Goal: Task Accomplishment & Management: Manage account settings

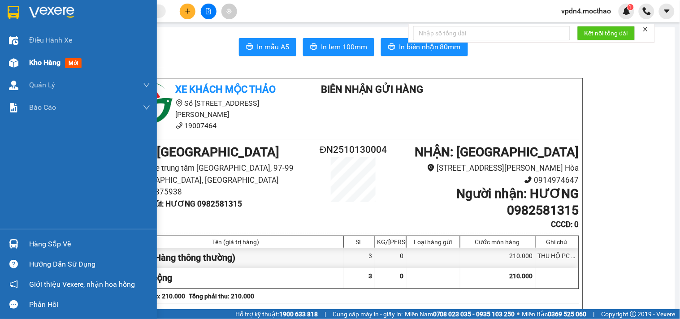
click at [43, 67] on span "Kho hàng" at bounding box center [44, 62] width 31 height 9
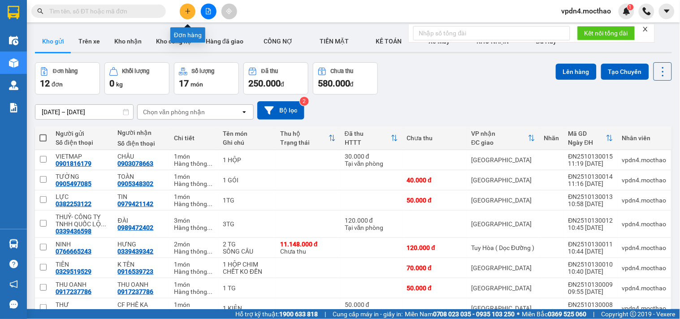
click at [188, 9] on icon "plus" at bounding box center [188, 11] width 6 height 6
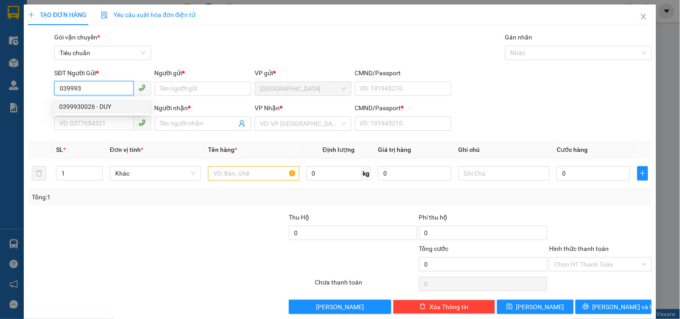
click at [105, 109] on div "0399930026 - DUY" at bounding box center [101, 107] width 85 height 10
type input "0399930026"
type input "DUY"
type input "0934965607"
type input "QUYỀN"
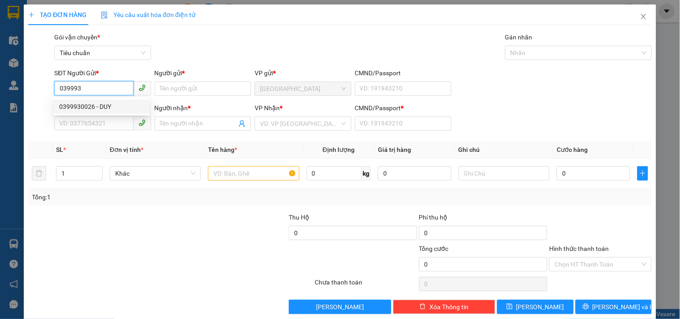
type input "0"
type input "70.000"
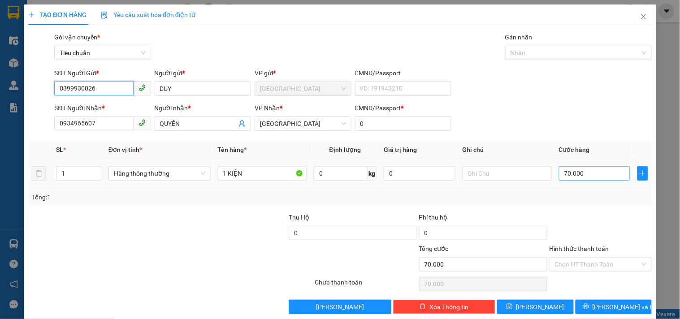
type input "0399930026"
click at [578, 173] on input "70.000" at bounding box center [595, 173] width 72 height 14
type input "1"
type input "10"
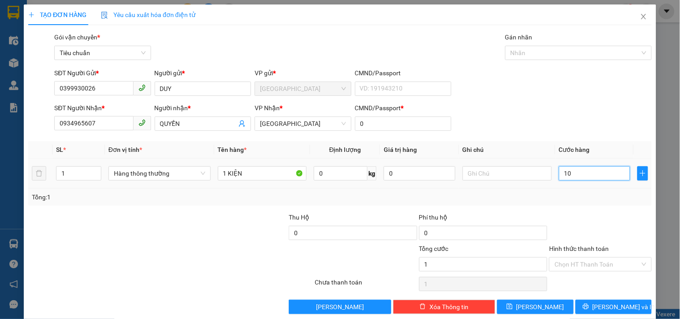
type input "10"
type input "100"
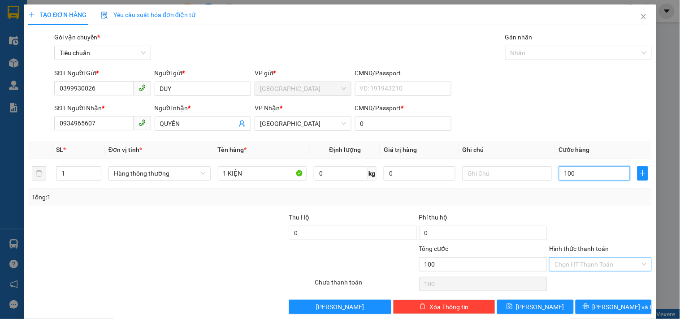
type input "100"
click at [591, 263] on input "Hình thức thanh toán" at bounding box center [596, 264] width 85 height 13
type input "100.000"
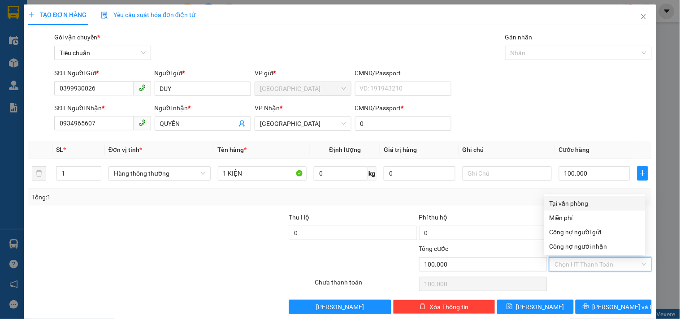
click at [572, 204] on div "Tại văn phòng" at bounding box center [594, 203] width 91 height 10
type input "0"
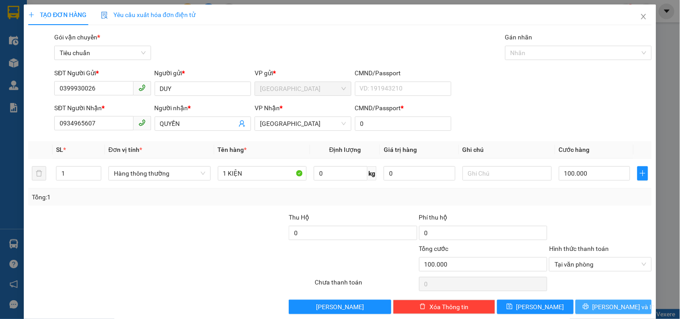
click at [599, 307] on span "[PERSON_NAME] và In" at bounding box center [623, 307] width 63 height 10
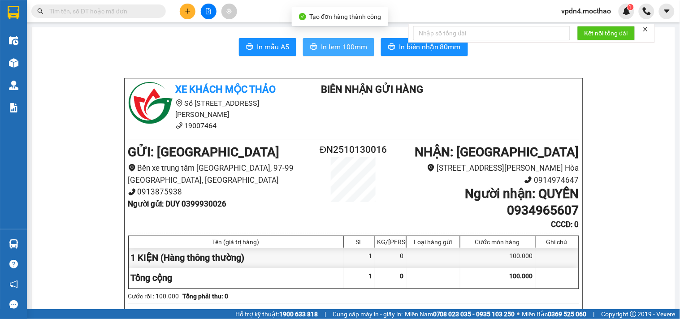
click at [339, 45] on span "In tem 100mm" at bounding box center [344, 46] width 46 height 11
click at [328, 42] on span "In tem 100mm" at bounding box center [344, 46] width 46 height 11
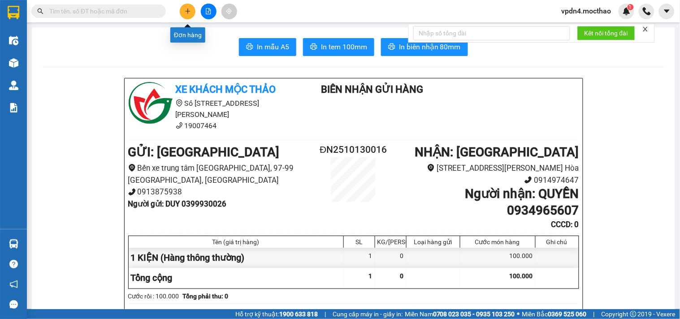
click at [191, 11] on button at bounding box center [188, 12] width 16 height 16
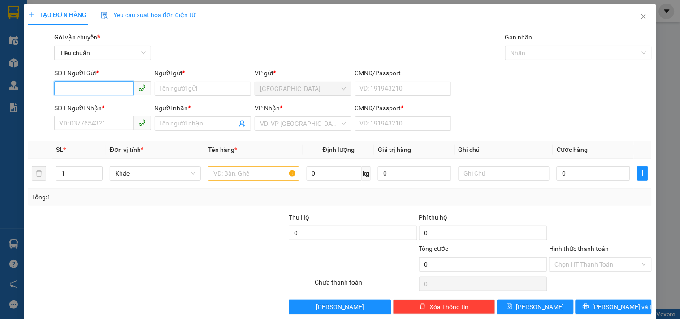
click at [120, 87] on input "SĐT Người Gửi *" at bounding box center [93, 88] width 79 height 14
click at [98, 105] on div "0774488683 - SPORT" at bounding box center [101, 107] width 85 height 10
type input "0774488683"
type input "SPORT"
type input "0774488870"
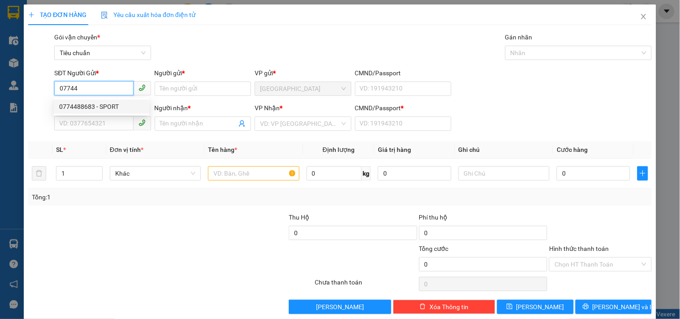
type input "TÍN"
type input "0"
type input "30.000"
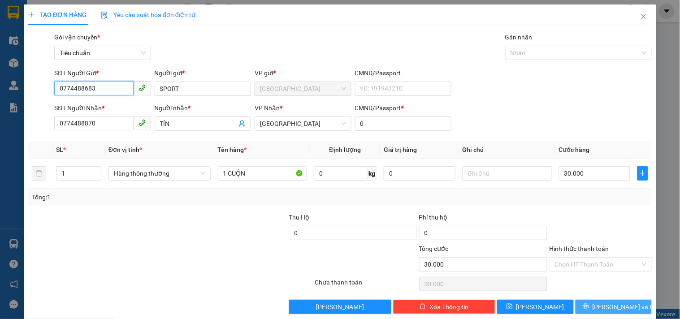
type input "0774488683"
click at [600, 306] on span "[PERSON_NAME] và In" at bounding box center [623, 307] width 63 height 10
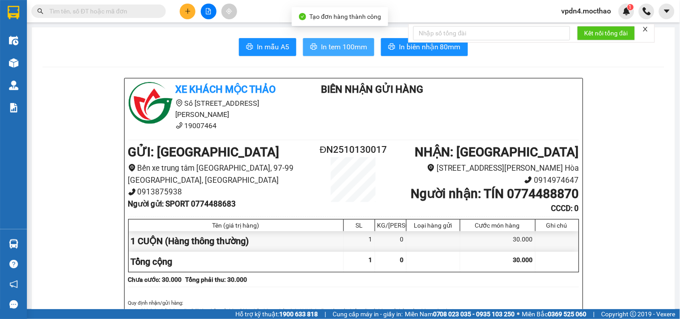
click at [360, 52] on span "In tem 100mm" at bounding box center [344, 46] width 46 height 11
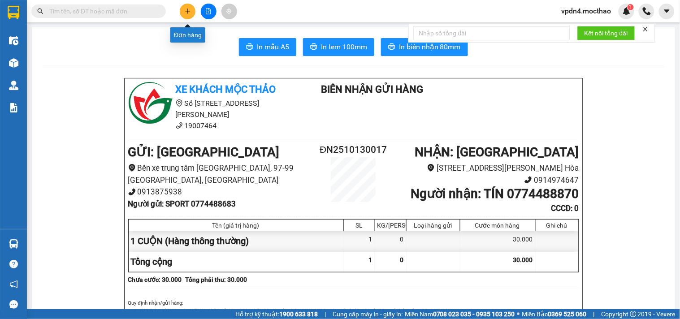
click at [190, 10] on icon "plus" at bounding box center [188, 11] width 6 height 6
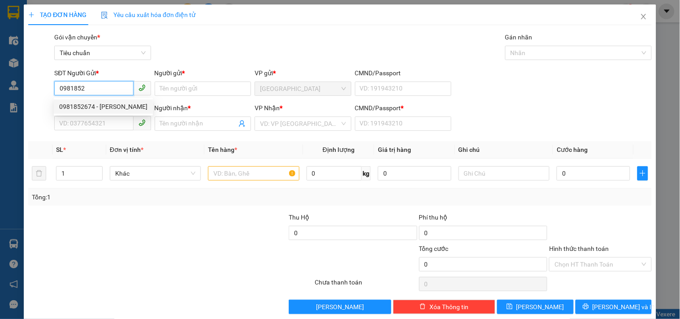
click at [88, 106] on div "0981852674 - [PERSON_NAME]" at bounding box center [103, 107] width 88 height 10
type input "0981852674"
type input "HUỆ"
type input "0903546070"
type input "[PERSON_NAME]"
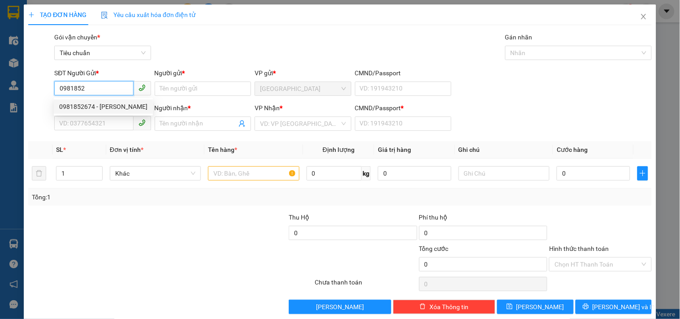
type input "0"
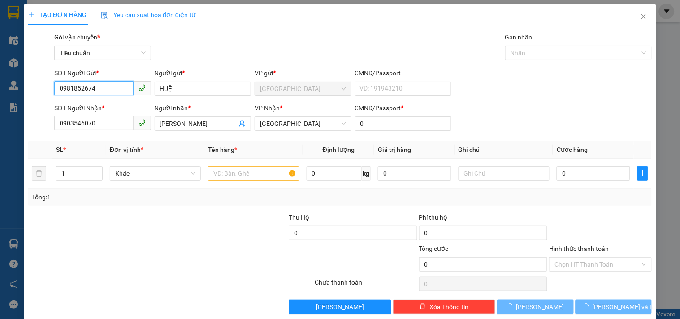
type input "60.000"
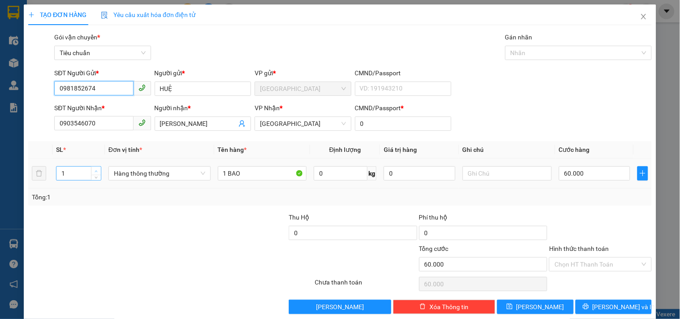
type input "0981852674"
type input "2"
click at [95, 170] on icon "up" at bounding box center [96, 171] width 3 height 3
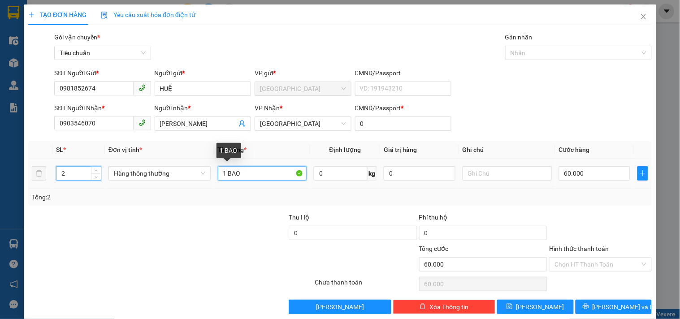
click at [248, 173] on input "1 BAO" at bounding box center [262, 173] width 89 height 14
type input "0"
type input "1 BAO + 1 CÂY"
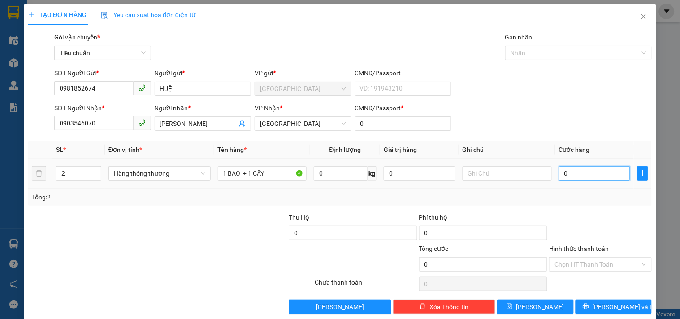
click at [561, 173] on input "0" at bounding box center [595, 173] width 72 height 14
type input "8"
type input "80"
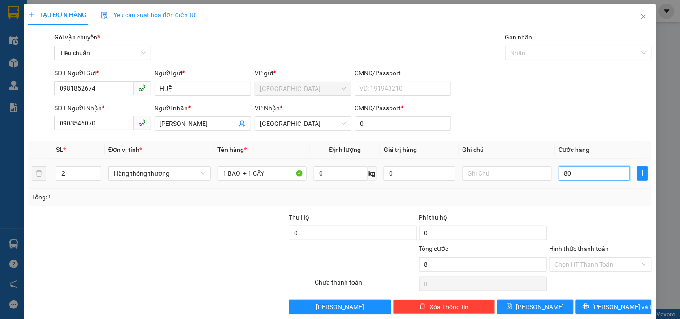
type input "80"
type input "80.000"
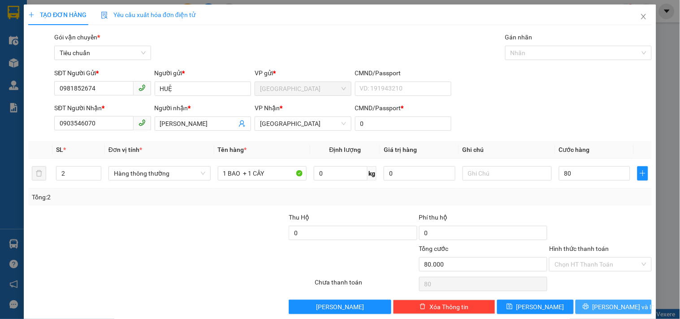
type input "80.000"
click at [588, 308] on icon "printer" at bounding box center [585, 307] width 6 height 6
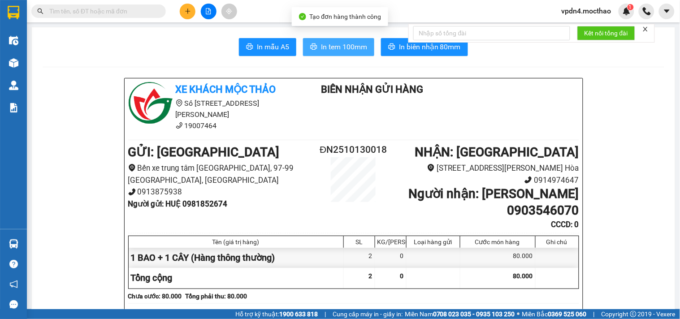
click at [332, 43] on span "In tem 100mm" at bounding box center [344, 46] width 46 height 11
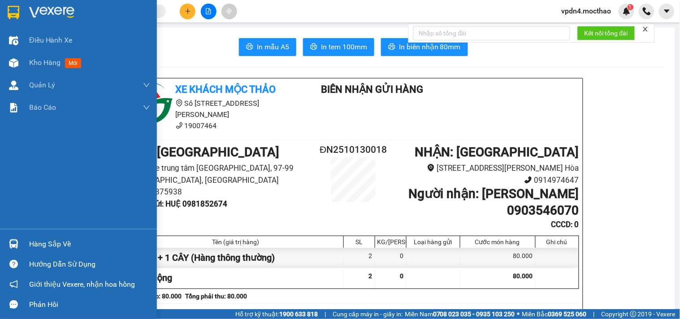
click at [53, 243] on div "Hàng sắp về" at bounding box center [89, 243] width 121 height 13
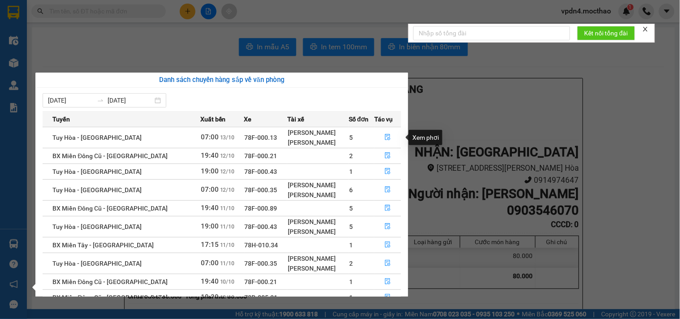
click at [365, 138] on td "5" at bounding box center [362, 137] width 26 height 21
click at [390, 138] on button "button" at bounding box center [388, 137] width 26 height 14
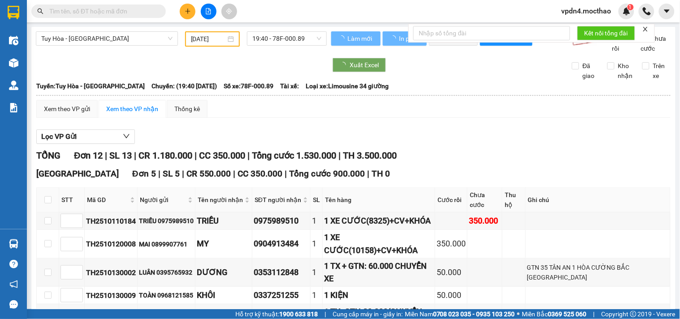
type input "[DATE]"
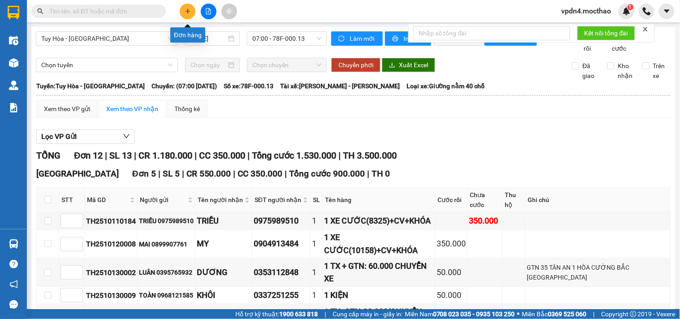
click at [191, 7] on button at bounding box center [188, 12] width 16 height 16
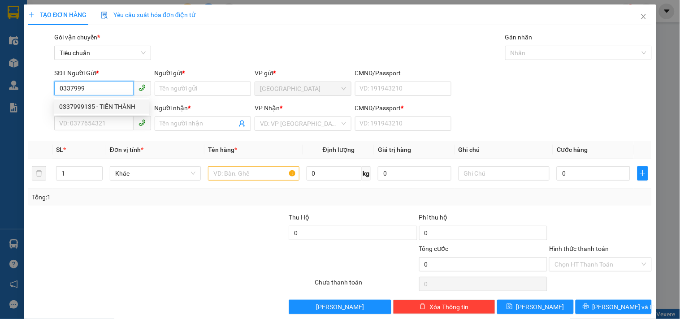
click at [105, 106] on div "0337999135 - TIẾN THÀNH" at bounding box center [101, 107] width 85 height 10
type input "0337999135"
type input "TIẾN THÀNH"
type input "0838906975"
type input "QUÝ"
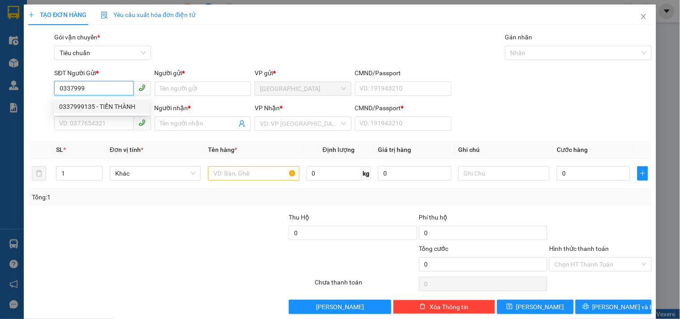
type input "0"
type input "70.000"
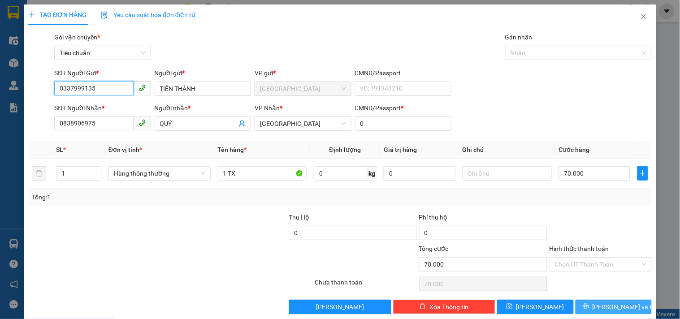
type input "0337999135"
click at [588, 306] on icon "printer" at bounding box center [585, 307] width 6 height 6
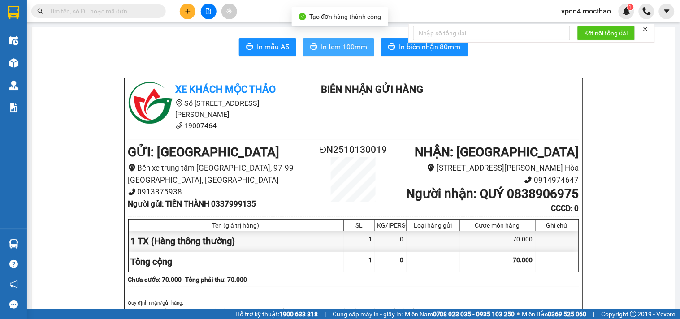
click at [353, 49] on span "In tem 100mm" at bounding box center [344, 46] width 46 height 11
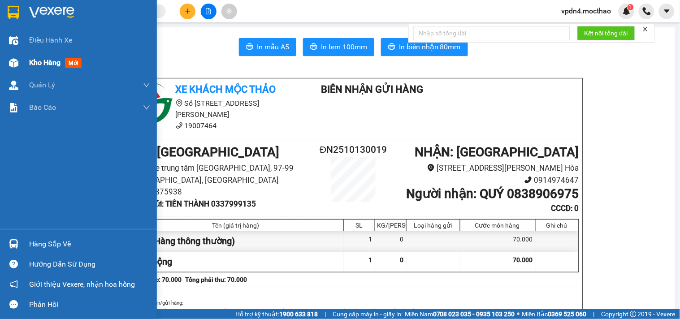
click at [51, 65] on span "Kho hàng" at bounding box center [44, 62] width 31 height 9
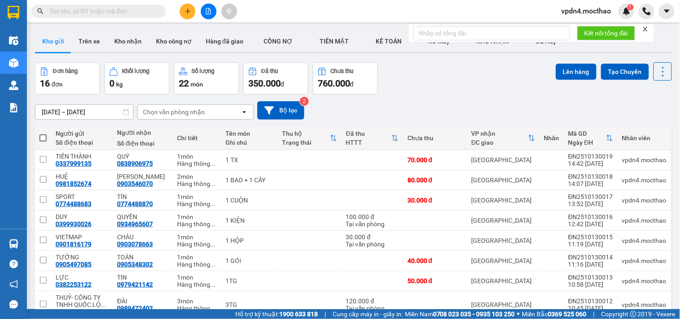
click at [338, 107] on div "[DATE] – [DATE] Press the down arrow key to interact with the calendar and sele…" at bounding box center [353, 110] width 637 height 18
click at [183, 6] on button at bounding box center [188, 12] width 16 height 16
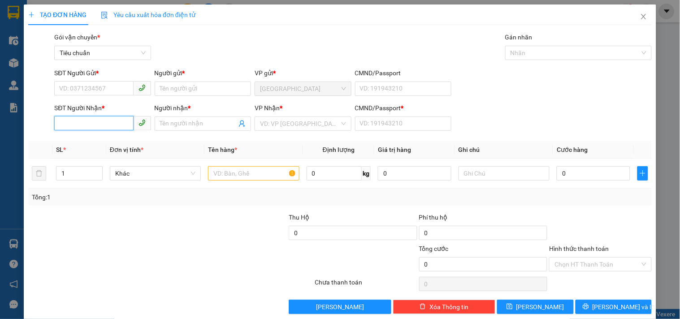
click at [100, 130] on input "SĐT Người Nhận *" at bounding box center [93, 123] width 79 height 14
click at [110, 143] on div "0988555539 - [PERSON_NAME]" at bounding box center [103, 142] width 88 height 10
type input "0988555539"
type input "[PERSON_NAME]"
type input "0"
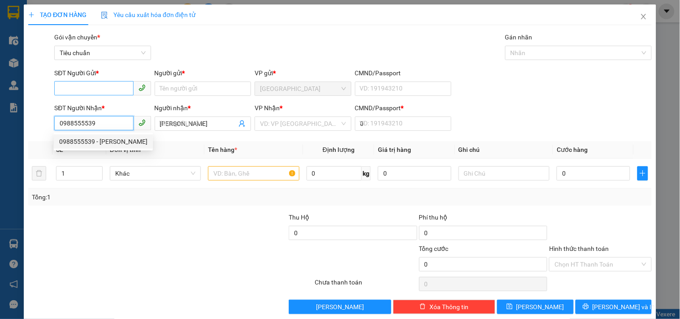
type input "240.000"
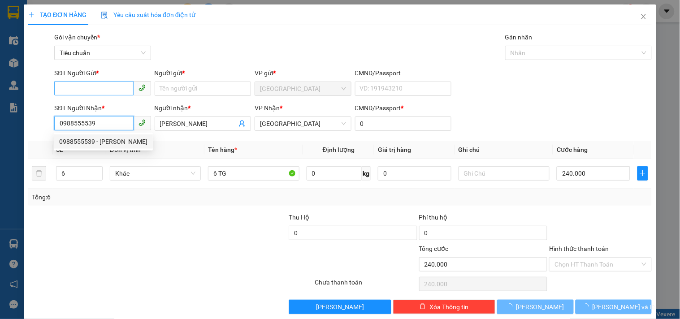
type input "0988555539"
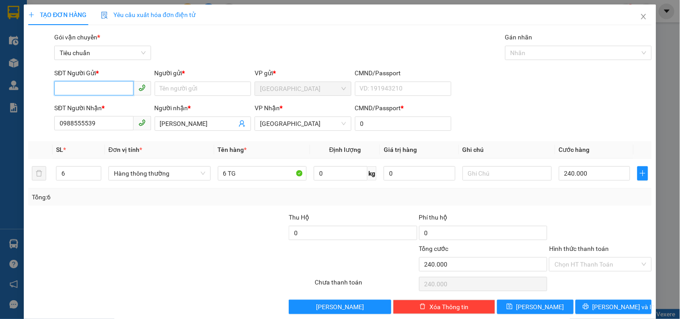
click at [124, 83] on input "SĐT Người Gửi *" at bounding box center [93, 88] width 79 height 14
click at [117, 102] on div "02363638223 - CTY ĐẠI BẮC MIỀN TRUNG" at bounding box center [118, 107] width 119 height 10
type input "02363638223"
type input "CTY ĐẠI BẮC MIỀN TRUNG"
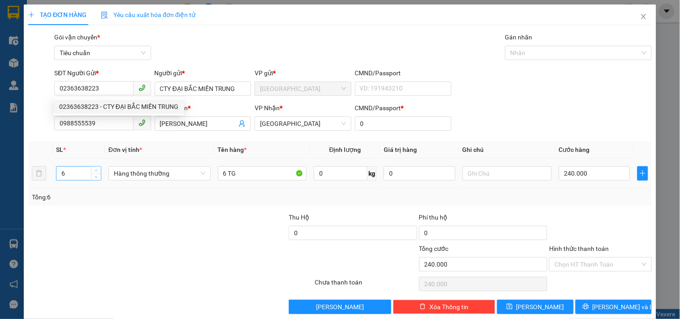
click at [84, 173] on input "6" at bounding box center [78, 173] width 44 height 13
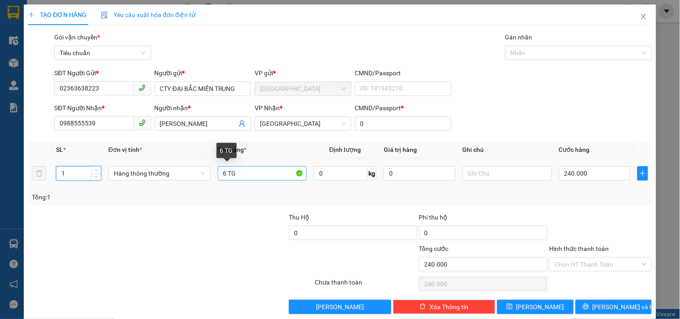
type input "1"
click at [224, 171] on input "6 TG" at bounding box center [262, 173] width 89 height 14
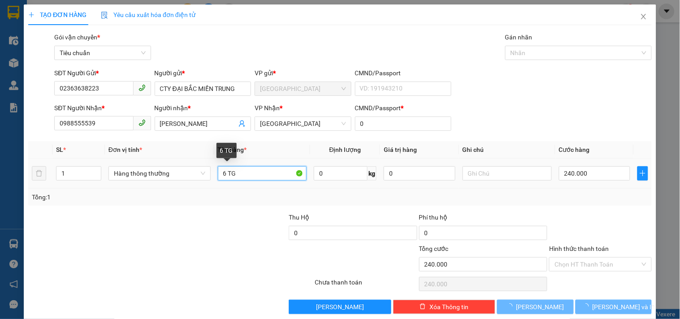
type input "TG"
type input "0"
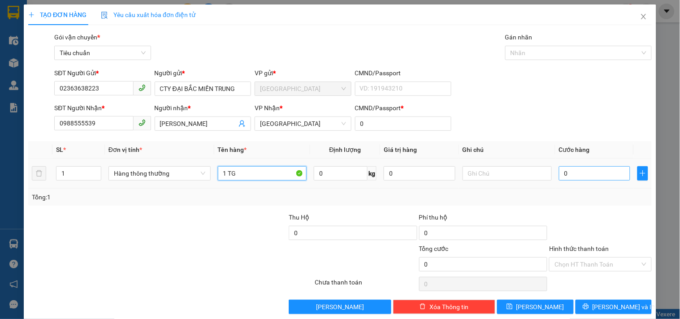
type input "1 TG"
click at [591, 173] on input "0" at bounding box center [595, 173] width 72 height 14
type input "4"
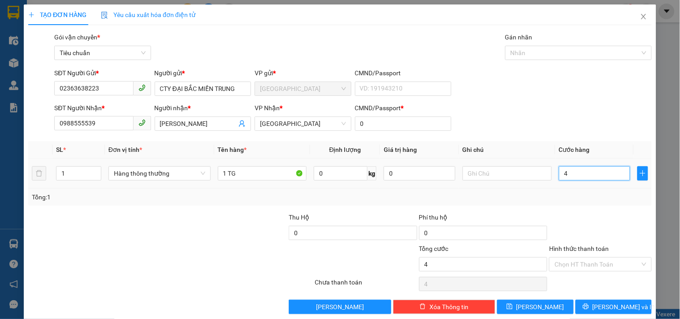
type input "40"
type input "40.000"
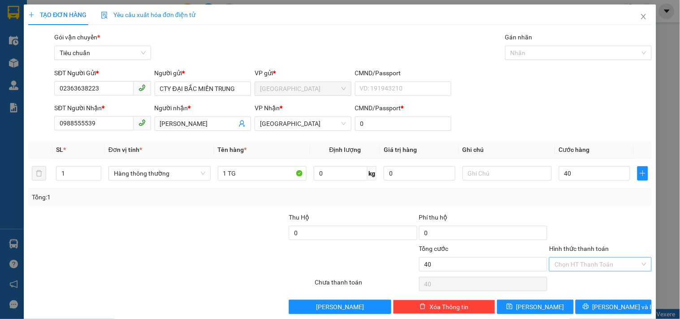
type input "40.000"
click at [602, 262] on input "Hình thức thanh toán" at bounding box center [596, 264] width 85 height 13
click at [584, 205] on div "Tại văn phòng" at bounding box center [594, 203] width 91 height 10
type input "0"
click at [612, 309] on span "[PERSON_NAME] và In" at bounding box center [623, 307] width 63 height 10
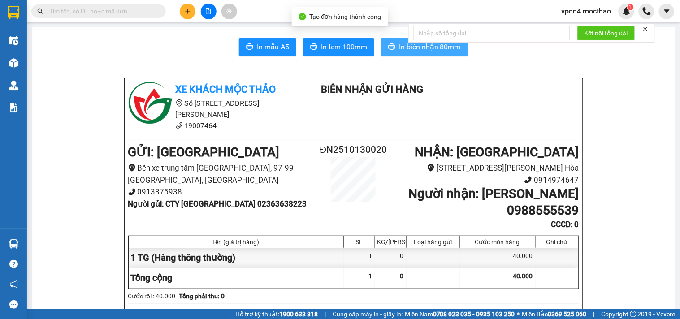
click at [392, 52] on button "In biên nhận 80mm" at bounding box center [424, 47] width 87 height 18
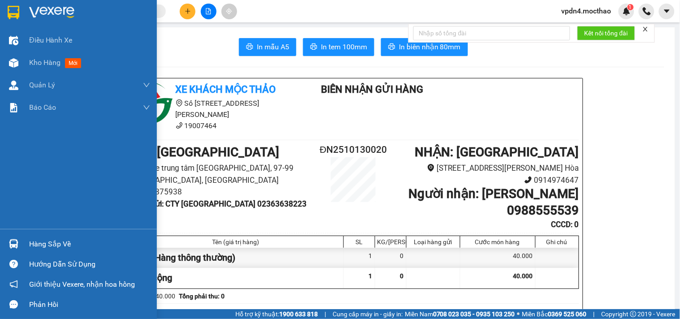
click at [51, 244] on div "Hàng sắp về" at bounding box center [89, 243] width 121 height 13
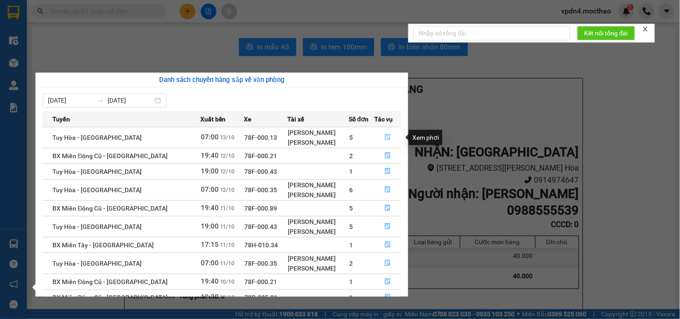
click at [393, 136] on button "button" at bounding box center [388, 137] width 26 height 14
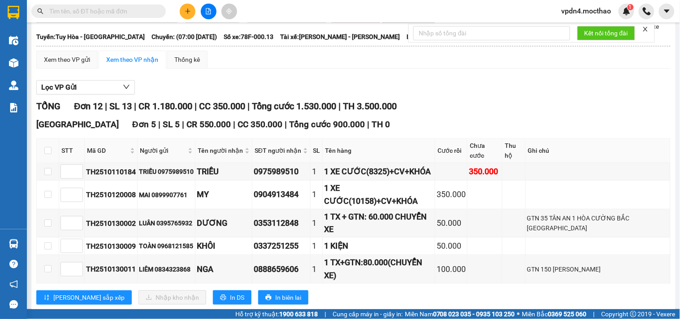
scroll to position [63, 0]
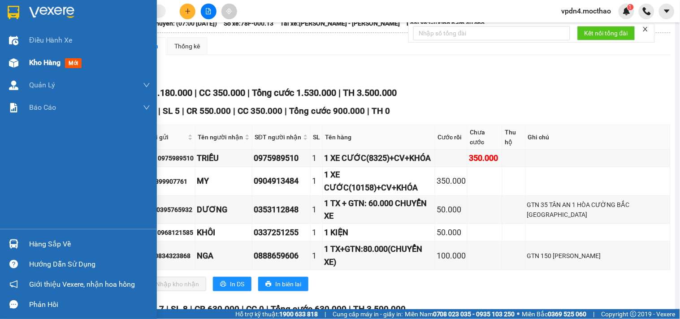
click at [41, 62] on span "Kho hàng" at bounding box center [44, 62] width 31 height 9
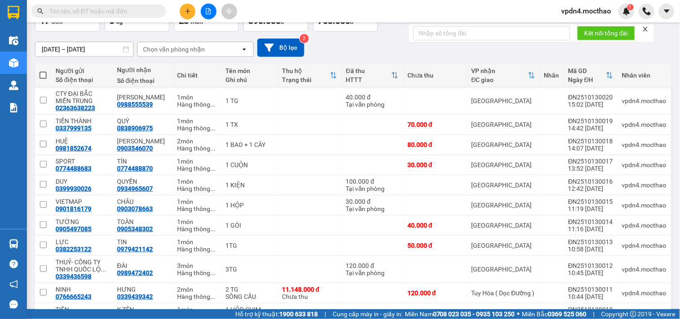
click at [123, 11] on input "text" at bounding box center [102, 11] width 106 height 10
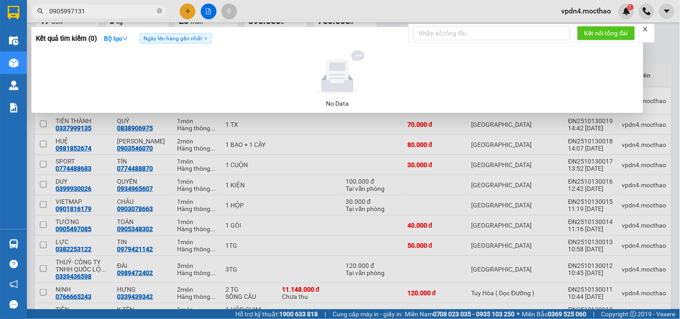
type input "0905997131"
click at [307, 184] on div at bounding box center [340, 159] width 680 height 319
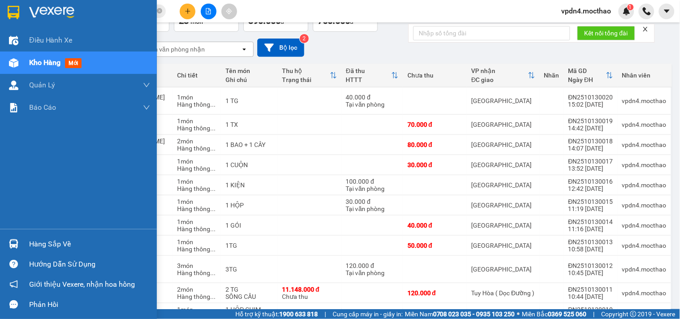
click at [51, 243] on div "Hàng sắp về" at bounding box center [89, 243] width 121 height 13
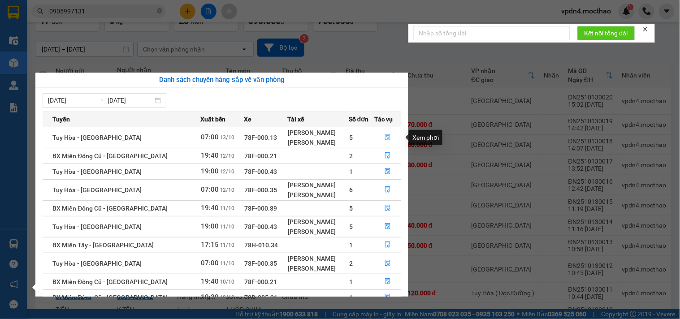
click at [384, 137] on icon "file-done" at bounding box center [387, 137] width 6 height 6
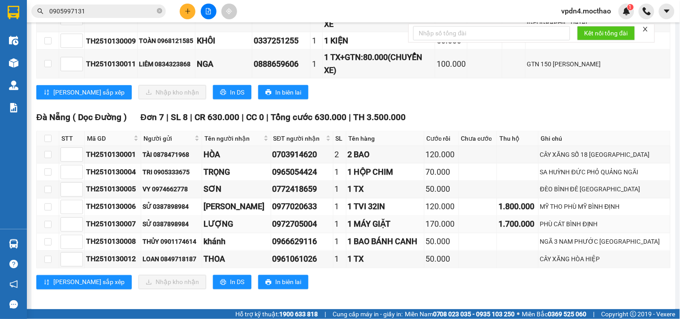
scroll to position [253, 0]
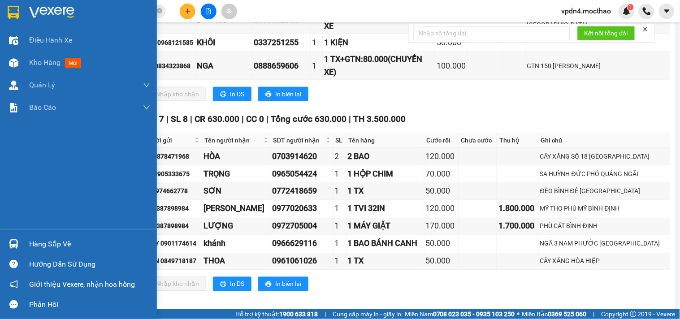
click at [39, 246] on div "Hàng sắp về" at bounding box center [89, 243] width 121 height 13
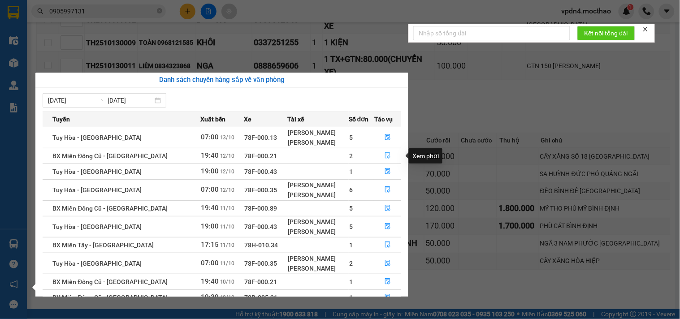
click at [385, 157] on icon "file-done" at bounding box center [387, 155] width 6 height 6
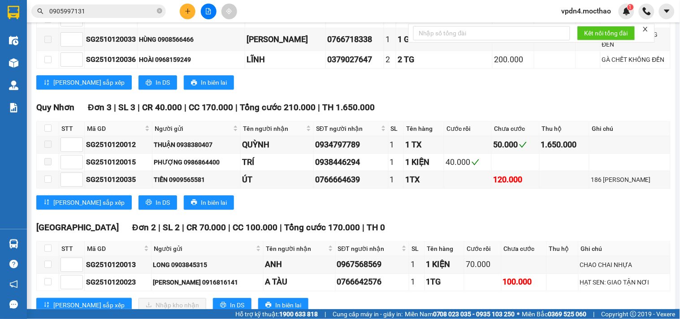
scroll to position [706, 0]
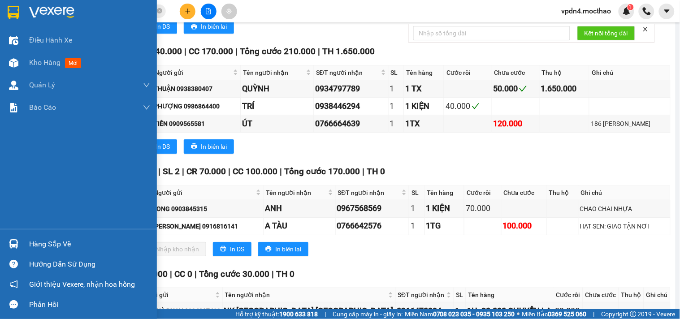
click at [63, 246] on div "Hàng sắp về" at bounding box center [89, 243] width 121 height 13
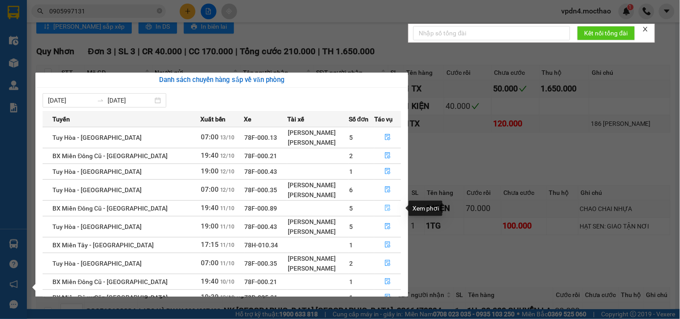
click at [384, 208] on icon "file-done" at bounding box center [387, 208] width 6 height 6
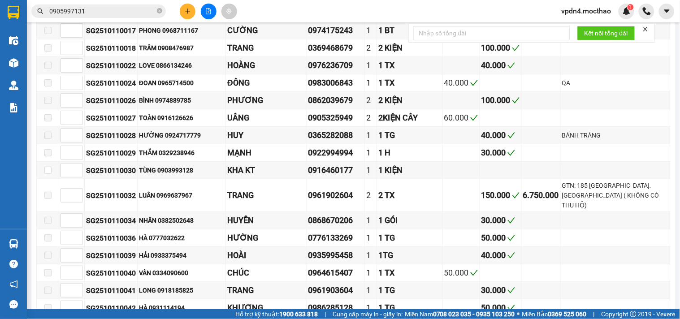
scroll to position [907, 0]
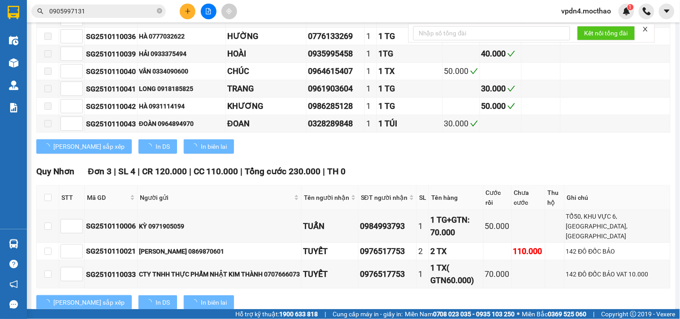
type input "[DATE]"
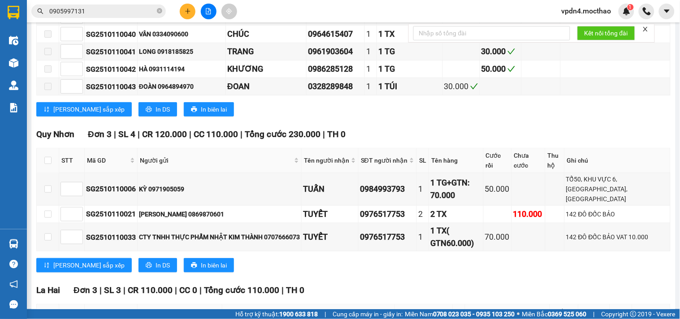
scroll to position [988, 0]
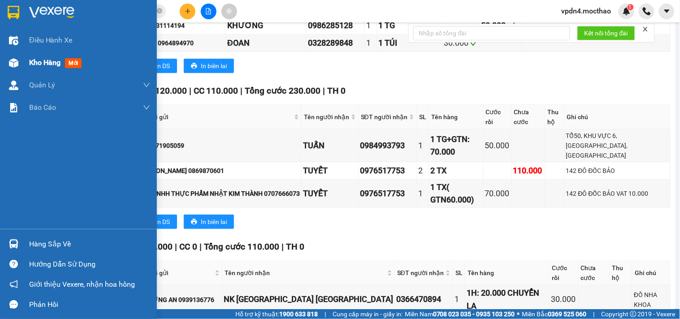
click at [41, 58] on span "Kho hàng" at bounding box center [44, 62] width 31 height 9
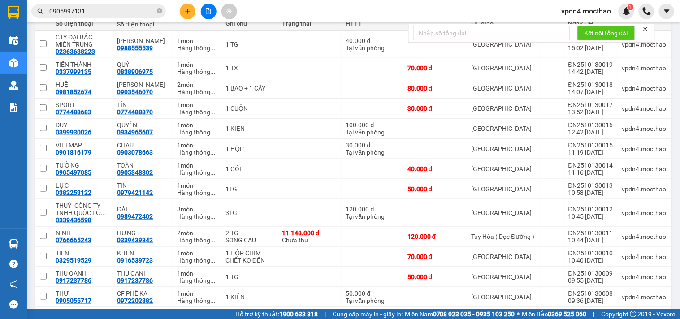
scroll to position [80, 0]
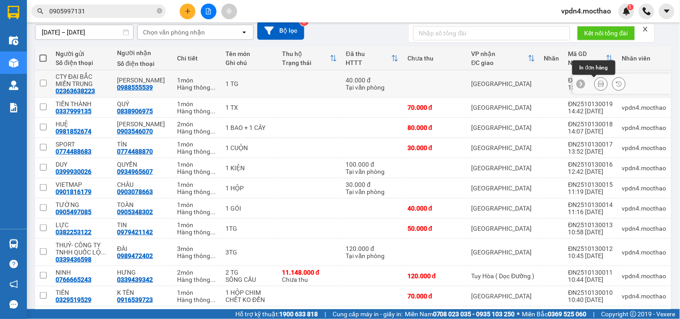
click at [595, 88] on button at bounding box center [601, 84] width 13 height 16
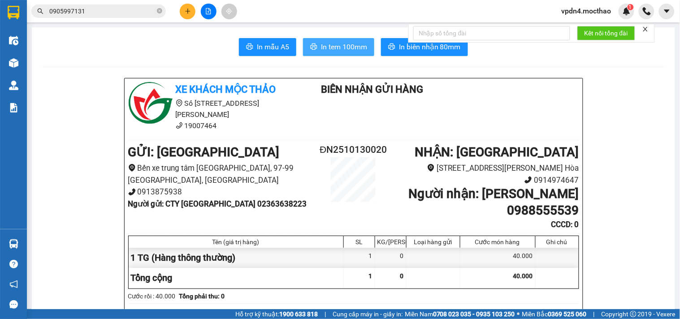
click at [351, 47] on span "In tem 100mm" at bounding box center [344, 46] width 46 height 11
click at [182, 7] on button at bounding box center [188, 12] width 16 height 16
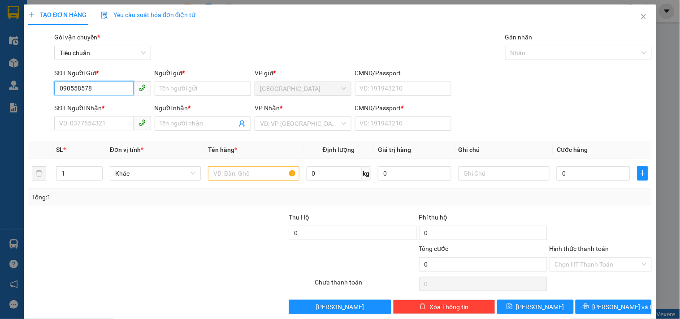
type input "0905585783"
click at [102, 102] on div "0905585783 - QUANG- ITD" at bounding box center [101, 107] width 85 height 10
type input "QUANG- ITD"
type input "0905969719"
type input "CƯỜNG"
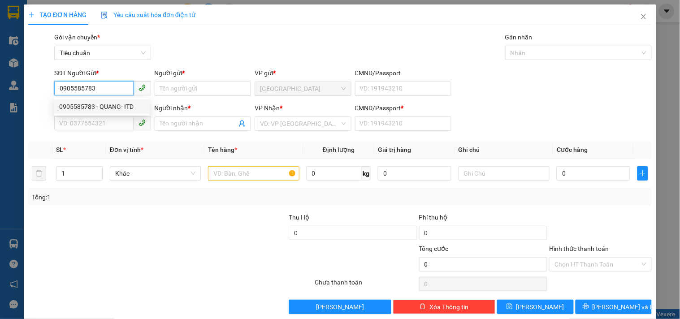
type input "0"
type input "50.000"
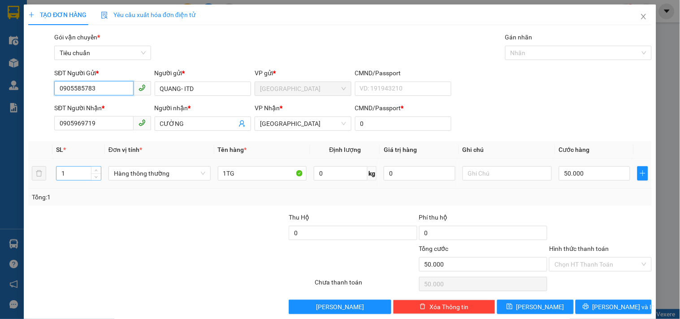
type input "0905585783"
click at [75, 175] on input "1" at bounding box center [78, 173] width 44 height 13
type input "2"
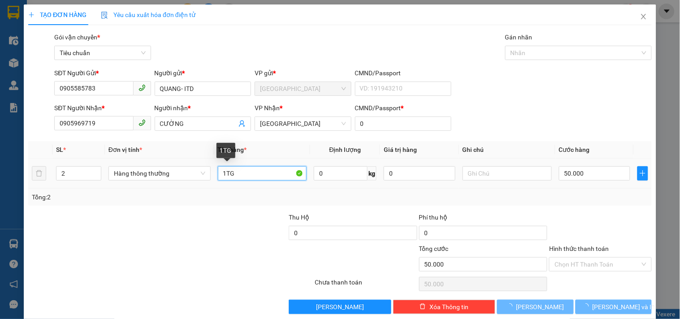
click at [225, 170] on input "1TG" at bounding box center [262, 173] width 89 height 14
type input "0"
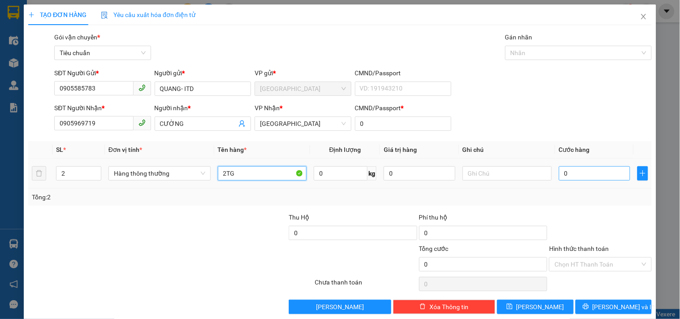
type input "2TG"
click at [601, 174] on input "0" at bounding box center [595, 173] width 72 height 14
type input "1"
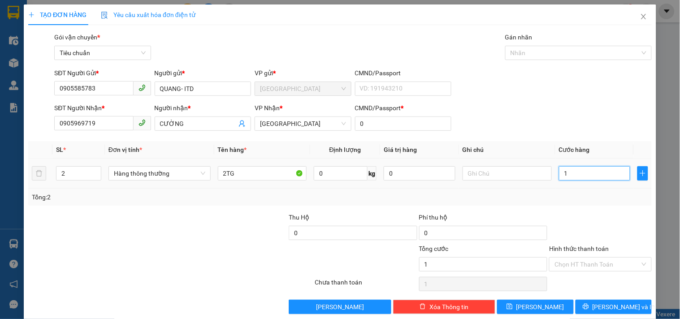
type input "10"
type input "100"
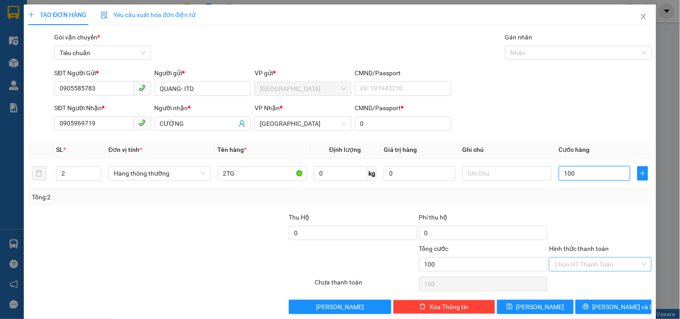
type input "100"
type input "100.000"
click at [574, 262] on input "Hình thức thanh toán" at bounding box center [596, 264] width 85 height 13
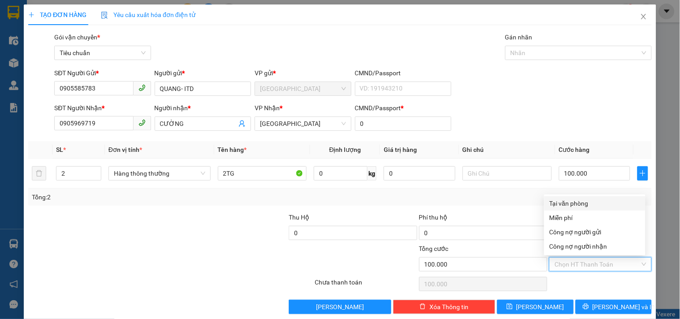
click at [573, 199] on div "Tại văn phòng" at bounding box center [594, 203] width 91 height 10
type input "0"
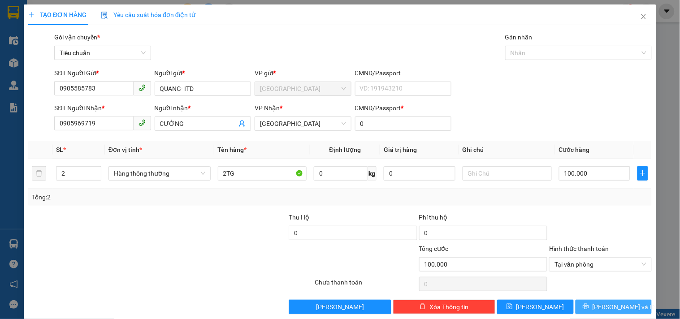
click at [631, 307] on button "[PERSON_NAME] và In" at bounding box center [613, 307] width 76 height 14
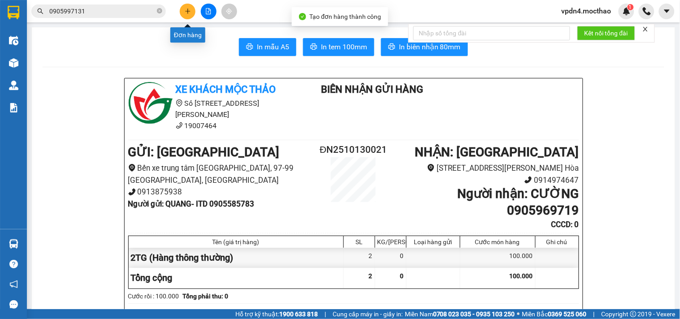
click at [185, 13] on icon "plus" at bounding box center [188, 11] width 6 height 6
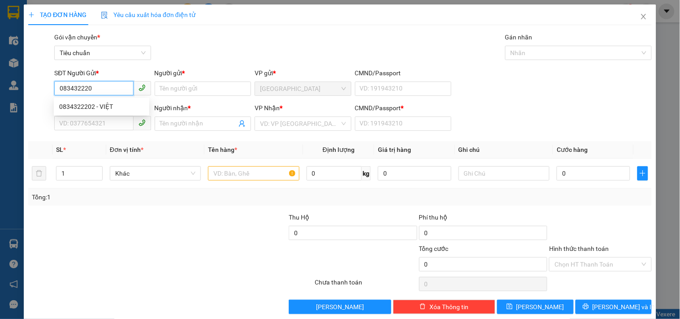
type input "0834322202"
click at [117, 112] on div "0834322202 - VIỆT" at bounding box center [101, 106] width 95 height 14
type input "VIỆT"
type input "0914111258"
type input "TUYẾT"
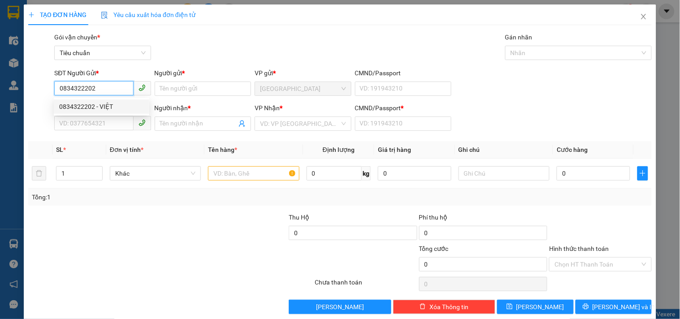
type input "0"
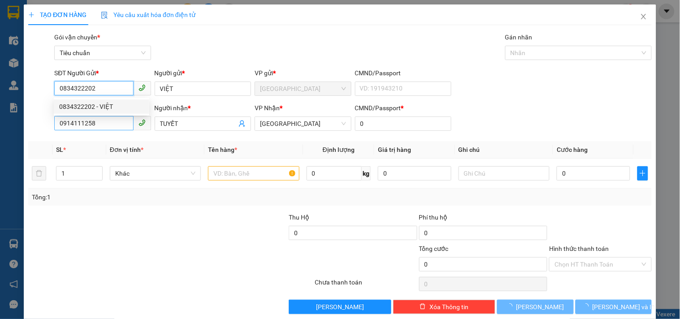
type input "30.000"
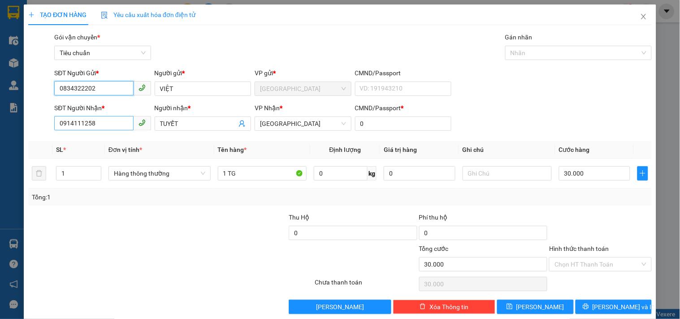
type input "0834322202"
click at [123, 119] on input "0914111258" at bounding box center [93, 123] width 79 height 14
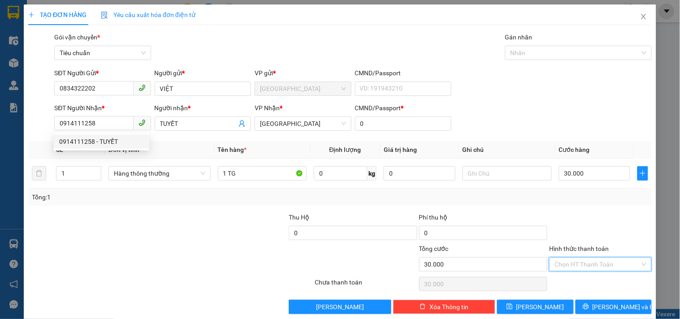
click at [568, 263] on input "Hình thức thanh toán" at bounding box center [596, 264] width 85 height 13
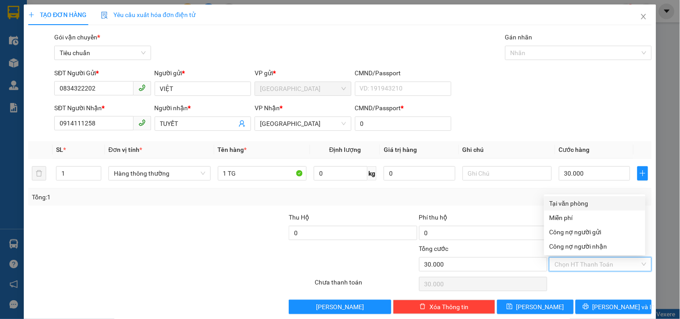
click at [572, 202] on div "Tại văn phòng" at bounding box center [594, 203] width 91 height 10
type input "0"
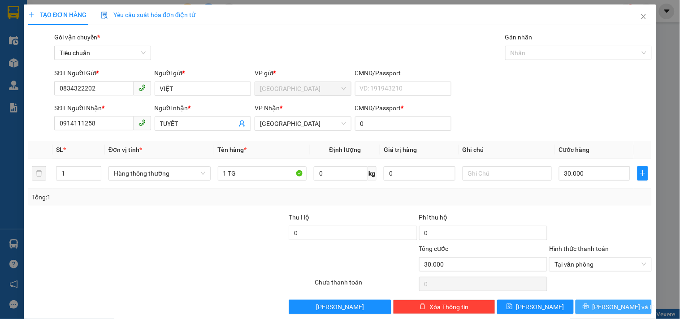
click at [603, 305] on span "[PERSON_NAME] và In" at bounding box center [623, 307] width 63 height 10
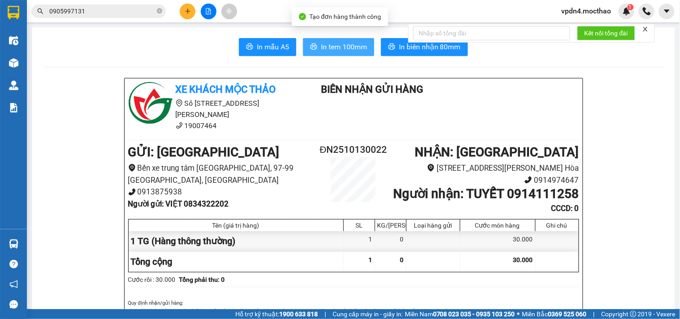
click at [326, 41] on button "In tem 100mm" at bounding box center [338, 47] width 71 height 18
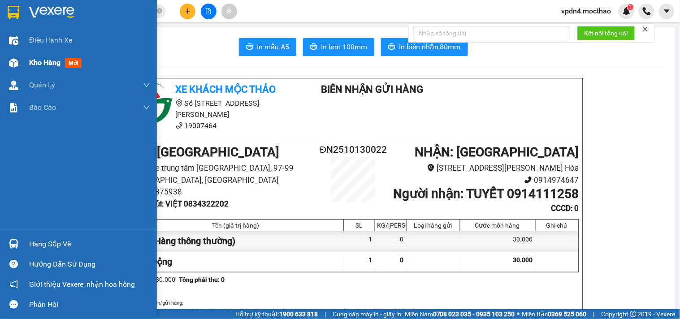
click at [42, 62] on span "Kho hàng" at bounding box center [44, 62] width 31 height 9
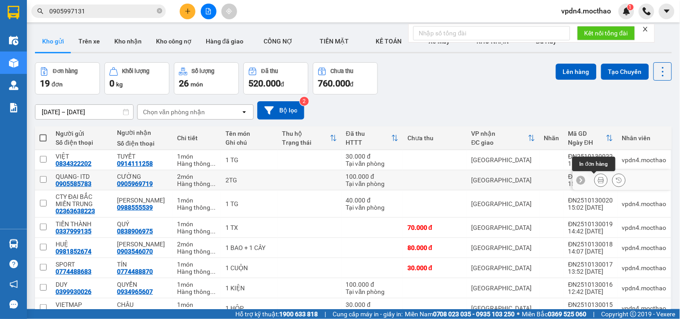
click at [595, 177] on button at bounding box center [601, 181] width 13 height 16
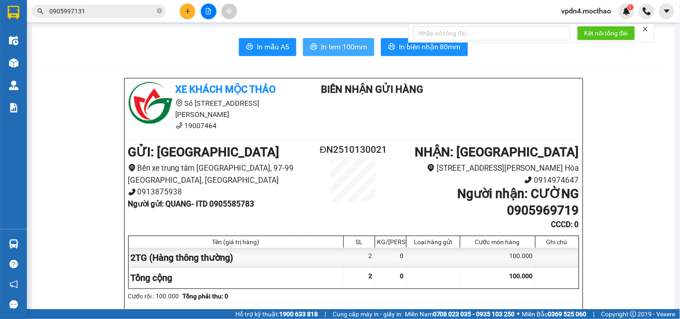
click at [321, 47] on span "In tem 100mm" at bounding box center [344, 46] width 46 height 11
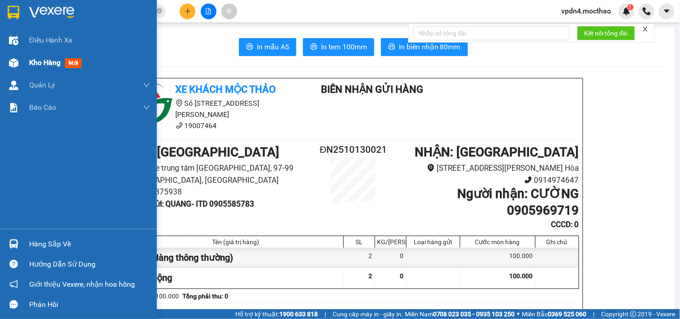
click at [42, 65] on span "Kho hàng" at bounding box center [44, 62] width 31 height 9
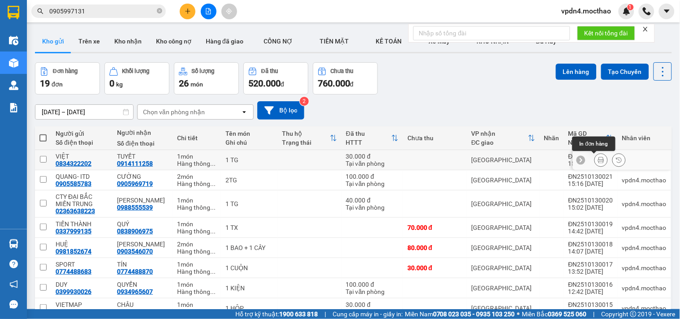
click at [598, 156] on button at bounding box center [601, 160] width 13 height 16
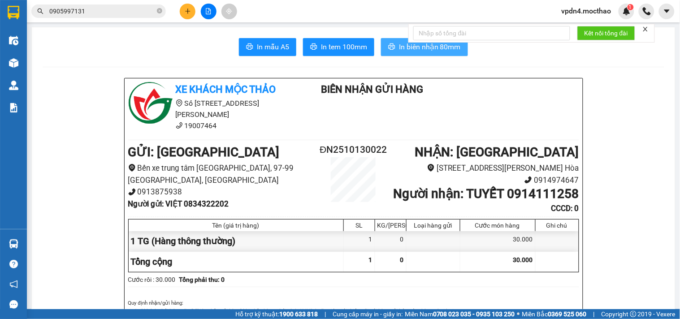
click at [438, 52] on button "In biên nhận 80mm" at bounding box center [424, 47] width 87 height 18
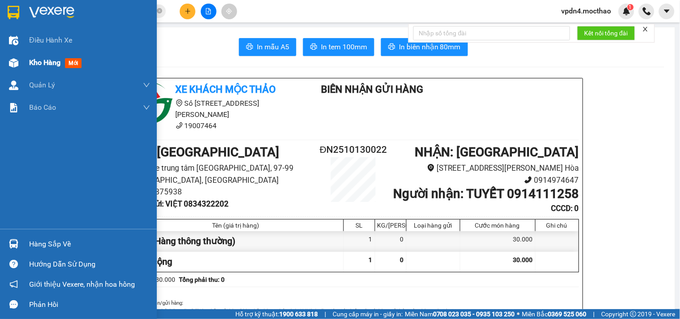
click at [36, 65] on span "Kho hàng" at bounding box center [44, 62] width 31 height 9
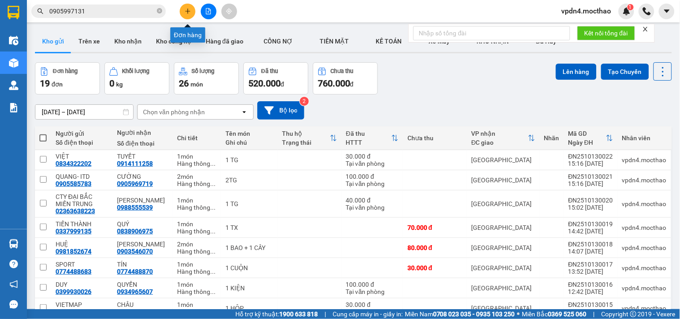
click at [182, 7] on button at bounding box center [188, 12] width 16 height 16
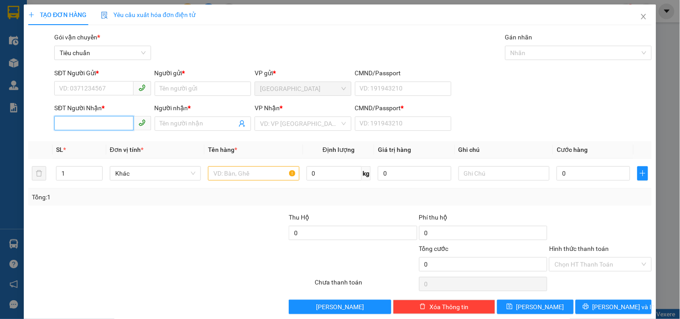
click at [114, 128] on input "SĐT Người Nhận *" at bounding box center [93, 123] width 79 height 14
click at [96, 141] on div "0905670333 - LỘC" at bounding box center [101, 142] width 85 height 10
type input "0905670333"
type input "LỘC"
type input "0"
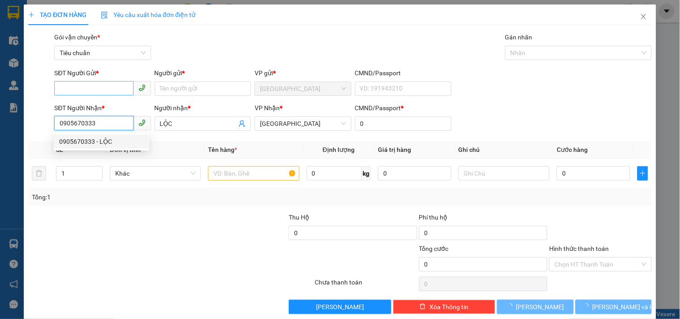
type input "50.000"
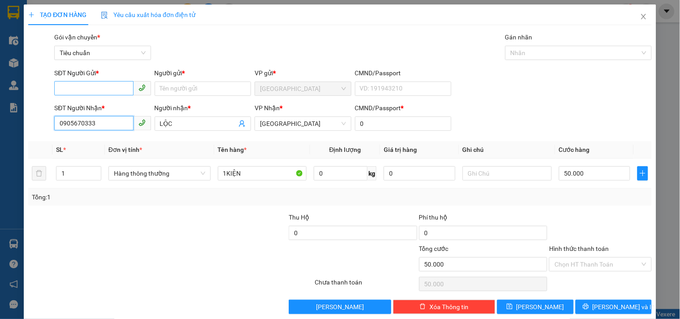
type input "0905670333"
click at [112, 83] on input "SĐT Người Gửi *" at bounding box center [93, 88] width 79 height 14
click at [108, 102] on div "0901727035 - TÀI" at bounding box center [101, 107] width 85 height 10
type input "0901727035"
type input "TÀI"
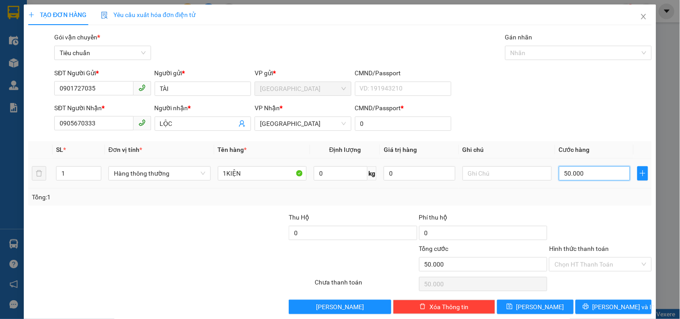
click at [587, 176] on input "50.000" at bounding box center [595, 173] width 72 height 14
type input "6"
type input "60"
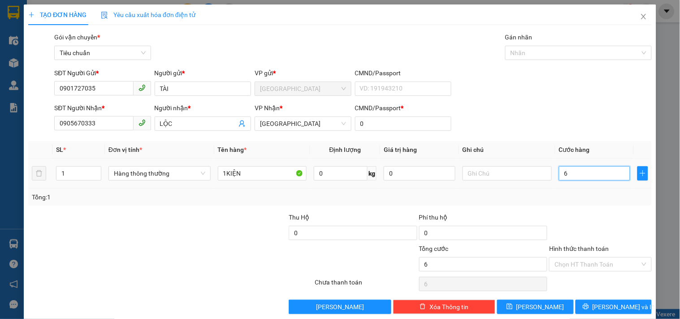
type input "60"
type input "60.000"
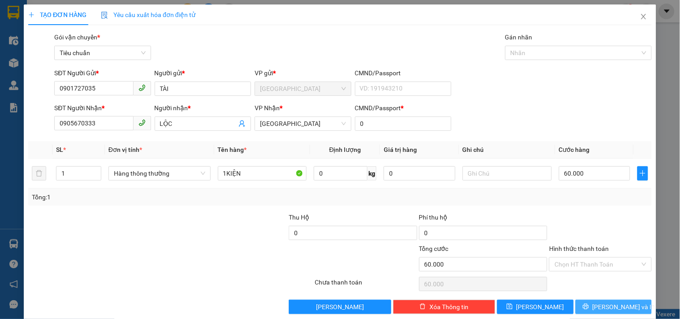
click at [607, 303] on span "[PERSON_NAME] và In" at bounding box center [623, 307] width 63 height 10
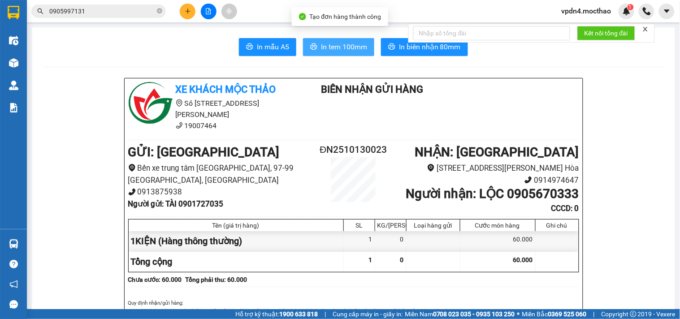
click at [326, 48] on span "In tem 100mm" at bounding box center [344, 46] width 46 height 11
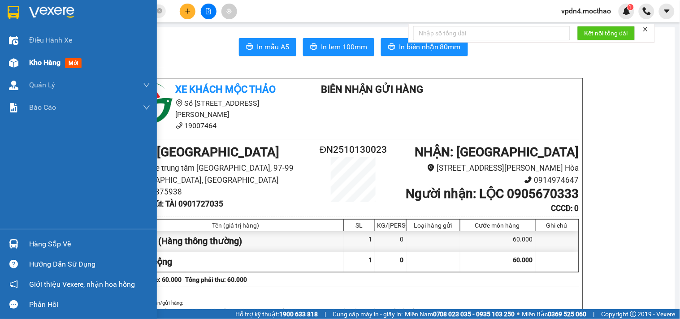
click at [47, 66] on span "Kho hàng" at bounding box center [44, 62] width 31 height 9
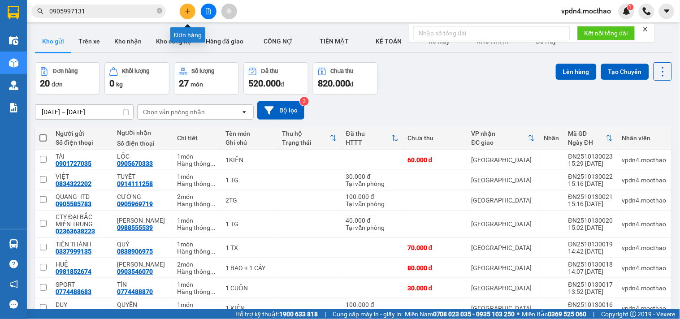
click at [192, 13] on button at bounding box center [188, 12] width 16 height 16
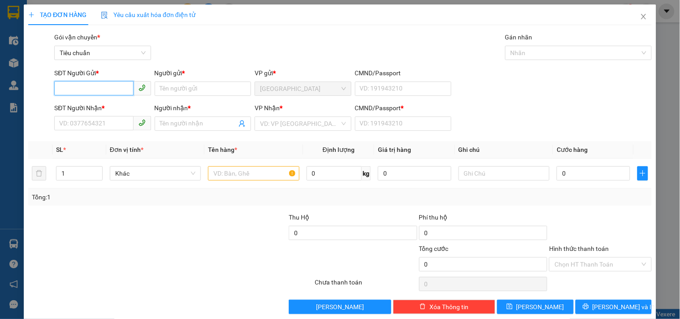
click at [95, 84] on input "SĐT Người Gửi *" at bounding box center [93, 88] width 79 height 14
click at [84, 125] on input "SĐT Người Nhận *" at bounding box center [93, 123] width 79 height 14
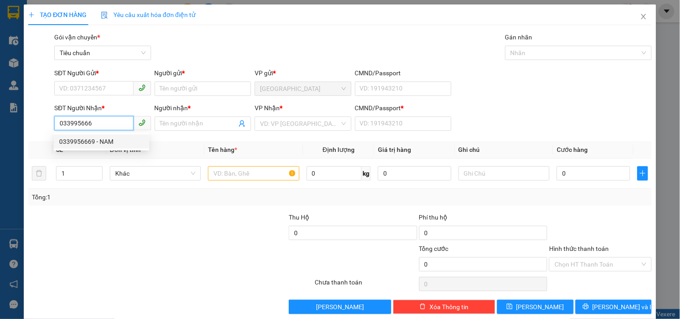
click at [79, 144] on div "0339956669 - NAM" at bounding box center [101, 142] width 85 height 10
type input "0339956669"
type input "NAM"
type input "0"
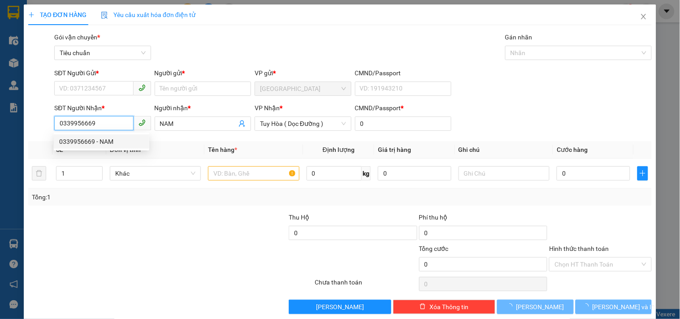
type input "50.000"
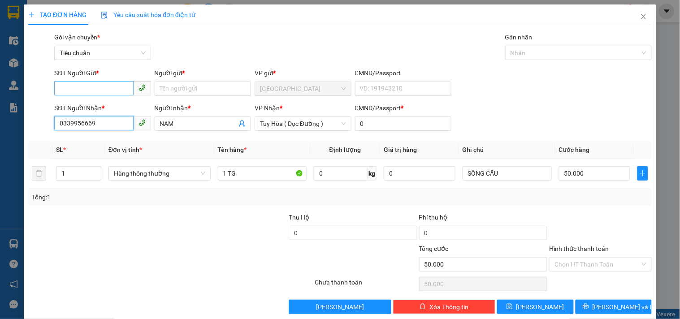
type input "0339956669"
click at [104, 89] on input "SĐT Người Gửi *" at bounding box center [93, 88] width 79 height 14
click at [115, 106] on div "0385045916 - HẬU" at bounding box center [101, 107] width 85 height 10
type input "0385045916"
type input "HẬU"
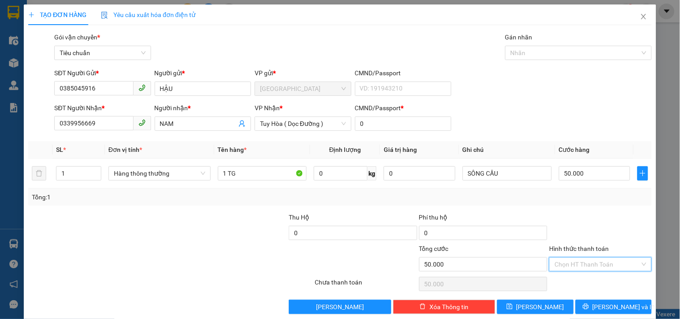
click at [561, 266] on input "Hình thức thanh toán" at bounding box center [596, 264] width 85 height 13
click at [569, 203] on div "Tại văn phòng" at bounding box center [594, 203] width 91 height 10
type input "0"
click at [605, 301] on button "[PERSON_NAME] và In" at bounding box center [613, 307] width 76 height 14
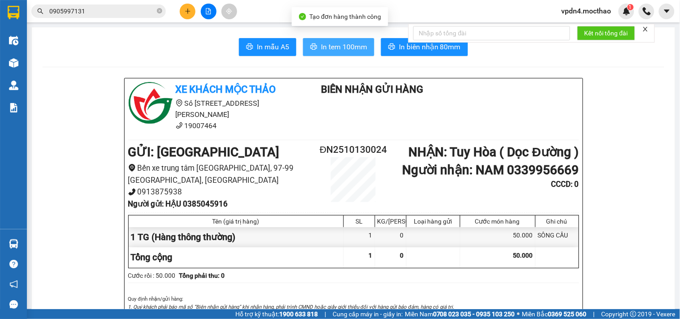
click at [325, 43] on span "In tem 100mm" at bounding box center [344, 46] width 46 height 11
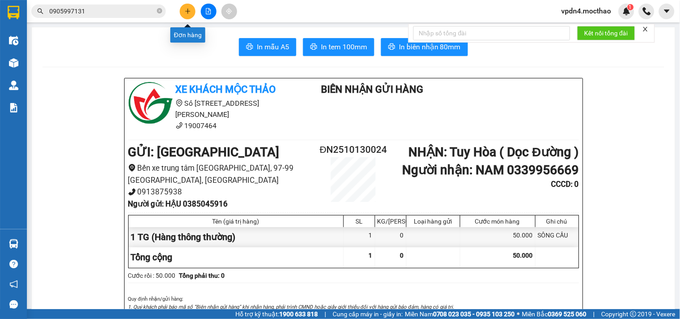
click at [187, 14] on icon "plus" at bounding box center [188, 11] width 6 height 6
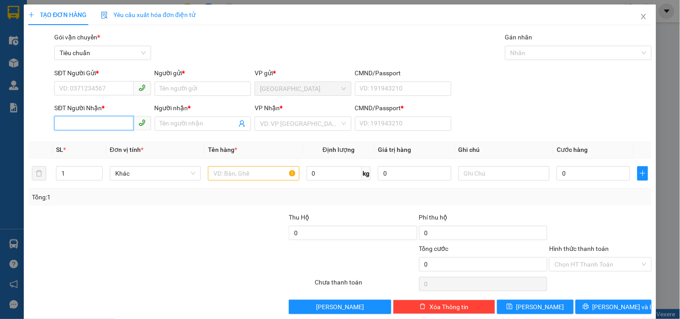
click at [100, 128] on input "SĐT Người Nhận *" at bounding box center [93, 123] width 79 height 14
type input "0903578768"
click at [102, 139] on div "0903578768 - [GEOGRAPHIC_DATA]" at bounding box center [109, 142] width 101 height 10
type input "PHÁP"
type input "0"
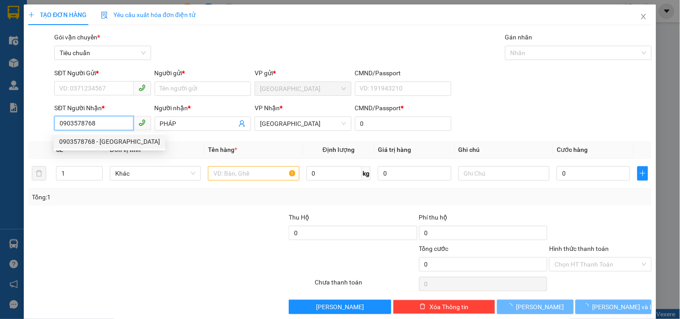
type input "50.000"
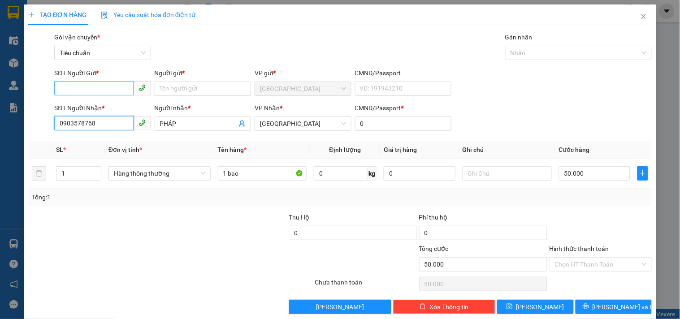
type input "0903578768"
click at [118, 94] on input "SĐT Người Gửi *" at bounding box center [93, 88] width 79 height 14
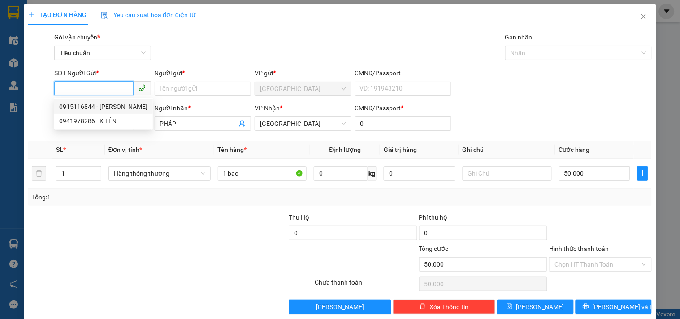
click at [118, 102] on div "0915116844 - [PERSON_NAME]" at bounding box center [103, 107] width 88 height 10
type input "0915116844"
type input "hùng thiên"
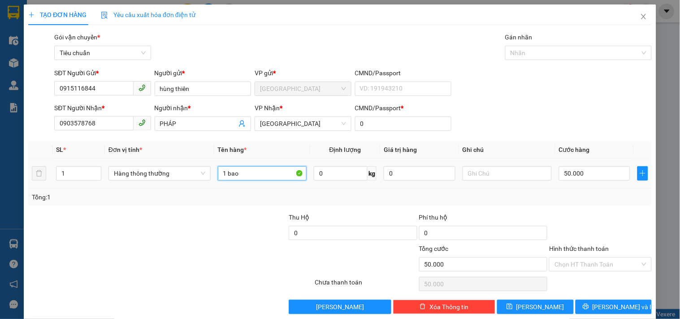
click at [254, 173] on input "1 bao" at bounding box center [262, 173] width 89 height 14
type input "1 KIỆN"
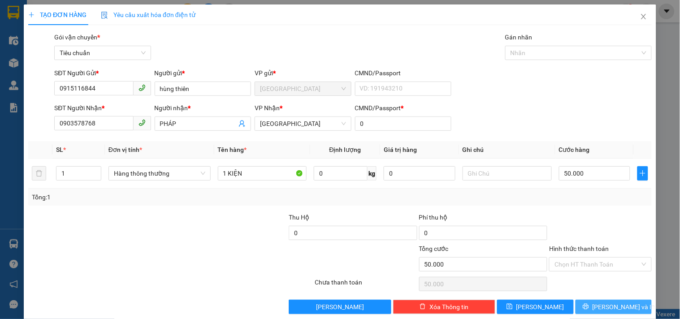
click at [633, 302] on button "[PERSON_NAME] và In" at bounding box center [613, 307] width 76 height 14
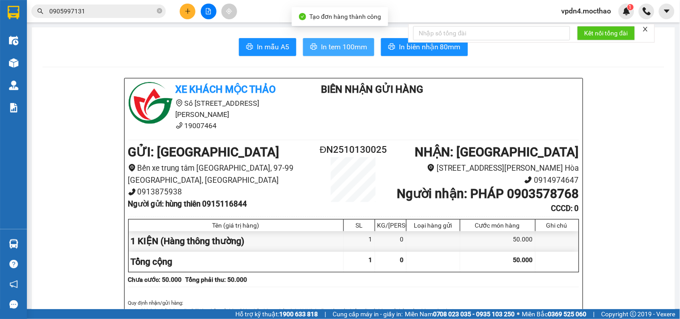
click at [333, 47] on span "In tem 100mm" at bounding box center [344, 46] width 46 height 11
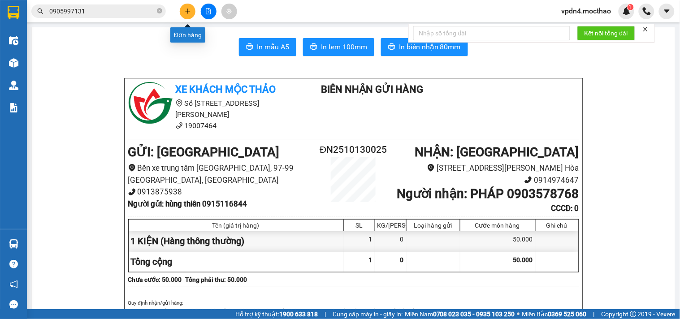
click at [189, 10] on icon "plus" at bounding box center [188, 11] width 6 height 6
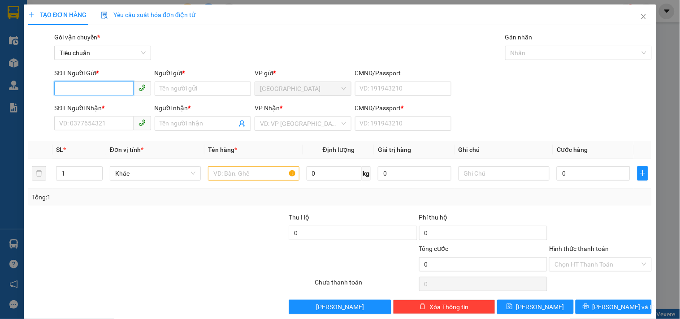
click at [105, 88] on input "SĐT Người Gửi *" at bounding box center [93, 88] width 79 height 14
click at [100, 106] on div "0817800162 - THẢO" at bounding box center [101, 107] width 85 height 10
type input "0817800162"
type input "THẢO"
type input "0899906148"
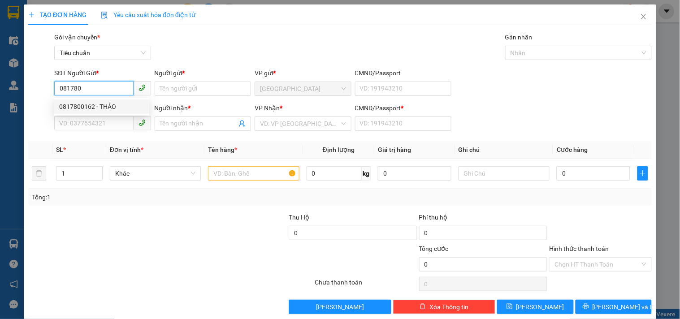
type input "THỦY"
type input "0"
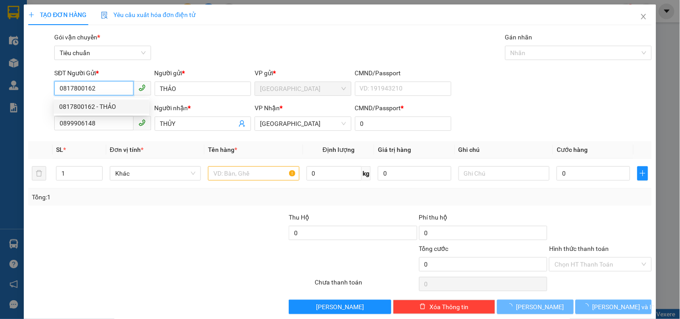
type input "40.000"
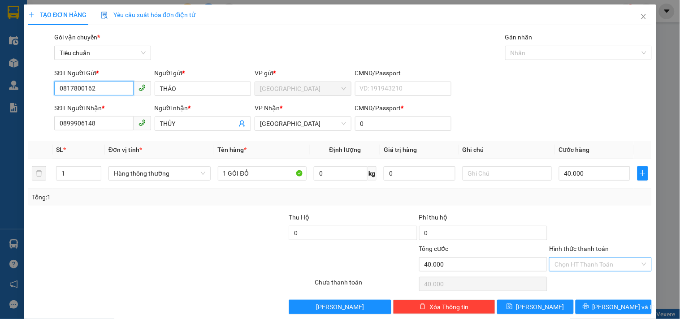
type input "0817800162"
click at [564, 267] on input "Hình thức thanh toán" at bounding box center [596, 264] width 85 height 13
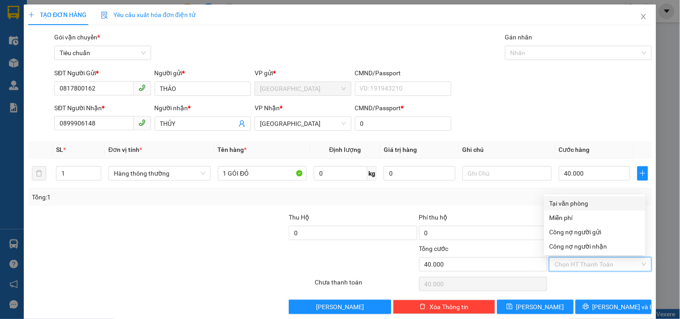
click at [555, 205] on div "Tại văn phòng" at bounding box center [594, 203] width 91 height 10
type input "0"
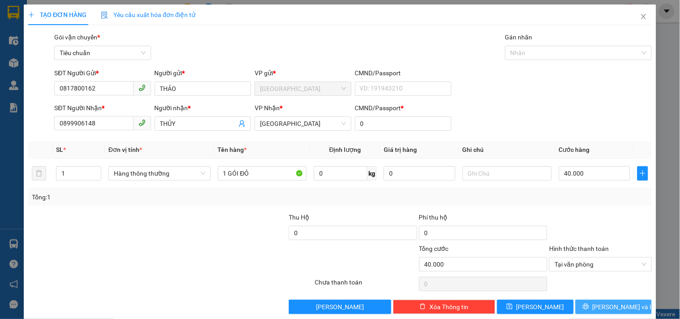
click at [628, 311] on button "[PERSON_NAME] và In" at bounding box center [613, 307] width 76 height 14
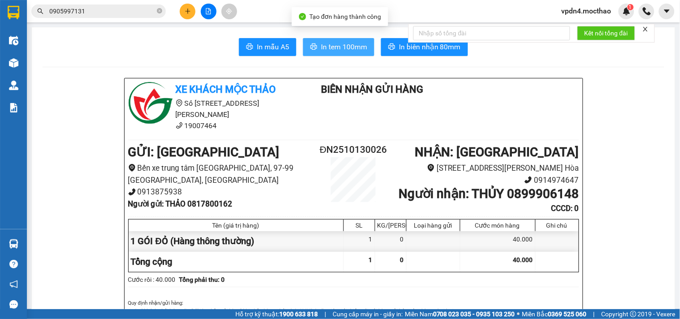
click at [321, 47] on span "In tem 100mm" at bounding box center [344, 46] width 46 height 11
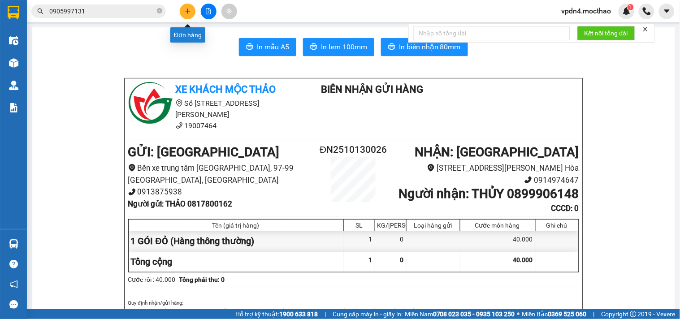
click at [188, 7] on button at bounding box center [188, 12] width 16 height 16
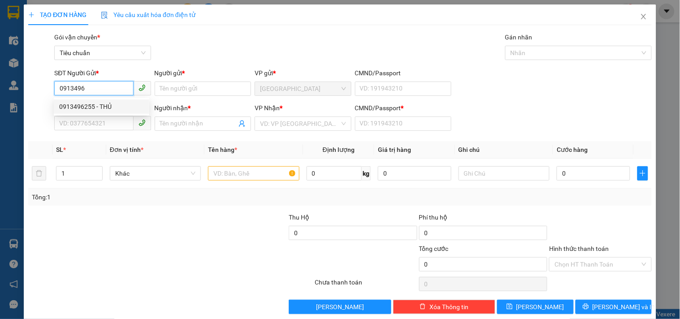
click at [123, 111] on div "0913496255 - THỦ" at bounding box center [101, 107] width 85 height 10
type input "0913496255"
type input "THỦ"
type input "0906563939"
type input "QUÝ"
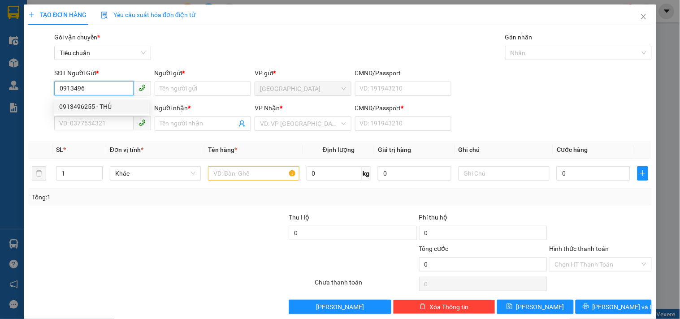
type input "0"
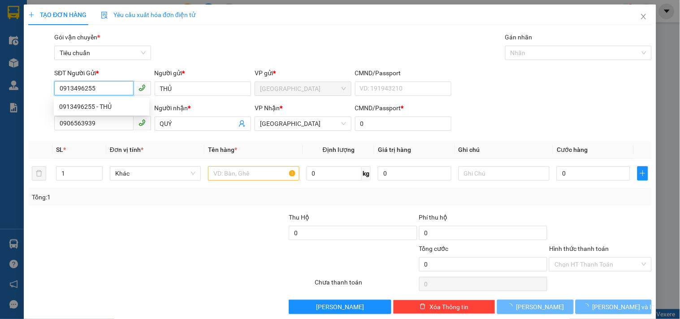
type input "140.000"
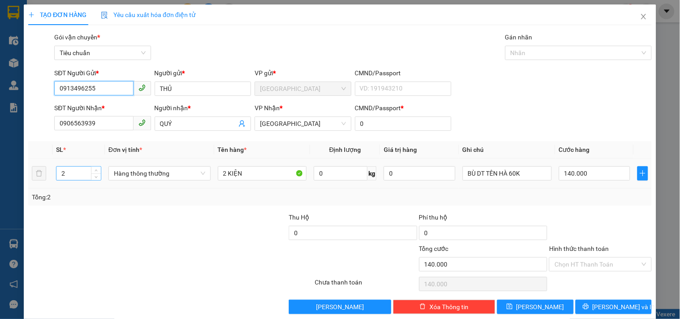
type input "0913496255"
click at [78, 174] on input "2" at bounding box center [78, 173] width 44 height 13
click at [115, 120] on input "0906563939" at bounding box center [93, 123] width 79 height 14
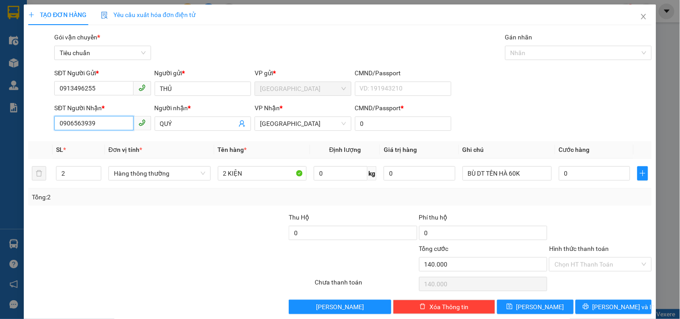
type input "0"
type input "0365716191"
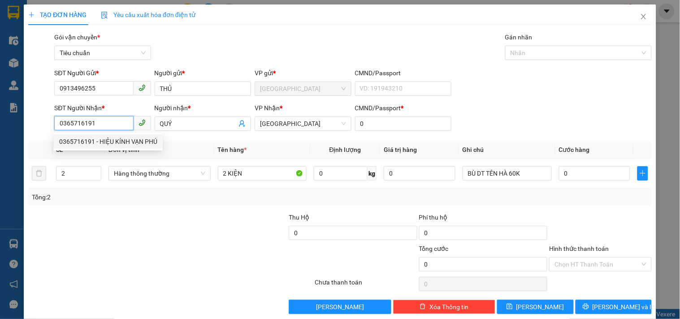
click at [112, 140] on div "0365716191 - HIỆU KÍNH VẠN PHÚ" at bounding box center [108, 142] width 98 height 10
type input "HIỆU KÍNH VẠN PHÚ"
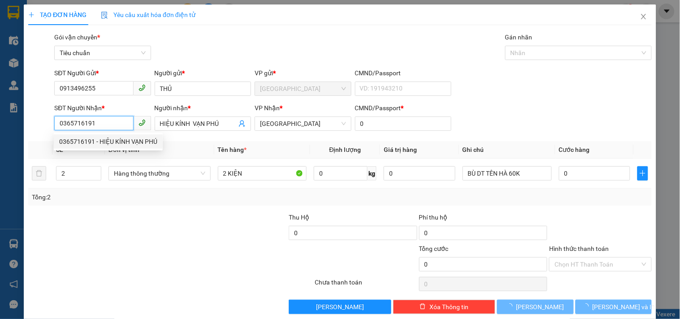
type input "80.000"
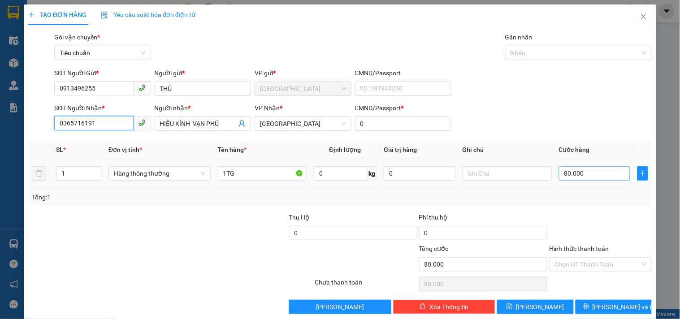
type input "0365716191"
click at [569, 177] on input "80.000" at bounding box center [595, 173] width 72 height 14
type input "7"
type input "70"
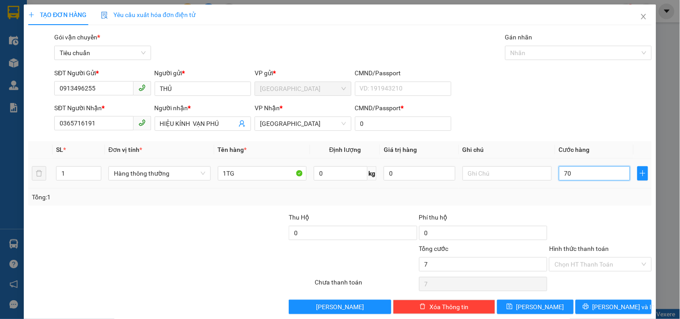
type input "70"
type input "70.000"
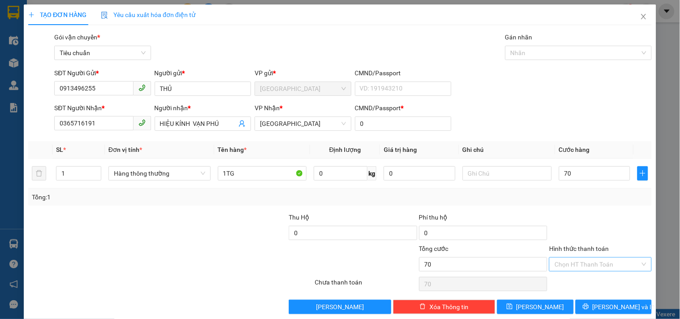
type input "70.000"
click at [568, 263] on input "Hình thức thanh toán" at bounding box center [596, 264] width 85 height 13
click at [574, 205] on div "Tại văn phòng" at bounding box center [594, 203] width 91 height 10
type input "0"
click at [595, 300] on button "[PERSON_NAME] và In" at bounding box center [613, 307] width 76 height 14
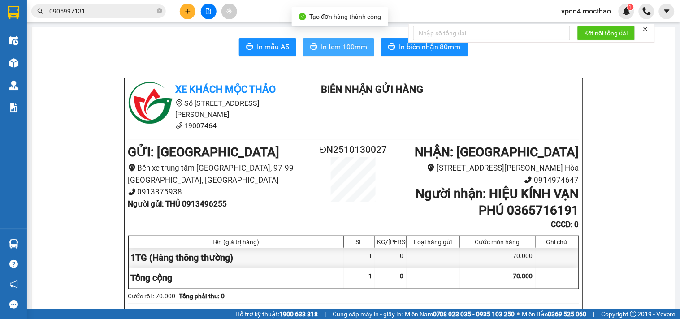
click at [310, 43] on icon "printer" at bounding box center [313, 46] width 7 height 7
click at [185, 14] on icon "plus" at bounding box center [188, 11] width 6 height 6
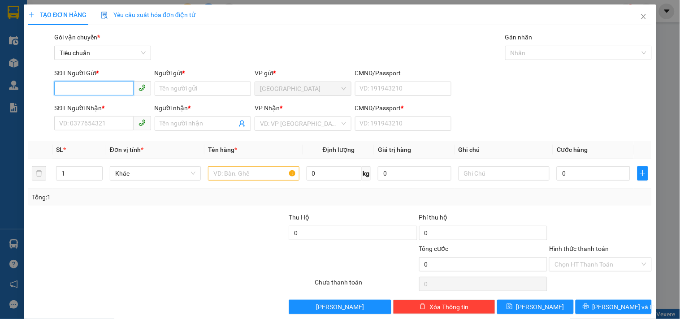
click at [96, 89] on input "SĐT Người Gửi *" at bounding box center [93, 88] width 79 height 14
type input "0935623472"
click at [110, 107] on div "0935623472 - DÂN" at bounding box center [101, 107] width 85 height 10
type input "DÂN"
type input "0329356255"
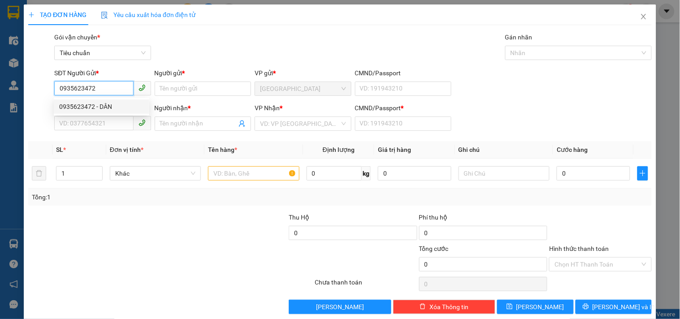
type input "DUNG"
type input "0"
type input "50.000"
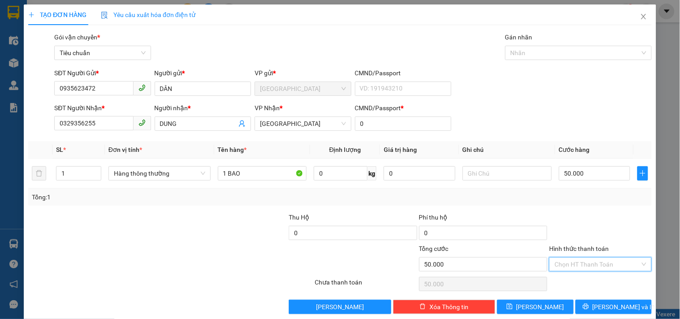
click at [565, 264] on input "Hình thức thanh toán" at bounding box center [596, 264] width 85 height 13
click at [591, 204] on div "Tại văn phòng" at bounding box center [594, 203] width 91 height 10
click at [609, 301] on button "[PERSON_NAME] và In" at bounding box center [613, 307] width 76 height 14
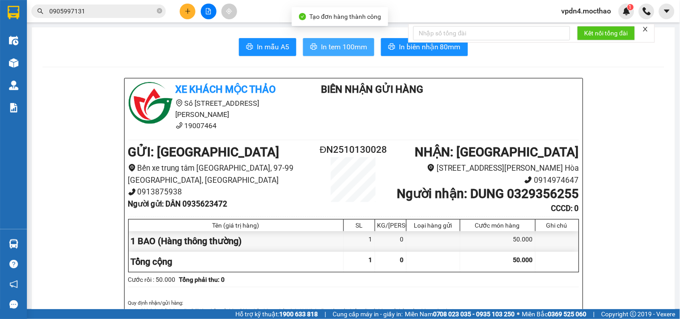
click at [322, 43] on span "In tem 100mm" at bounding box center [344, 46] width 46 height 11
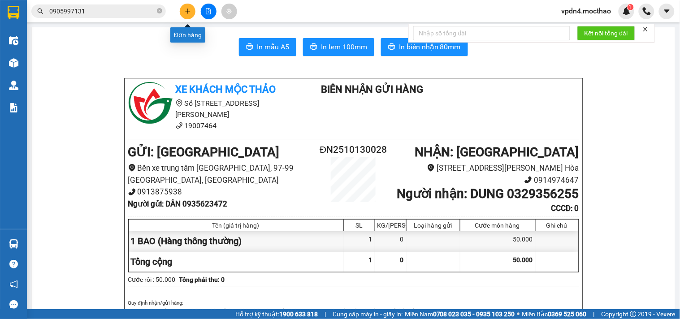
click at [186, 12] on icon "plus" at bounding box center [188, 11] width 6 height 6
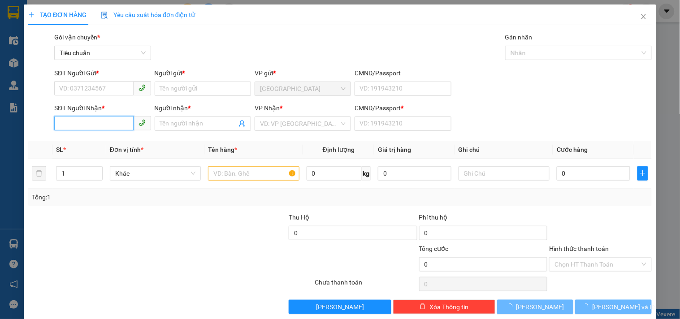
click at [100, 128] on input "SĐT Người Nhận *" at bounding box center [93, 123] width 79 height 14
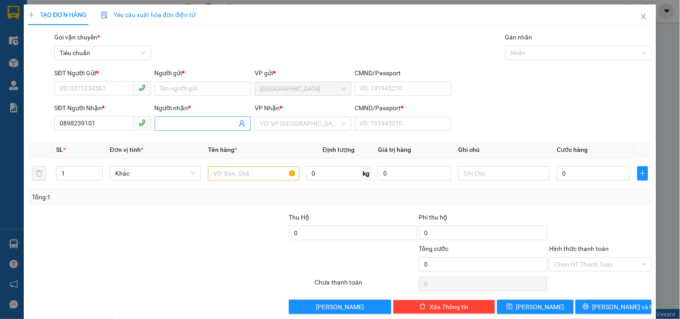
click at [173, 126] on input "Người nhận *" at bounding box center [198, 124] width 77 height 10
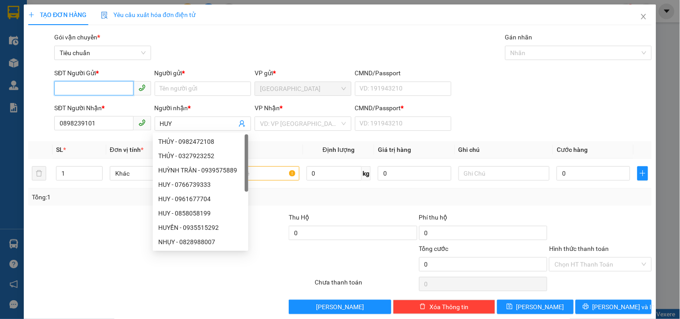
click at [76, 91] on input "SĐT Người Gửi *" at bounding box center [93, 88] width 79 height 14
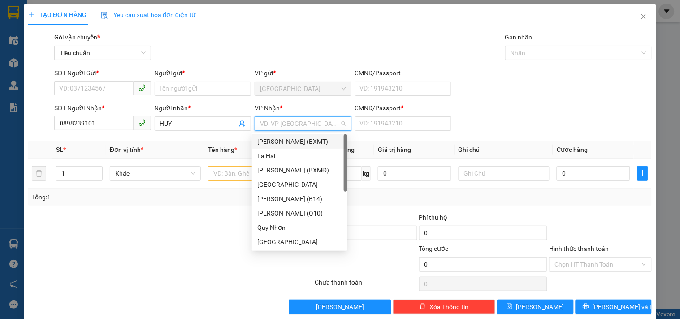
click at [284, 126] on input "search" at bounding box center [299, 123] width 79 height 13
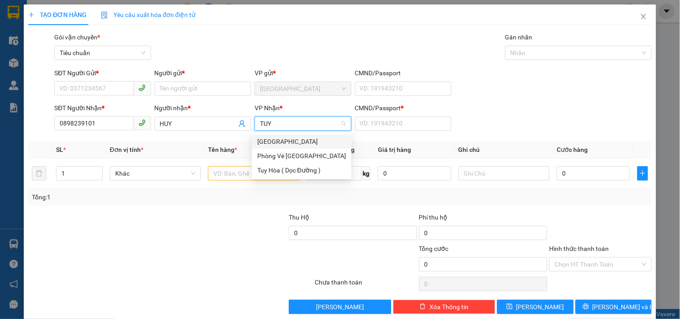
click at [268, 137] on div "[GEOGRAPHIC_DATA]" at bounding box center [301, 142] width 89 height 10
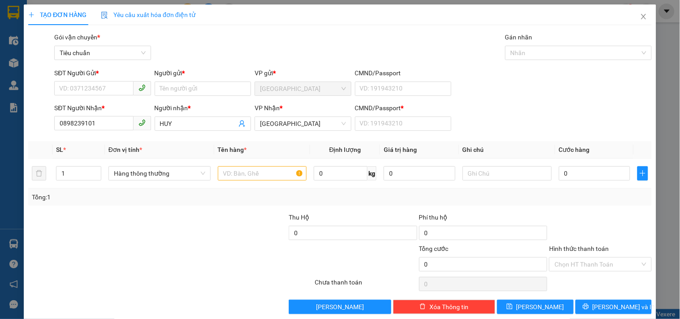
click at [387, 116] on div "CMND/Passport *" at bounding box center [403, 109] width 96 height 13
click at [386, 121] on input "CMND/Passport *" at bounding box center [403, 123] width 96 height 14
click at [57, 92] on input "SĐT Người Gửi *" at bounding box center [93, 88] width 79 height 14
click at [103, 91] on input "SĐT Người Gửi *" at bounding box center [93, 88] width 79 height 14
click at [162, 86] on input "Người gửi *" at bounding box center [203, 89] width 96 height 14
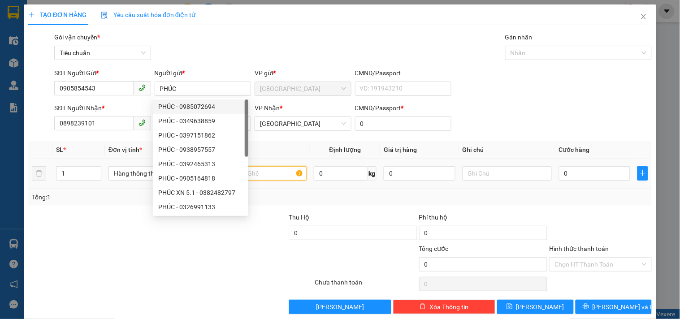
click at [271, 171] on input "text" at bounding box center [262, 173] width 89 height 14
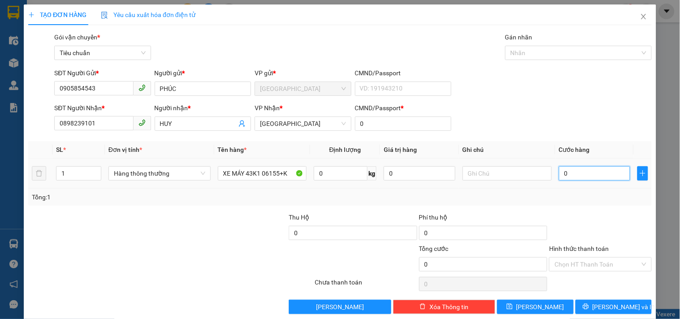
click at [572, 177] on input "0" at bounding box center [595, 173] width 72 height 14
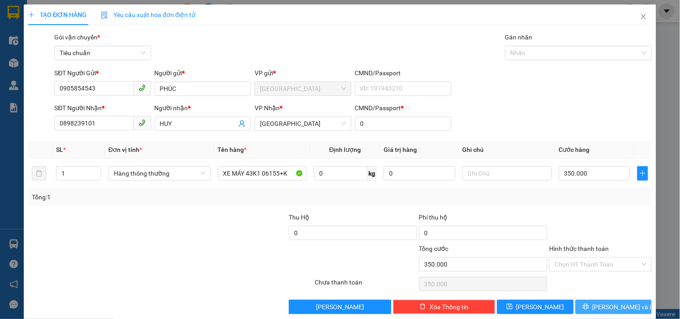
click at [612, 309] on span "[PERSON_NAME] và In" at bounding box center [623, 307] width 63 height 10
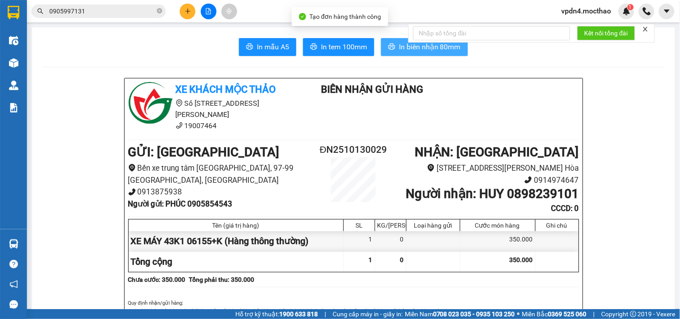
click at [414, 48] on span "In biên nhận 80mm" at bounding box center [430, 46] width 62 height 11
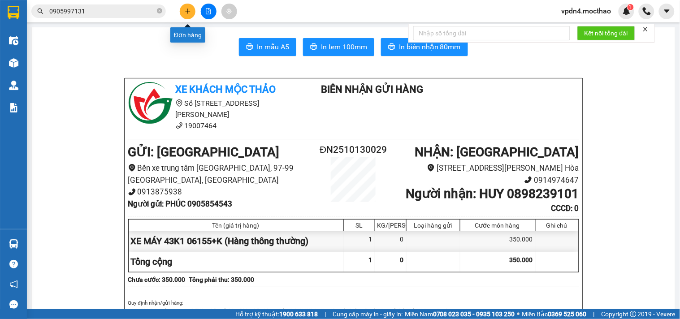
click at [185, 15] on button at bounding box center [188, 12] width 16 height 16
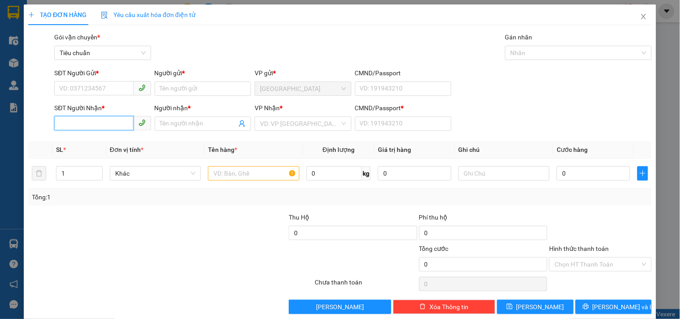
click at [109, 122] on input "SĐT Người Nhận *" at bounding box center [93, 123] width 79 height 14
click at [73, 114] on div "SĐT Người Nhận *" at bounding box center [102, 109] width 96 height 13
click at [104, 127] on input "SĐT Người Nhận *" at bounding box center [93, 123] width 79 height 14
click at [111, 140] on div "0902741107 - THỦY" at bounding box center [101, 142] width 85 height 10
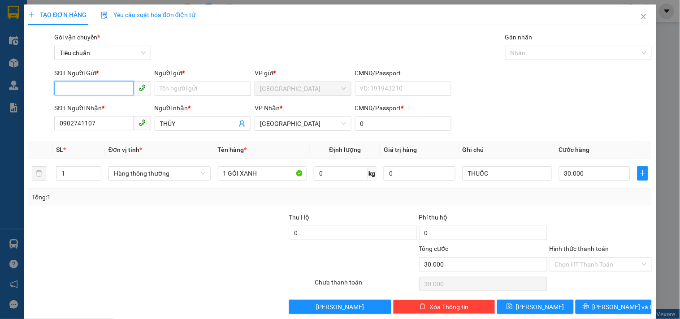
click at [98, 87] on input "SĐT Người Gửi *" at bounding box center [93, 88] width 79 height 14
click at [104, 102] on div "0905572451 - THẢO" at bounding box center [101, 107] width 85 height 10
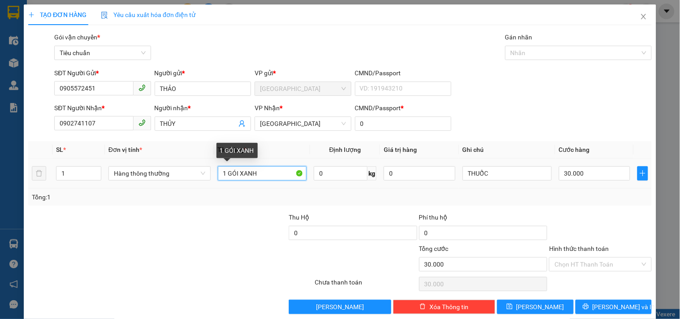
click at [275, 178] on input "1 GÓI XANH" at bounding box center [262, 173] width 89 height 14
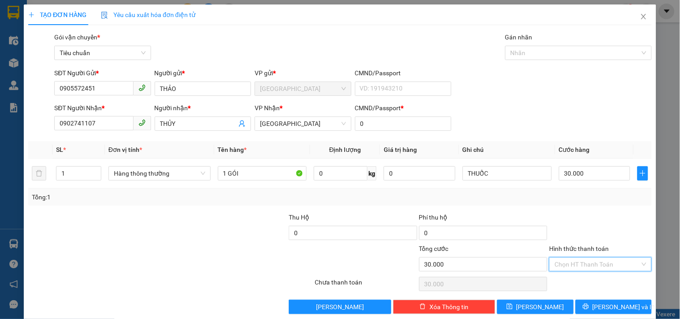
click at [570, 268] on input "Hình thức thanh toán" at bounding box center [596, 264] width 85 height 13
click at [579, 202] on div "Tại văn phòng" at bounding box center [594, 203] width 91 height 10
click at [612, 302] on span "[PERSON_NAME] và In" at bounding box center [623, 307] width 63 height 10
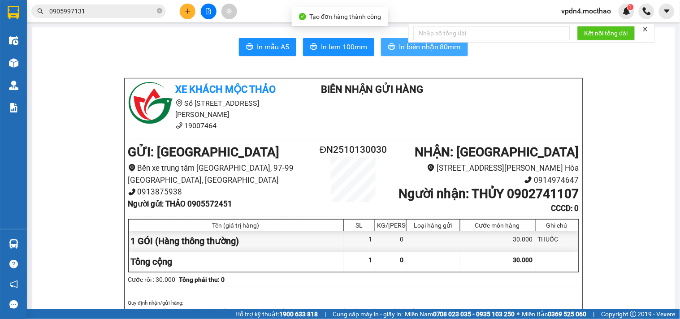
click at [439, 54] on button "In biên nhận 80mm" at bounding box center [424, 47] width 87 height 18
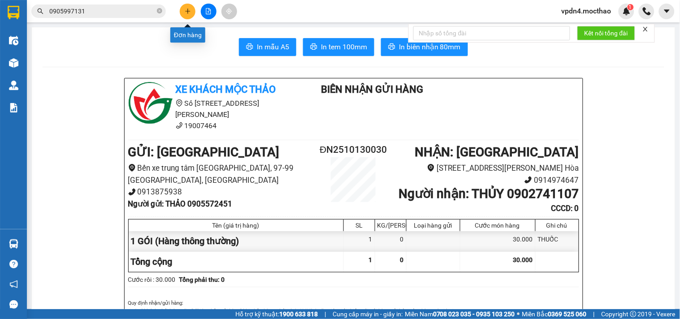
click at [187, 13] on icon "plus" at bounding box center [187, 11] width 0 height 5
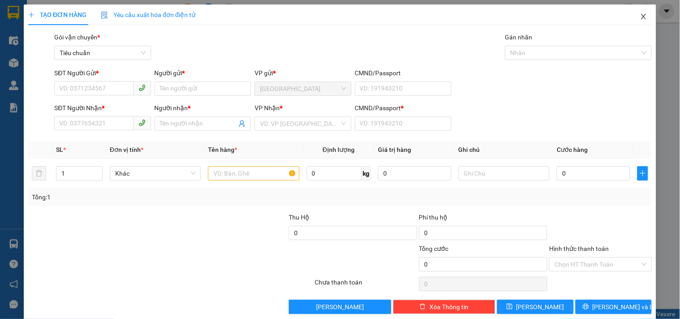
click at [641, 18] on icon "close" at bounding box center [643, 16] width 5 height 5
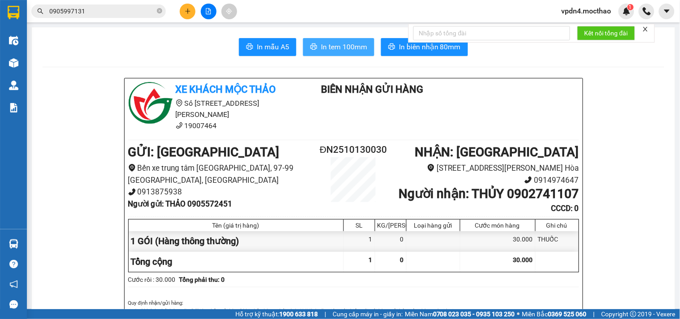
click at [348, 43] on span "In tem 100mm" at bounding box center [344, 46] width 46 height 11
click at [186, 17] on button at bounding box center [188, 12] width 16 height 16
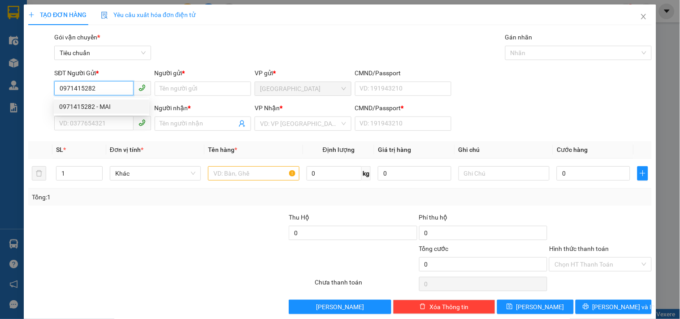
click at [115, 105] on div "0971415282 - MAI" at bounding box center [101, 107] width 85 height 10
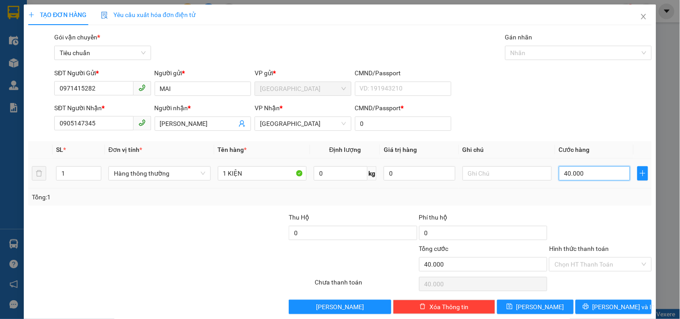
click at [580, 172] on input "40.000" at bounding box center [595, 173] width 72 height 14
click at [67, 172] on input "1" at bounding box center [78, 173] width 44 height 13
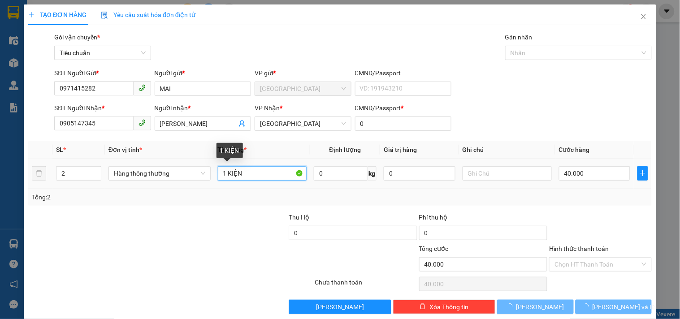
click at [224, 169] on input "1 KIỆN" at bounding box center [262, 173] width 89 height 14
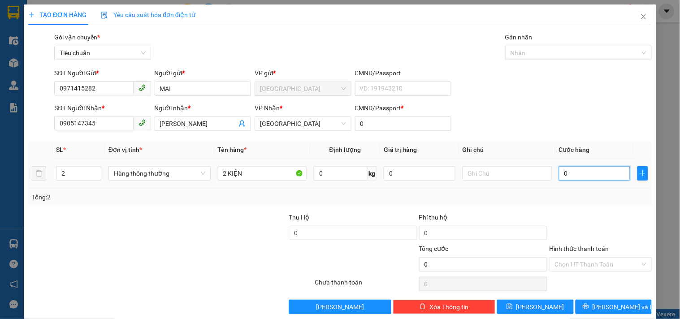
click at [565, 177] on input "0" at bounding box center [595, 173] width 72 height 14
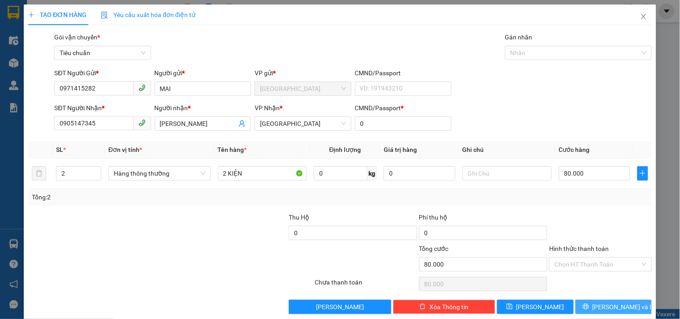
click at [607, 307] on span "[PERSON_NAME] và In" at bounding box center [623, 307] width 63 height 10
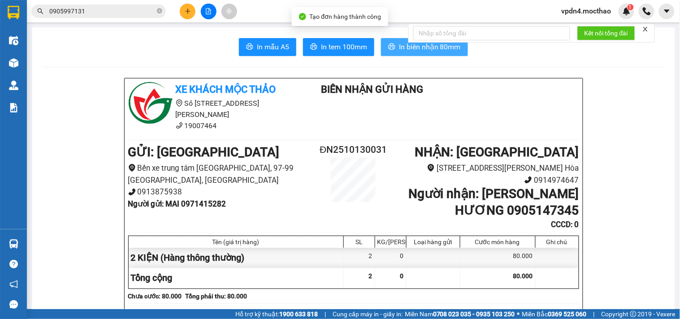
click at [392, 48] on icon "printer" at bounding box center [391, 46] width 7 height 7
click at [340, 55] on button "In tem 100mm" at bounding box center [338, 47] width 71 height 18
click at [332, 44] on span "In tem 100mm" at bounding box center [344, 46] width 46 height 11
click at [185, 15] on button at bounding box center [188, 12] width 16 height 16
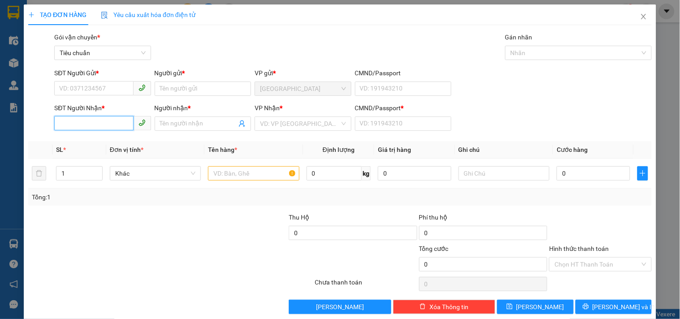
click at [118, 117] on input "SĐT Người Nhận *" at bounding box center [93, 123] width 79 height 14
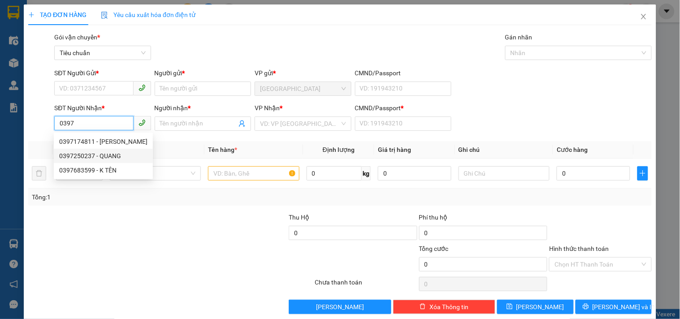
click at [84, 157] on div "0397250237 - QUANG" at bounding box center [103, 156] width 88 height 10
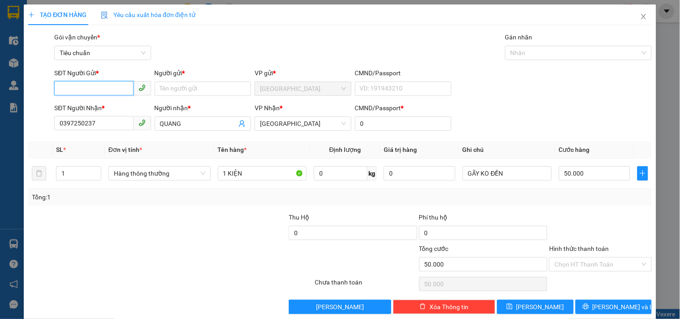
click at [123, 86] on input "SĐT Người Gửi *" at bounding box center [93, 88] width 79 height 14
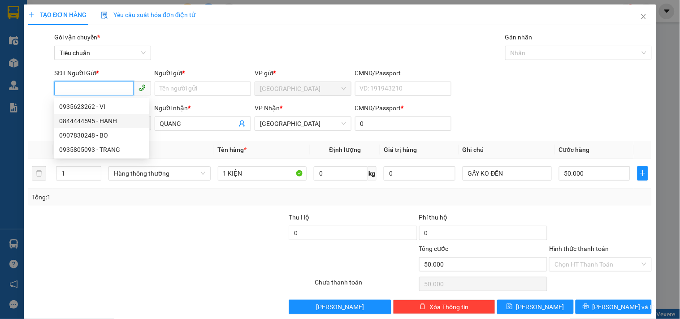
click at [117, 118] on div "0844444595 - HẠNH" at bounding box center [101, 121] width 85 height 10
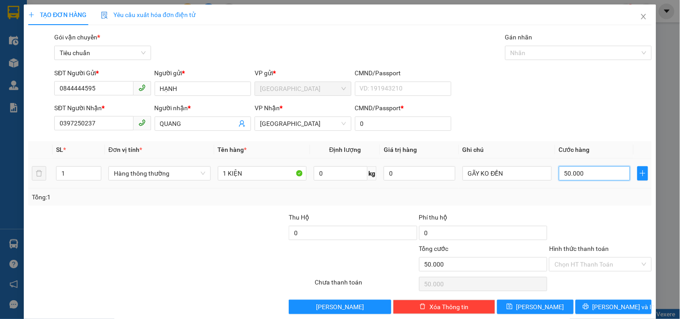
click at [595, 176] on input "50.000" at bounding box center [595, 173] width 72 height 14
click at [609, 302] on button "[PERSON_NAME] và In" at bounding box center [613, 307] width 76 height 14
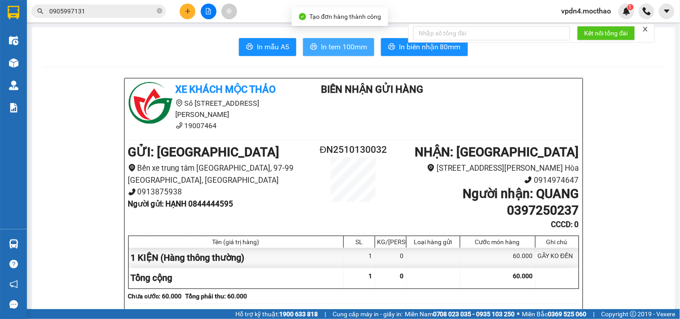
click at [326, 46] on span "In tem 100mm" at bounding box center [344, 46] width 46 height 11
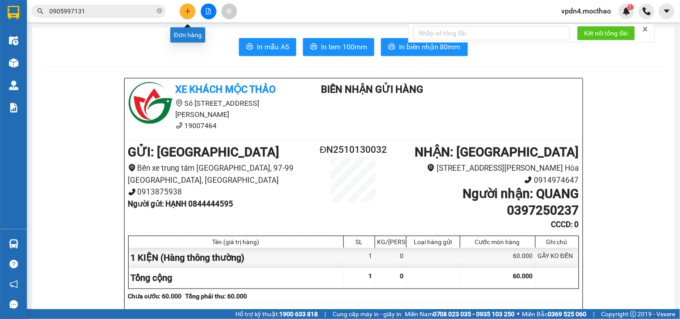
click at [189, 11] on icon "plus" at bounding box center [187, 11] width 5 height 0
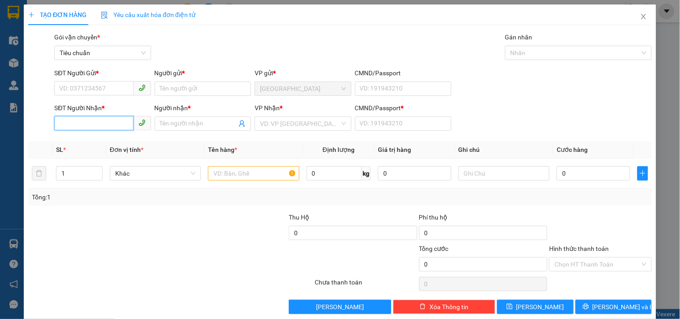
click at [100, 116] on input "SĐT Người Nhận *" at bounding box center [93, 123] width 79 height 14
drag, startPoint x: 105, startPoint y: 139, endPoint x: 106, endPoint y: 104, distance: 35.4
click at [106, 139] on div "0869941014 - MI" at bounding box center [101, 142] width 85 height 10
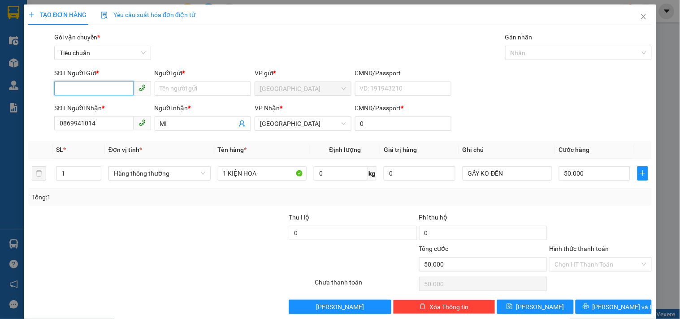
click at [107, 91] on input "SĐT Người Gửi *" at bounding box center [93, 88] width 79 height 14
click at [117, 110] on div "0844444595 - HẠNH" at bounding box center [101, 107] width 85 height 10
click at [567, 174] on input "50.000" at bounding box center [595, 173] width 72 height 14
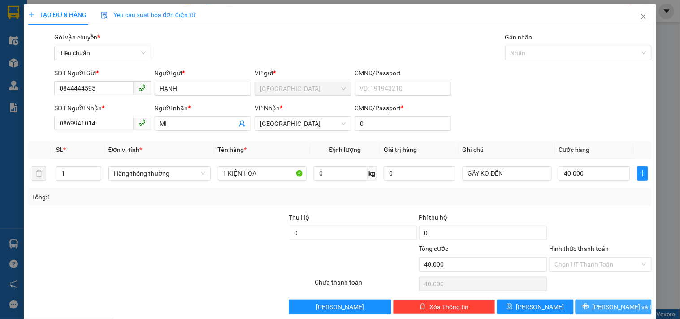
click at [634, 305] on button "[PERSON_NAME] và In" at bounding box center [613, 307] width 76 height 14
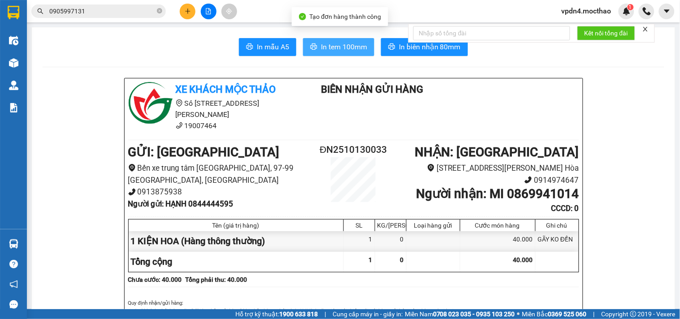
click at [341, 52] on span "In tem 100mm" at bounding box center [344, 46] width 46 height 11
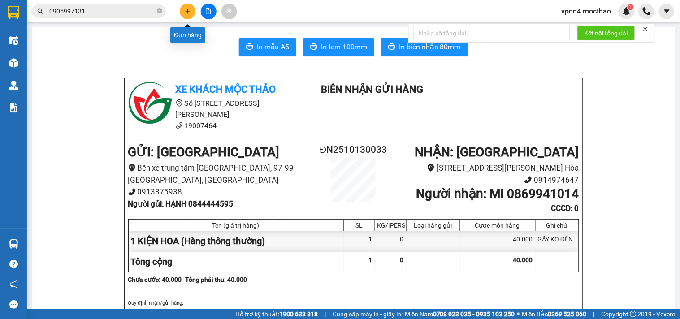
click at [186, 11] on icon "plus" at bounding box center [187, 11] width 5 height 0
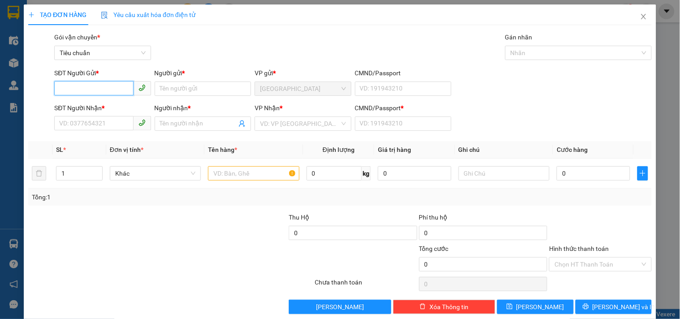
click at [88, 87] on input "SĐT Người Gửi *" at bounding box center [93, 88] width 79 height 14
click at [182, 86] on input "Người gửi *" at bounding box center [203, 89] width 96 height 14
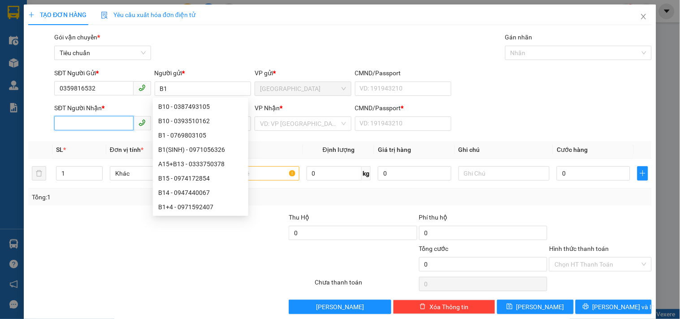
click at [95, 128] on input "SĐT Người Nhận *" at bounding box center [93, 123] width 79 height 14
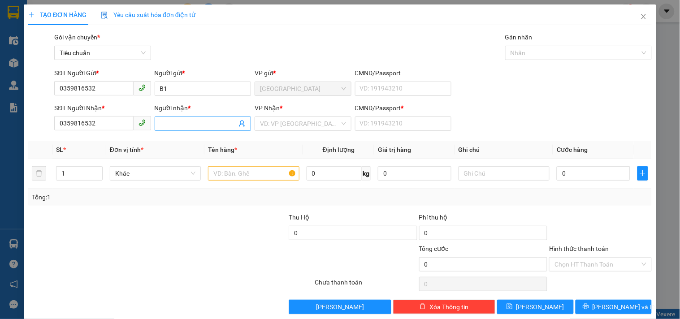
click at [170, 117] on span at bounding box center [203, 123] width 96 height 14
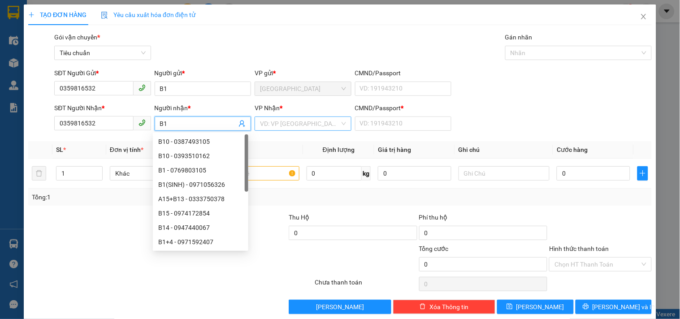
click at [265, 122] on input "search" at bounding box center [299, 123] width 79 height 13
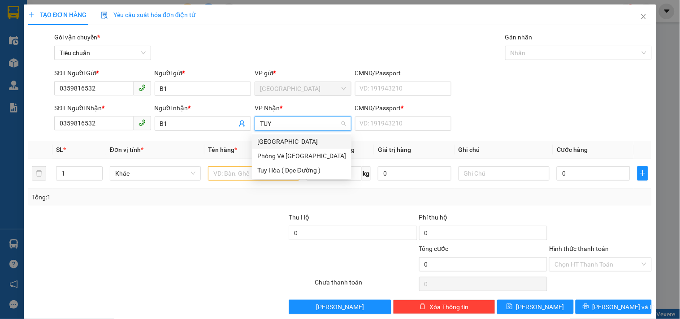
click at [266, 139] on div "[GEOGRAPHIC_DATA]" at bounding box center [301, 142] width 89 height 10
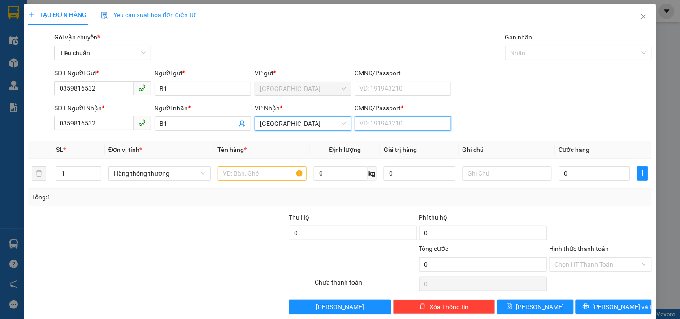
click at [384, 121] on input "CMND/Passport *" at bounding box center [403, 123] width 96 height 14
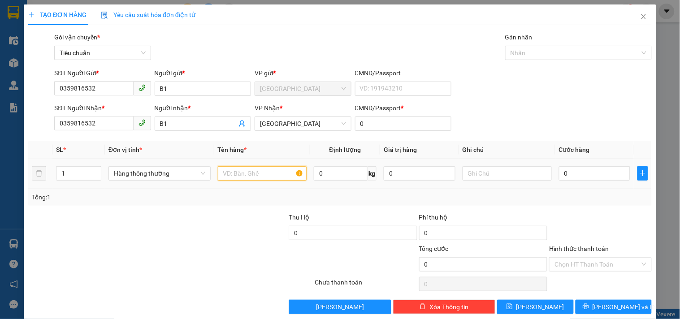
click at [231, 172] on input "text" at bounding box center [262, 173] width 89 height 14
click at [592, 173] on input "0" at bounding box center [595, 173] width 72 height 14
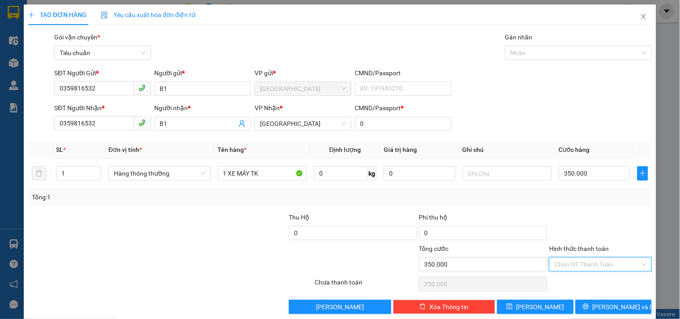
click at [565, 262] on input "Hình thức thanh toán" at bounding box center [596, 264] width 85 height 13
click at [572, 206] on div "Tại văn phòng" at bounding box center [594, 203] width 91 height 10
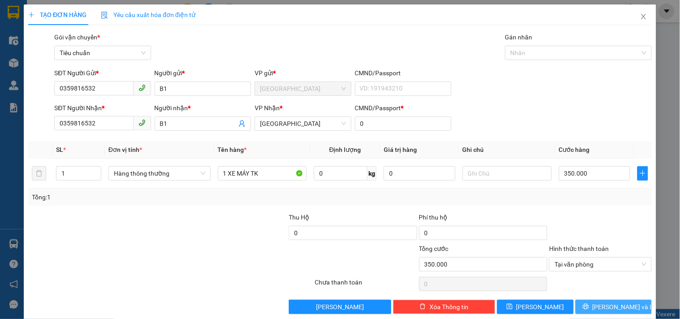
click at [605, 308] on span "[PERSON_NAME] và In" at bounding box center [623, 307] width 63 height 10
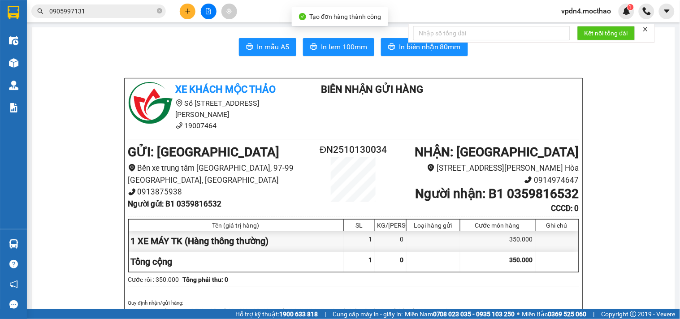
click at [408, 30] on form "Kết nối tổng đài" at bounding box center [531, 33] width 246 height 19
click at [388, 40] on button "In biên nhận 80mm" at bounding box center [424, 47] width 87 height 18
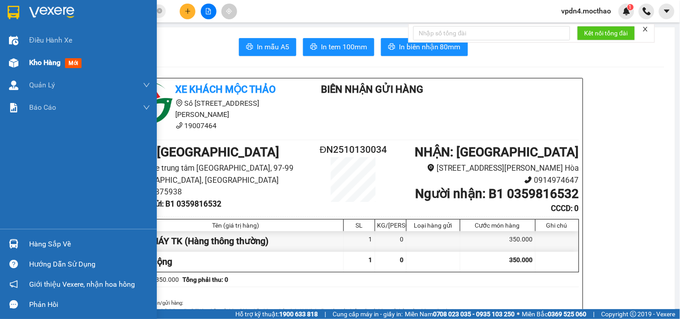
click at [34, 65] on span "Kho hàng" at bounding box center [44, 62] width 31 height 9
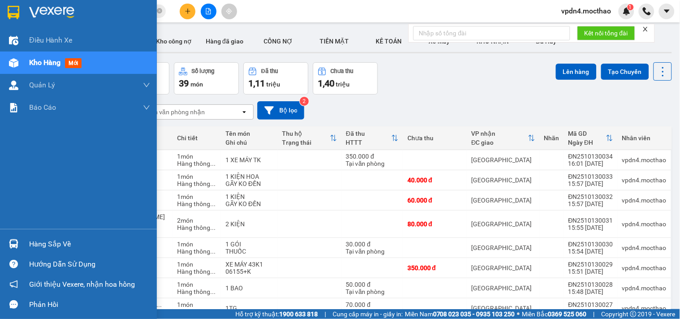
click at [55, 245] on div "Hàng sắp về" at bounding box center [89, 243] width 121 height 13
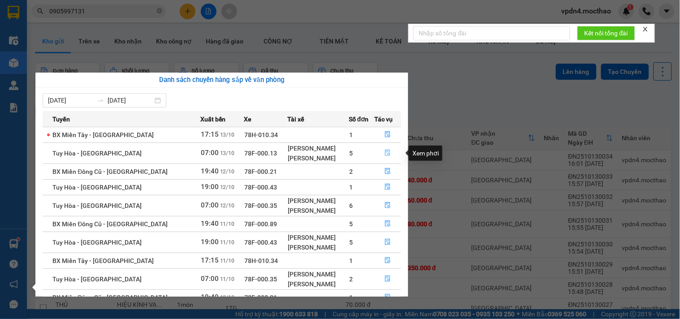
click at [382, 155] on button "button" at bounding box center [388, 153] width 26 height 14
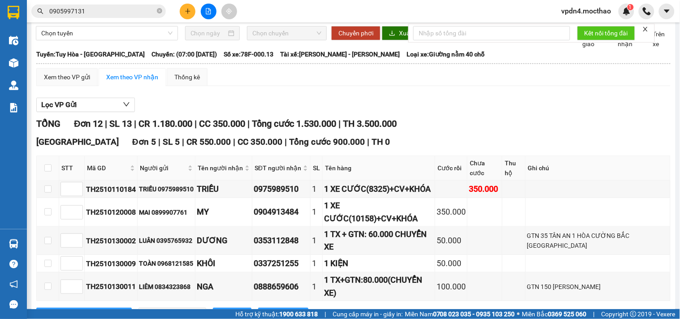
scroll to position [41, 0]
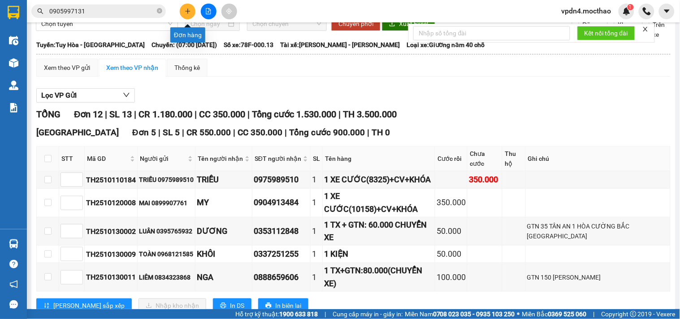
click at [184, 10] on button at bounding box center [188, 12] width 16 height 16
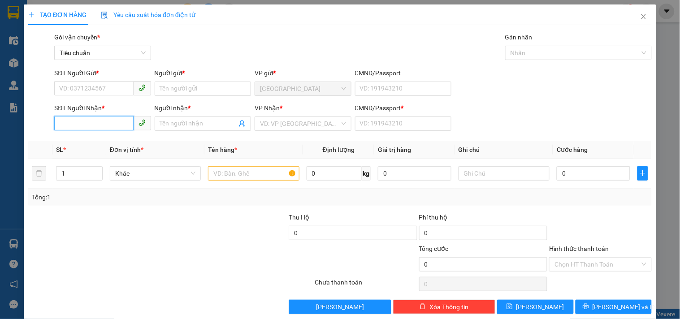
click at [108, 123] on input "SĐT Người Nhận *" at bounding box center [93, 123] width 79 height 14
click at [109, 140] on div "0346996880 - DUY" at bounding box center [101, 142] width 85 height 10
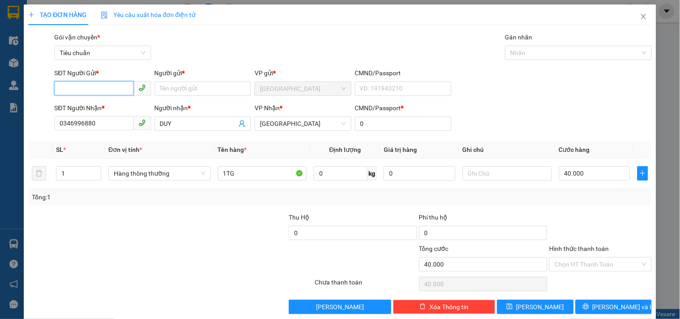
click at [115, 89] on input "SĐT Người Gửi *" at bounding box center [93, 88] width 79 height 14
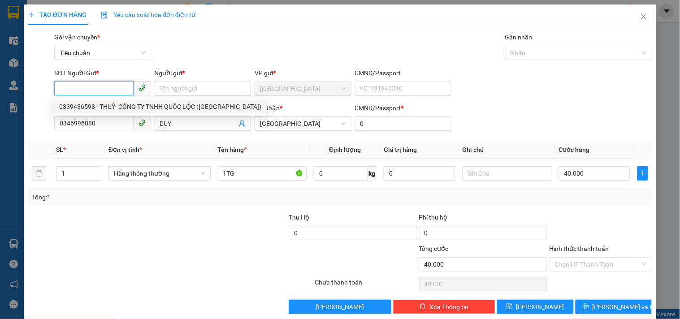
click at [123, 106] on div "0339436598 - THUỶ- CÔNG TY TNHH QUỐC LỘC ([GEOGRAPHIC_DATA])" at bounding box center [160, 107] width 202 height 10
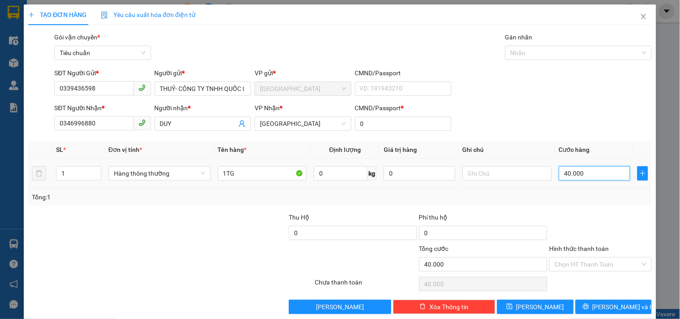
click at [582, 167] on input "40.000" at bounding box center [595, 173] width 72 height 14
click at [580, 267] on input "Hình thức thanh toán" at bounding box center [596, 264] width 85 height 13
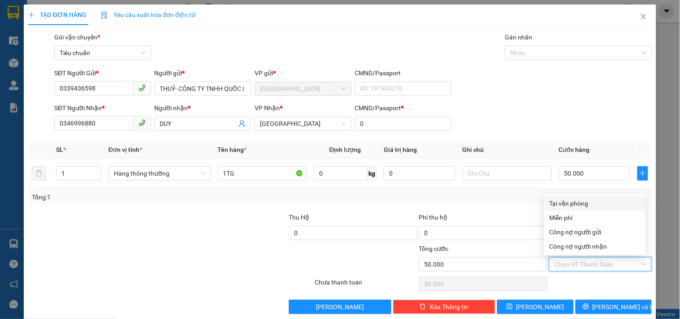
click at [579, 198] on div "Tại văn phòng" at bounding box center [594, 203] width 91 height 10
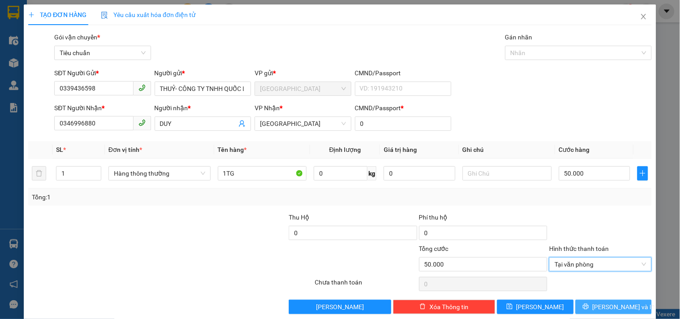
click at [623, 303] on span "[PERSON_NAME] và In" at bounding box center [623, 307] width 63 height 10
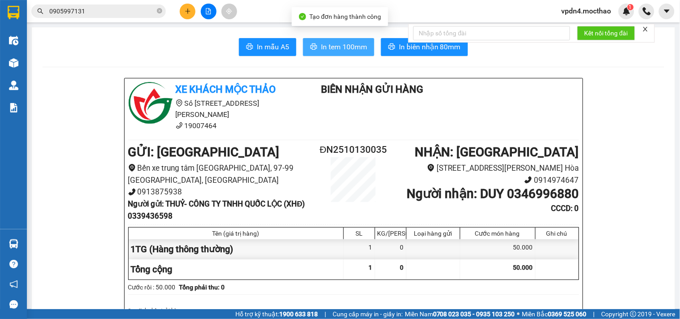
click at [337, 47] on span "In tem 100mm" at bounding box center [344, 46] width 46 height 11
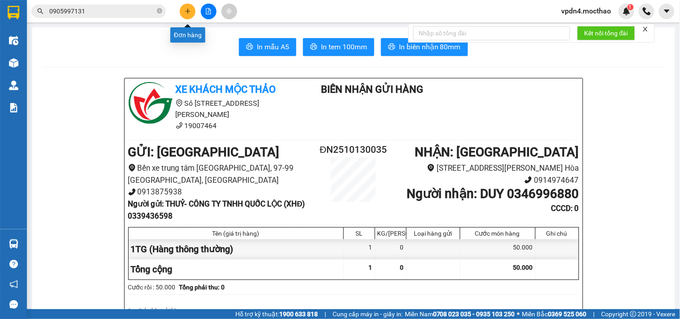
click at [193, 12] on button at bounding box center [188, 12] width 16 height 16
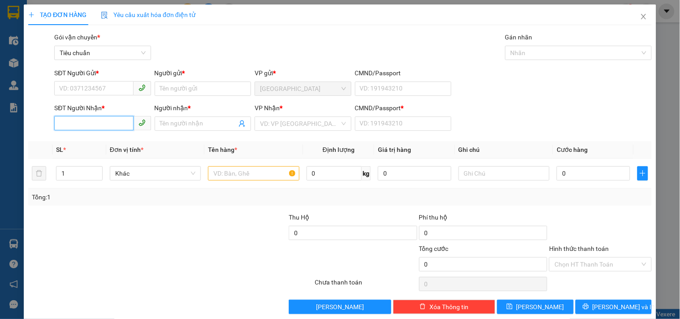
click at [128, 122] on input "SĐT Người Nhận *" at bounding box center [93, 123] width 79 height 14
click at [99, 137] on div "0918176669 - [PERSON_NAME]" at bounding box center [103, 142] width 88 height 10
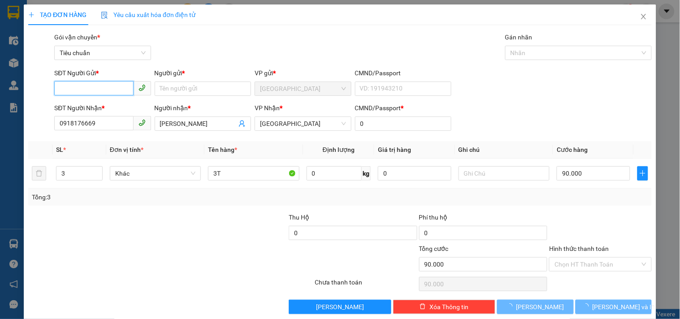
click at [110, 84] on input "SĐT Người Gửi *" at bounding box center [93, 88] width 79 height 14
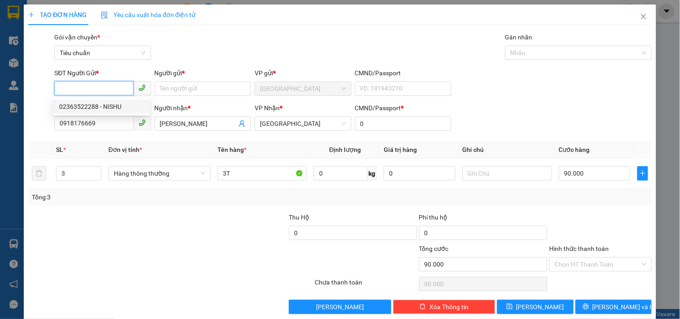
click at [109, 104] on div "02363522288 - NISHU" at bounding box center [101, 107] width 85 height 10
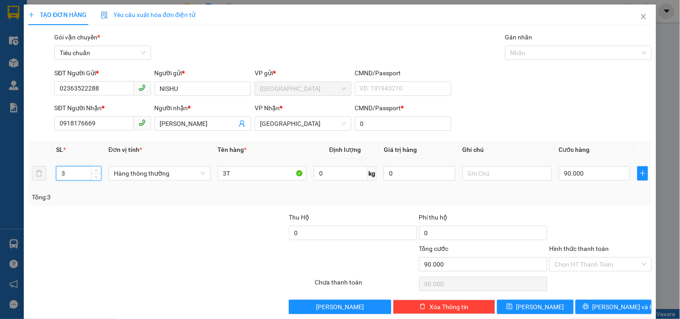
click at [75, 171] on input "3" at bounding box center [78, 173] width 44 height 13
click at [223, 173] on input "3T" at bounding box center [262, 173] width 89 height 14
click at [246, 177] on input "1T" at bounding box center [262, 173] width 89 height 14
click at [587, 175] on input "0" at bounding box center [595, 173] width 72 height 14
click at [589, 309] on icon "printer" at bounding box center [585, 306] width 6 height 6
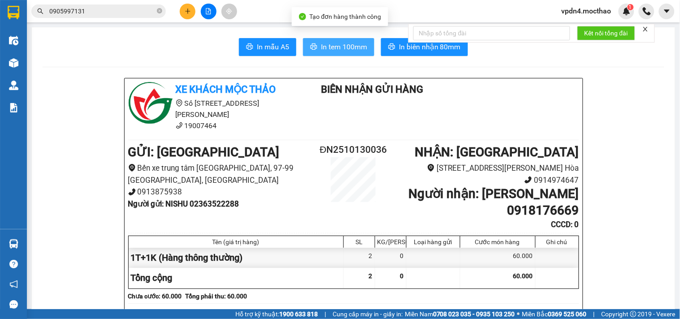
click at [330, 49] on span "In tem 100mm" at bounding box center [344, 46] width 46 height 11
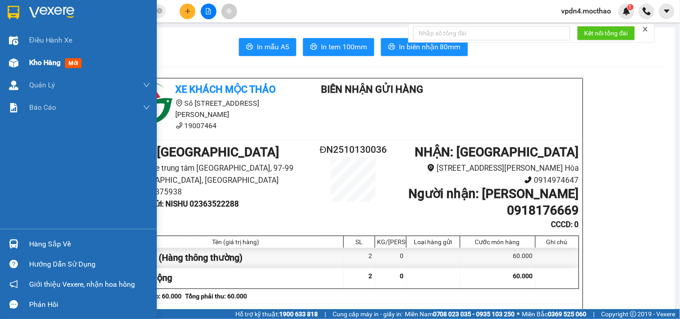
click at [33, 64] on span "Kho hàng" at bounding box center [44, 62] width 31 height 9
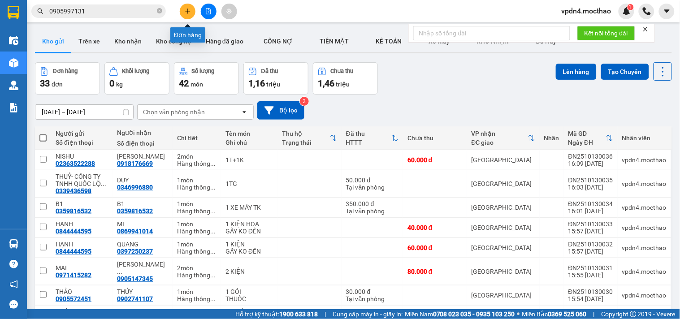
click at [189, 13] on icon "plus" at bounding box center [188, 11] width 6 height 6
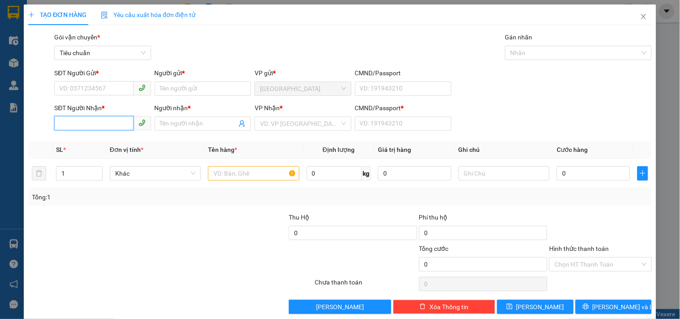
click at [96, 125] on input "SĐT Người Nhận *" at bounding box center [93, 123] width 79 height 14
click at [82, 82] on input "SĐT Người Gửi *" at bounding box center [93, 88] width 79 height 14
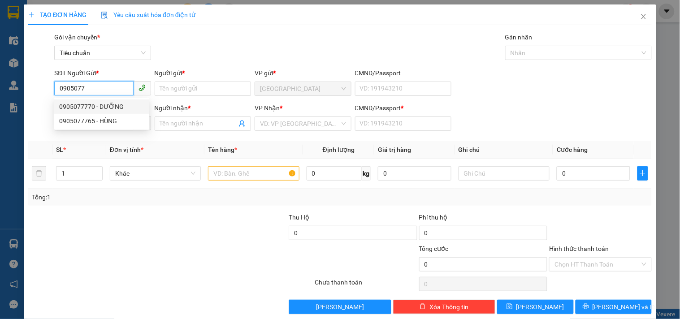
click at [113, 111] on div "0905077770 - DƯỠNG" at bounding box center [101, 107] width 85 height 10
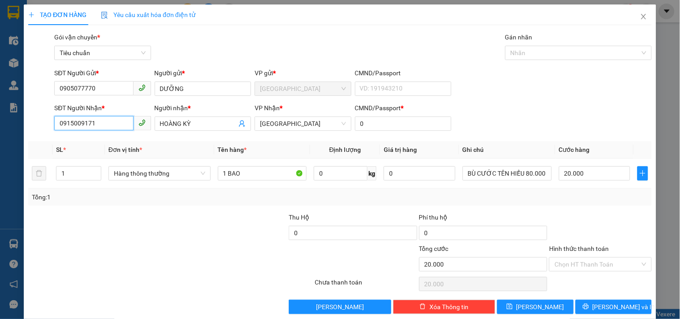
click at [121, 125] on input "0915009171" at bounding box center [93, 123] width 79 height 14
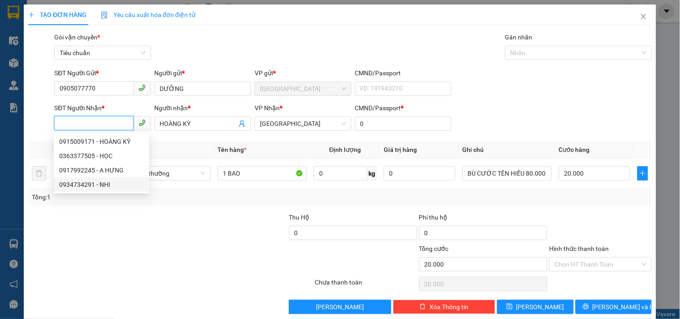
click at [89, 189] on div "0934734291 - NHI" at bounding box center [101, 185] width 85 height 10
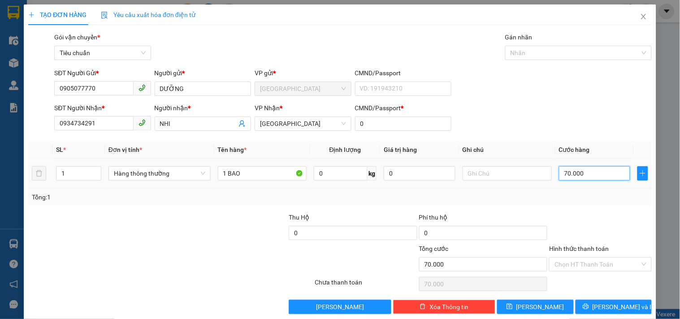
click at [585, 179] on input "70.000" at bounding box center [595, 173] width 72 height 14
click at [586, 263] on input "Hình thức thanh toán" at bounding box center [596, 264] width 85 height 13
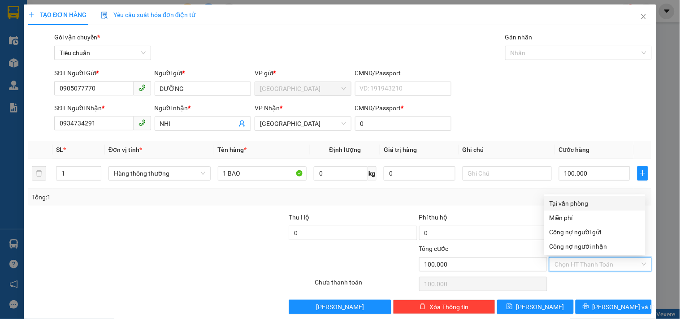
click at [602, 207] on div "Tại văn phòng" at bounding box center [594, 203] width 91 height 10
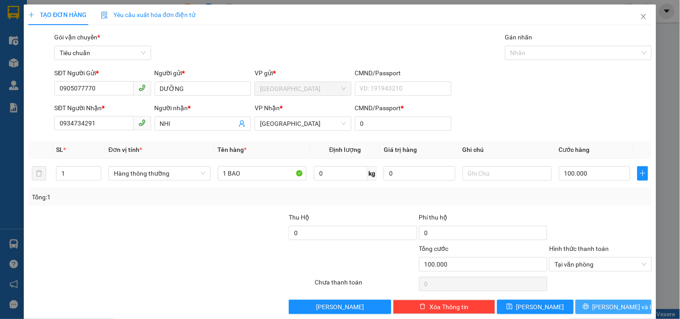
click at [589, 306] on icon "printer" at bounding box center [585, 306] width 6 height 6
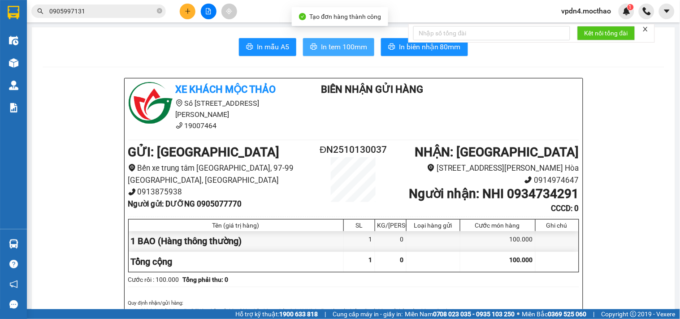
click at [326, 50] on span "In tem 100mm" at bounding box center [344, 46] width 46 height 11
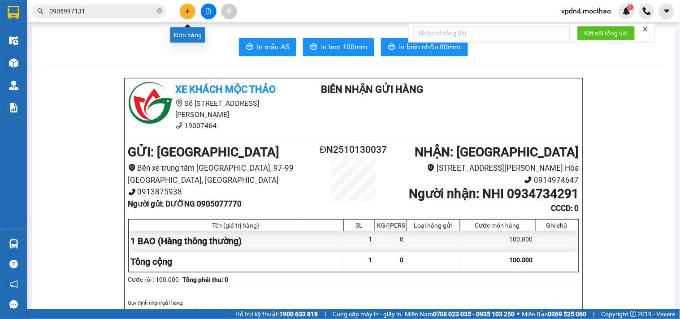
click at [187, 14] on icon "plus" at bounding box center [188, 11] width 6 height 6
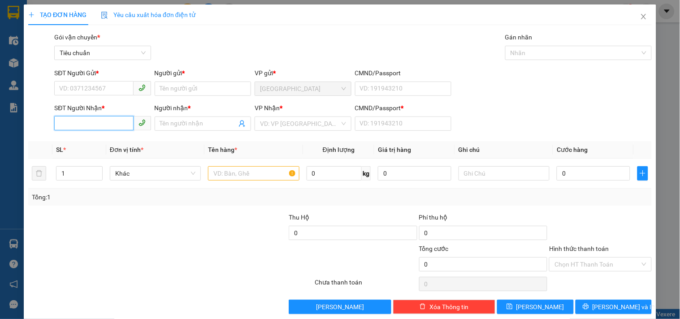
click at [93, 130] on input "SĐT Người Nhận *" at bounding box center [93, 123] width 79 height 14
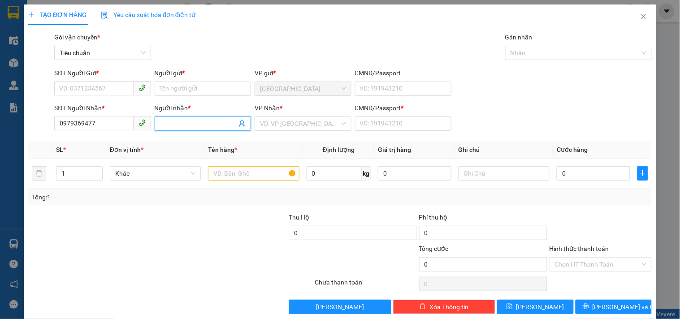
click at [190, 126] on input "Người nhận *" at bounding box center [198, 124] width 77 height 10
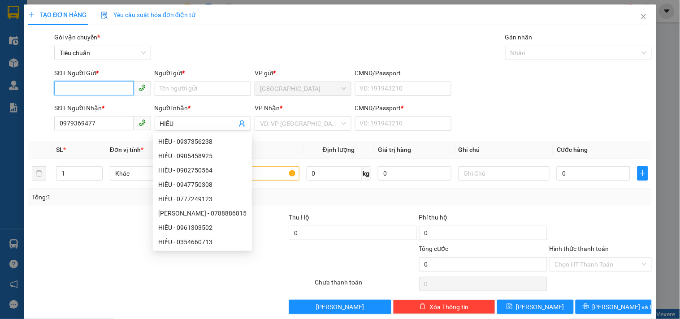
click at [81, 88] on input "SĐT Người Gửi *" at bounding box center [93, 88] width 79 height 14
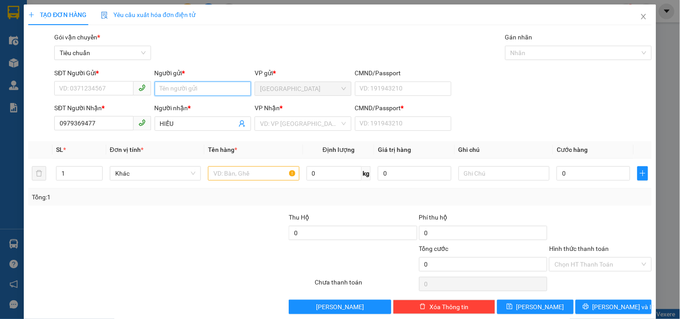
click at [171, 92] on input "Người gửi *" at bounding box center [203, 89] width 96 height 14
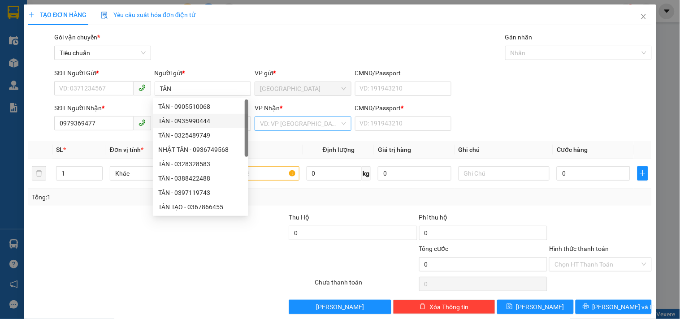
click at [266, 129] on input "search" at bounding box center [299, 123] width 79 height 13
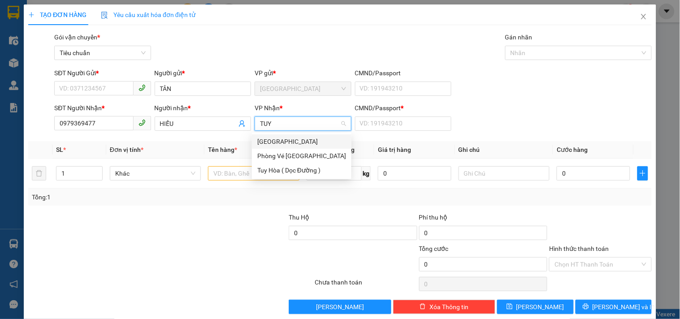
click at [272, 139] on div "[GEOGRAPHIC_DATA]" at bounding box center [301, 142] width 89 height 10
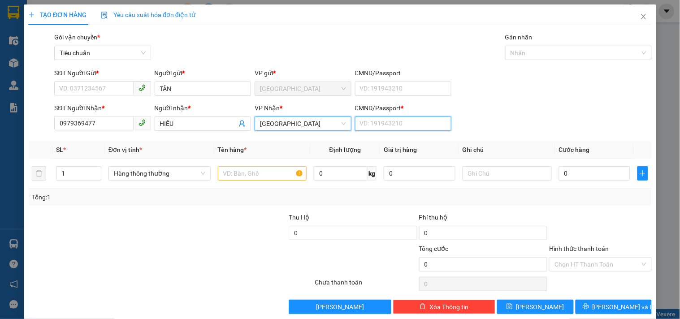
click at [375, 125] on input "CMND/Passport *" at bounding box center [403, 123] width 96 height 14
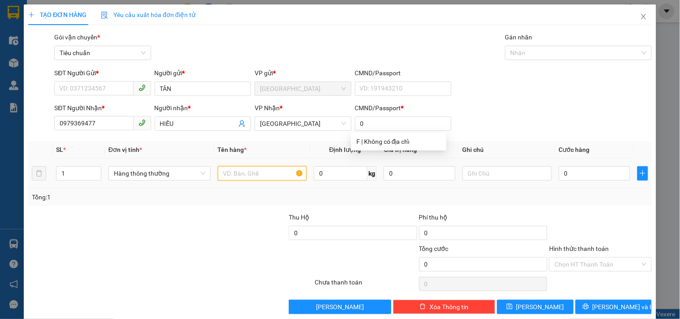
click at [241, 170] on input "text" at bounding box center [262, 173] width 89 height 14
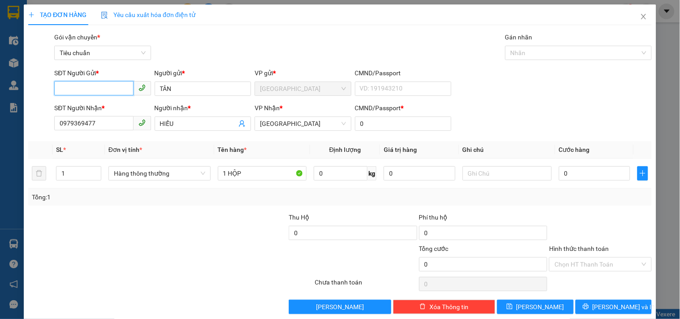
click at [64, 91] on input "SĐT Người Gửi *" at bounding box center [93, 88] width 79 height 14
click at [135, 106] on div "0379751148 - TÂN" at bounding box center [101, 107] width 85 height 10
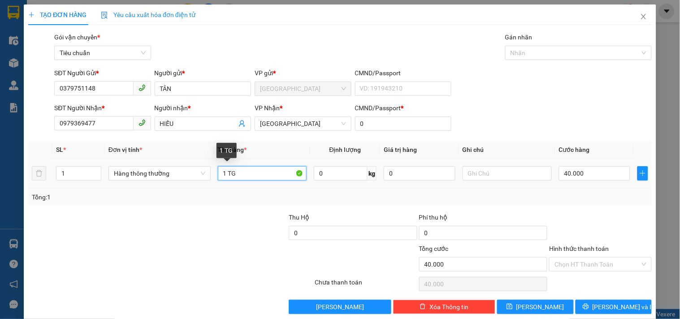
click at [258, 174] on input "1 TG" at bounding box center [262, 173] width 89 height 14
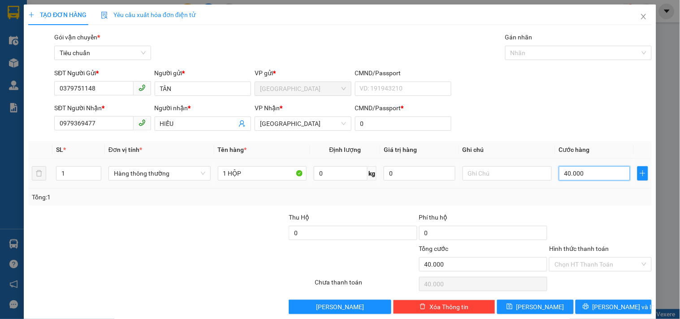
click at [589, 175] on input "40.000" at bounding box center [595, 173] width 72 height 14
click at [605, 300] on button "[PERSON_NAME] và In" at bounding box center [613, 307] width 76 height 14
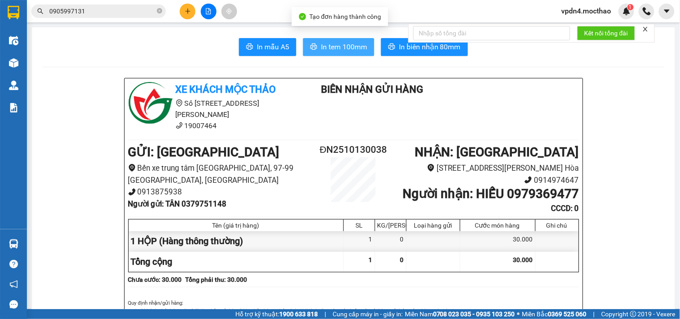
click at [311, 51] on span "printer" at bounding box center [313, 47] width 7 height 9
click at [193, 14] on button at bounding box center [188, 12] width 16 height 16
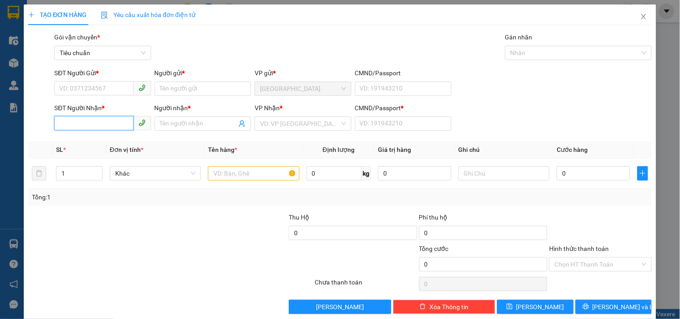
click at [126, 122] on input "SĐT Người Nhận *" at bounding box center [93, 123] width 79 height 14
click at [95, 138] on div "0905261774 - THÀNH NGHĨA" at bounding box center [101, 142] width 85 height 10
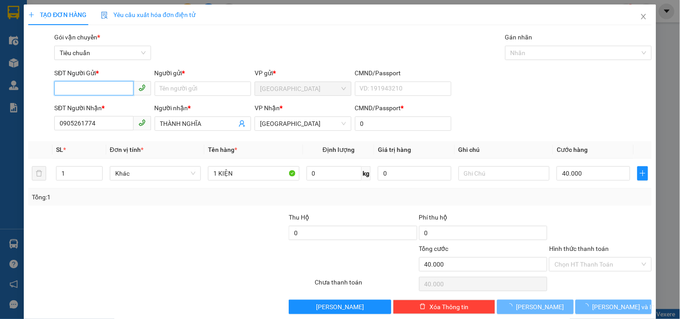
click at [86, 89] on input "SĐT Người Gửi *" at bounding box center [93, 88] width 79 height 14
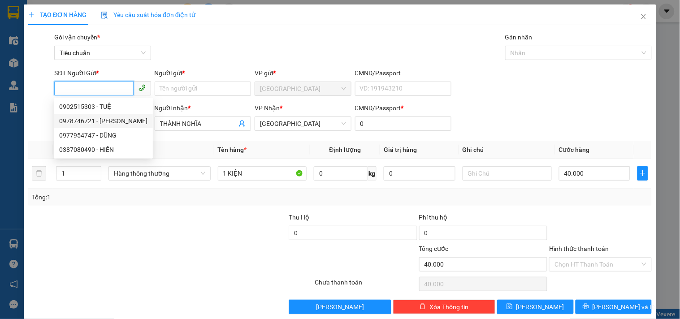
click at [112, 126] on div "0978746721 - [PERSON_NAME]" at bounding box center [103, 121] width 99 height 14
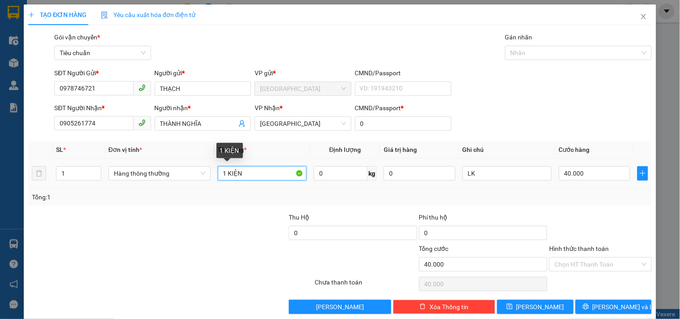
click at [252, 172] on input "1 KIỆN" at bounding box center [262, 173] width 89 height 14
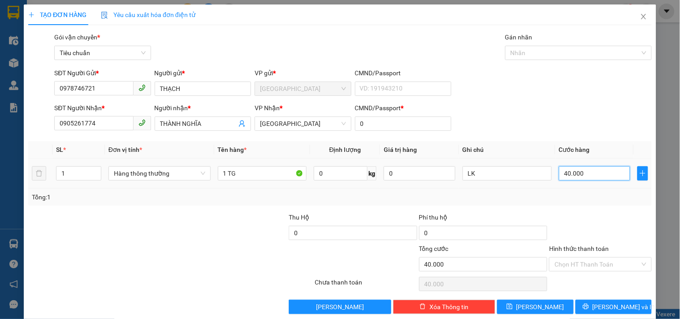
click at [575, 177] on input "40.000" at bounding box center [595, 173] width 72 height 14
click at [613, 306] on span "[PERSON_NAME] và In" at bounding box center [623, 307] width 63 height 10
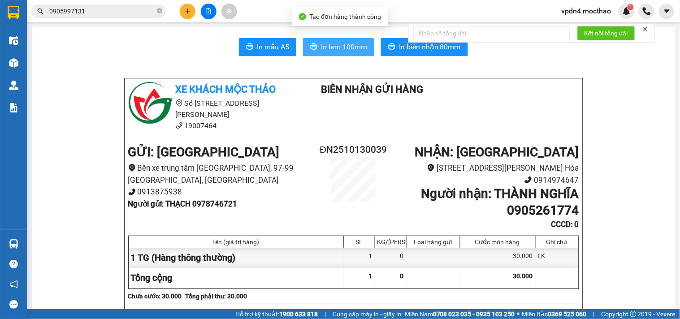
click at [333, 54] on button "In tem 100mm" at bounding box center [338, 47] width 71 height 18
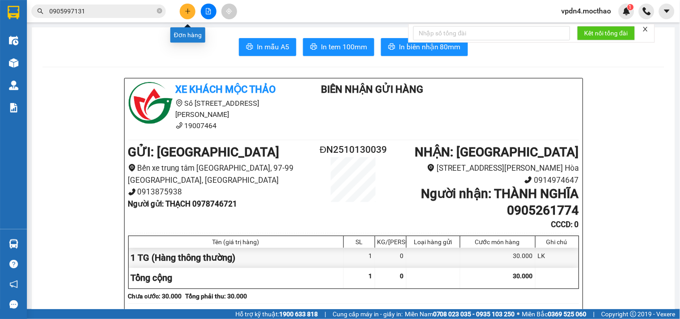
click at [182, 11] on button at bounding box center [188, 12] width 16 height 16
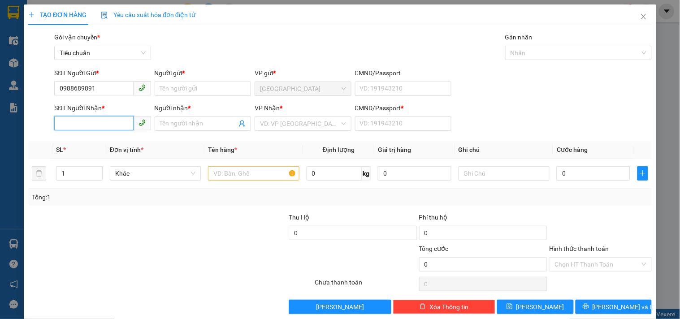
click at [95, 125] on input "SĐT Người Nhận *" at bounding box center [93, 123] width 79 height 14
click at [109, 143] on div "0988689891 - PHÚC" at bounding box center [101, 142] width 85 height 10
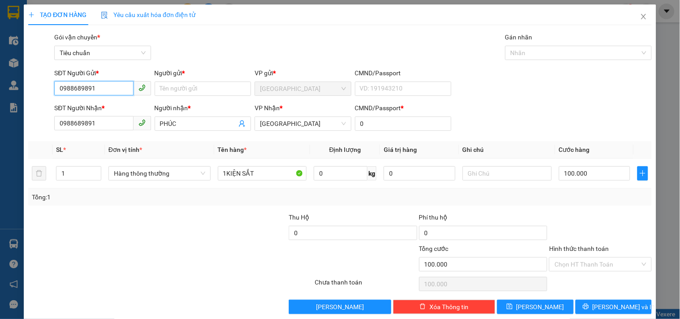
click at [105, 93] on input "0988689891" at bounding box center [93, 88] width 79 height 14
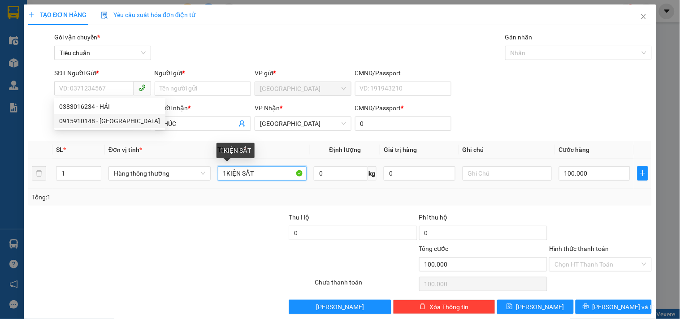
click at [275, 176] on input "1KIỆN SẮT" at bounding box center [262, 173] width 89 height 14
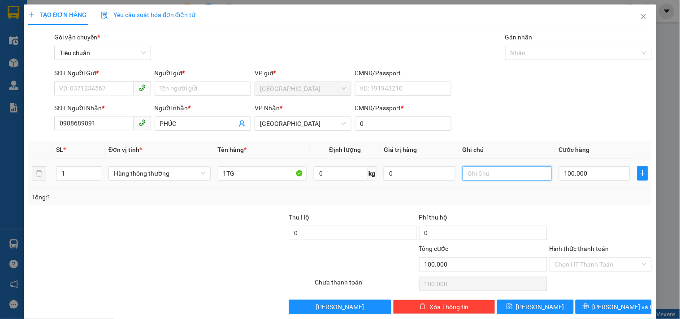
click at [487, 169] on input "text" at bounding box center [506, 173] width 89 height 14
click at [583, 170] on input "100.000" at bounding box center [595, 173] width 72 height 14
click at [111, 87] on input "SĐT Người Gửi *" at bounding box center [93, 88] width 79 height 14
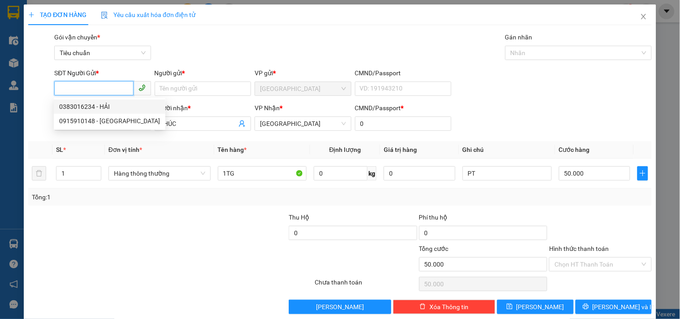
click at [84, 104] on div "0383016234 - HẢI" at bounding box center [109, 107] width 101 height 10
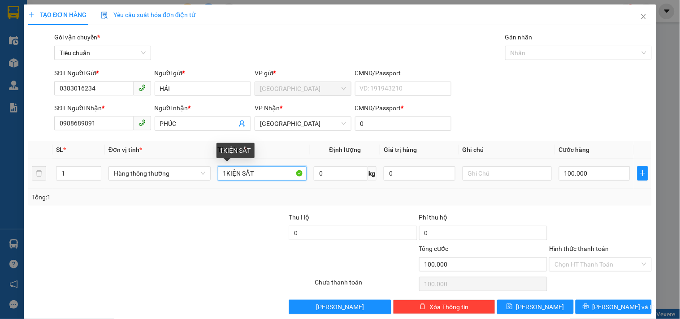
click at [268, 175] on input "1KIỆN SẮT" at bounding box center [262, 173] width 89 height 14
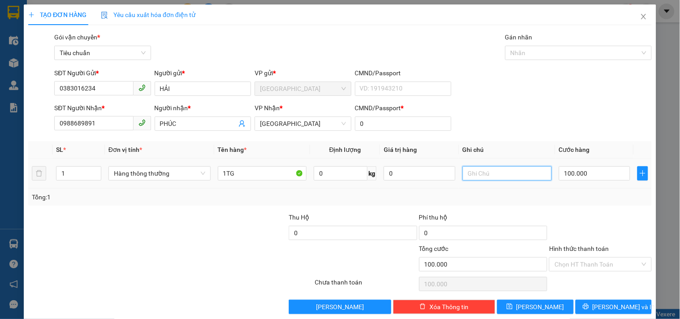
click at [500, 171] on input "text" at bounding box center [506, 173] width 89 height 14
click at [607, 177] on input "100.000" at bounding box center [595, 173] width 72 height 14
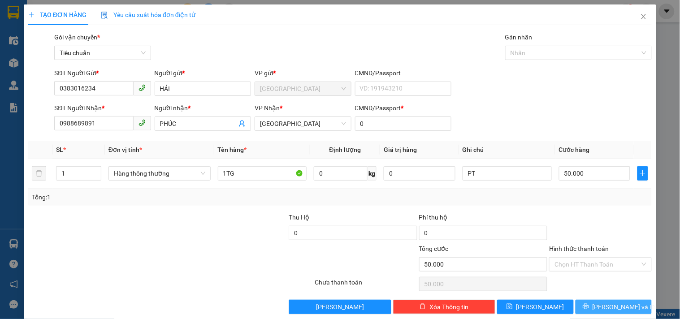
click at [616, 302] on span "[PERSON_NAME] và In" at bounding box center [623, 307] width 63 height 10
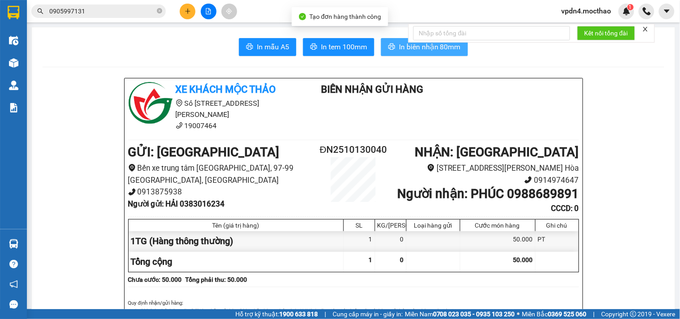
click at [391, 52] on button "In biên nhận 80mm" at bounding box center [424, 47] width 87 height 18
click at [431, 46] on span "In biên nhận 80mm" at bounding box center [430, 46] width 62 height 11
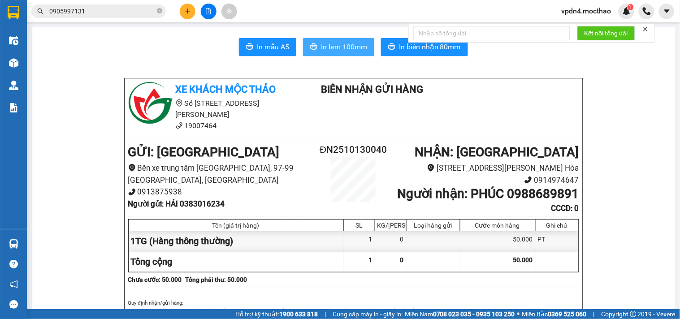
click at [354, 44] on span "In tem 100mm" at bounding box center [344, 46] width 46 height 11
click at [186, 13] on icon "plus" at bounding box center [188, 11] width 6 height 6
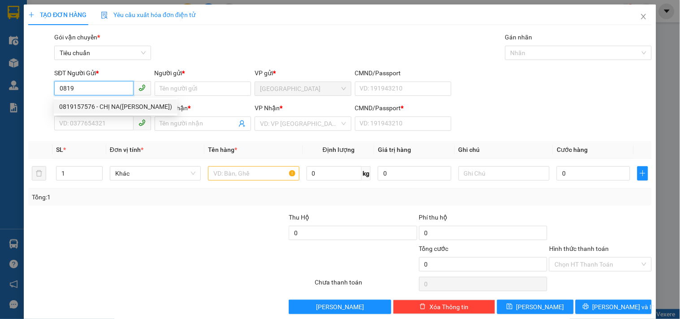
click at [110, 104] on div "0819157576 - CHỊ NA([PERSON_NAME])" at bounding box center [115, 107] width 113 height 10
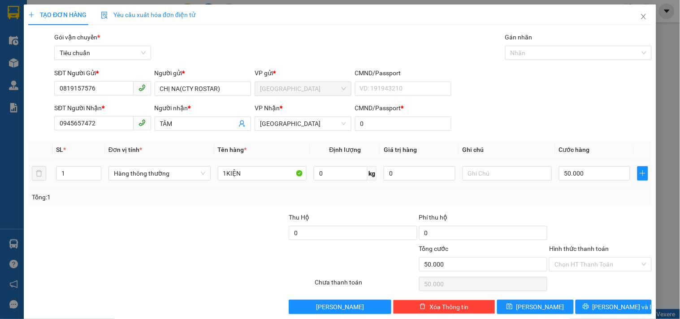
click at [249, 165] on div "1KIỆN" at bounding box center [262, 173] width 89 height 18
click at [561, 169] on input "50.000" at bounding box center [595, 173] width 72 height 14
click at [262, 173] on input "1KIỆN" at bounding box center [262, 173] width 89 height 14
click at [590, 311] on button "[PERSON_NAME] và In" at bounding box center [613, 307] width 76 height 14
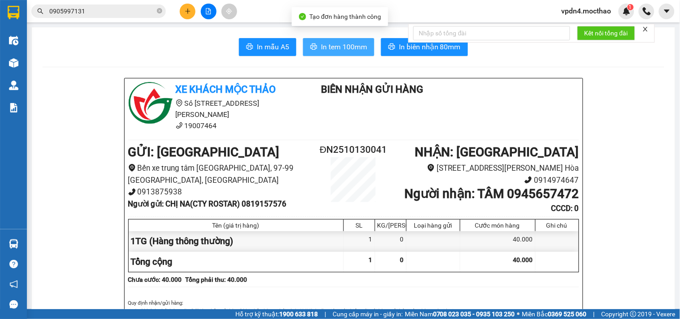
click at [324, 47] on span "In tem 100mm" at bounding box center [344, 46] width 46 height 11
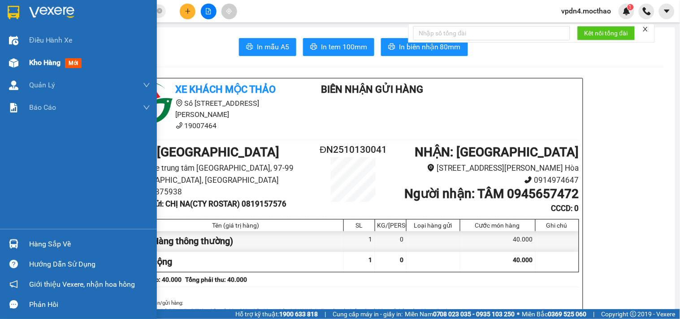
click at [30, 63] on span "Kho hàng" at bounding box center [44, 62] width 31 height 9
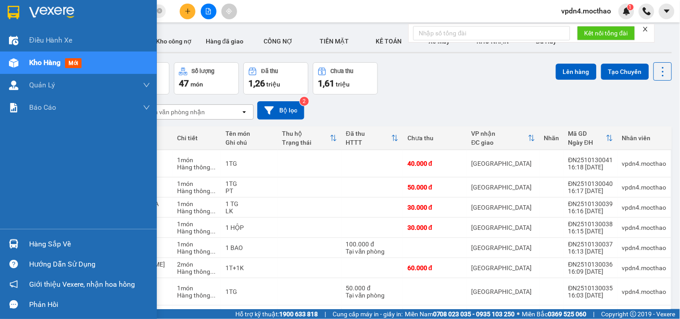
click at [39, 245] on div "Hàng sắp về" at bounding box center [89, 243] width 121 height 13
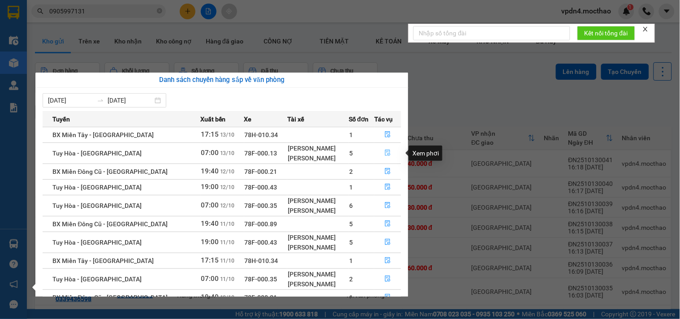
click at [384, 154] on icon "file-done" at bounding box center [387, 153] width 6 height 6
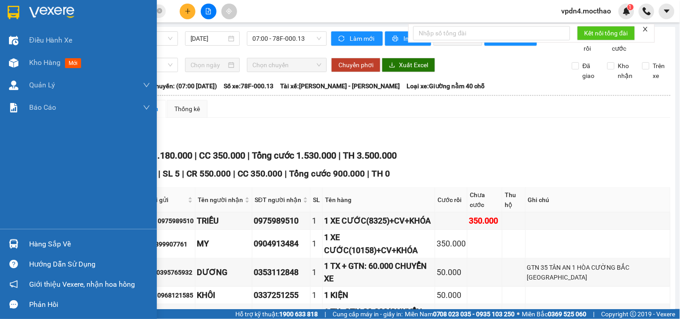
click at [39, 249] on div "Hàng sắp về" at bounding box center [89, 243] width 121 height 13
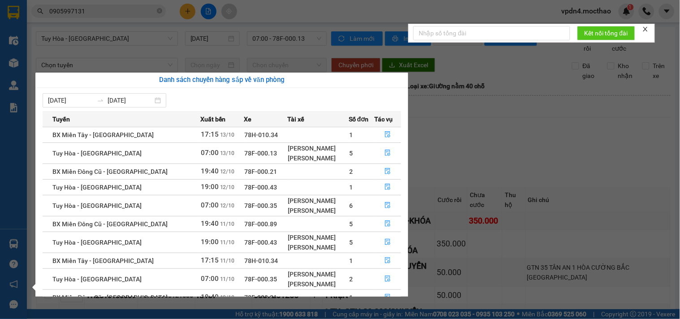
click at [578, 153] on section "Kết quả tìm kiếm ( 0 ) Bộ lọc Ngày lên hàng gần nhất No Data 0905997131 vpdn4.m…" at bounding box center [340, 159] width 680 height 319
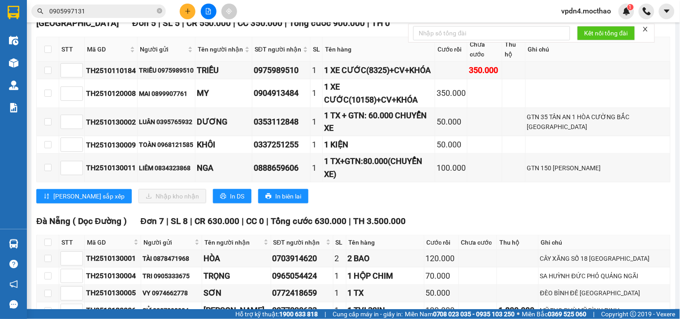
scroll to position [147, 0]
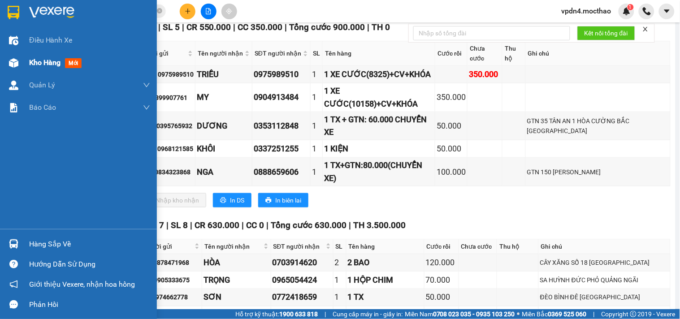
click at [30, 69] on div "Kho hàng mới" at bounding box center [89, 63] width 121 height 22
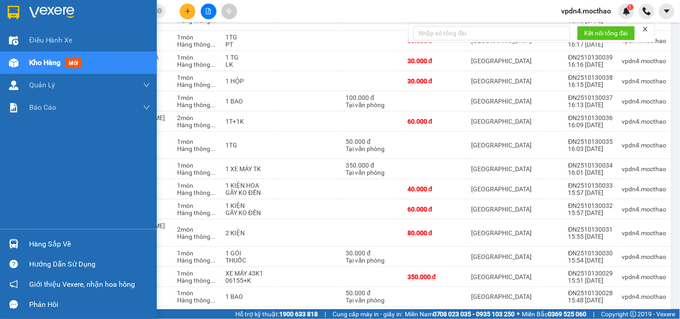
click at [67, 245] on div "Hàng sắp về" at bounding box center [89, 243] width 121 height 13
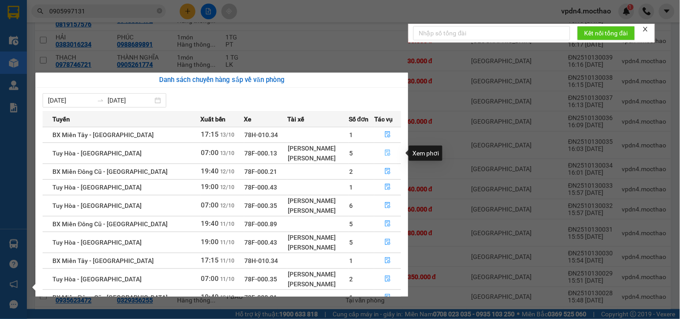
click at [386, 155] on icon "file-done" at bounding box center [387, 153] width 6 height 6
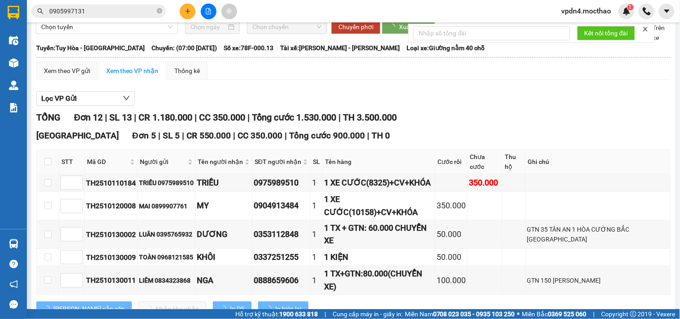
scroll to position [56, 0]
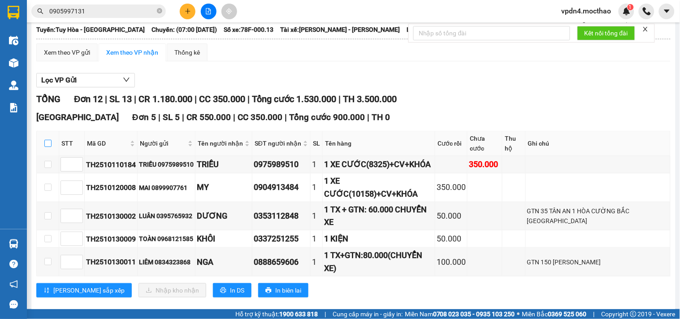
click at [51, 147] on input "checkbox" at bounding box center [47, 143] width 7 height 7
checkbox input "true"
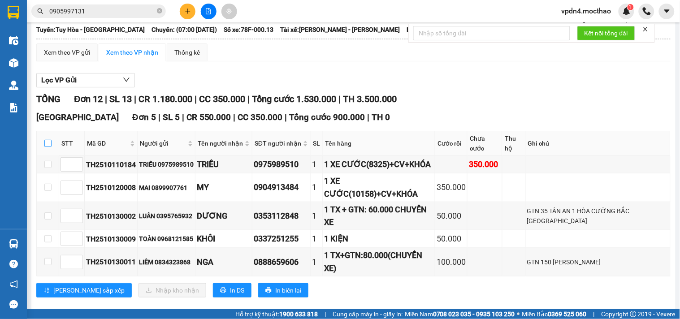
checkbox input "true"
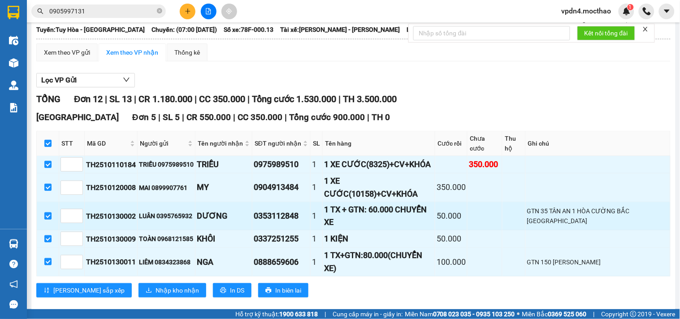
click at [46, 216] on input "checkbox" at bounding box center [47, 215] width 7 height 7
checkbox input "false"
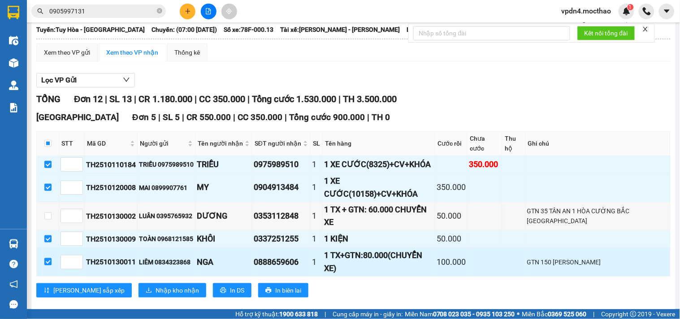
click at [48, 262] on label at bounding box center [47, 262] width 7 height 10
click at [48, 262] on input "checkbox" at bounding box center [47, 261] width 7 height 7
checkbox input "false"
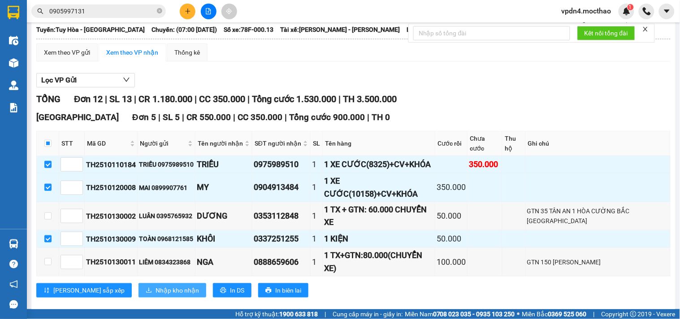
click at [147, 289] on button "Nhập kho nhận" at bounding box center [172, 290] width 68 height 14
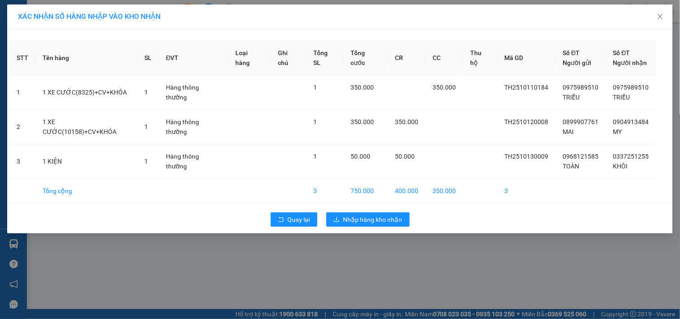
click at [392, 227] on div "Quay lại Nhập hàng kho nhận" at bounding box center [339, 219] width 661 height 23
click at [388, 216] on span "Nhập hàng kho nhận" at bounding box center [372, 220] width 59 height 10
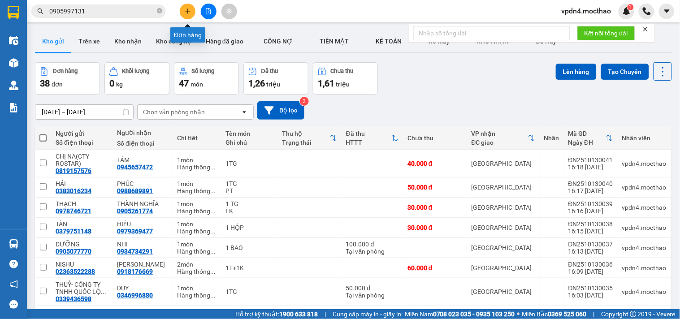
click at [190, 10] on icon "plus" at bounding box center [188, 11] width 6 height 6
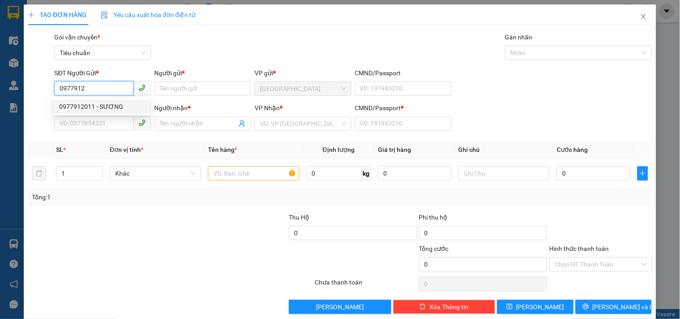
click at [101, 103] on div "0977912011 - SƯƠNG" at bounding box center [101, 107] width 85 height 10
type input "0977912011"
type input "SƯƠNG"
type input "0909868175"
type input "ĐOAN- CN CÔNG TY CP NĂNG LƯỢNG VAN (XHĐ)"
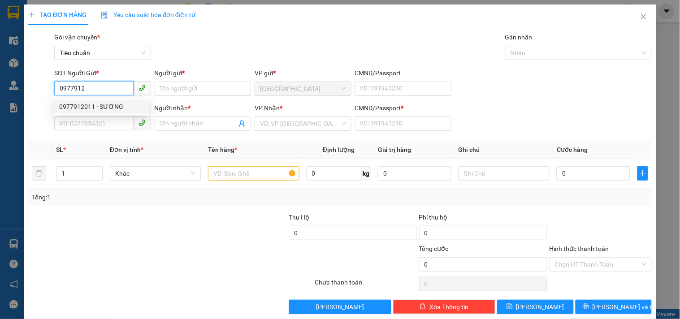
type input "0"
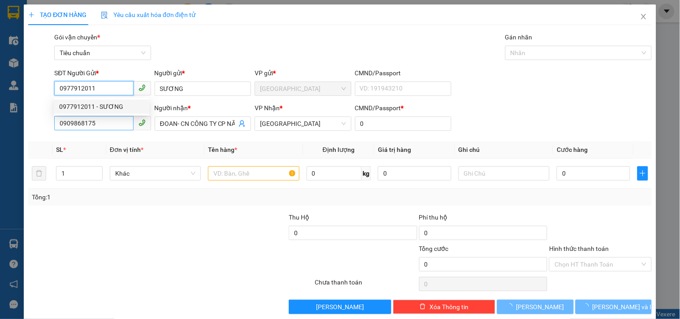
type input "100.000"
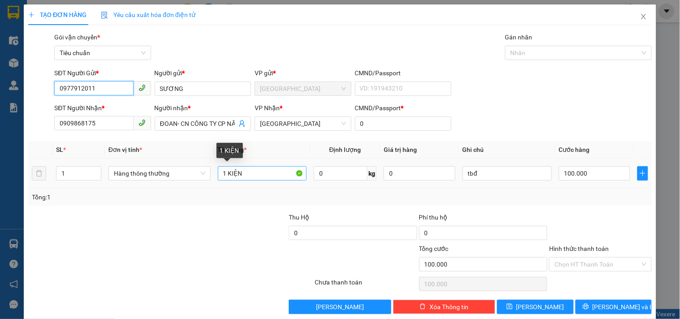
type input "0977912011"
click at [257, 173] on input "1 KIỆN" at bounding box center [262, 173] width 89 height 14
type input "1"
type input "1TG"
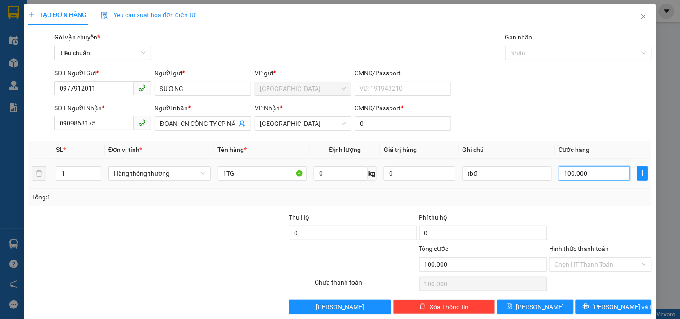
click at [577, 178] on input "100.000" at bounding box center [595, 173] width 72 height 14
type input "5"
type input "50"
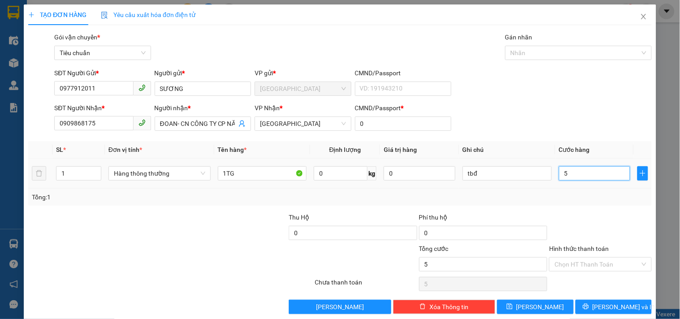
type input "50"
type input "50.000"
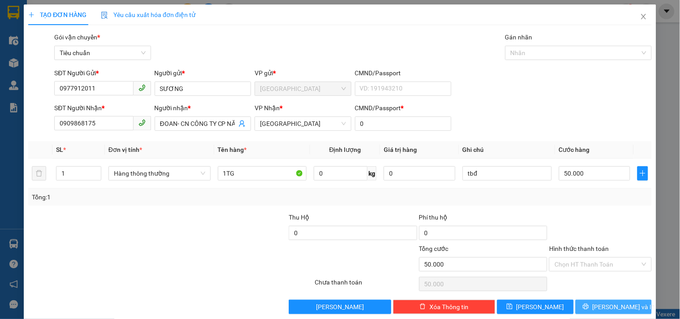
click at [612, 304] on span "[PERSON_NAME] và In" at bounding box center [623, 307] width 63 height 10
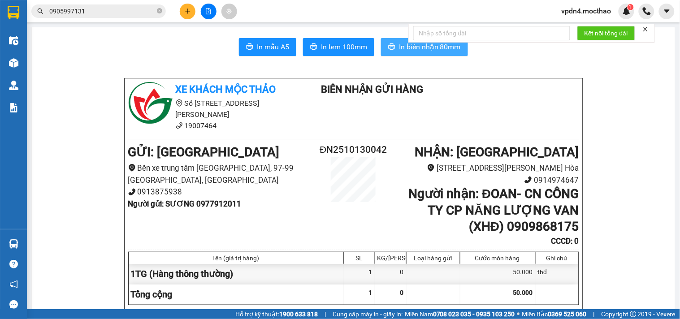
click at [420, 48] on span "In biên nhận 80mm" at bounding box center [430, 46] width 62 height 11
click at [352, 47] on span "In tem 100mm" at bounding box center [344, 46] width 46 height 11
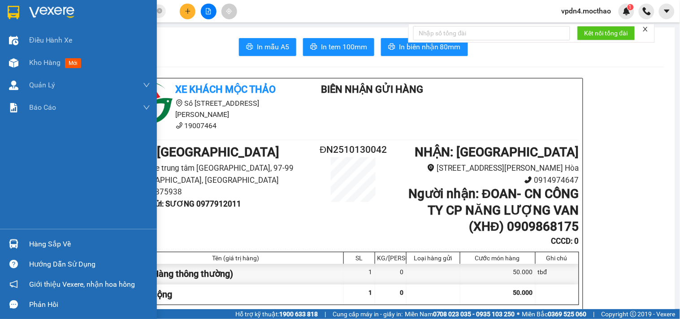
click at [43, 245] on div "Hàng sắp về" at bounding box center [89, 243] width 121 height 13
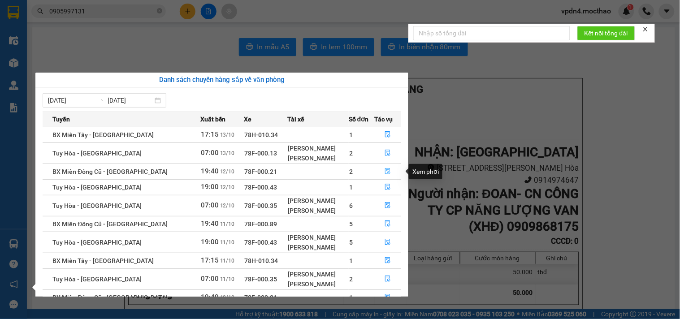
click at [384, 175] on span "file-done" at bounding box center [387, 171] width 6 height 7
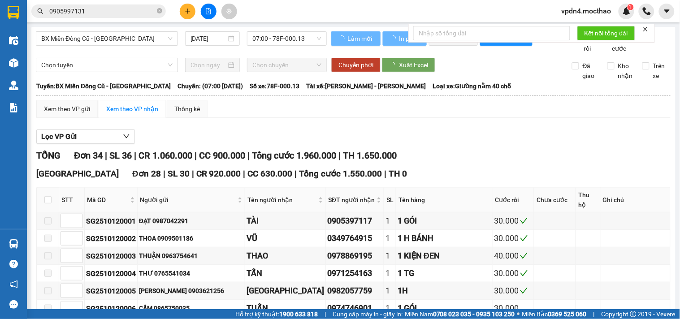
type input "[DATE]"
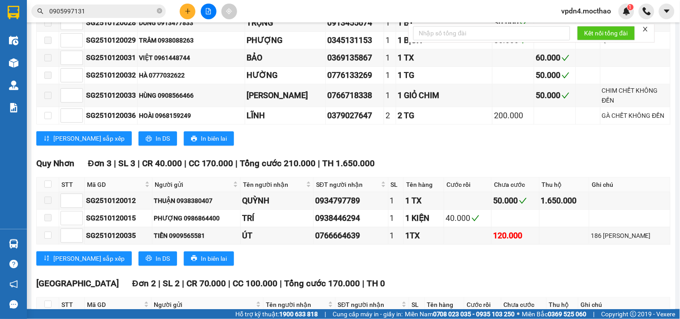
scroll to position [723, 0]
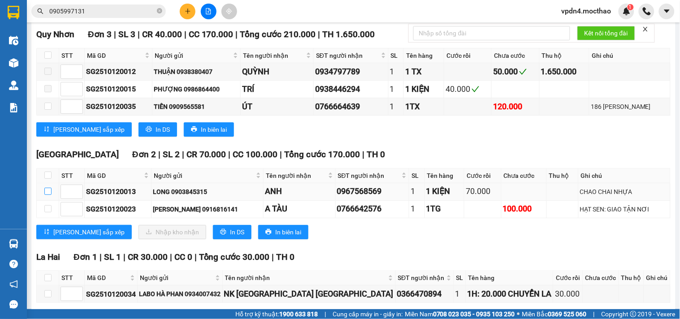
click at [44, 188] on input "checkbox" at bounding box center [47, 191] width 7 height 7
checkbox input "true"
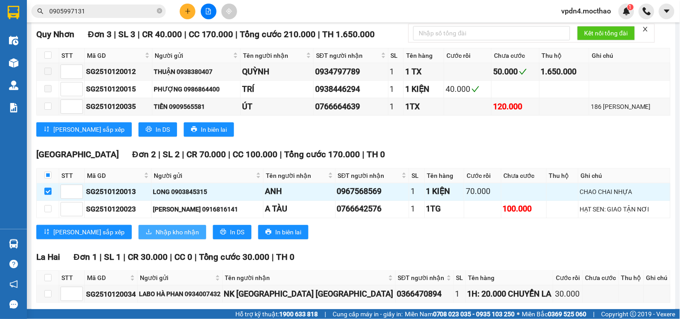
click at [138, 227] on button "Nhập kho nhận" at bounding box center [172, 232] width 68 height 14
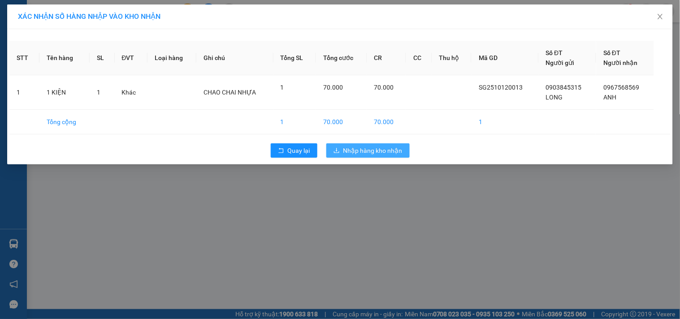
click at [367, 155] on button "Nhập hàng kho nhận" at bounding box center [367, 150] width 83 height 14
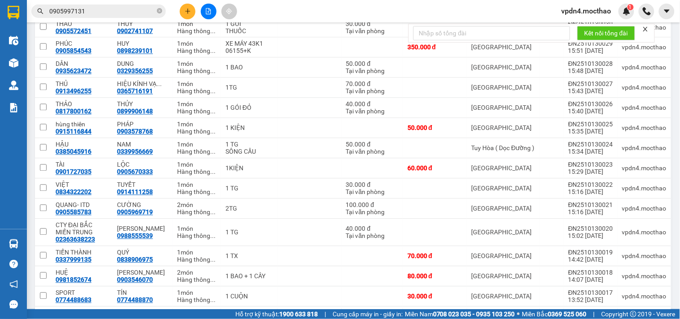
scroll to position [352, 0]
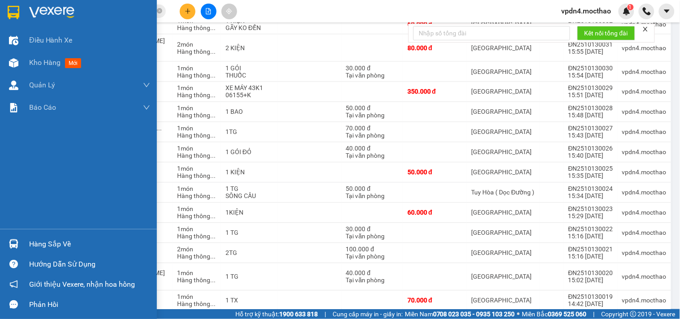
click at [32, 249] on div "Hàng sắp về" at bounding box center [89, 243] width 121 height 13
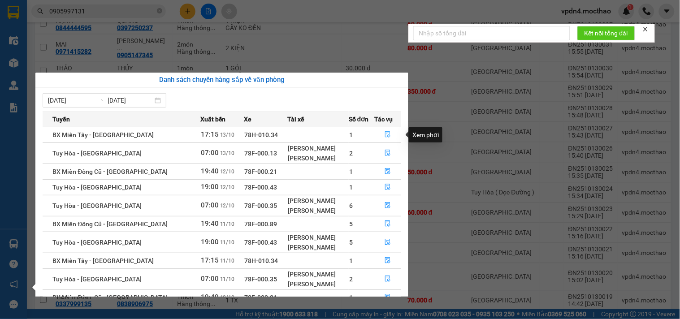
click at [387, 134] on icon "file-done" at bounding box center [387, 134] width 6 height 6
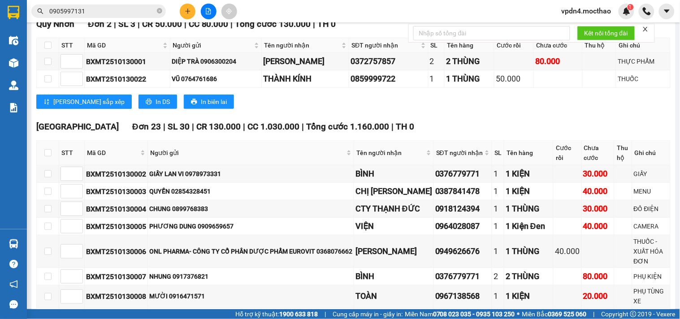
scroll to position [39, 0]
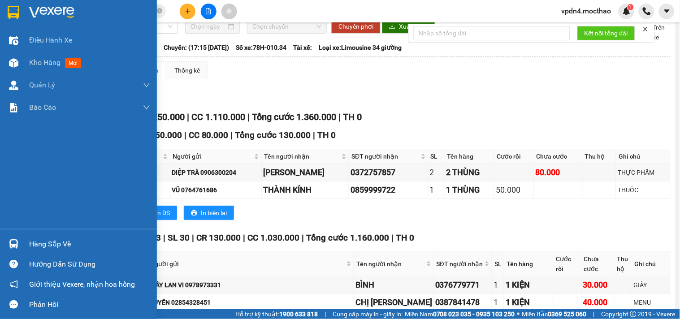
click at [65, 245] on div "Hàng sắp về" at bounding box center [89, 243] width 121 height 13
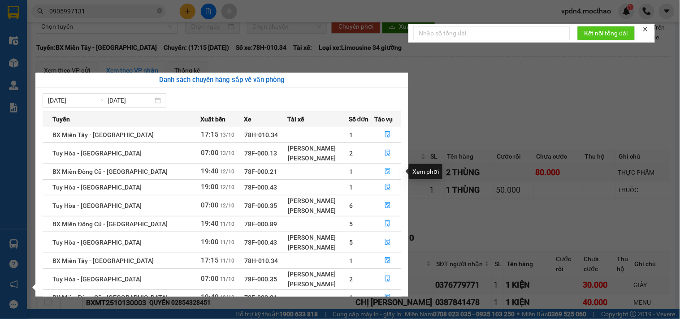
click at [388, 171] on icon "file-done" at bounding box center [387, 171] width 6 height 6
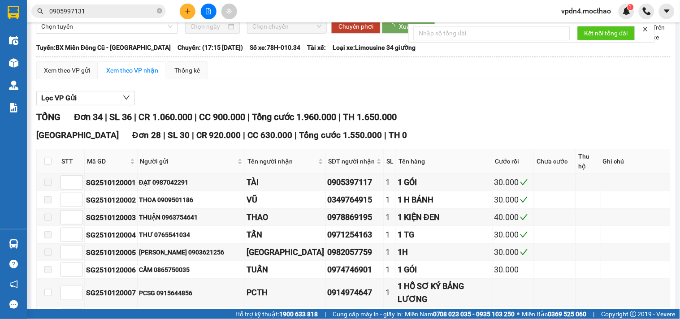
type input "[DATE]"
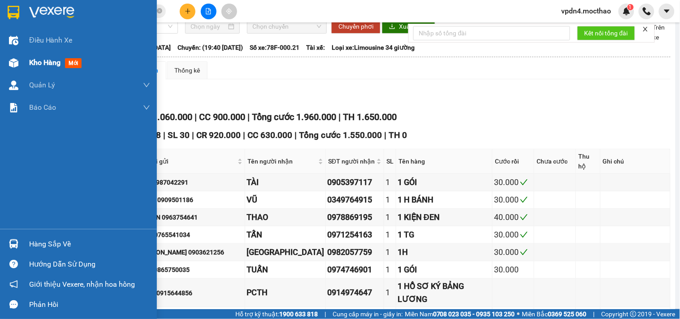
click at [39, 65] on span "Kho hàng" at bounding box center [44, 62] width 31 height 9
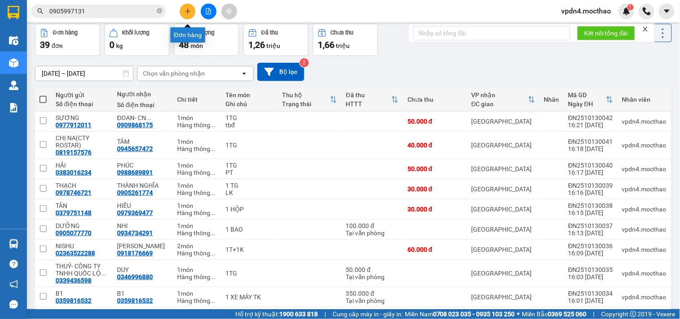
click at [192, 16] on button at bounding box center [188, 12] width 16 height 16
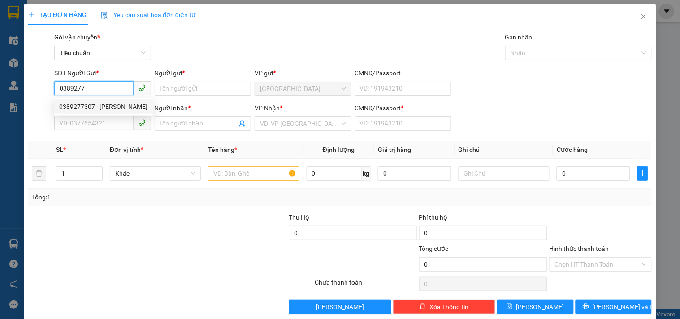
click at [108, 104] on div "0389277307 - LAI" at bounding box center [103, 107] width 88 height 10
type input "0389277307"
type input "LAI"
type input "0947768953"
type input "NĂNG"
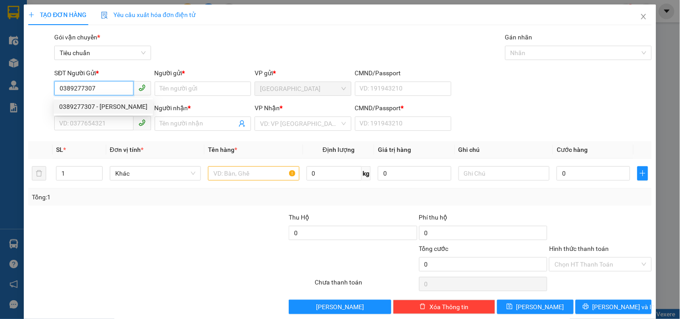
type input "0"
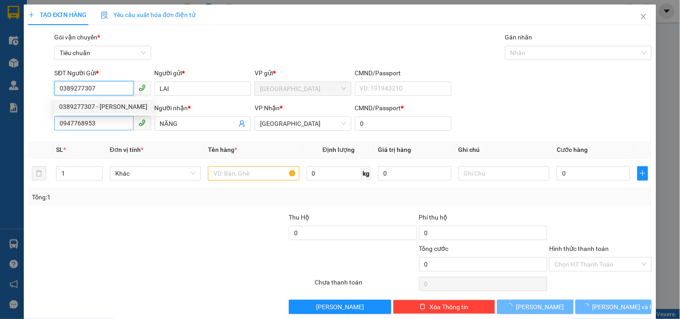
type input "50.000"
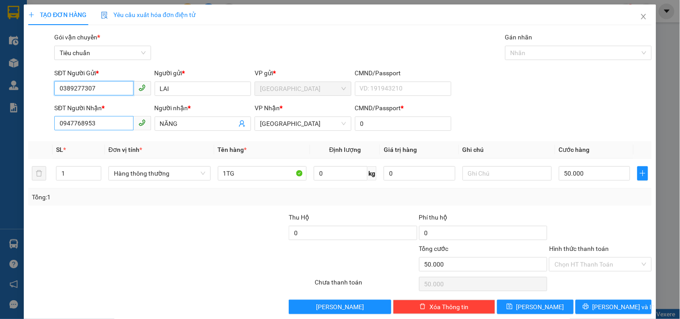
type input "0389277307"
click at [111, 126] on input "0947768953" at bounding box center [93, 123] width 79 height 14
type input "0"
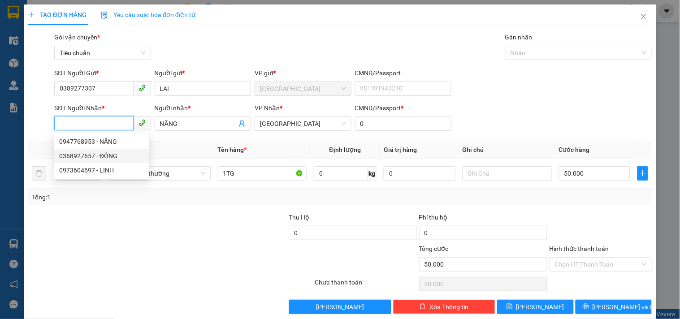
click at [91, 155] on div "0368927657 - ĐỒNG" at bounding box center [101, 156] width 85 height 10
type input "0368927657"
type input "ĐỒNG"
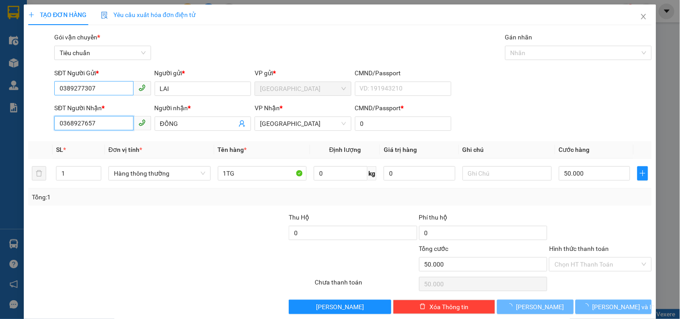
type input "100.000"
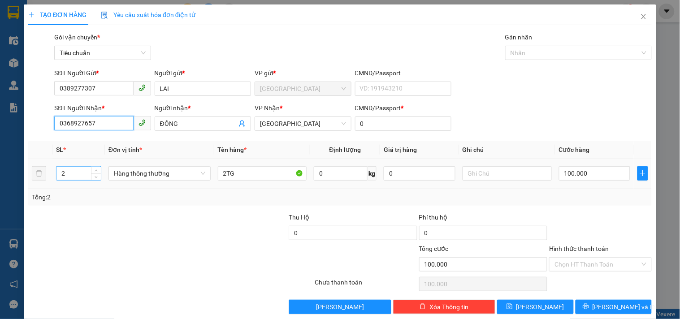
type input "0368927657"
click at [73, 172] on input "2" at bounding box center [78, 173] width 44 height 13
type input "1"
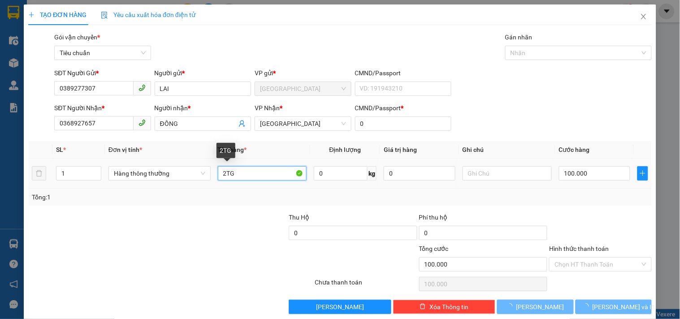
click at [248, 173] on input "2TG" at bounding box center [262, 173] width 89 height 14
type input "0"
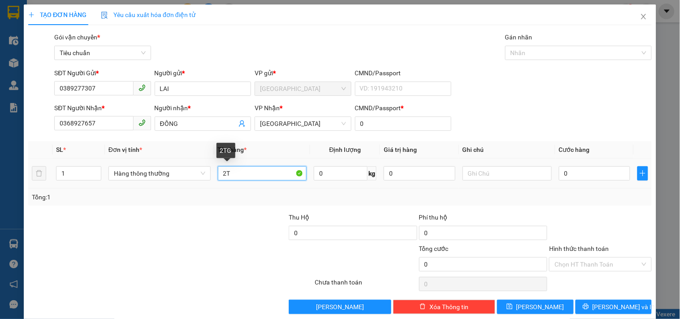
type input "2"
type input "1 KIỆN"
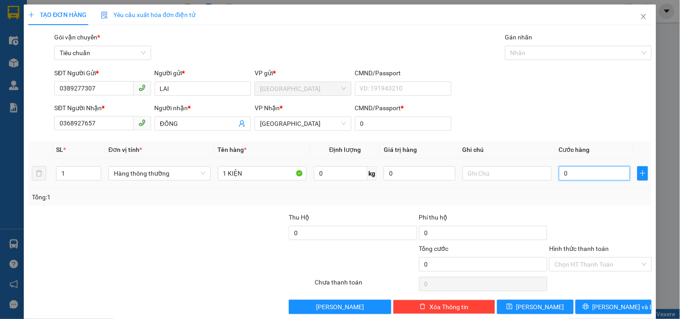
click at [575, 178] on input "0" at bounding box center [595, 173] width 72 height 14
type input "7"
type input "70"
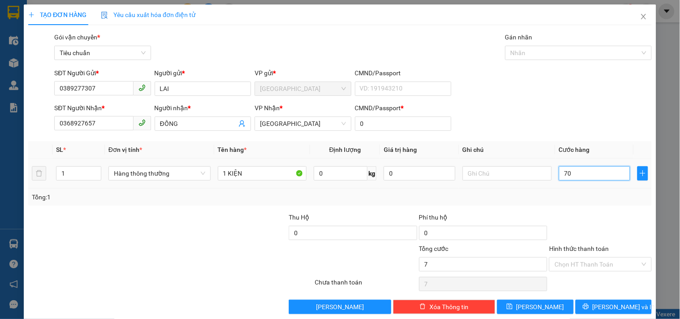
type input "70"
type input "70.000"
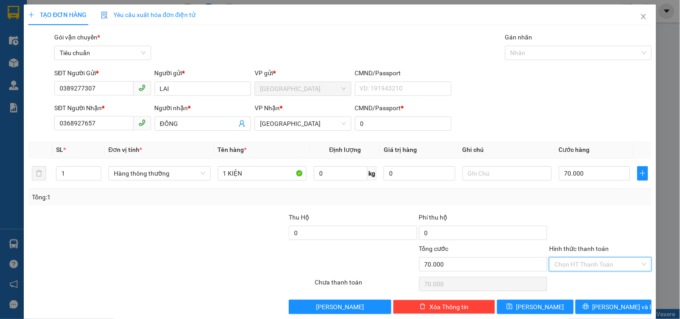
click at [568, 263] on input "Hình thức thanh toán" at bounding box center [596, 264] width 85 height 13
click at [567, 198] on div "Tại văn phòng" at bounding box center [594, 203] width 91 height 10
type input "0"
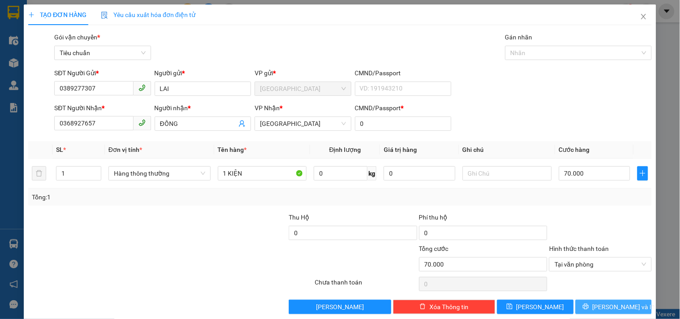
click at [617, 307] on span "[PERSON_NAME] và In" at bounding box center [623, 307] width 63 height 10
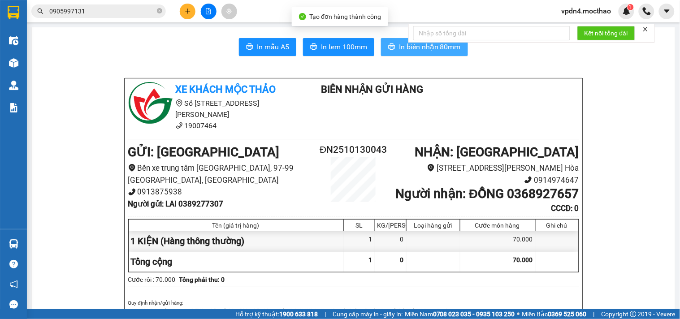
click at [418, 52] on button "In biên nhận 80mm" at bounding box center [424, 47] width 87 height 18
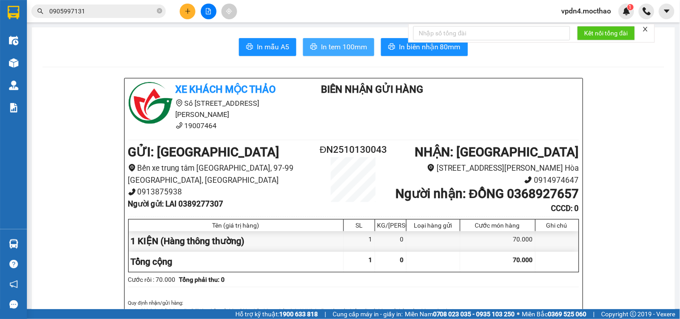
click at [341, 46] on span "In tem 100mm" at bounding box center [344, 46] width 46 height 11
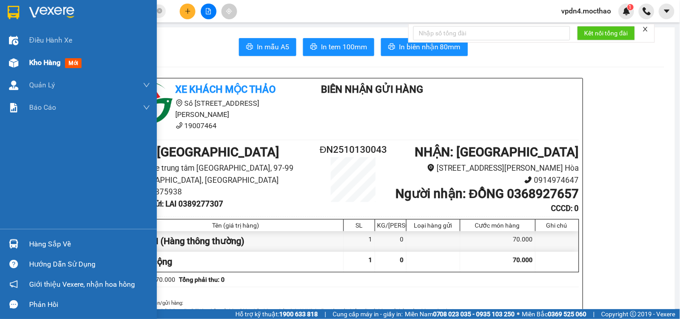
click at [35, 66] on span "Kho hàng" at bounding box center [44, 62] width 31 height 9
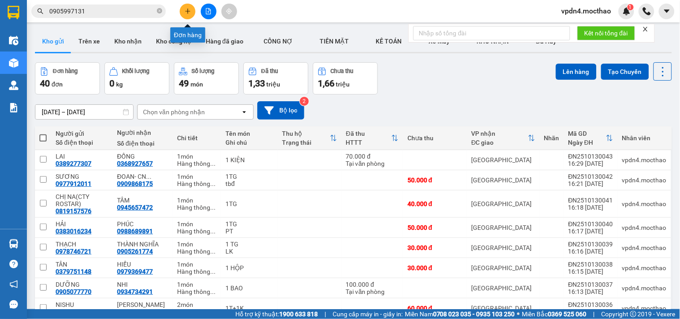
click at [187, 13] on icon "plus" at bounding box center [188, 11] width 6 height 6
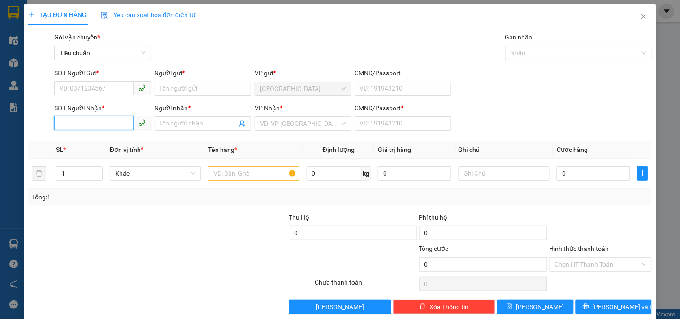
click at [92, 122] on input "SĐT Người Nhận *" at bounding box center [93, 123] width 79 height 14
type input "0903579145"
click at [101, 138] on div "0903579145 - TÍN" at bounding box center [101, 142] width 85 height 10
type input "TÍN"
type input "0"
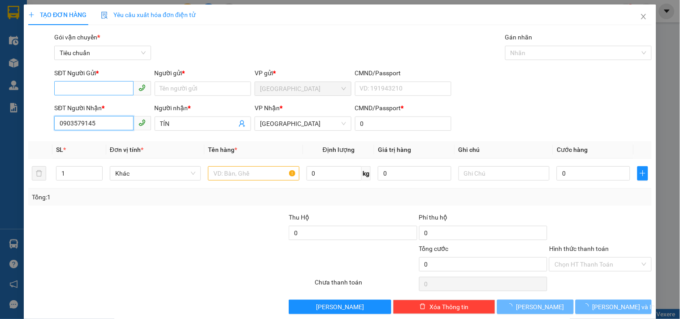
type input "30.000"
type input "0903579145"
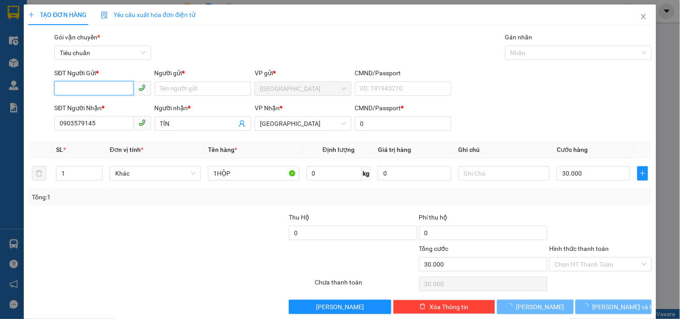
click at [88, 84] on input "SĐT Người Gửi *" at bounding box center [93, 88] width 79 height 14
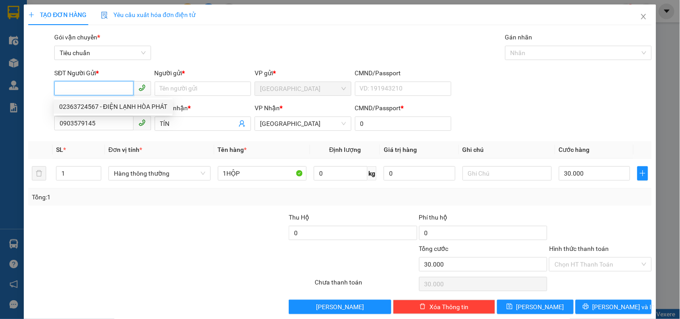
click at [104, 100] on div "02363724567 - ĐIỆN LẠNH HÒA PHÁT" at bounding box center [113, 106] width 119 height 14
type input "02363724567"
type input "ĐIỆN LẠNH HÒA PHÁT"
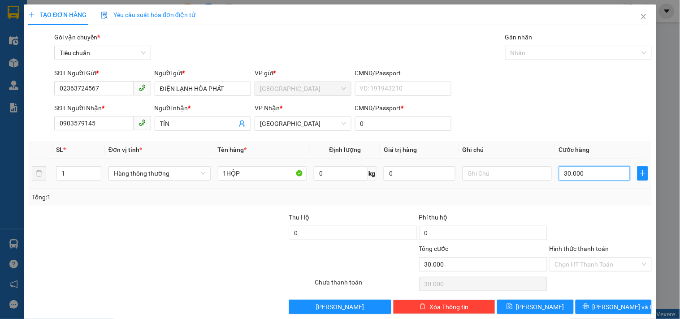
click at [575, 173] on input "30.000" at bounding box center [595, 173] width 72 height 14
type input "4"
type input "40"
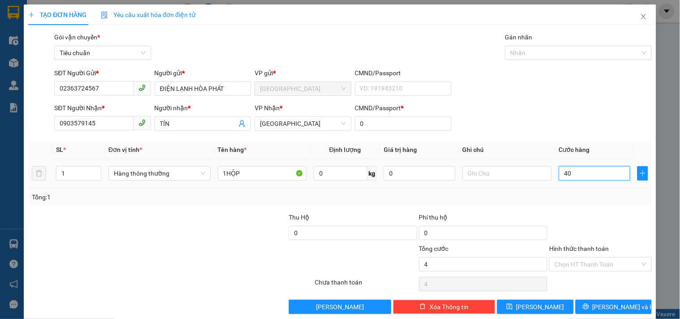
type input "40"
type input "40.000"
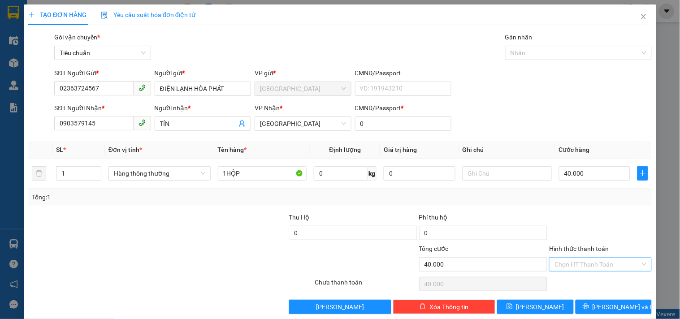
click at [578, 263] on input "Hình thức thanh toán" at bounding box center [596, 264] width 85 height 13
click at [575, 204] on div "Tại văn phòng" at bounding box center [594, 203] width 91 height 10
type input "0"
click at [612, 306] on span "[PERSON_NAME] và In" at bounding box center [623, 307] width 63 height 10
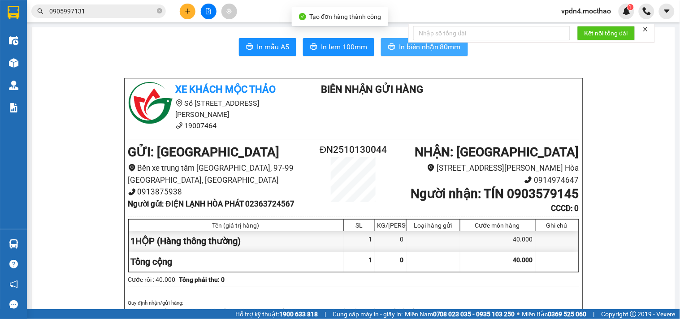
click at [418, 45] on span "In biên nhận 80mm" at bounding box center [430, 46] width 62 height 11
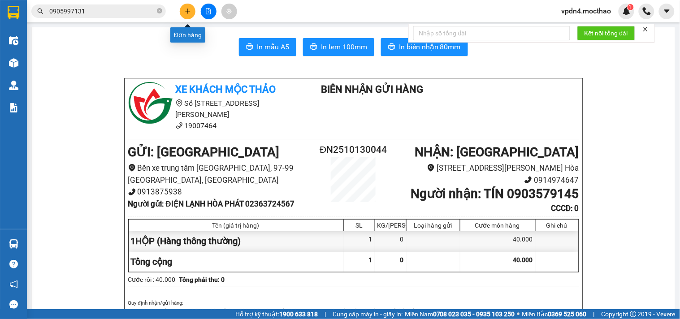
click at [189, 12] on icon "plus" at bounding box center [188, 11] width 6 height 6
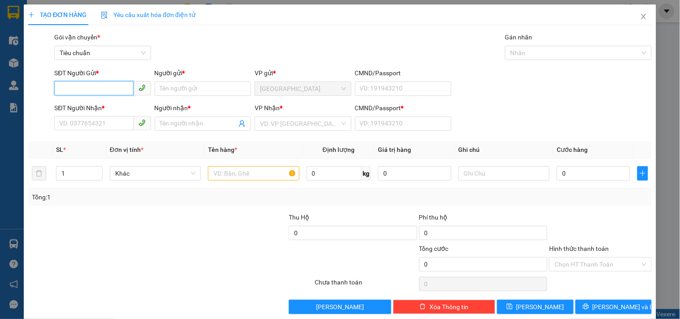
click at [107, 91] on input "SĐT Người Gửi *" at bounding box center [93, 88] width 79 height 14
click at [102, 104] on div "0366459579 - NHÂN HÒA PHÁT" at bounding box center [103, 107] width 89 height 10
type input "0366459579"
type input "NHÂN HÒA PHÁT"
type input "0906506648"
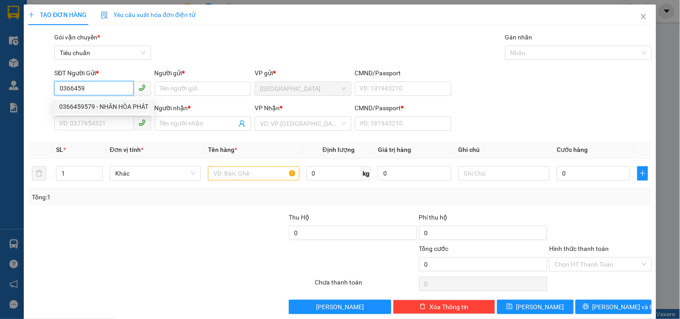
type input "GỞI"
type input "0"
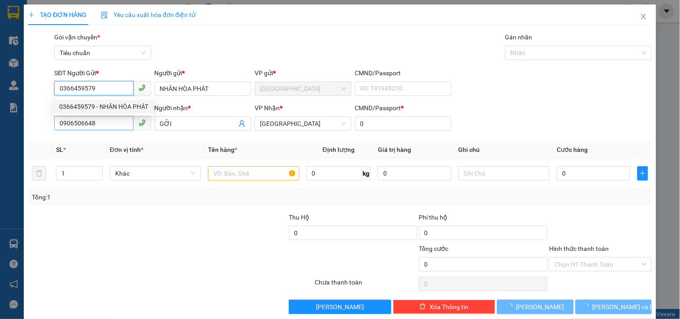
type input "40.000"
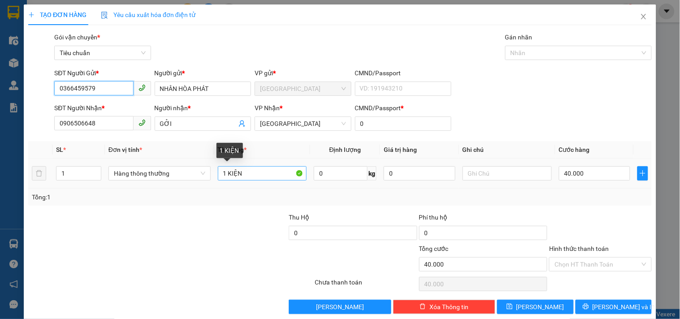
type input "0366459579"
click at [259, 176] on input "1 KIỆN" at bounding box center [262, 173] width 89 height 14
type input "1 GÓI"
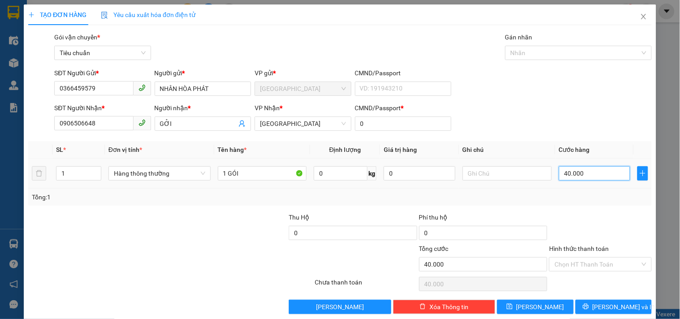
click at [563, 172] on input "40.000" at bounding box center [595, 173] width 72 height 14
type input "3"
type input "30"
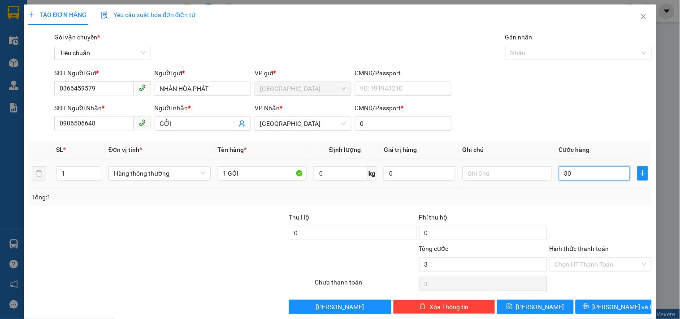
type input "30"
type input "30.000"
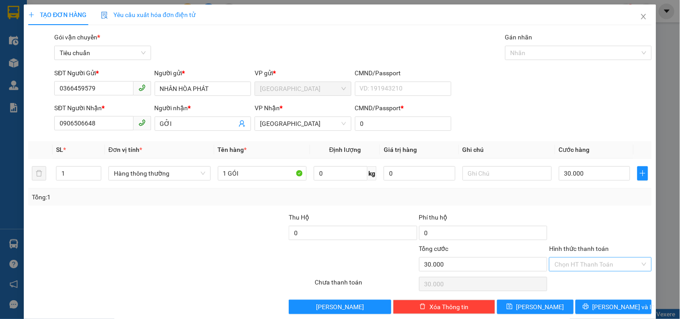
click at [574, 263] on input "Hình thức thanh toán" at bounding box center [596, 264] width 85 height 13
click at [581, 206] on div "Tại văn phòng" at bounding box center [594, 203] width 91 height 10
type input "0"
click at [628, 311] on button "[PERSON_NAME] và In" at bounding box center [613, 307] width 76 height 14
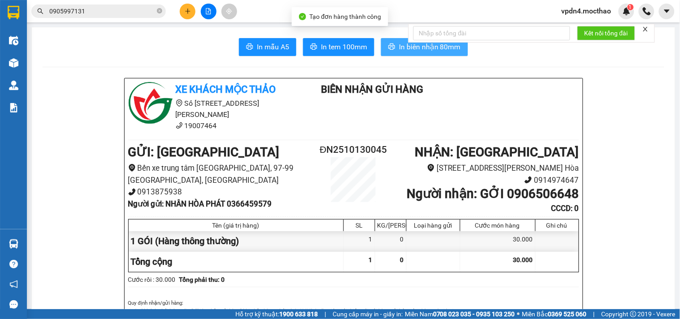
click at [393, 48] on button "In biên nhận 80mm" at bounding box center [424, 47] width 87 height 18
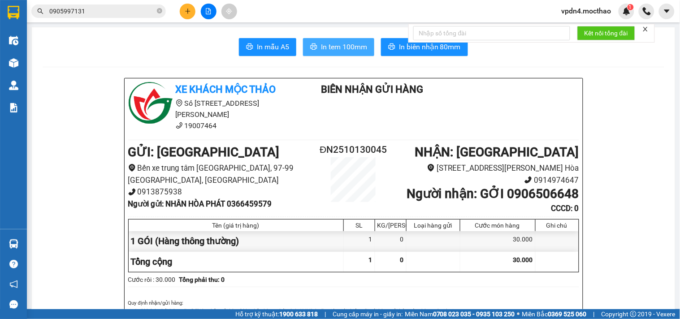
click at [321, 46] on span "In tem 100mm" at bounding box center [344, 46] width 46 height 11
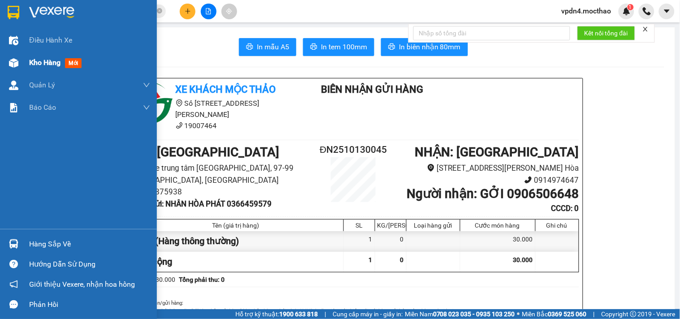
click at [38, 65] on span "Kho hàng" at bounding box center [44, 62] width 31 height 9
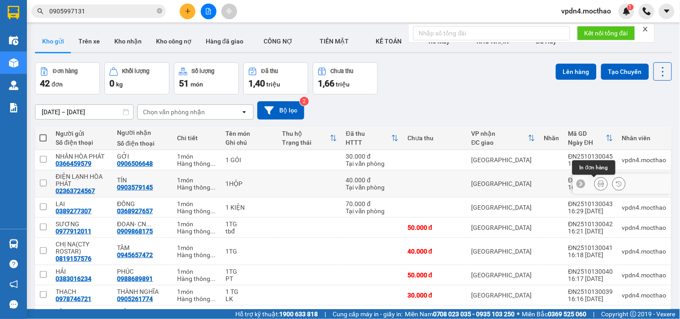
click at [596, 180] on button at bounding box center [601, 184] width 13 height 16
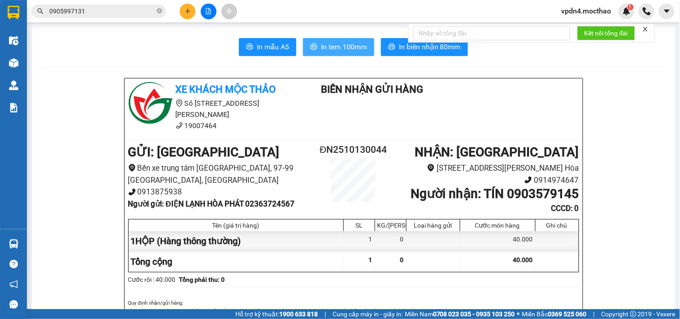
click at [321, 50] on span "In tem 100mm" at bounding box center [344, 46] width 46 height 11
click at [187, 11] on icon "plus" at bounding box center [187, 11] width 5 height 0
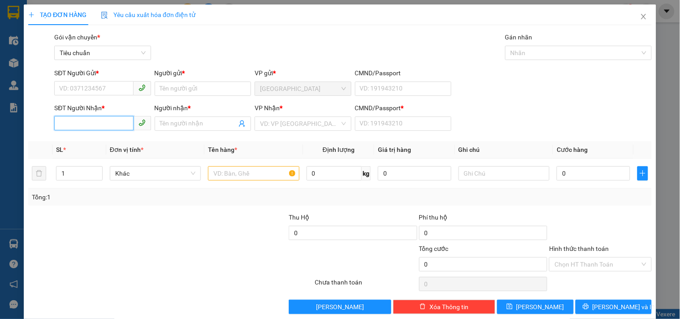
click at [113, 123] on input "SĐT Người Nhận *" at bounding box center [93, 123] width 79 height 14
type input "0862660"
click at [75, 90] on input "SĐT Người Gửi *" at bounding box center [93, 88] width 79 height 14
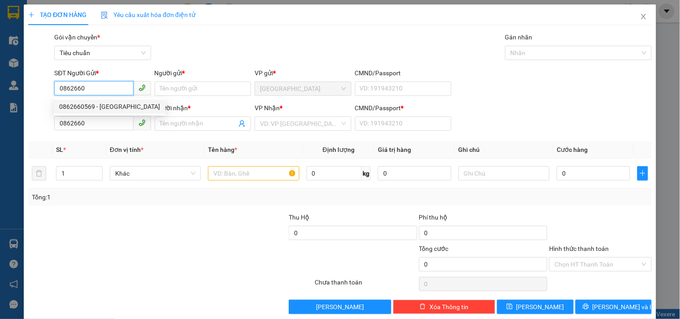
click at [111, 109] on div "0862660569 - sơn kimochi" at bounding box center [109, 107] width 101 height 10
type input "0862660569"
type input "sơn kimochi"
type input "30.000"
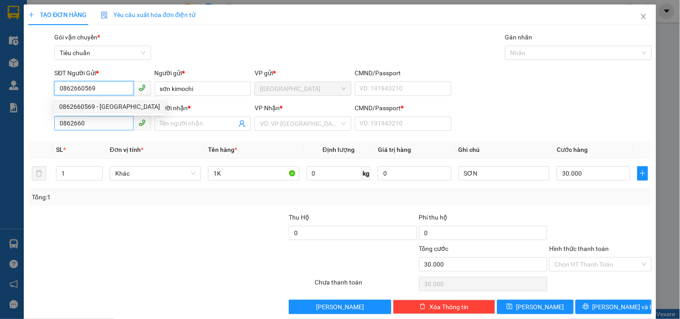
type input "0862660569"
click at [109, 119] on input "0862660" at bounding box center [93, 123] width 79 height 14
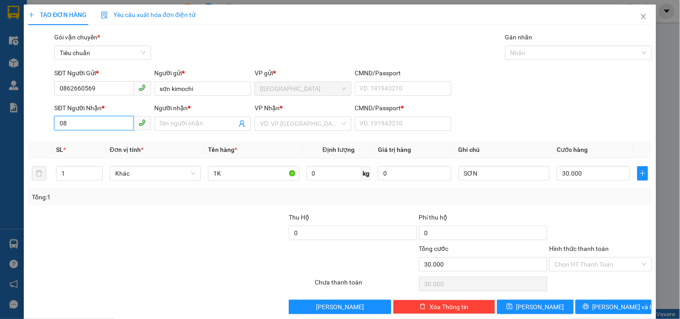
type input "0"
click at [120, 138] on div "0913169267 - HOÀI NHÂN" at bounding box center [101, 142] width 85 height 10
type input "0913169267"
type input "HOÀI NHÂN"
type input "0"
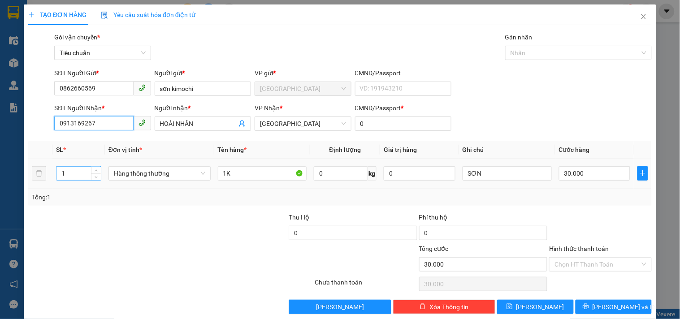
type input "0913169267"
click at [78, 173] on input "1" at bounding box center [78, 173] width 44 height 13
type input "9"
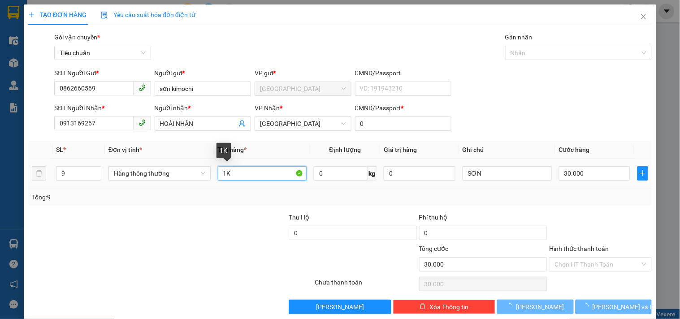
click at [252, 173] on input "1K" at bounding box center [262, 173] width 89 height 14
type input "0"
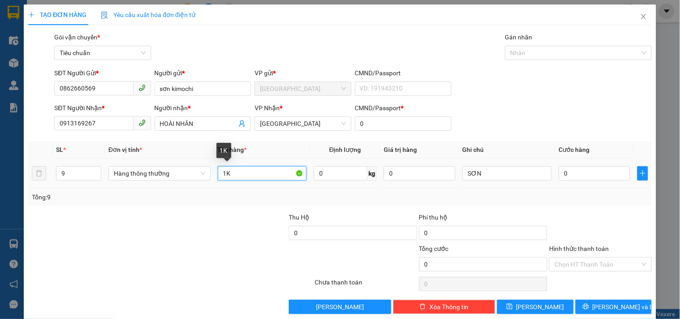
type input "1"
type input "8T+1K+1HS"
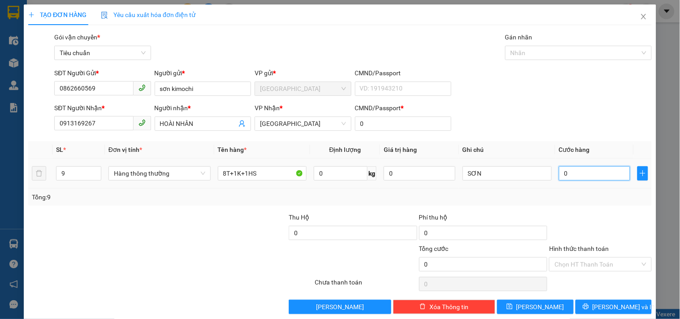
click at [566, 175] on input "0" at bounding box center [595, 173] width 72 height 14
type input "2"
type input "27"
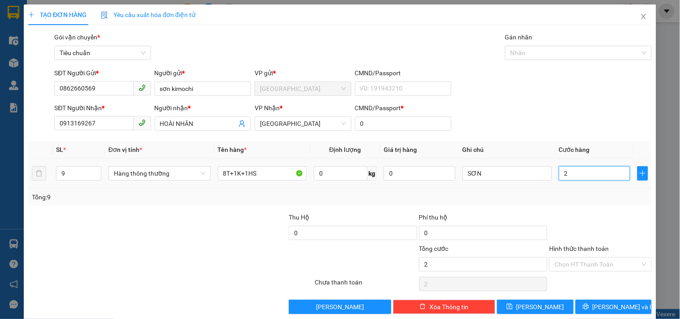
type input "27"
type input "270"
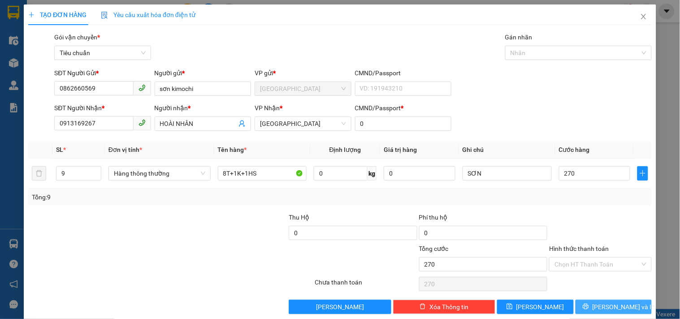
type input "270.000"
click at [612, 306] on span "[PERSON_NAME] và In" at bounding box center [623, 307] width 63 height 10
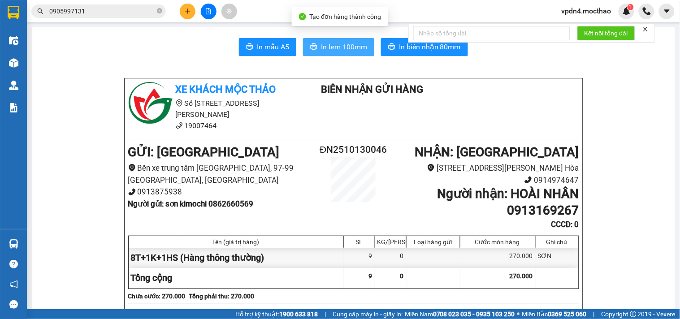
click at [347, 55] on button "In tem 100mm" at bounding box center [338, 47] width 71 height 18
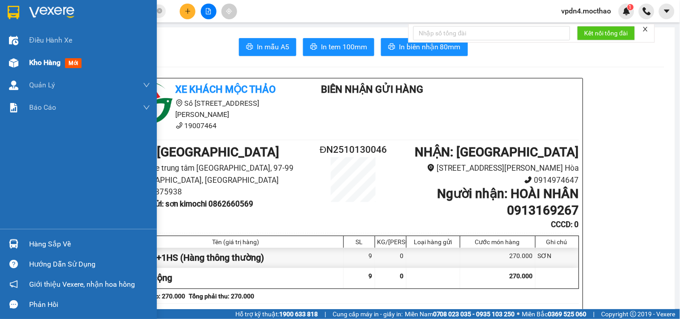
click at [48, 64] on span "Kho hàng" at bounding box center [44, 62] width 31 height 9
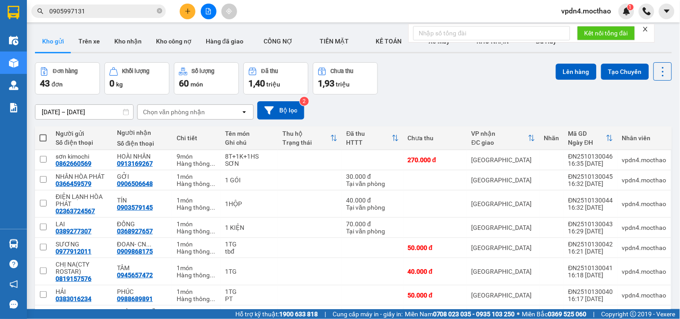
click at [180, 17] on div at bounding box center [208, 12] width 67 height 16
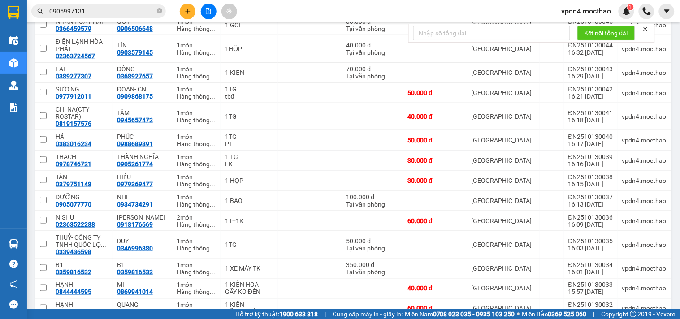
scroll to position [50, 0]
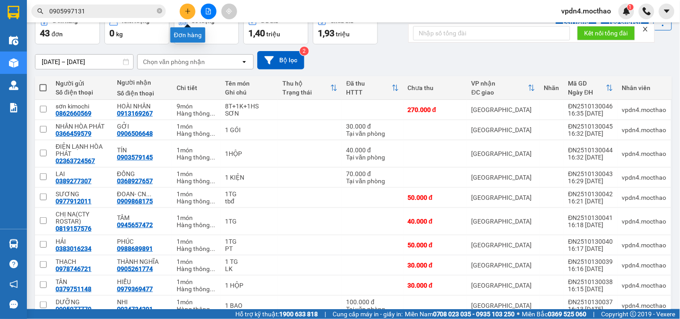
click at [190, 8] on icon "plus" at bounding box center [188, 11] width 6 height 6
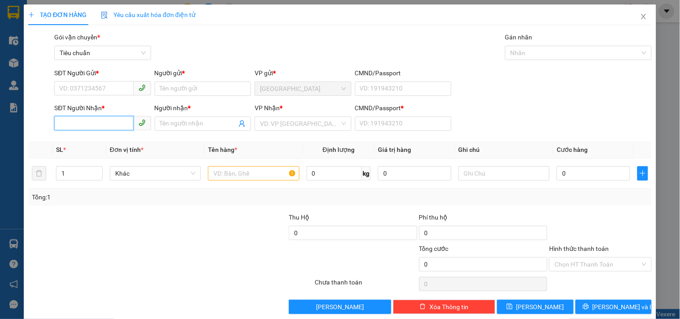
click at [119, 124] on input "SĐT Người Nhận *" at bounding box center [93, 123] width 79 height 14
click at [95, 136] on div "0334349823 - ĐỨC THỊNH" at bounding box center [103, 141] width 99 height 14
type input "0334349823"
type input "ĐỨC THỊNH"
type input "0"
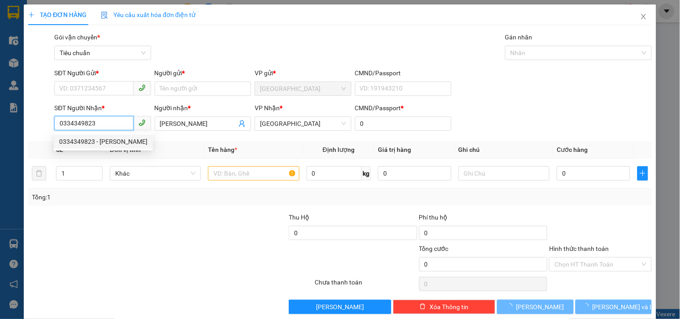
type input "30.000"
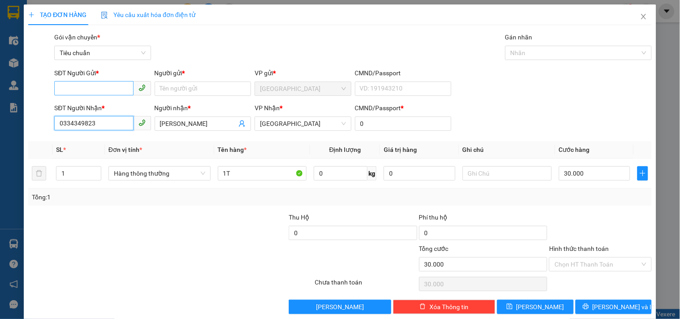
type input "0334349823"
click at [77, 89] on input "SĐT Người Gửi *" at bounding box center [93, 88] width 79 height 14
click at [121, 104] on div "0911522884 - NHUNG" at bounding box center [101, 107] width 85 height 10
type input "0911522884"
type input "NHUNG"
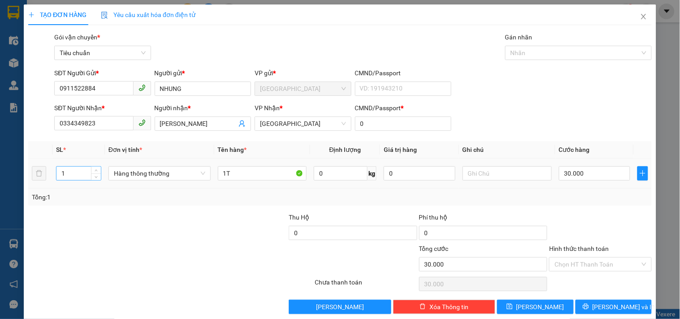
click at [82, 177] on input "1" at bounding box center [78, 173] width 44 height 13
type input "6"
click at [226, 169] on input "1T" at bounding box center [262, 173] width 89 height 14
type input "0"
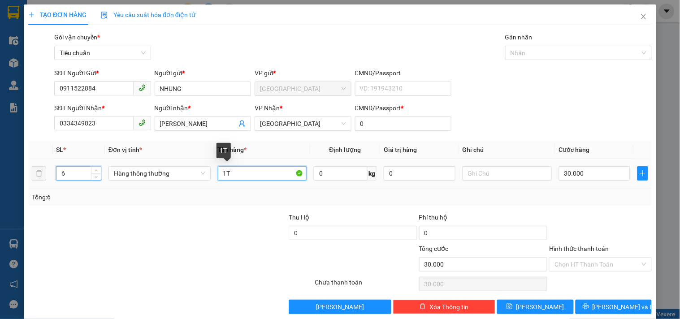
type input "0"
click at [267, 173] on input "4T" at bounding box center [262, 173] width 89 height 14
type input "4T+1K+1L"
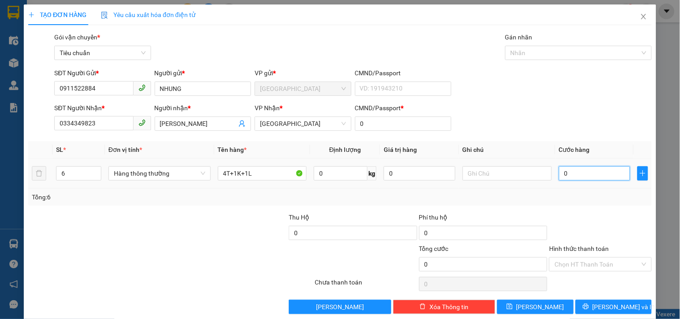
click at [595, 174] on input "0" at bounding box center [595, 173] width 72 height 14
type input "1"
type input "17"
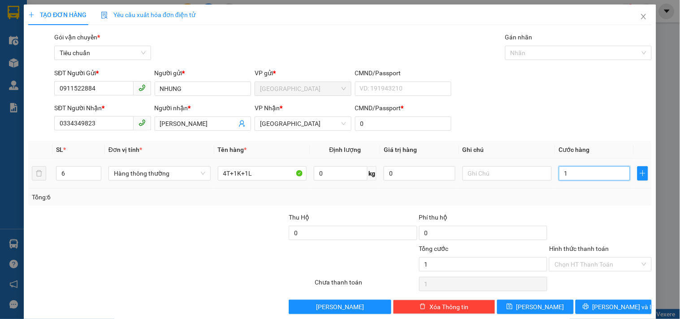
type input "17"
type input "170"
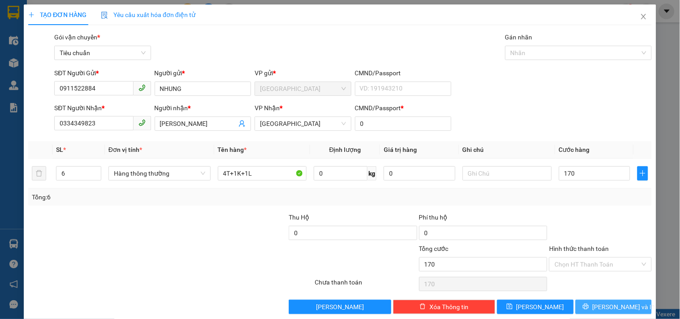
type input "170.000"
click at [621, 305] on span "[PERSON_NAME] và In" at bounding box center [623, 307] width 63 height 10
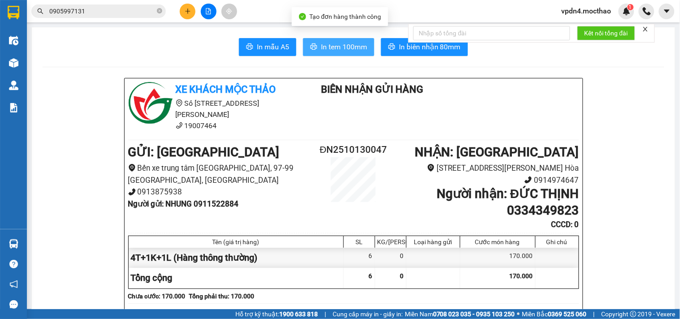
click at [332, 46] on span "In tem 100mm" at bounding box center [344, 46] width 46 height 11
click at [191, 9] on button at bounding box center [188, 12] width 16 height 16
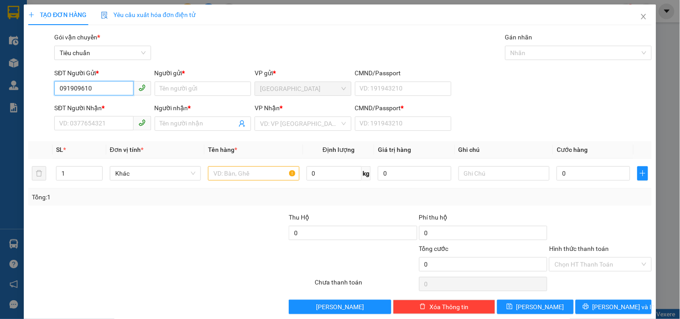
type input "0919096100"
click at [106, 110] on div "0919096100 - AN" at bounding box center [101, 107] width 85 height 10
type input "AN"
type input "0983441660"
type input "Thu Hà"
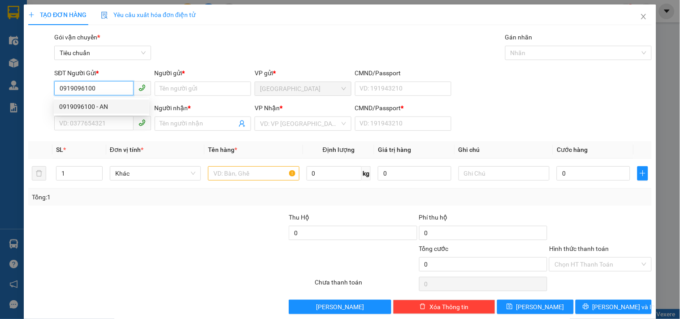
type input "0"
type input "120.000"
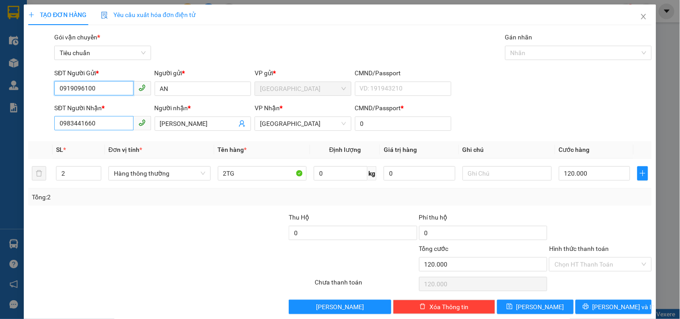
type input "0919096100"
click at [119, 125] on input "0983441660" at bounding box center [93, 123] width 79 height 14
type input "0"
type input "0912873289"
click at [108, 141] on div "0912873289 - ĐỒNG AN" at bounding box center [101, 142] width 85 height 10
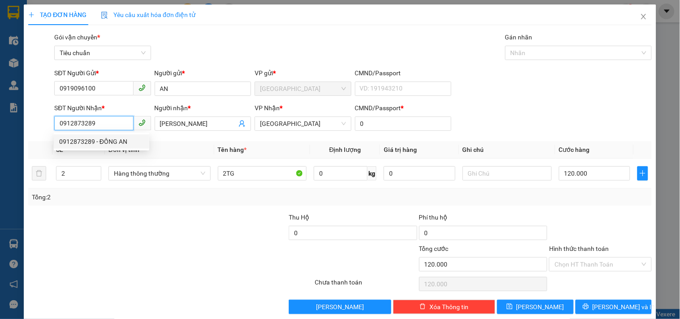
type input "ĐỒNG AN"
type input "50.000"
type input "0912873289"
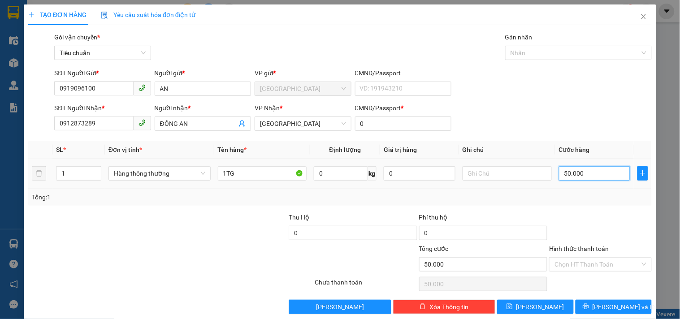
click at [570, 179] on input "50.000" at bounding box center [595, 173] width 72 height 14
type input "6"
type input "60"
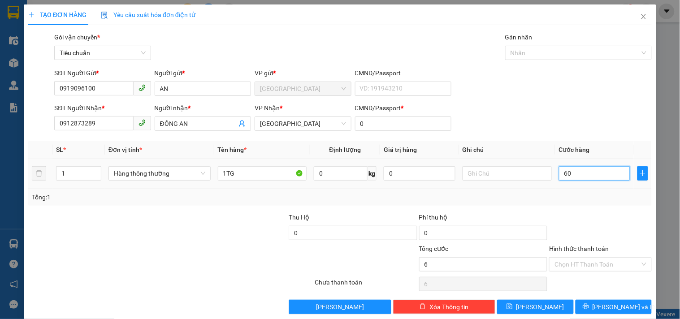
type input "60"
type input "60.000"
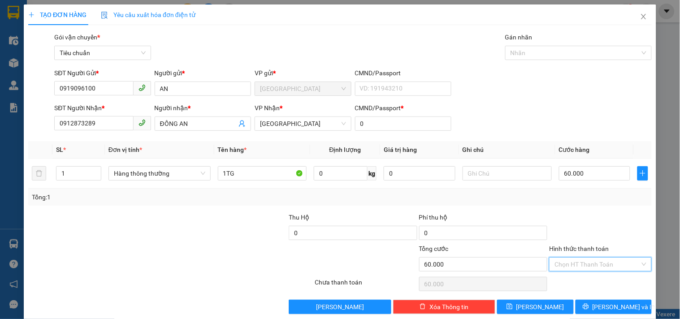
click at [577, 267] on input "Hình thức thanh toán" at bounding box center [596, 264] width 85 height 13
click at [578, 201] on div "Tại văn phòng" at bounding box center [594, 203] width 91 height 10
type input "0"
click at [611, 302] on span "[PERSON_NAME] và In" at bounding box center [623, 307] width 63 height 10
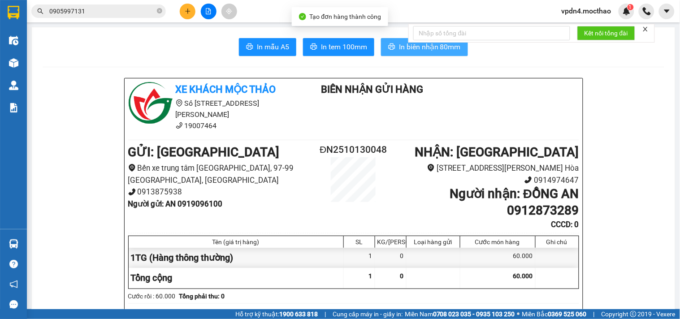
click at [422, 46] on span "In biên nhận 80mm" at bounding box center [430, 46] width 62 height 11
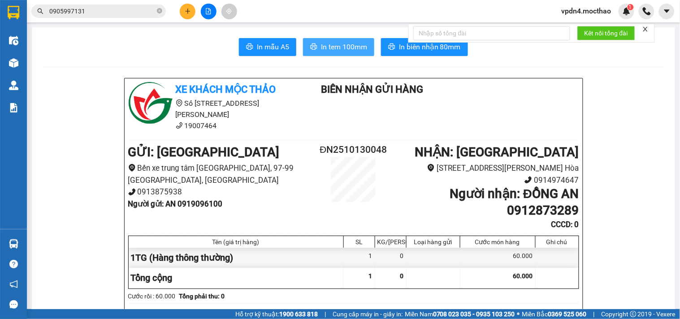
click at [324, 47] on span "In tem 100mm" at bounding box center [344, 46] width 46 height 11
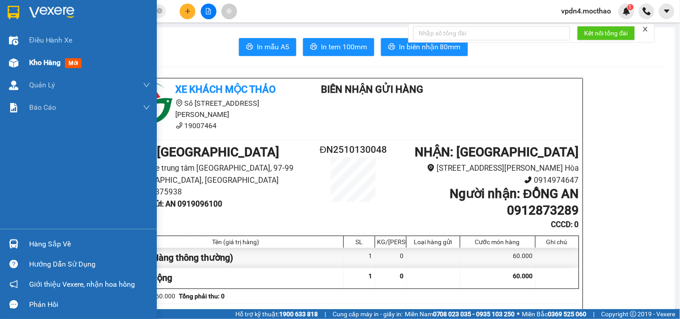
click at [51, 66] on span "Kho hàng" at bounding box center [44, 62] width 31 height 9
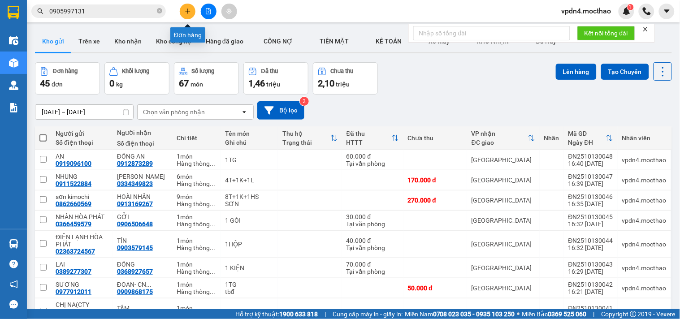
click at [183, 14] on button at bounding box center [188, 12] width 16 height 16
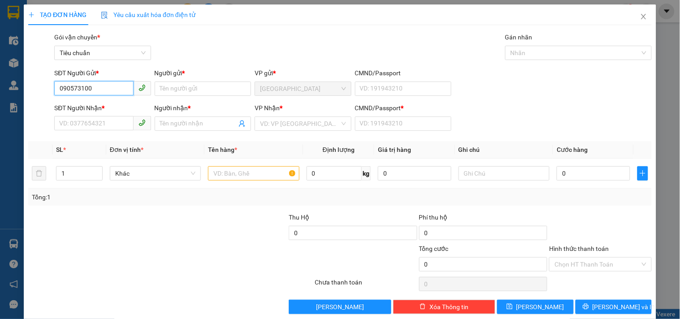
type input "0905731001"
click at [106, 104] on div "0905731001 - HẢI- Cty TNHH Ô tô Đà Nẵng" at bounding box center [137, 107] width 156 height 10
type input "HẢI- Cty TNHH Ô tô Đà Nẵng"
type input "0333597179"
type input "NƠ"
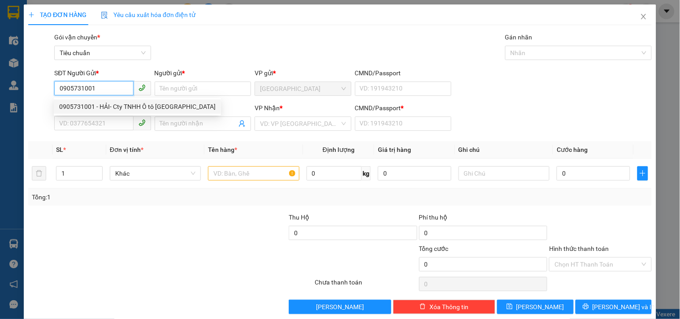
type input "0"
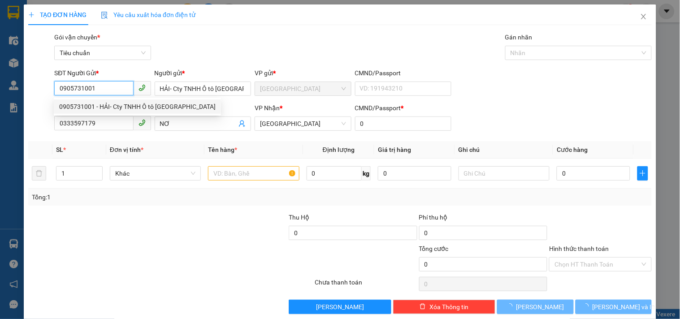
type input "120.000"
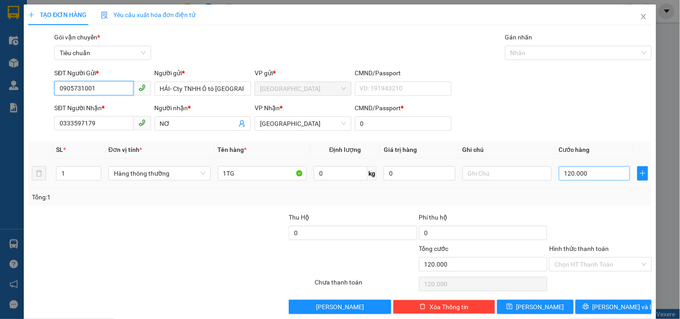
type input "0905731001"
click at [586, 179] on input "120.000" at bounding box center [595, 173] width 72 height 14
type input "5"
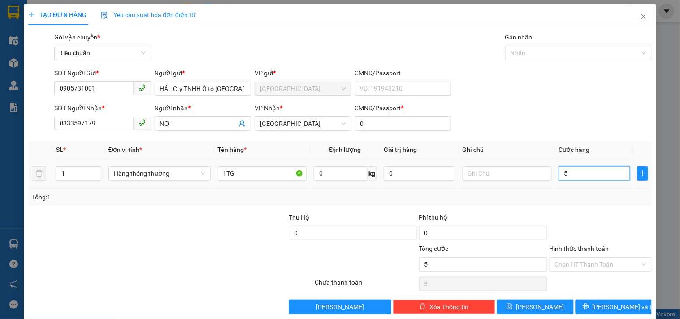
type input "50"
type input "50.000"
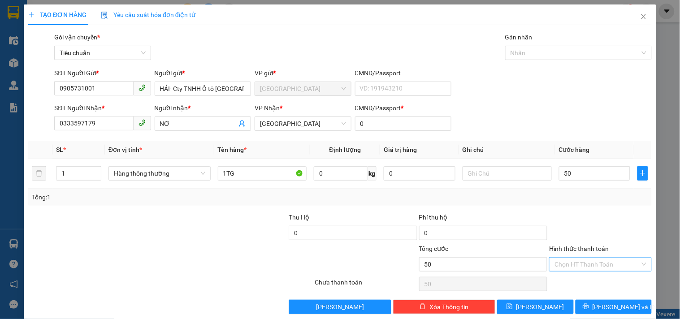
type input "50.000"
click at [583, 267] on input "Hình thức thanh toán" at bounding box center [596, 264] width 85 height 13
drag, startPoint x: 582, startPoint y: 203, endPoint x: 599, endPoint y: 233, distance: 34.3
click at [582, 203] on div "Tại văn phòng" at bounding box center [594, 203] width 91 height 10
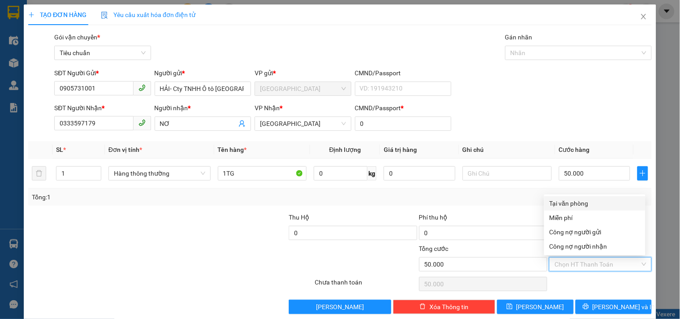
type input "0"
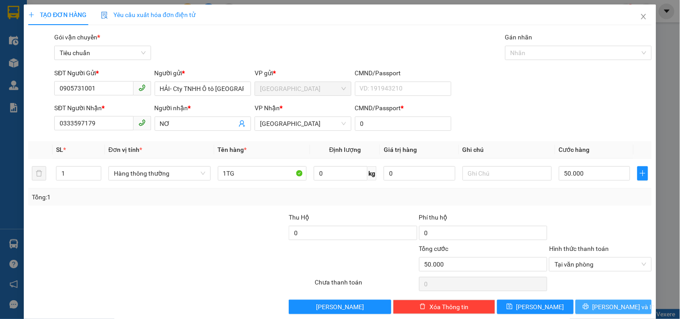
click at [615, 307] on span "[PERSON_NAME] và In" at bounding box center [623, 307] width 63 height 10
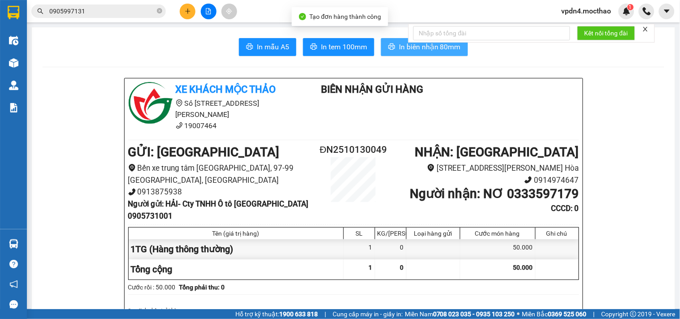
click at [399, 46] on span "In biên nhận 80mm" at bounding box center [430, 46] width 62 height 11
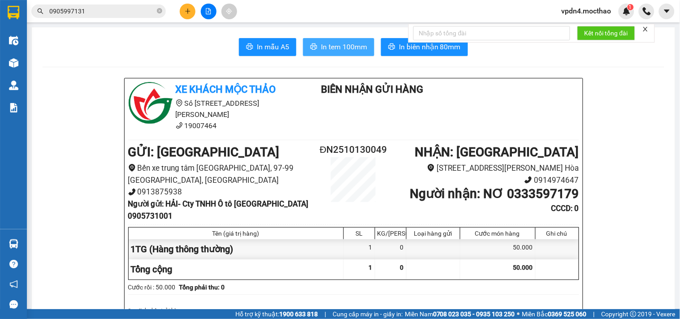
click at [324, 46] on span "In tem 100mm" at bounding box center [344, 46] width 46 height 11
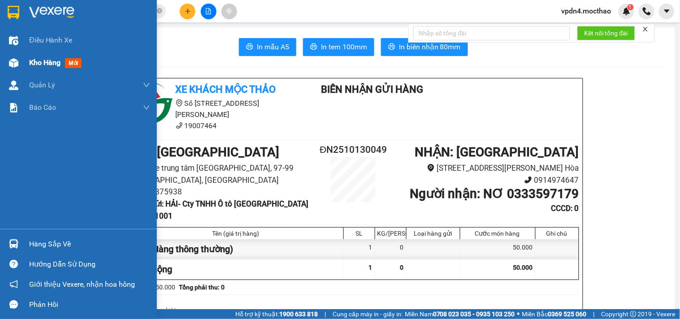
click at [38, 66] on span "Kho hàng" at bounding box center [44, 62] width 31 height 9
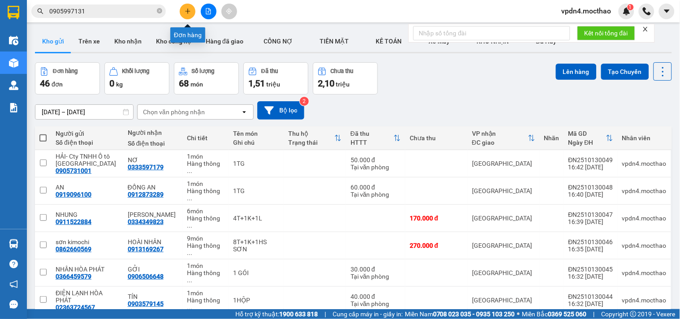
click at [187, 15] on button at bounding box center [188, 12] width 16 height 16
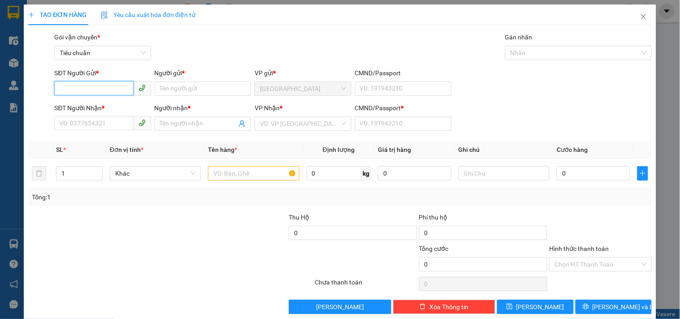
click at [120, 94] on input "SĐT Người Gửi *" at bounding box center [93, 88] width 79 height 14
click at [104, 126] on input "SĐT Người Nhận *" at bounding box center [93, 123] width 79 height 14
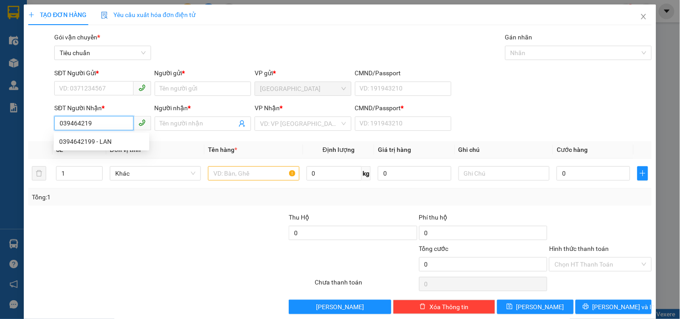
type input "0394642199"
click at [83, 139] on div "0394642199 - LAN" at bounding box center [101, 142] width 85 height 10
type input "LAN"
type input "0"
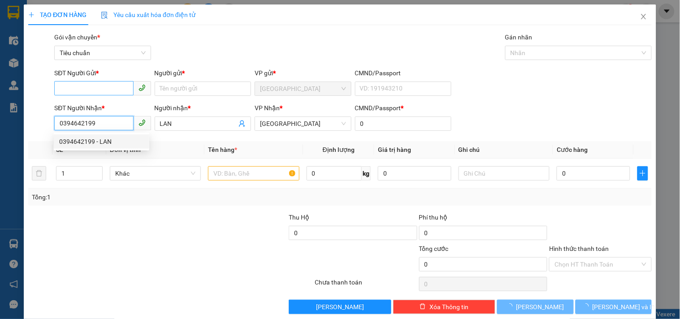
type input "50.000"
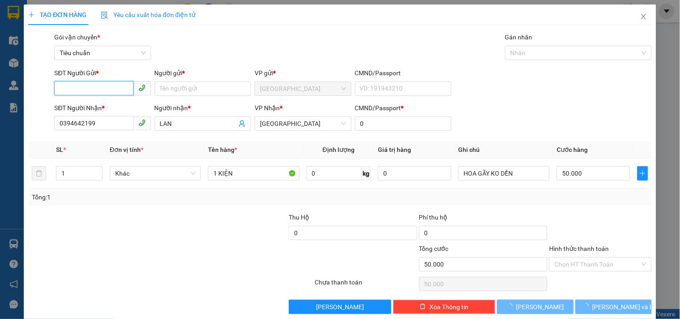
click at [75, 89] on input "SĐT Người Gửi *" at bounding box center [93, 88] width 79 height 14
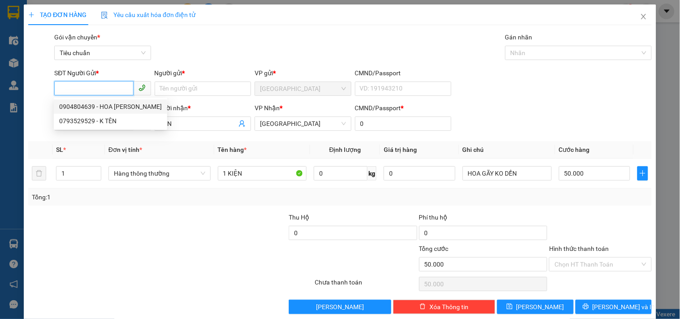
click at [111, 111] on div "0904804639 - HOA MỘC LAN" at bounding box center [110, 107] width 103 height 10
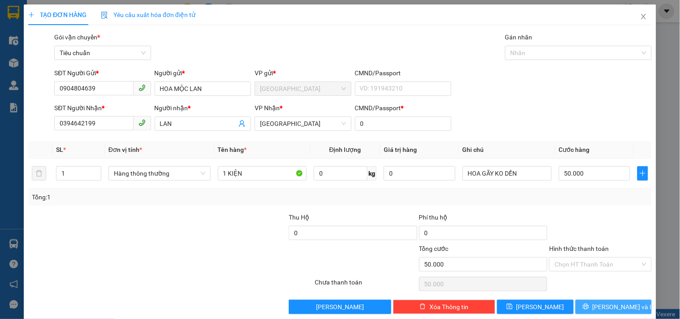
click at [598, 306] on button "[PERSON_NAME] và In" at bounding box center [613, 307] width 76 height 14
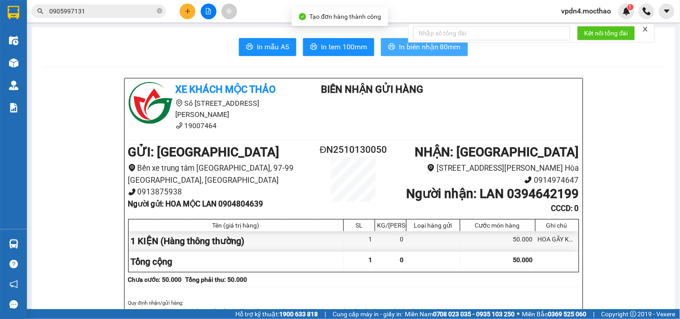
click at [426, 51] on span "In biên nhận 80mm" at bounding box center [430, 46] width 62 height 11
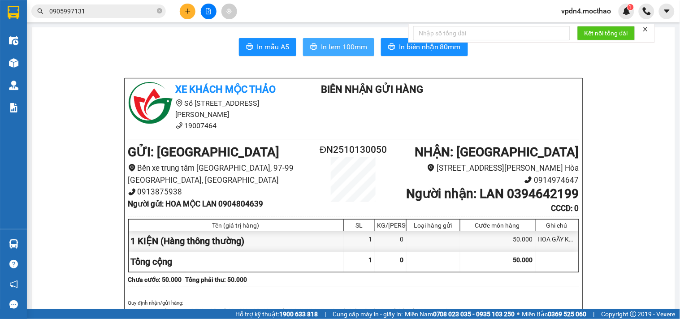
click at [338, 48] on span "In tem 100mm" at bounding box center [344, 46] width 46 height 11
click at [189, 13] on icon "plus" at bounding box center [188, 11] width 6 height 6
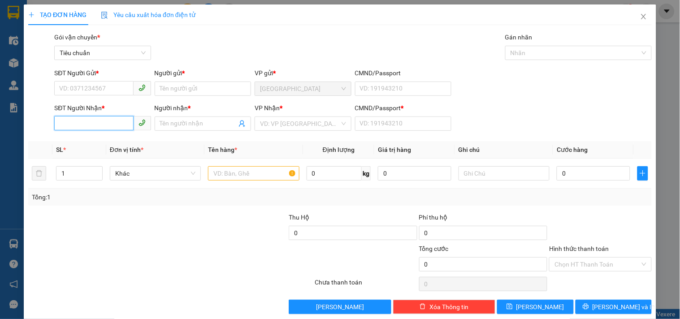
click at [78, 127] on input "SĐT Người Nhận *" at bounding box center [93, 123] width 79 height 14
click at [86, 147] on div "0906506648 - GỞI" at bounding box center [101, 141] width 95 height 14
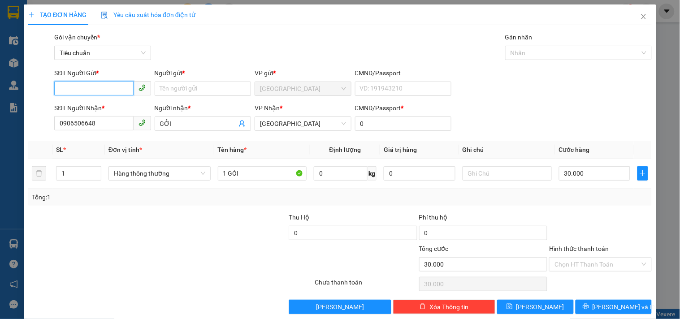
click at [85, 89] on input "SĐT Người Gửi *" at bounding box center [93, 88] width 79 height 14
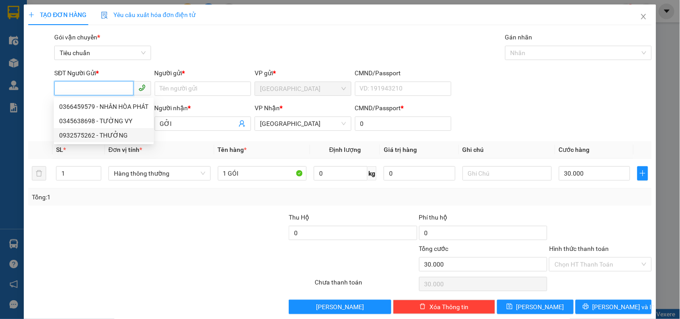
click at [120, 135] on div "0932575262 - THƯỞNG" at bounding box center [103, 135] width 89 height 10
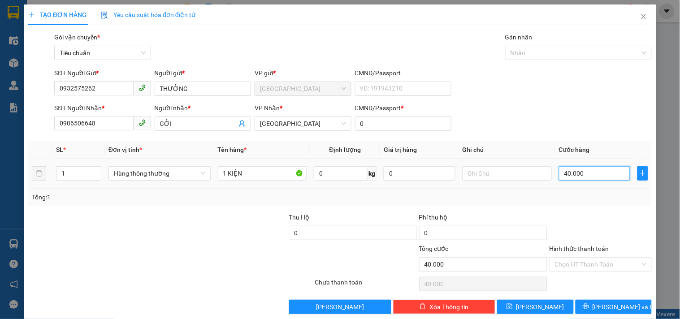
click at [561, 173] on input "40.000" at bounding box center [595, 173] width 72 height 14
click at [597, 306] on button "[PERSON_NAME] và In" at bounding box center [613, 307] width 76 height 14
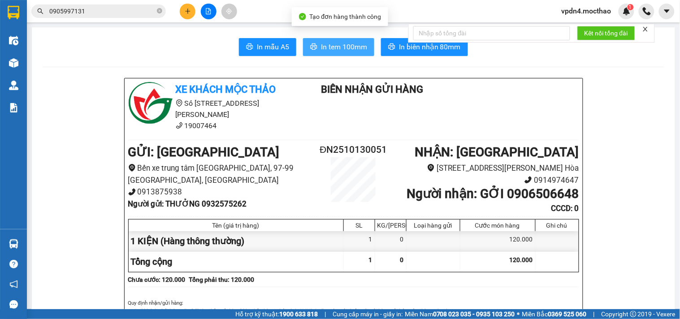
click at [321, 49] on span "In tem 100mm" at bounding box center [344, 46] width 46 height 11
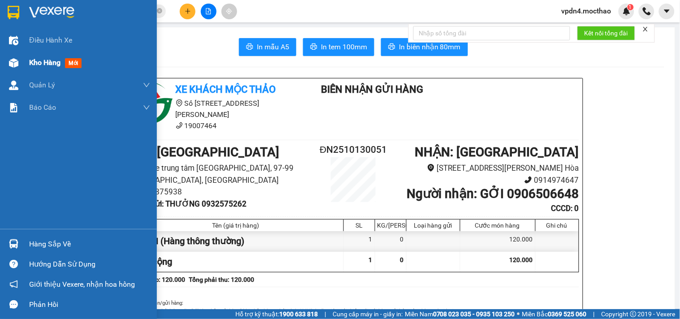
click at [45, 65] on span "Kho hàng" at bounding box center [44, 62] width 31 height 9
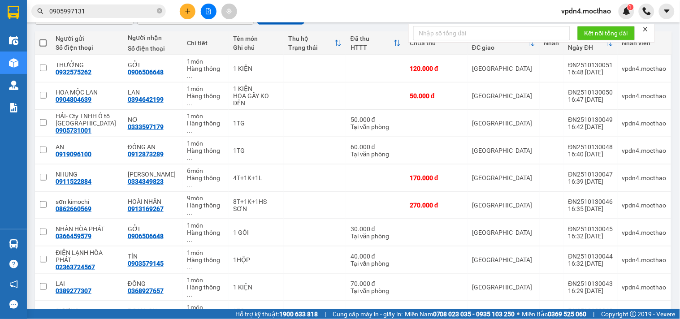
scroll to position [54, 0]
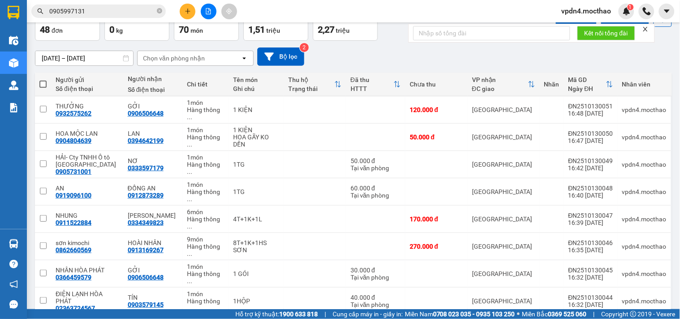
click at [43, 82] on span at bounding box center [42, 84] width 7 height 7
click at [43, 80] on input "checkbox" at bounding box center [43, 80] width 0 height 0
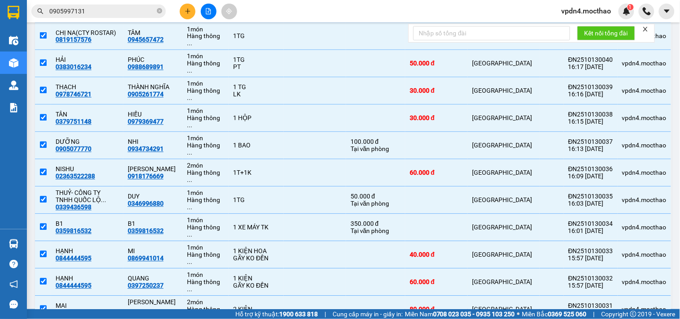
scroll to position [504, 0]
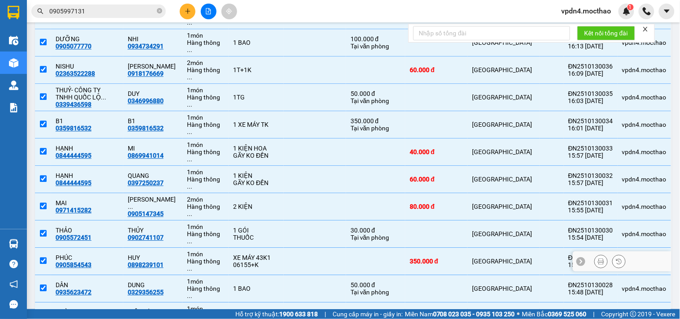
click at [45, 257] on input "checkbox" at bounding box center [43, 260] width 7 height 7
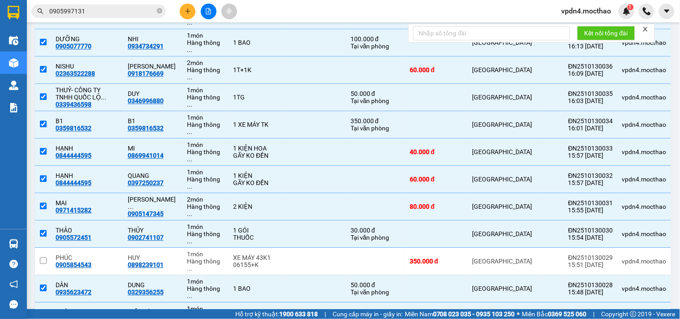
scroll to position [648, 0]
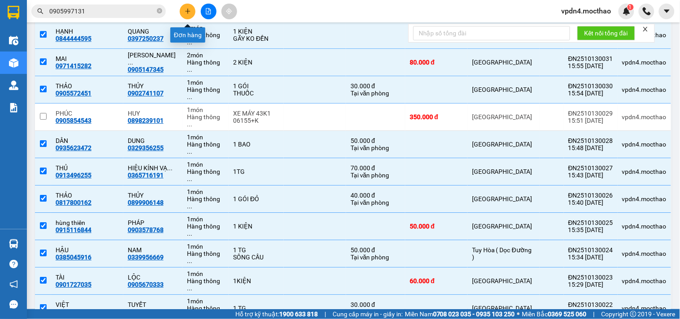
click at [183, 8] on button at bounding box center [188, 12] width 16 height 16
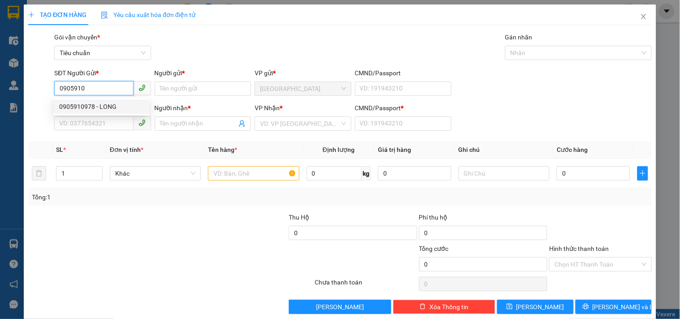
click at [106, 107] on div "0905910978 - LONG" at bounding box center [101, 107] width 85 height 10
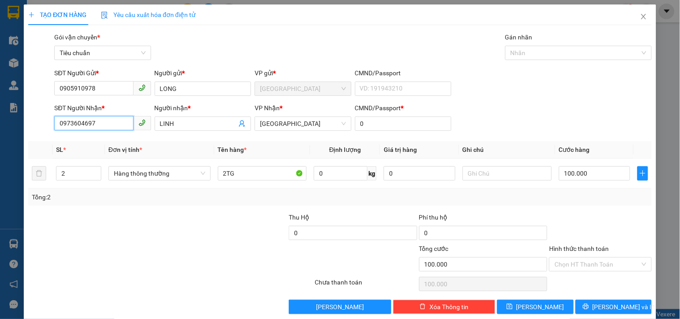
click at [111, 121] on input "0973604697" at bounding box center [93, 123] width 79 height 14
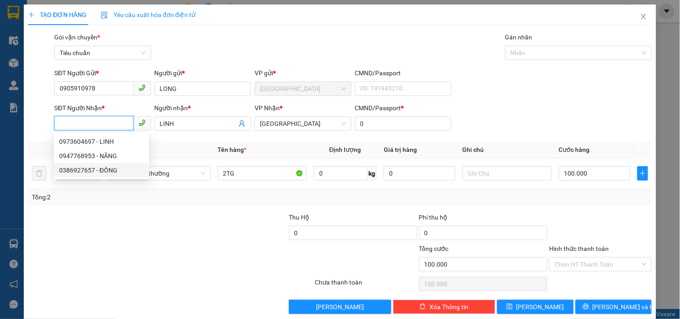
click at [95, 170] on div "0386927657 - ĐỒNG" at bounding box center [101, 170] width 85 height 10
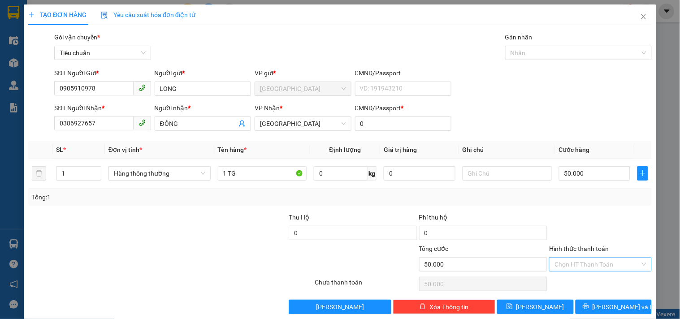
click at [571, 264] on input "Hình thức thanh toán" at bounding box center [596, 264] width 85 height 13
click at [566, 205] on div "Tại văn phòng" at bounding box center [594, 203] width 91 height 10
click at [101, 95] on input "0905910978" at bounding box center [93, 88] width 79 height 14
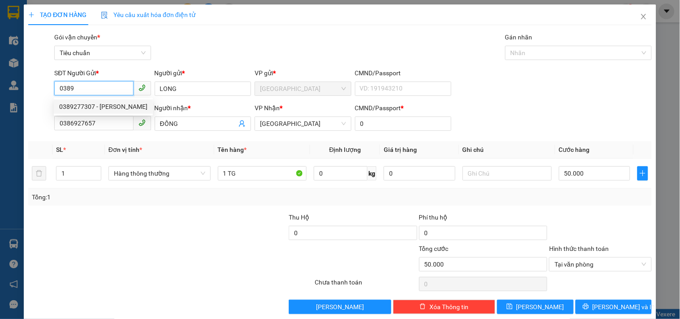
click at [106, 108] on div "0389277307 - LAI" at bounding box center [103, 107] width 88 height 10
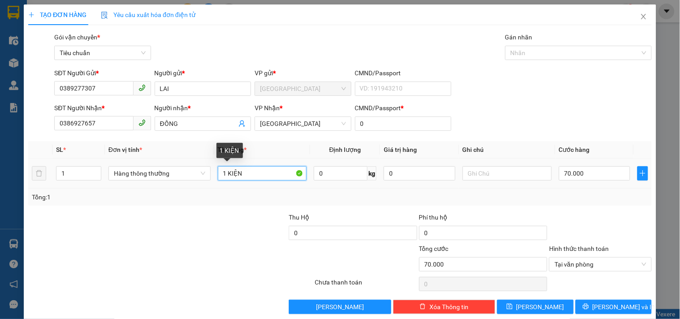
click at [253, 181] on input "1 KIỆN" at bounding box center [262, 173] width 89 height 14
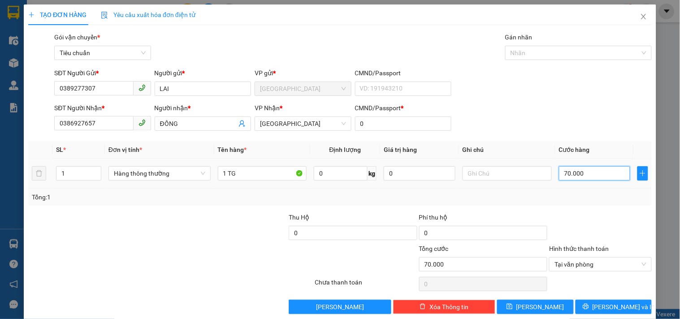
click at [578, 171] on input "70.000" at bounding box center [595, 173] width 72 height 14
click at [626, 306] on button "[PERSON_NAME] và In" at bounding box center [613, 307] width 76 height 14
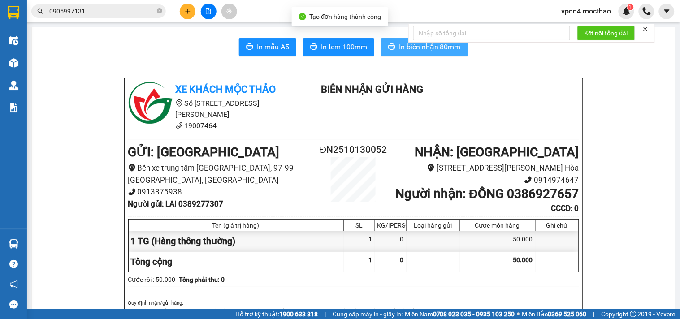
click at [401, 45] on span "In biên nhận 80mm" at bounding box center [430, 46] width 62 height 11
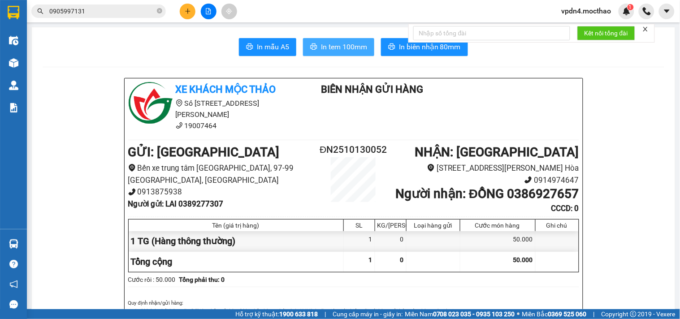
click at [330, 42] on span "In tem 100mm" at bounding box center [344, 46] width 46 height 11
click at [184, 8] on button at bounding box center [188, 12] width 16 height 16
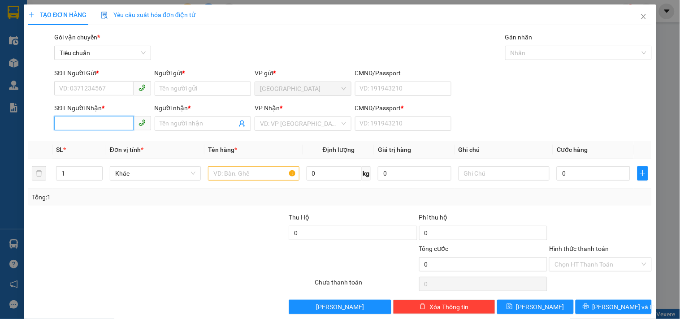
click at [101, 123] on input "SĐT Người Nhận *" at bounding box center [93, 123] width 79 height 14
click at [96, 144] on div "0865894677 - CAO NGUYÊN ĐÔNG HÒA" at bounding box center [109, 142] width 101 height 10
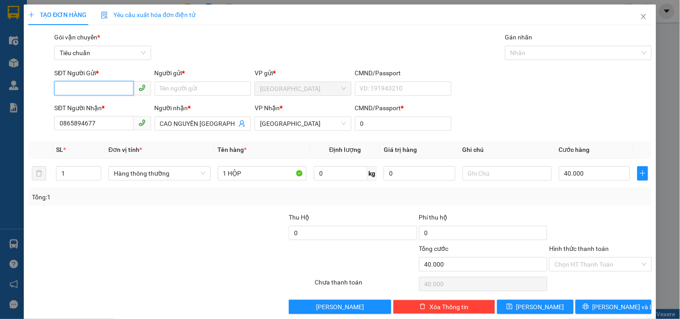
click at [91, 86] on input "SĐT Người Gửi *" at bounding box center [93, 88] width 79 height 14
click at [120, 110] on div "0345774438 - NGHĨA" at bounding box center [101, 107] width 85 height 10
click at [217, 121] on input "CAO NGUYÊN ĐÔNG HÒA" at bounding box center [198, 124] width 77 height 10
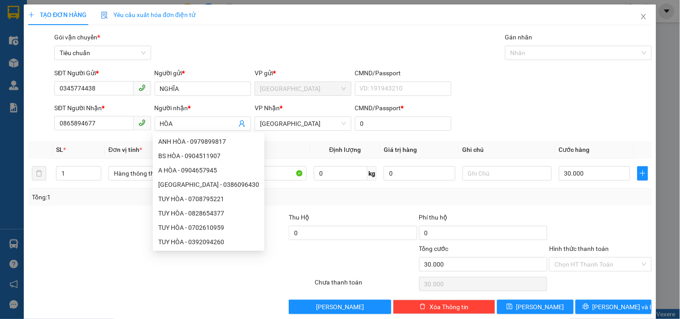
click at [487, 204] on div "Tổng: 1" at bounding box center [339, 197] width 623 height 17
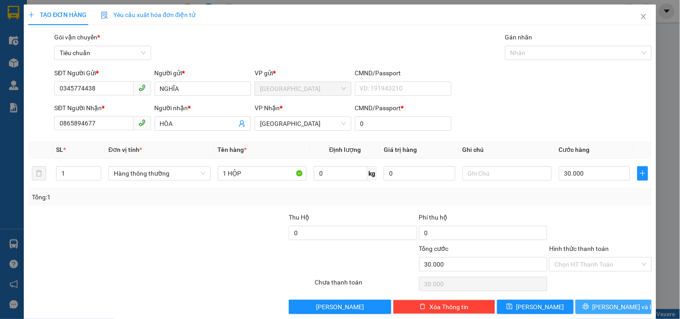
click at [589, 307] on icon "printer" at bounding box center [585, 306] width 6 height 6
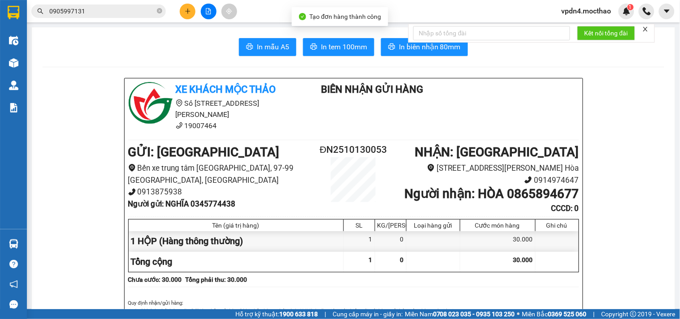
click at [332, 48] on span "In tem 100mm" at bounding box center [344, 46] width 46 height 11
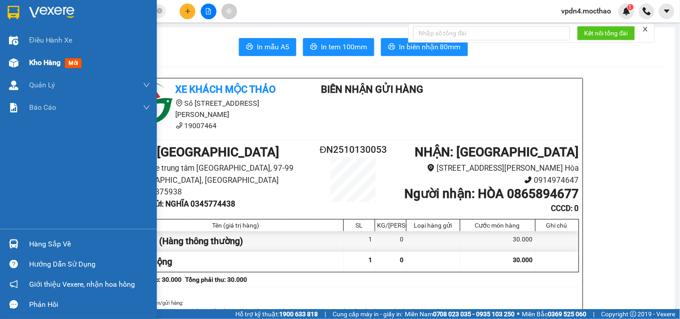
click at [46, 66] on span "Kho hàng" at bounding box center [44, 62] width 31 height 9
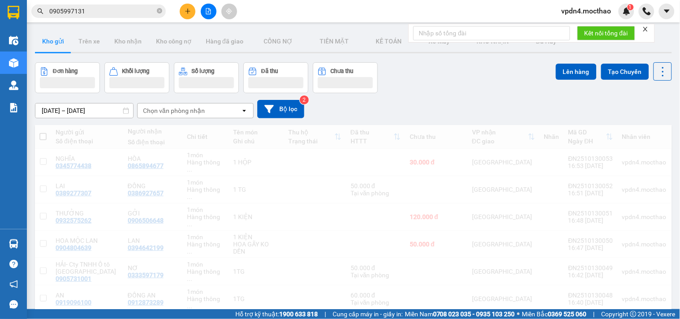
click at [190, 12] on icon "plus" at bounding box center [188, 11] width 6 height 6
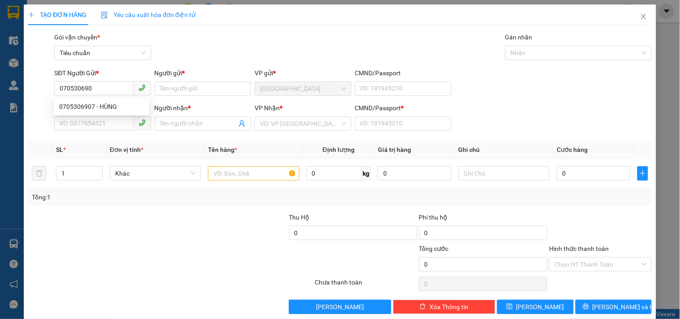
type input "0705306907"
click at [74, 105] on div "0705306907 - HÙNG" at bounding box center [101, 107] width 85 height 10
type input "HÙNG"
type input "0354040906"
type input "ĐƯỢC"
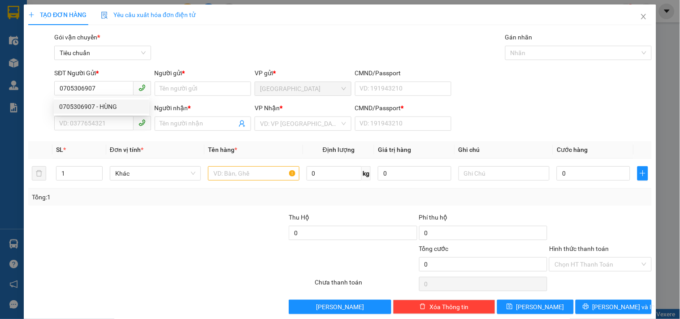
type input "0"
type input "50.000"
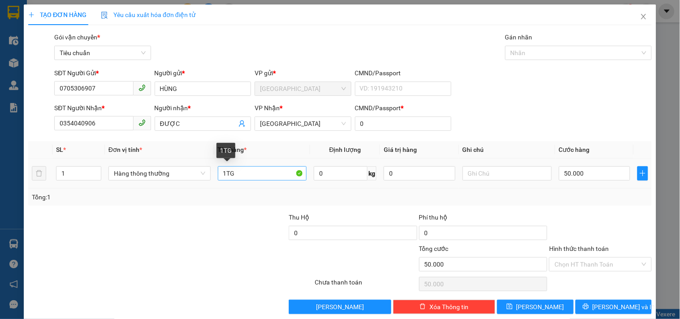
type input "0705306907"
click at [271, 176] on input "1TG" at bounding box center [262, 173] width 89 height 14
type input "1 KIỆN"
click at [582, 179] on input "50.000" at bounding box center [595, 173] width 72 height 14
type input "4"
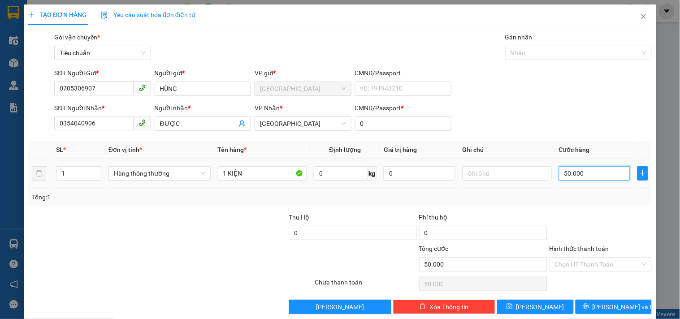
type input "4"
type input "40"
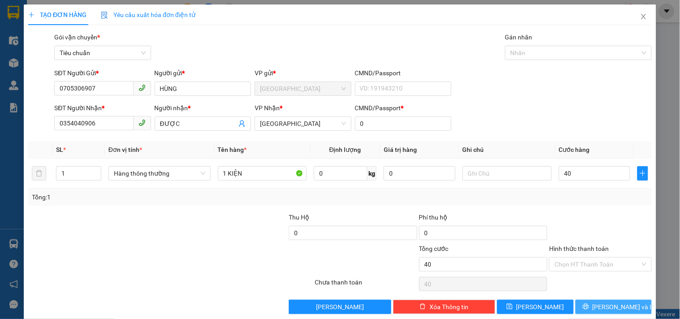
type input "40.000"
click at [597, 306] on button "[PERSON_NAME] và In" at bounding box center [613, 307] width 76 height 14
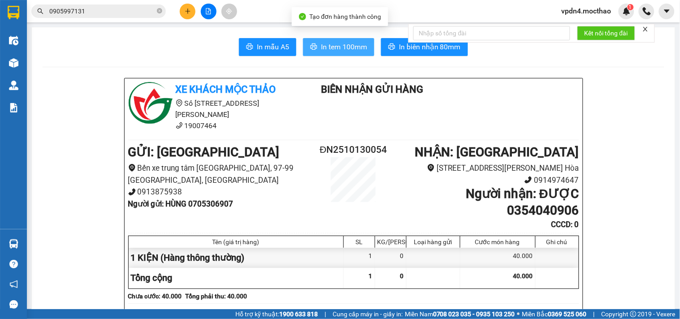
click at [321, 43] on span "In tem 100mm" at bounding box center [344, 46] width 46 height 11
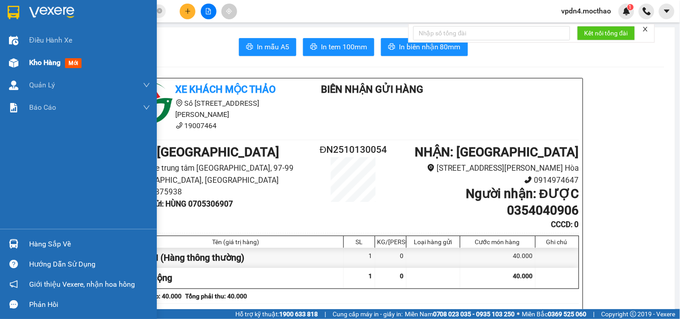
click at [38, 68] on div "Kho hàng mới" at bounding box center [57, 62] width 56 height 11
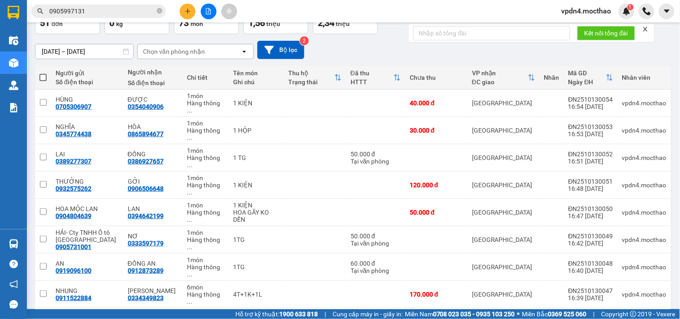
scroll to position [15, 0]
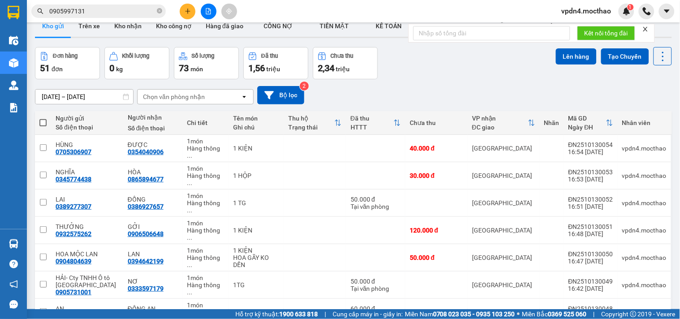
click at [43, 122] on span at bounding box center [42, 122] width 7 height 7
click at [43, 118] on input "checkbox" at bounding box center [43, 118] width 0 height 0
checkbox input "true"
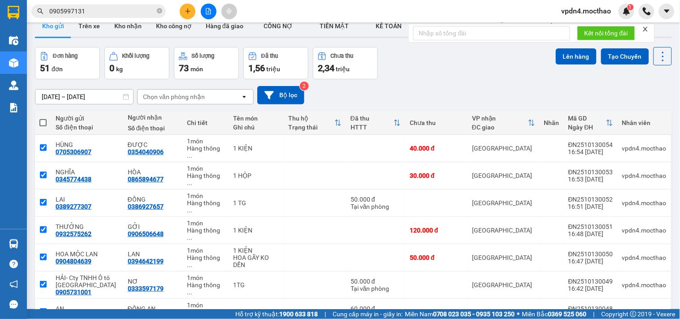
checkbox input "true"
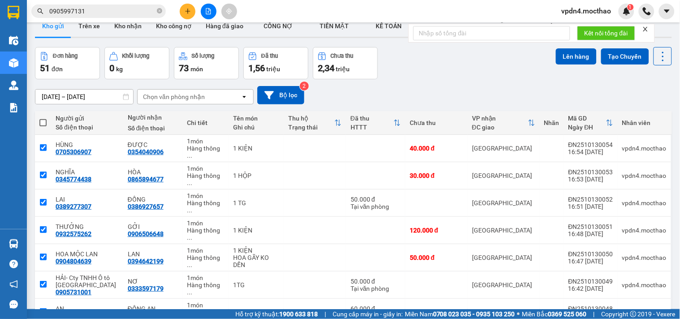
checkbox input "true"
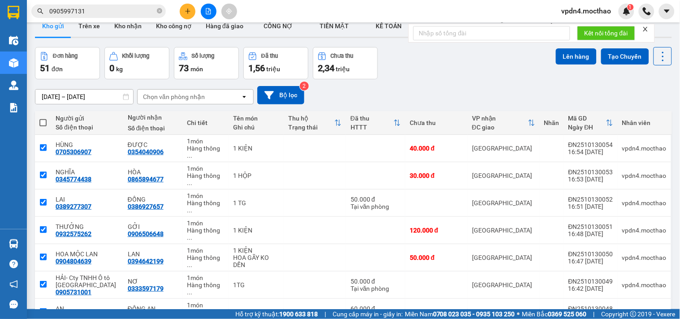
checkbox input "true"
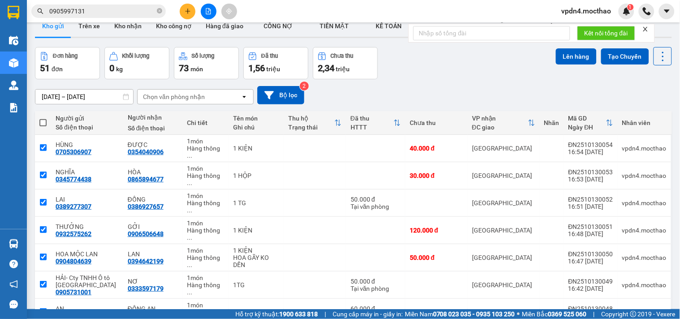
checkbox input "true"
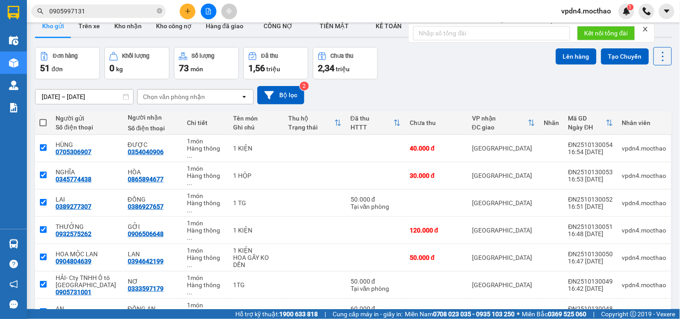
checkbox input "true"
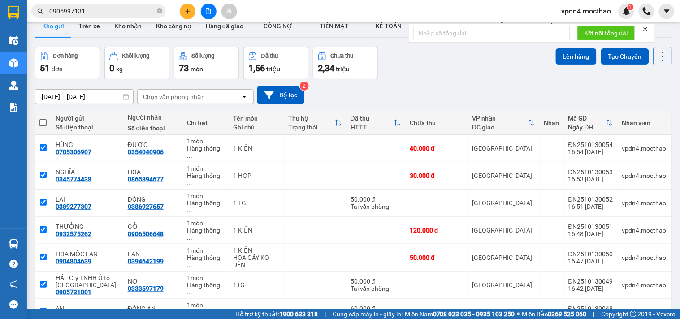
checkbox input "true"
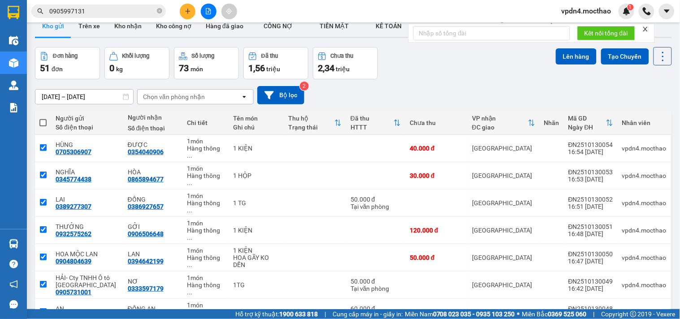
checkbox input "true"
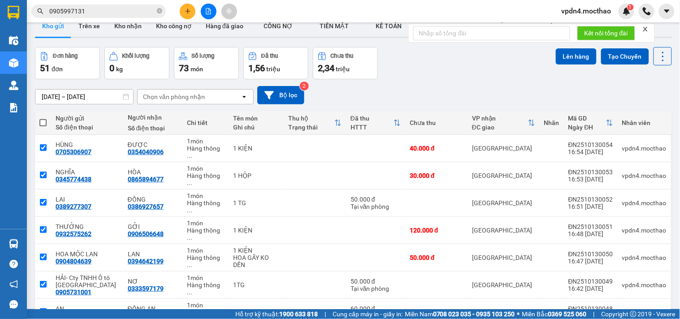
checkbox input "true"
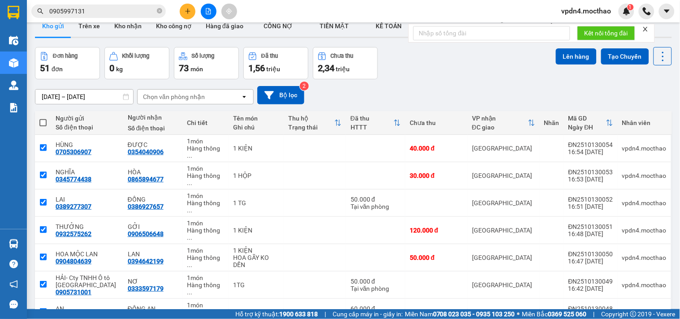
checkbox input "true"
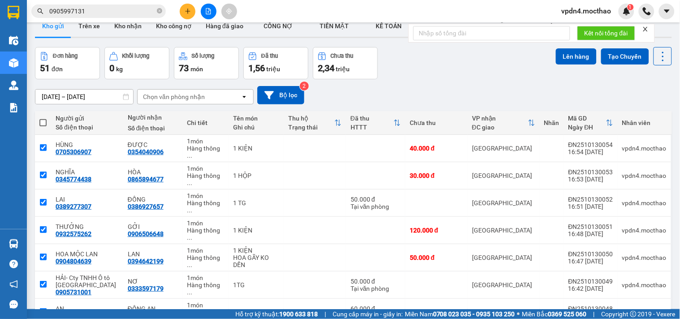
checkbox input "true"
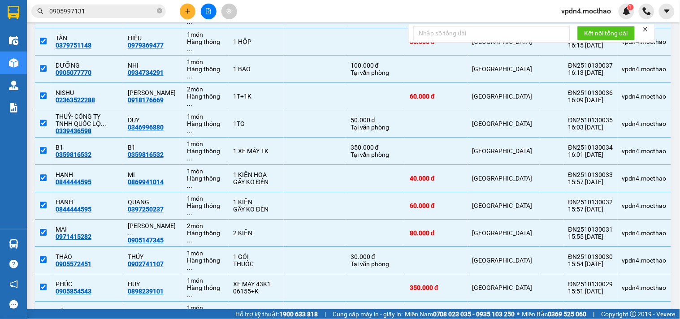
scroll to position [577, 0]
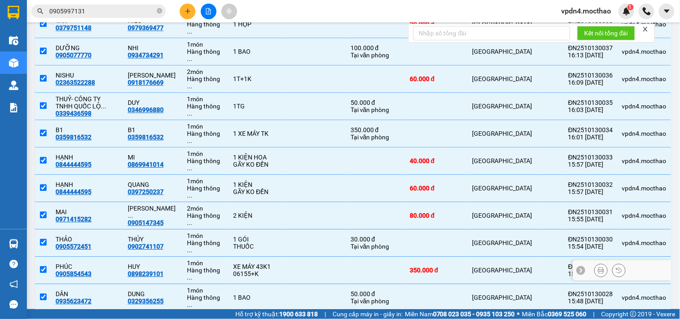
click at [45, 266] on input "checkbox" at bounding box center [43, 269] width 7 height 7
checkbox input "false"
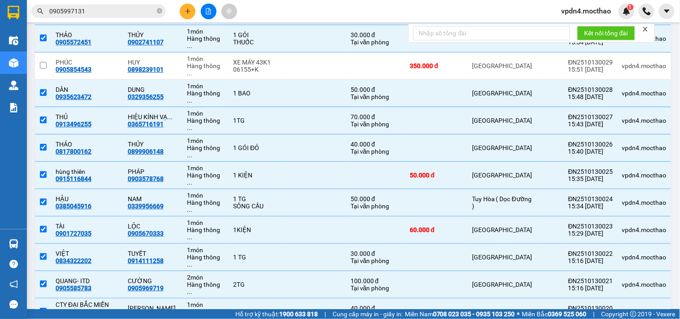
scroll to position [857, 0]
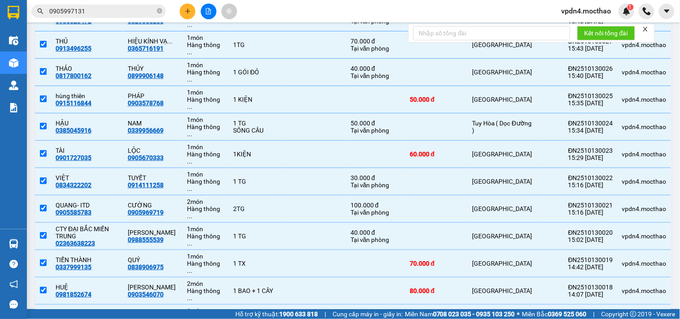
checkbox input "false"
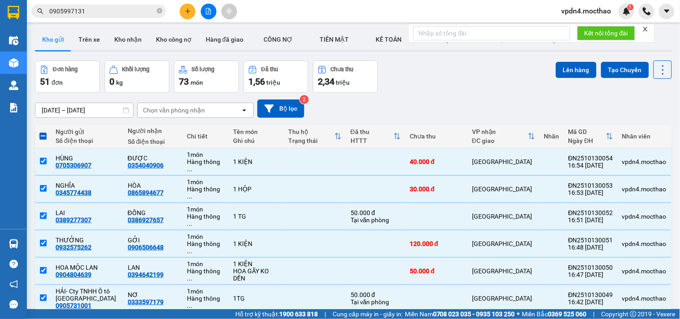
scroll to position [0, 0]
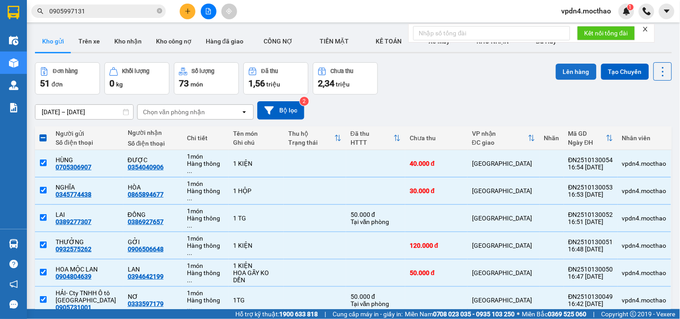
click at [558, 66] on button "Lên hàng" at bounding box center [576, 72] width 41 height 16
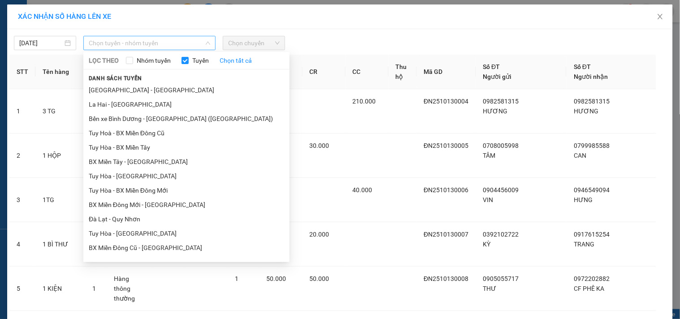
click at [133, 46] on span "Chọn tuyến - nhóm tuyến" at bounding box center [149, 42] width 121 height 13
type input "D"
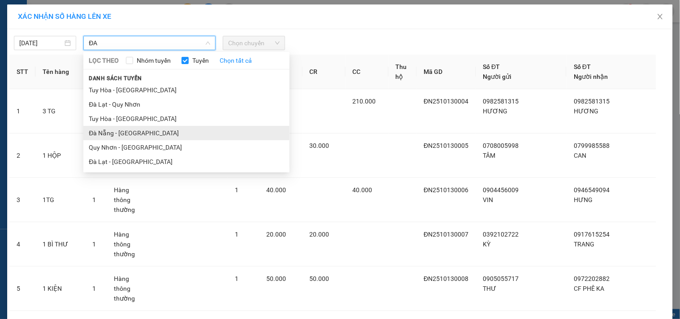
type input "ĐA"
click at [87, 132] on li "Đà Nẵng - Tuy Hoà" at bounding box center [186, 133] width 206 height 14
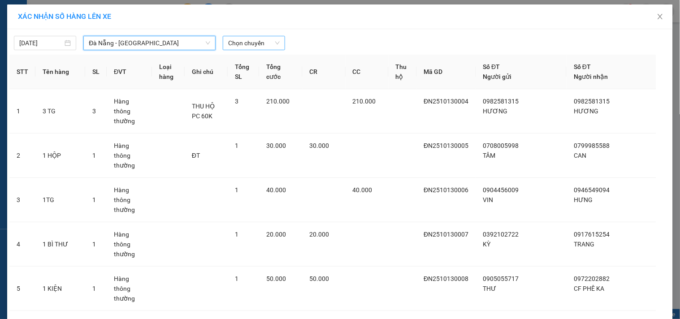
click at [259, 41] on span "Chọn chuyến" at bounding box center [254, 42] width 52 height 13
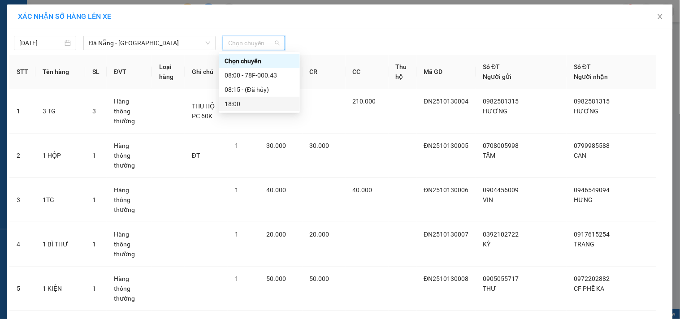
click at [243, 108] on div "18:00" at bounding box center [259, 104] width 70 height 10
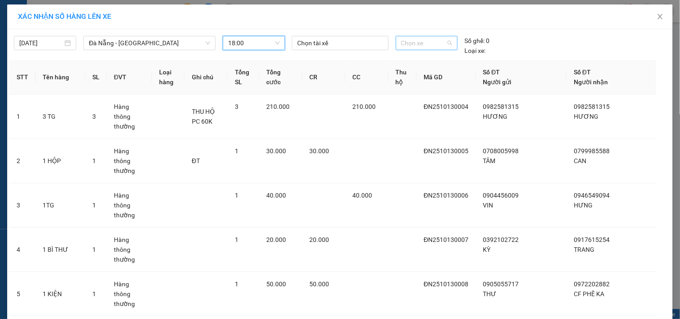
click at [426, 44] on span "Chọn xe" at bounding box center [426, 42] width 51 height 13
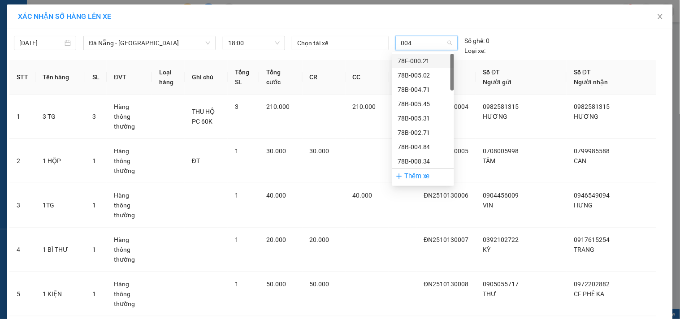
type input "0043"
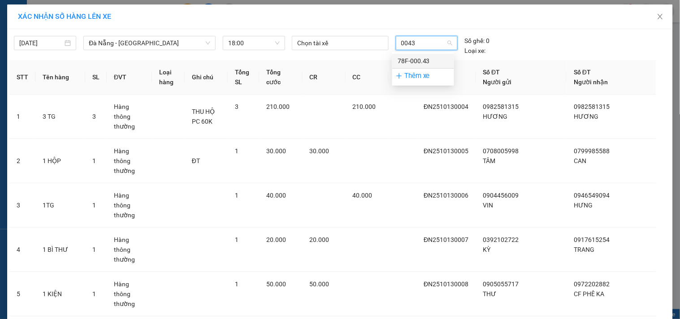
click at [422, 54] on div "78F-000.43" at bounding box center [423, 61] width 62 height 14
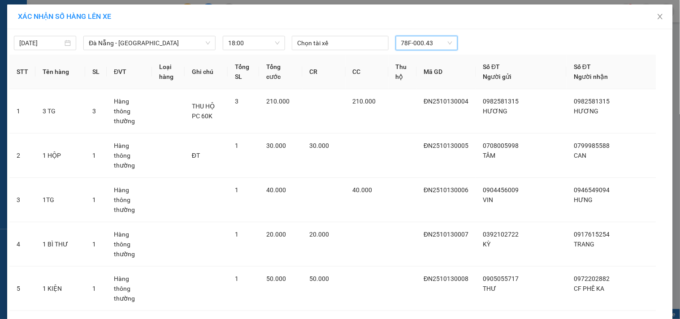
click at [446, 46] on span "78F-000.43" at bounding box center [426, 42] width 51 height 13
type input "0013"
click at [415, 57] on div "78F-000.13" at bounding box center [422, 61] width 51 height 10
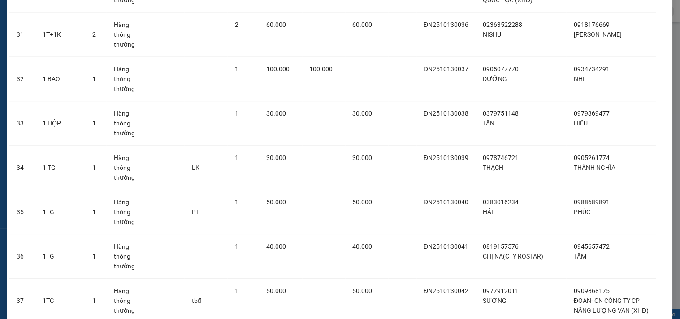
scroll to position [1576, 0]
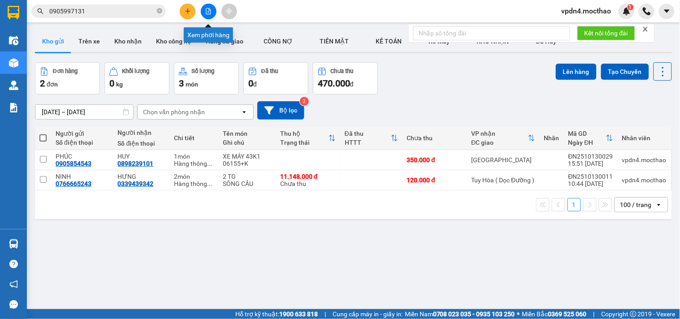
click at [211, 12] on button at bounding box center [209, 12] width 16 height 16
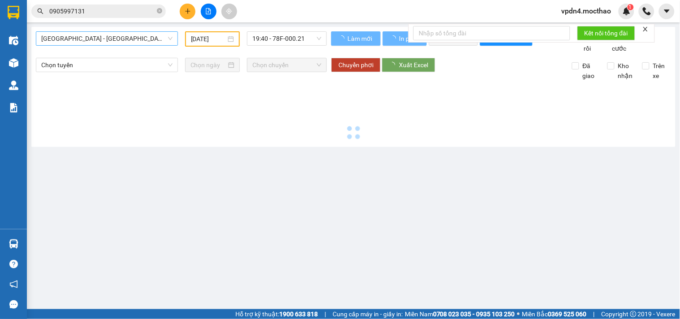
type input "[DATE]"
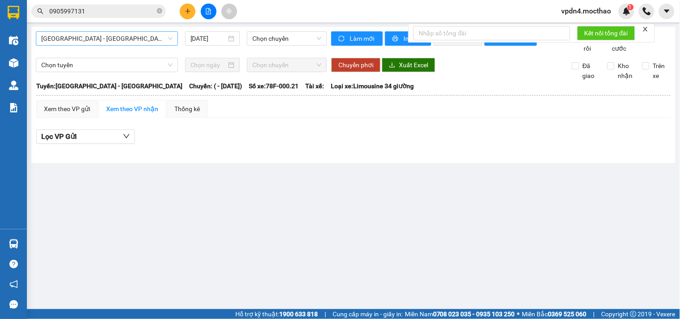
click at [137, 37] on span "Sài Gòn - Tuy Hòa" at bounding box center [106, 38] width 131 height 13
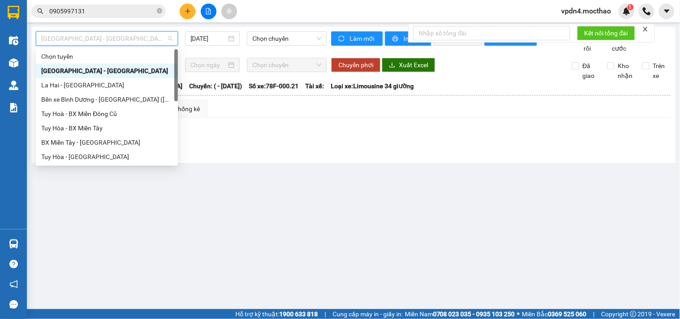
type input "D"
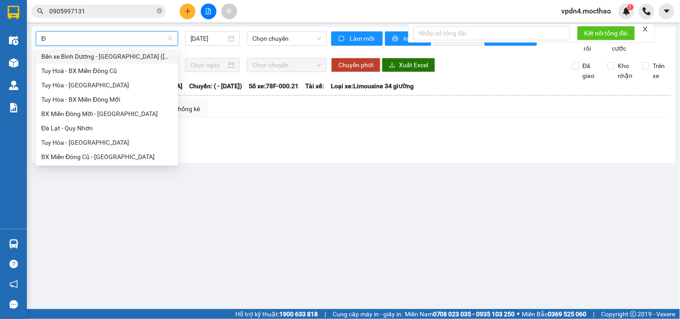
type input "ĐA"
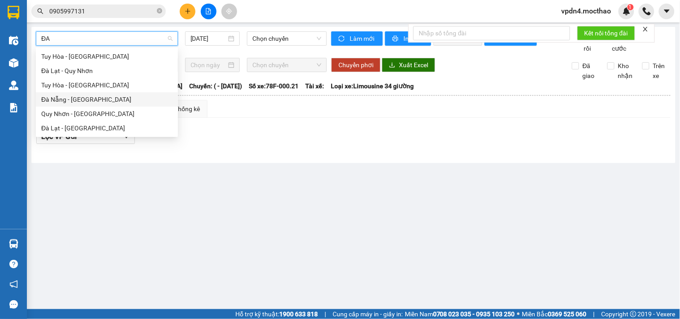
click at [97, 95] on div "Đà Nẵng - Tuy Hoà" at bounding box center [106, 100] width 131 height 10
type input "[DATE]"
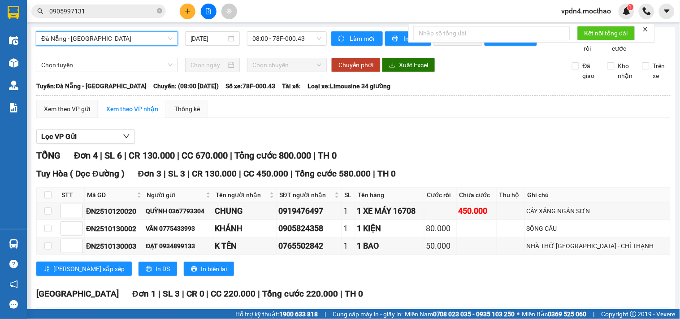
scroll to position [87, 0]
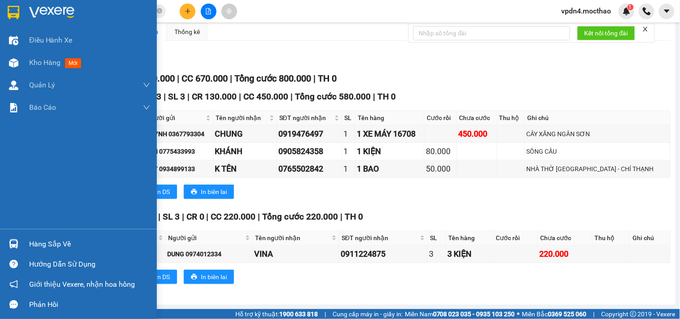
click at [43, 240] on div "Hàng sắp về" at bounding box center [89, 243] width 121 height 13
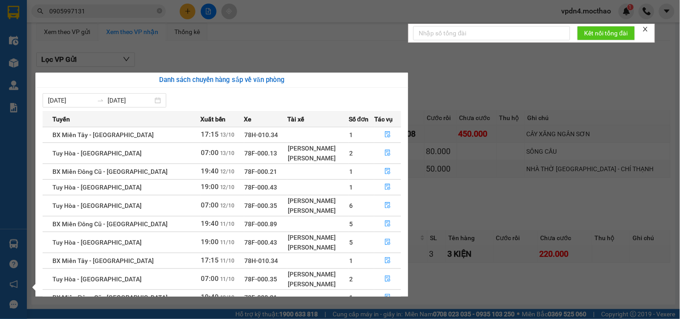
scroll to position [36, 0]
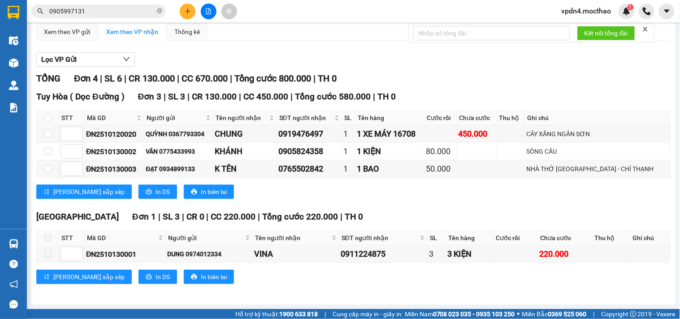
click at [479, 200] on section "Kết quả tìm kiếm ( 0 ) Bộ lọc Ngày lên hàng gần nhất No Data 0905997131 vpdn4.m…" at bounding box center [340, 159] width 680 height 319
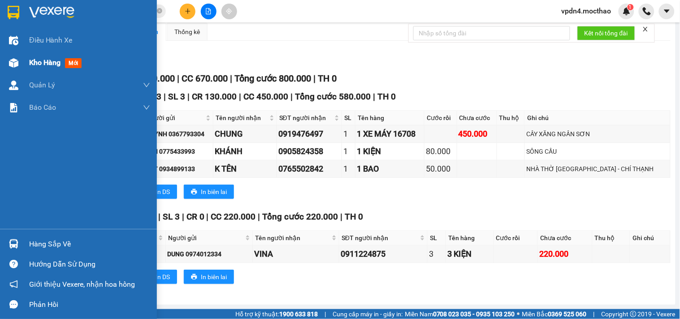
click at [43, 65] on span "Kho hàng" at bounding box center [44, 62] width 31 height 9
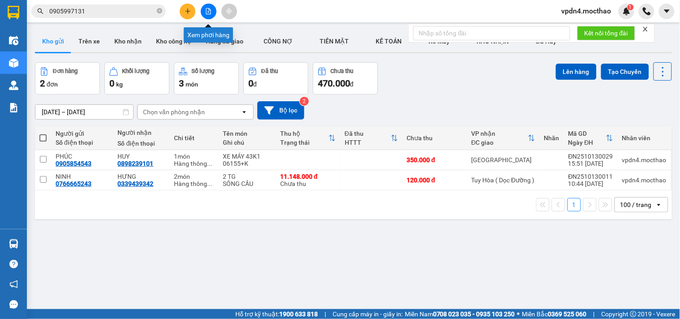
click at [211, 12] on icon "file-add" at bounding box center [208, 11] width 5 height 6
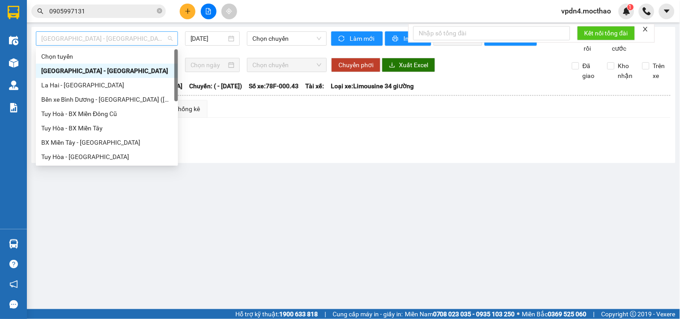
click at [138, 33] on span "Sài Gòn - Tuy Hòa" at bounding box center [106, 38] width 131 height 13
type input "D"
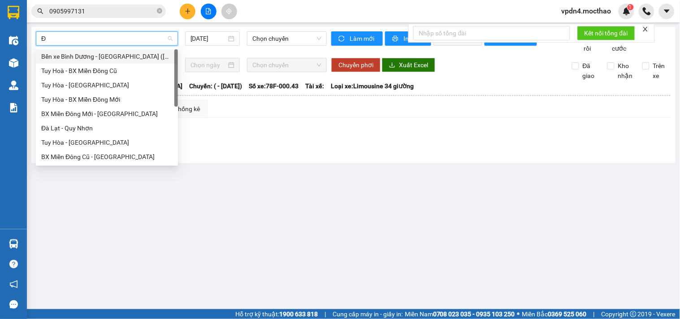
type input "ĐA"
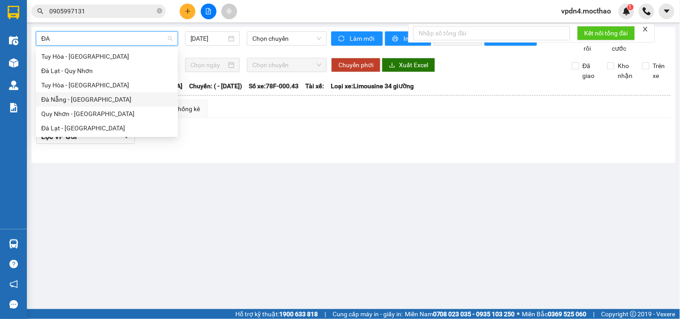
click at [98, 101] on div "Đà Nẵng - Tuy Hoà" at bounding box center [106, 100] width 131 height 10
type input "[DATE]"
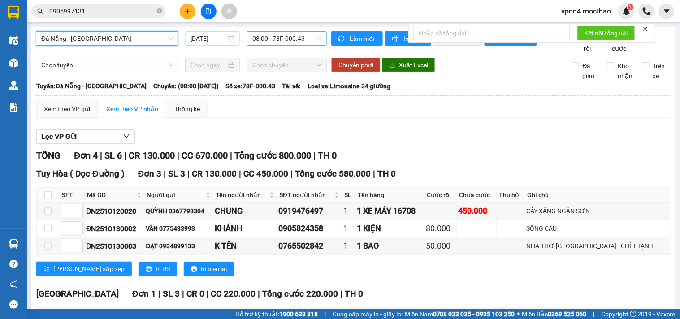
click at [271, 43] on span "08:00 - 78F-000.43" at bounding box center [286, 38] width 69 height 13
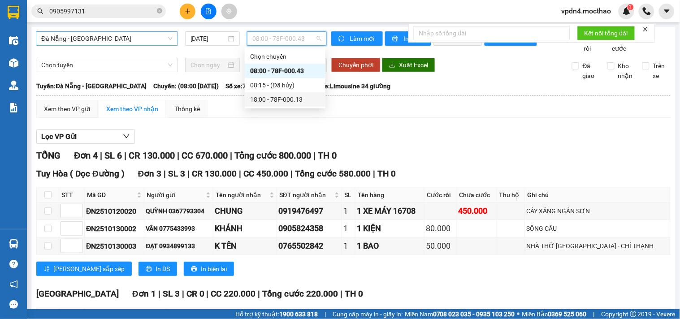
click at [268, 102] on div "18:00 - 78F-000.13" at bounding box center [285, 100] width 70 height 10
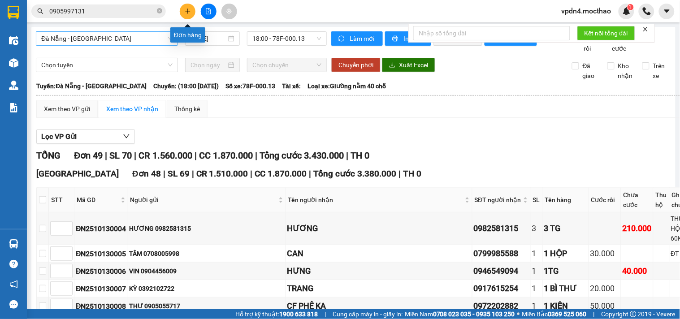
click at [185, 13] on icon "plus" at bounding box center [188, 11] width 6 height 6
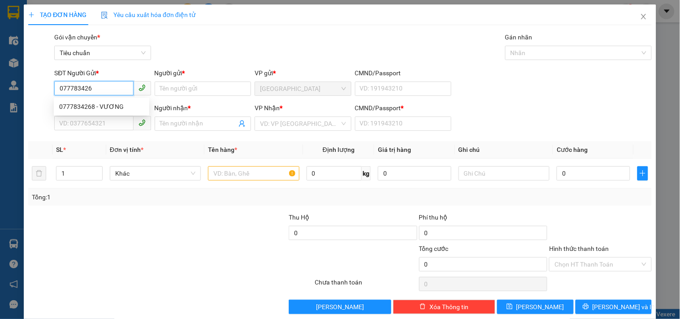
type input "0777834268"
click at [106, 109] on div "0777834268 - VƯƠNG" at bounding box center [101, 107] width 85 height 10
type input "VƯƠNG"
type input "0973000606"
type input "CT THÁI SƠN"
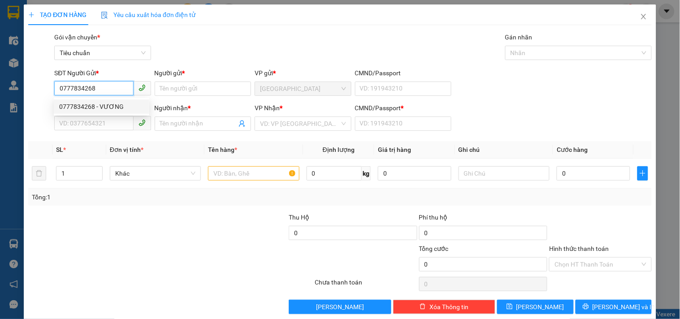
type input "0"
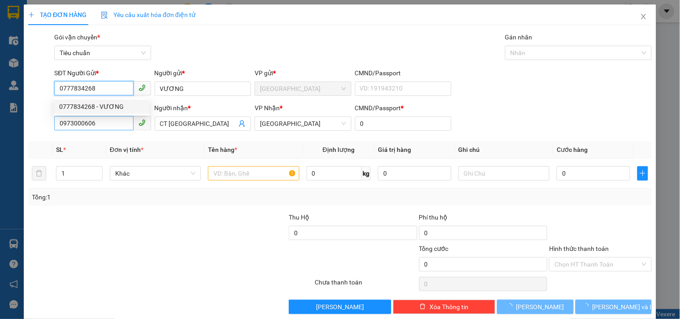
type input "200.000"
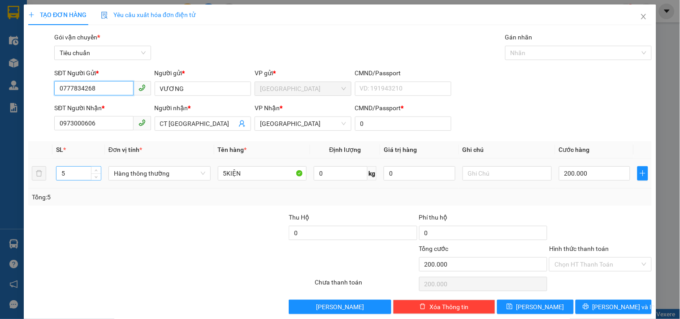
type input "0777834268"
click at [78, 176] on input "5" at bounding box center [78, 173] width 44 height 13
type input "4"
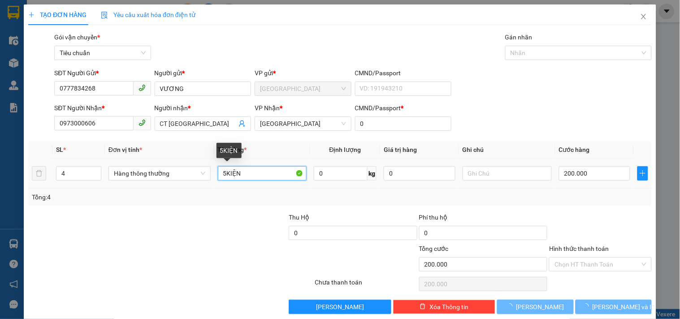
click at [225, 175] on input "5KIỆN" at bounding box center [262, 173] width 89 height 14
type input "0"
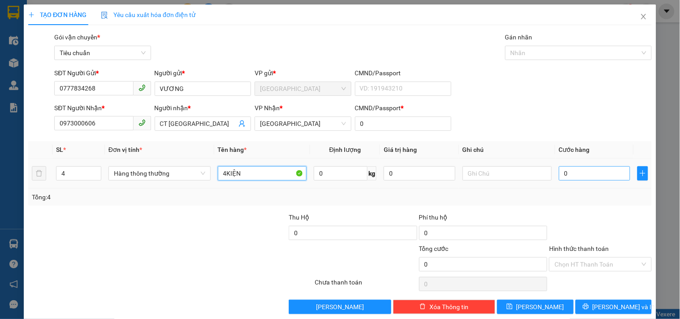
type input "4KIỆN"
click at [576, 177] on input "0" at bounding box center [595, 173] width 72 height 14
type input "2"
type input "20"
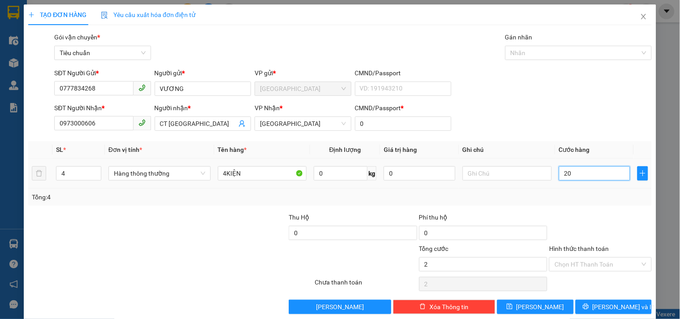
type input "20"
type input "200"
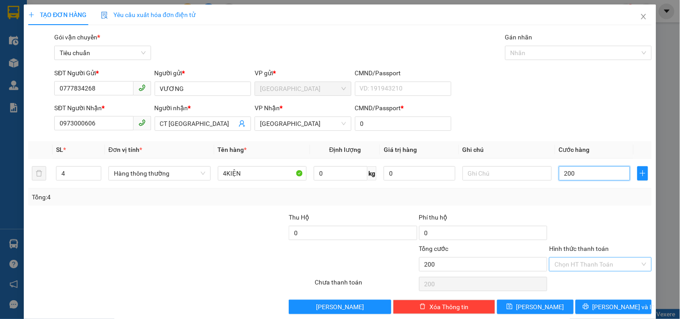
type input "200"
type input "200.000"
click at [575, 263] on input "Hình thức thanh toán" at bounding box center [596, 264] width 85 height 13
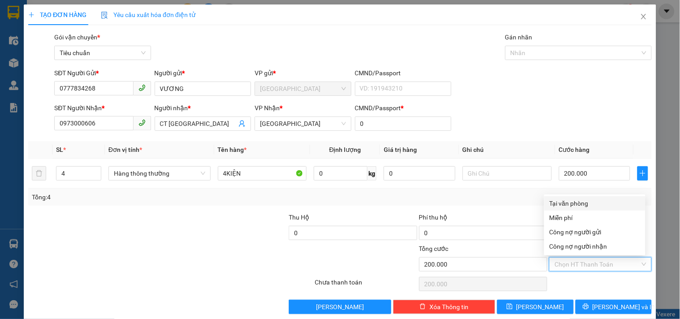
click at [576, 205] on div "Tại văn phòng" at bounding box center [594, 203] width 91 height 10
type input "0"
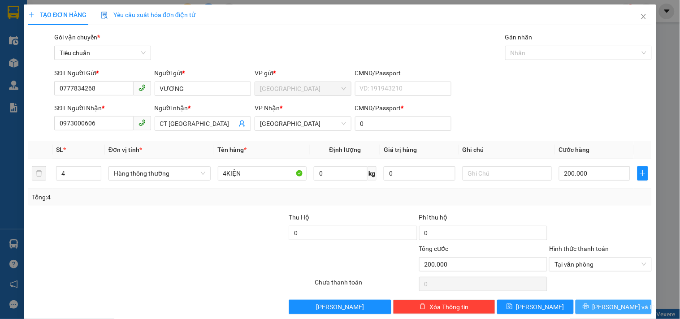
click at [610, 307] on span "[PERSON_NAME] và In" at bounding box center [623, 307] width 63 height 10
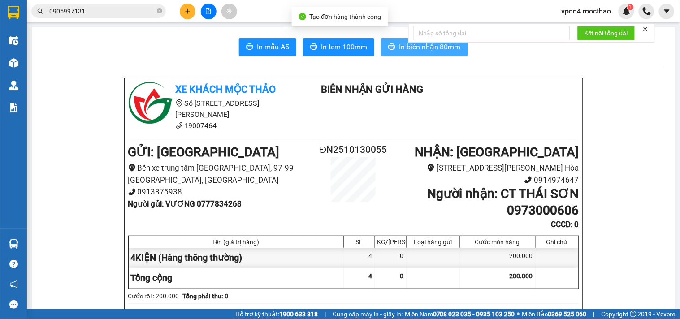
click at [399, 53] on button "In biên nhận 80mm" at bounding box center [424, 47] width 87 height 18
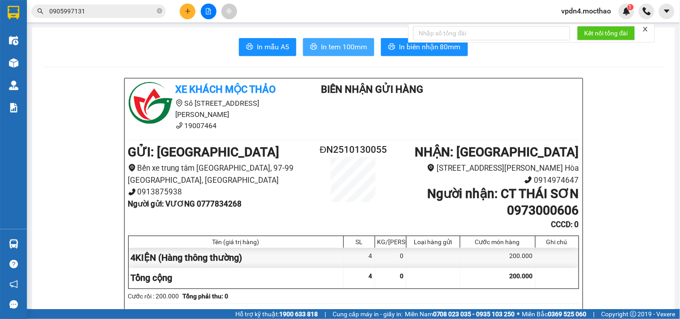
click at [357, 47] on span "In tem 100mm" at bounding box center [344, 46] width 46 height 11
click at [330, 43] on span "In tem 100mm" at bounding box center [344, 46] width 46 height 11
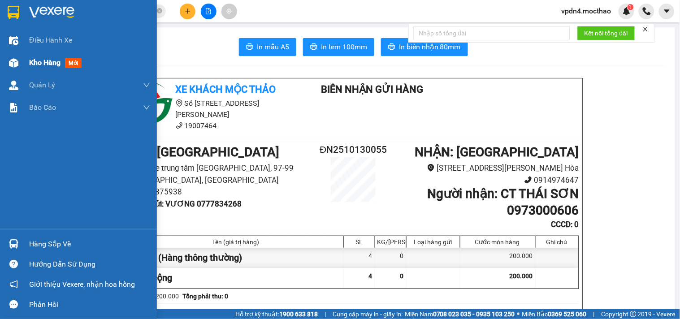
click at [51, 64] on span "Kho hàng" at bounding box center [44, 62] width 31 height 9
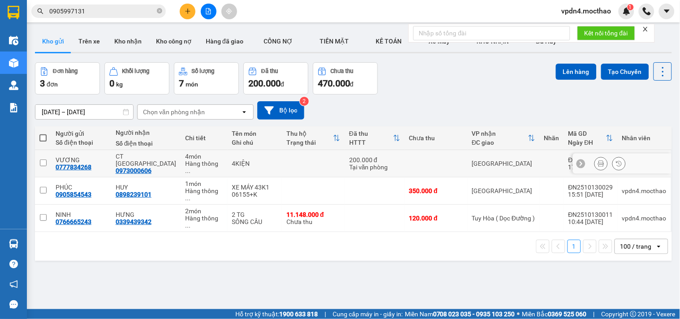
click at [42, 160] on input "checkbox" at bounding box center [43, 163] width 7 height 7
checkbox input "true"
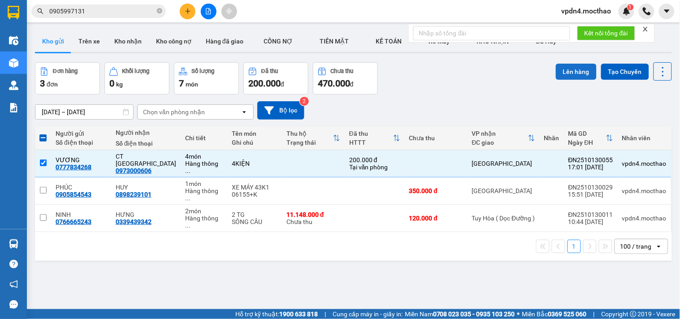
click at [575, 75] on button "Lên hàng" at bounding box center [576, 72] width 41 height 16
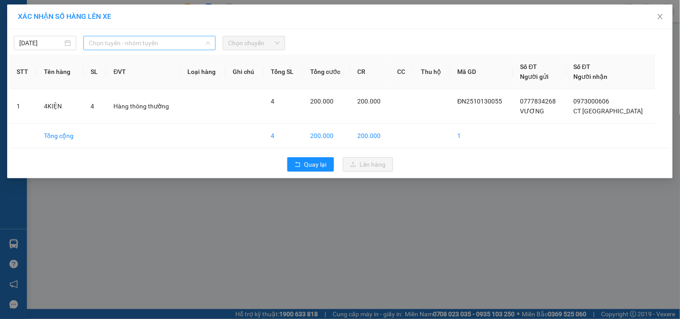
click at [133, 44] on span "Chọn tuyến - nhóm tuyến" at bounding box center [149, 42] width 121 height 13
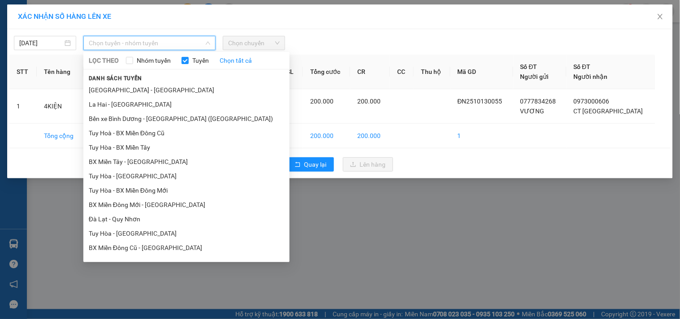
type input "D"
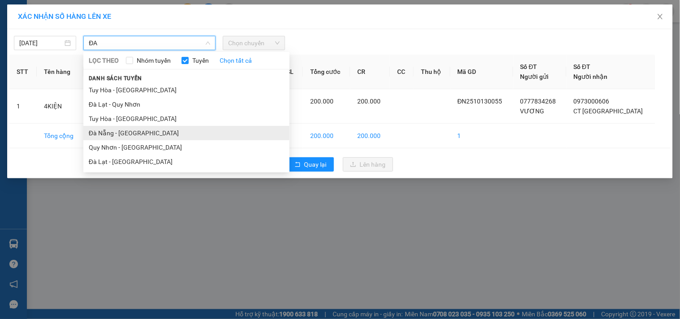
type input "ĐA"
click at [136, 134] on li "Đà Nẵng - Tuy Hoà" at bounding box center [186, 133] width 206 height 14
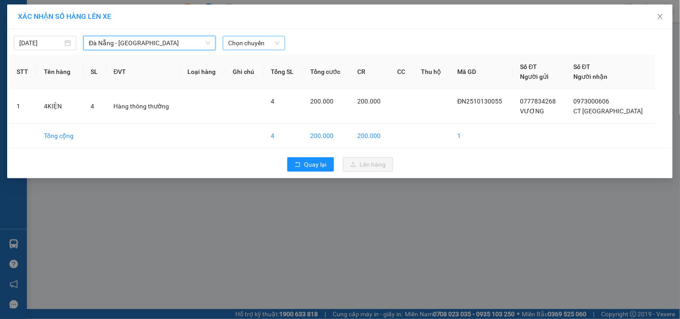
click at [250, 47] on span "Chọn chuyến" at bounding box center [254, 42] width 52 height 13
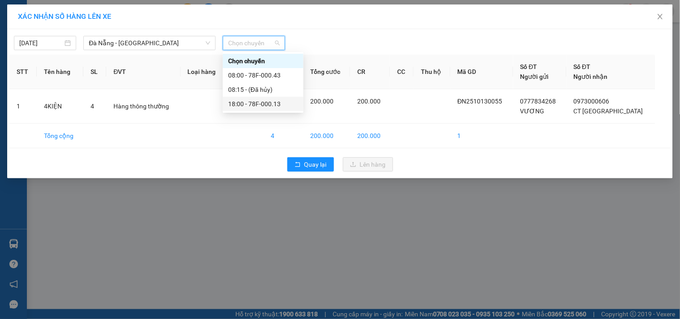
click at [283, 106] on div "18:00 - 78F-000.13" at bounding box center [263, 104] width 70 height 10
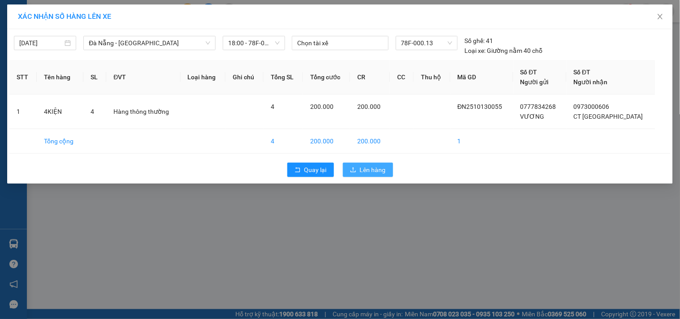
click at [359, 168] on button "Lên hàng" at bounding box center [368, 170] width 50 height 14
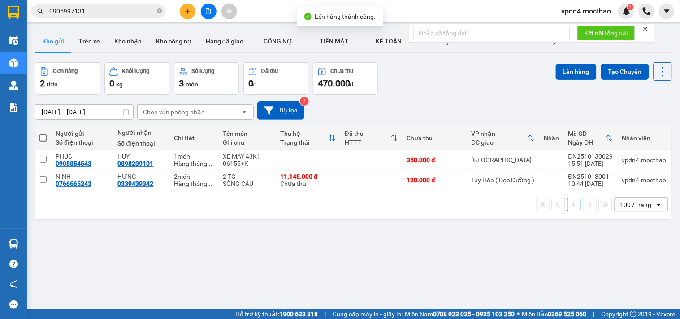
click at [198, 13] on div at bounding box center [208, 12] width 67 height 16
click at [204, 16] on button at bounding box center [209, 12] width 16 height 16
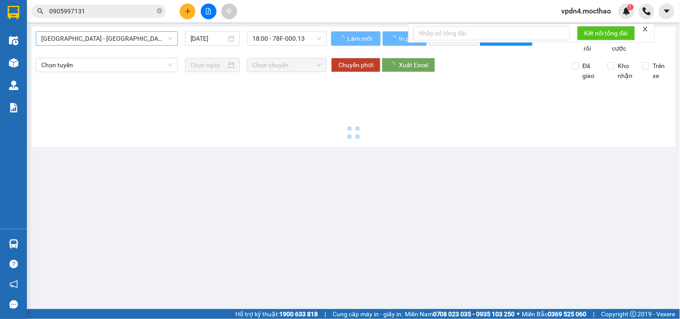
click at [149, 39] on span "Sài Gòn - Tuy Hòa" at bounding box center [106, 38] width 131 height 13
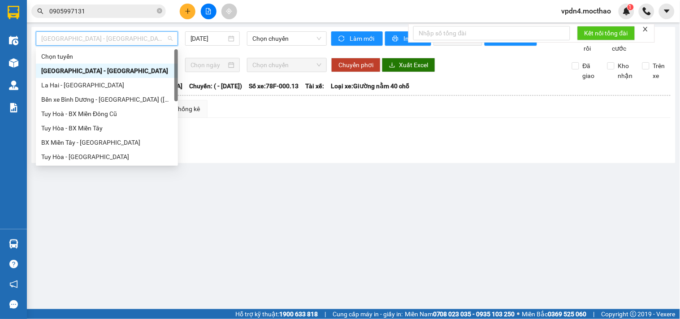
type input "D"
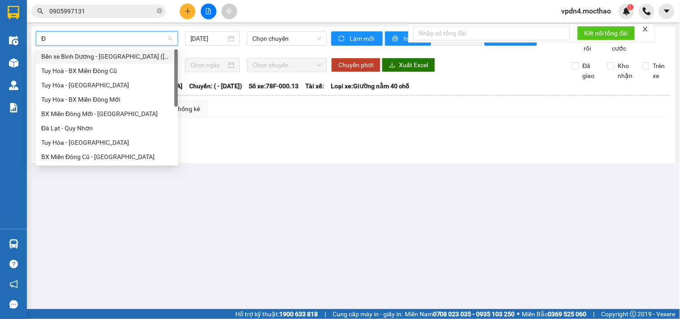
type input "ĐA"
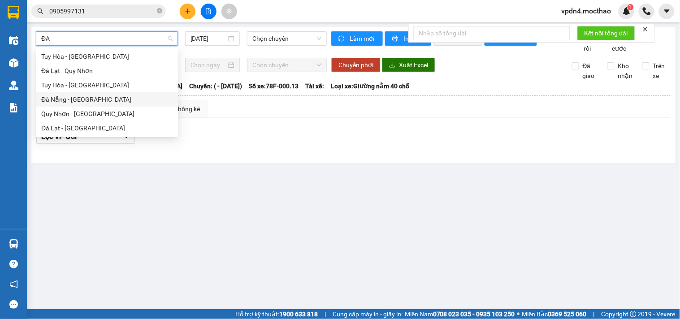
click at [88, 102] on div "Đà Nẵng - Tuy Hoà" at bounding box center [106, 100] width 131 height 10
type input "[DATE]"
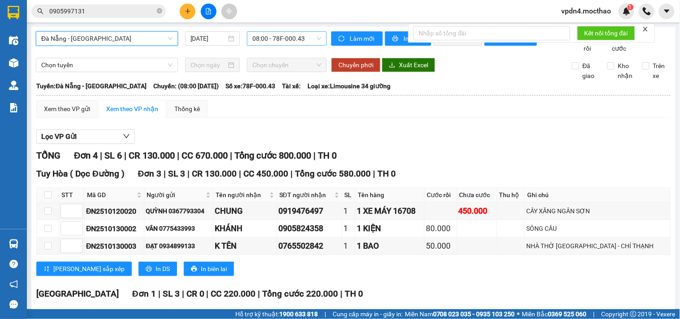
click at [262, 39] on span "08:00 - 78F-000.43" at bounding box center [286, 38] width 69 height 13
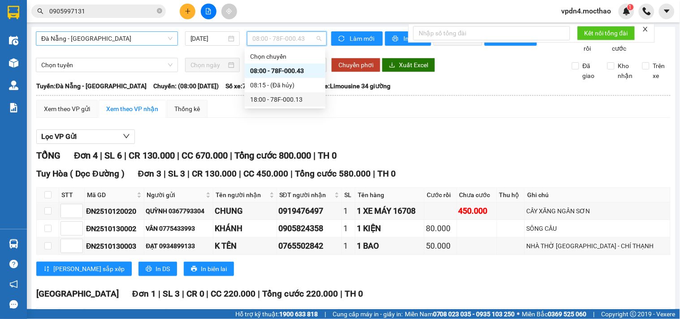
click at [276, 102] on div "18:00 - 78F-000.13" at bounding box center [285, 100] width 70 height 10
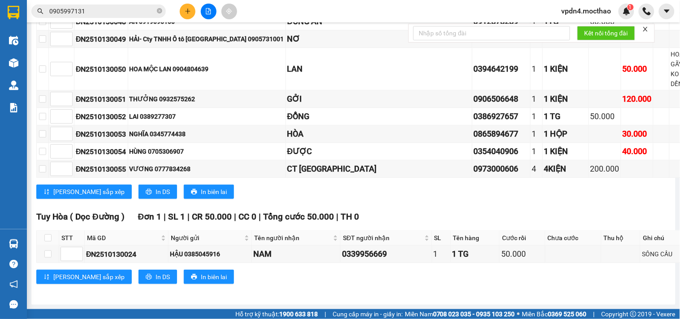
scroll to position [859, 0]
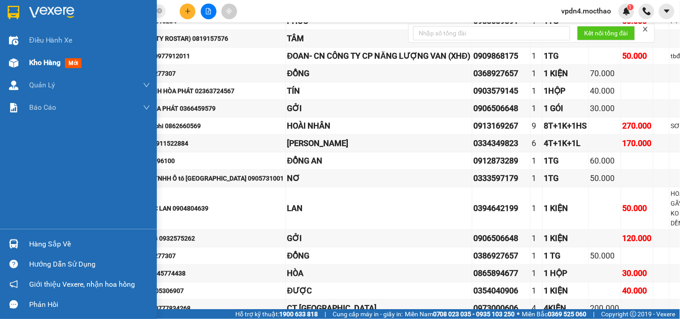
click at [27, 65] on div "Kho hàng mới" at bounding box center [78, 63] width 157 height 22
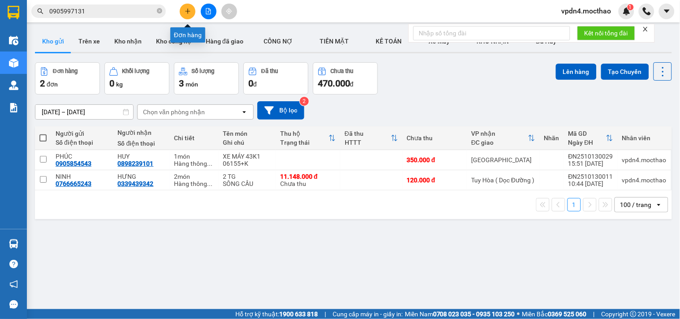
click at [181, 7] on button at bounding box center [188, 12] width 16 height 16
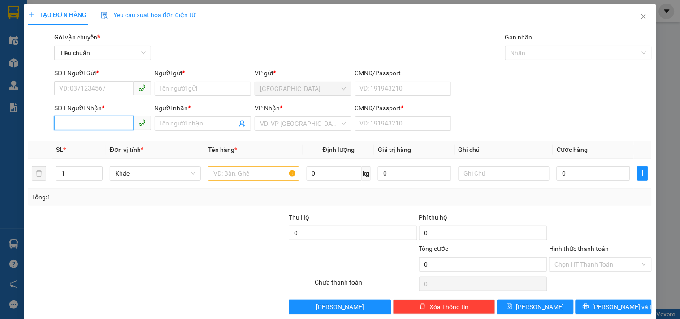
click at [91, 123] on input "SĐT Người Nhận *" at bounding box center [93, 123] width 79 height 14
click at [88, 139] on div "0915274002 - SA" at bounding box center [101, 142] width 85 height 10
type input "0915274002"
type input "SA"
type input "0"
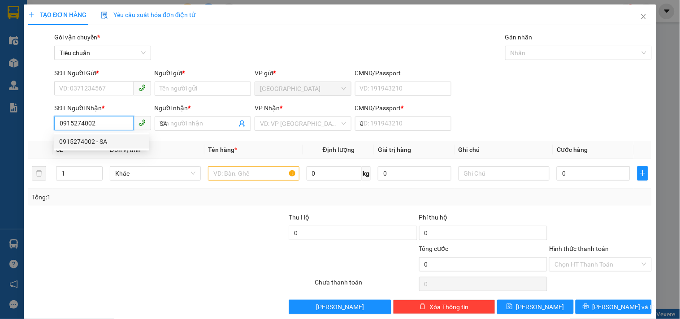
type input "120.000"
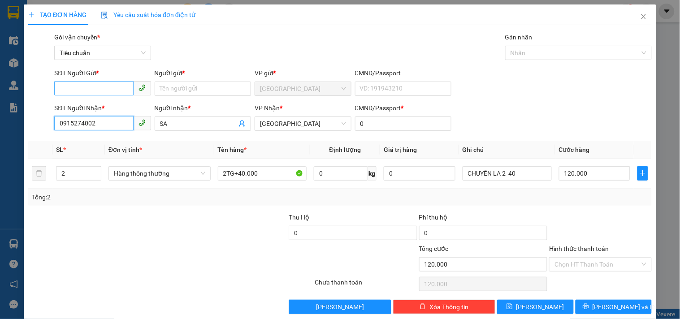
type input "0915274002"
click at [64, 90] on input "SĐT Người Gửi *" at bounding box center [93, 88] width 79 height 14
click at [107, 107] on div "0973202729 - HẰNG" at bounding box center [101, 107] width 85 height 10
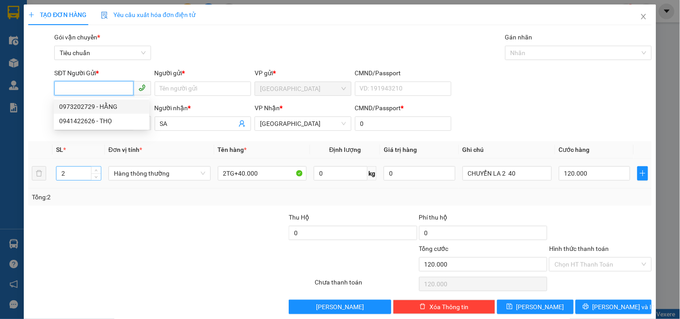
type input "0973202729"
type input "HẰNG"
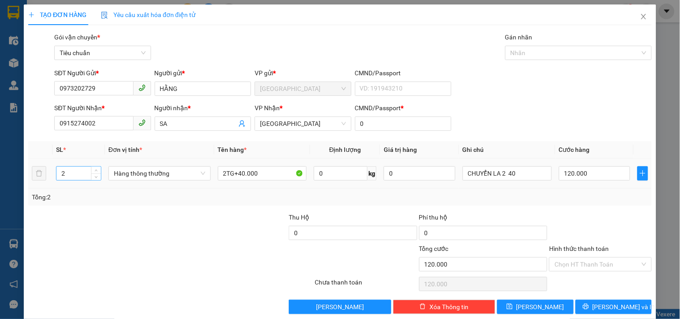
click at [70, 172] on input "2" at bounding box center [78, 173] width 44 height 13
type input "1"
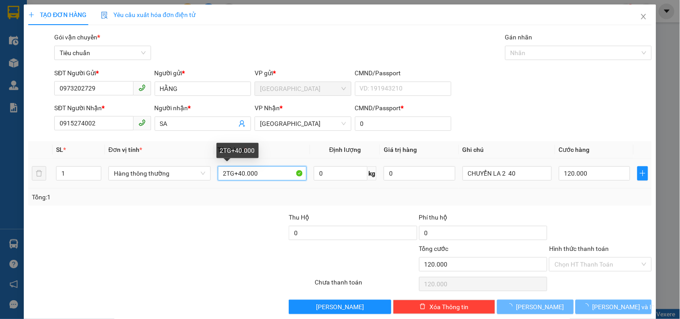
click at [224, 171] on input "2TG+40.000" at bounding box center [262, 173] width 89 height 14
type input "0"
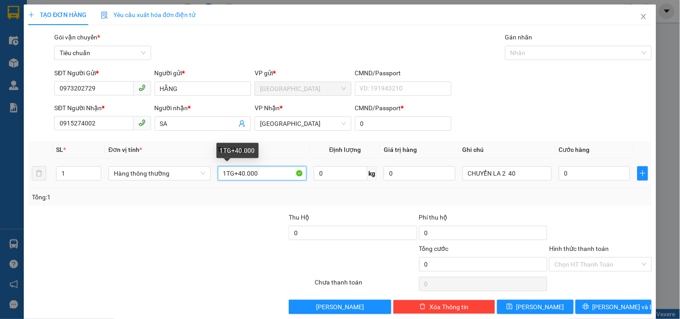
click at [239, 168] on input "1TG+40.000" at bounding box center [262, 173] width 89 height 14
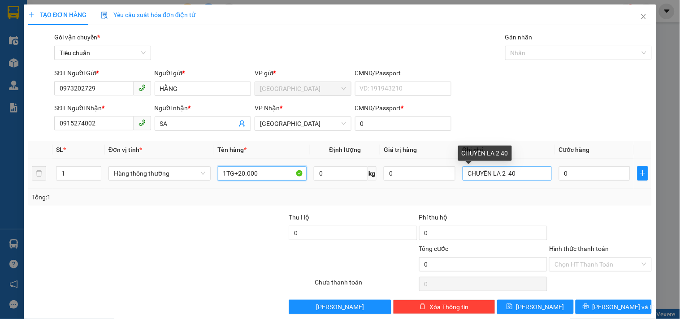
type input "1TG+20.000"
click at [508, 174] on input "CHUYỂN LA 2 40" at bounding box center [506, 173] width 89 height 14
type input "CHUYỂN LA 2 20"
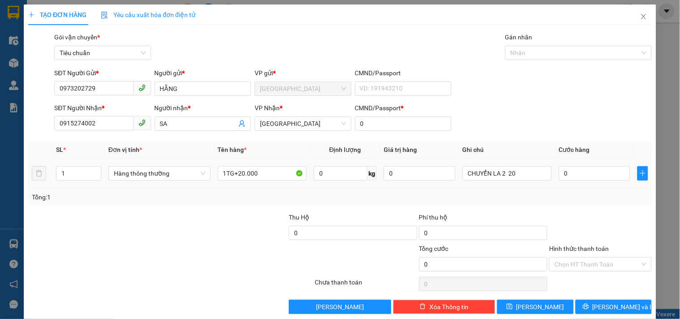
click at [597, 181] on div "0" at bounding box center [595, 173] width 72 height 18
click at [596, 179] on input "0" at bounding box center [595, 173] width 72 height 14
type input "6"
type input "60"
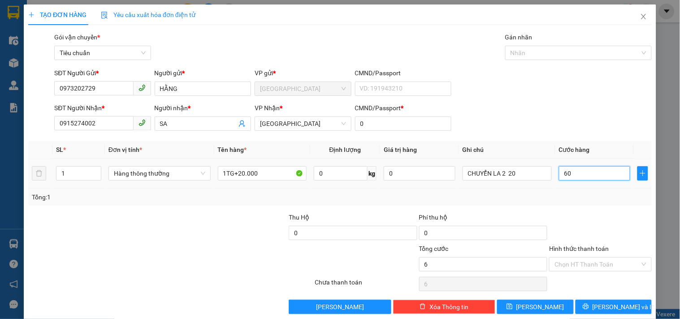
type input "60"
type input "60.000"
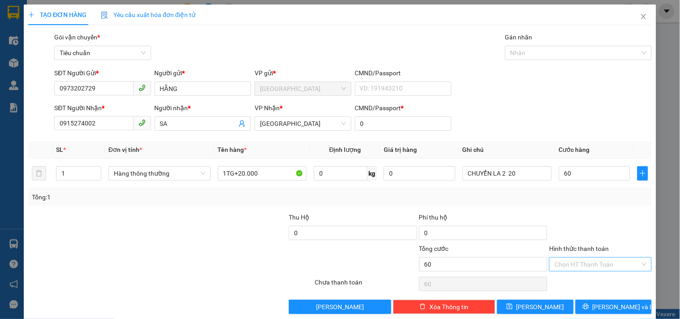
type input "60.000"
click at [565, 269] on input "Hình thức thanh toán" at bounding box center [596, 264] width 85 height 13
click at [575, 203] on div "Tại văn phòng" at bounding box center [594, 203] width 91 height 10
type input "0"
click at [622, 301] on button "[PERSON_NAME] và In" at bounding box center [613, 307] width 76 height 14
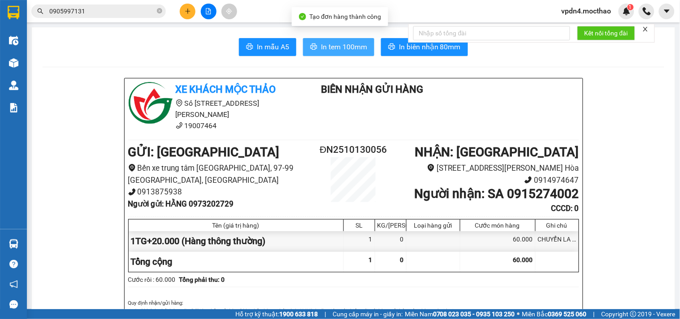
click at [330, 43] on span "In tem 100mm" at bounding box center [344, 46] width 46 height 11
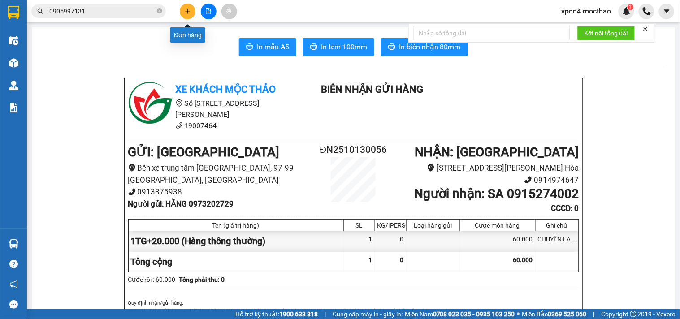
click at [184, 14] on button at bounding box center [188, 12] width 16 height 16
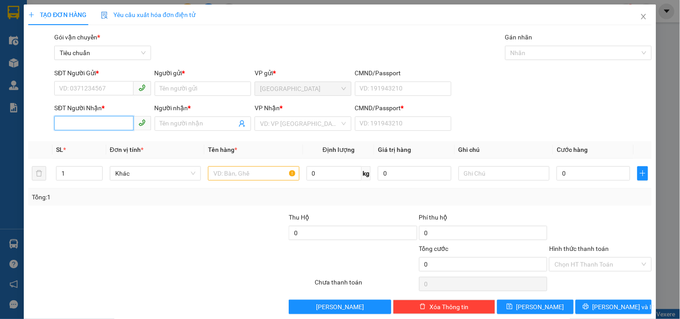
click at [65, 128] on input "SĐT Người Nhận *" at bounding box center [93, 123] width 79 height 14
type input "0353615598"
click at [87, 138] on div "0353615598 - THỦY" at bounding box center [101, 142] width 85 height 10
type input "THỦY"
type input "0"
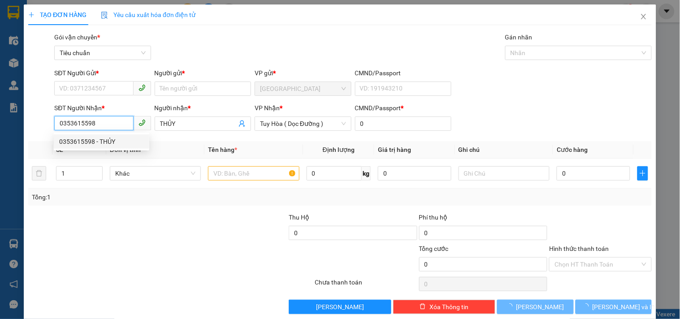
type input "120.000"
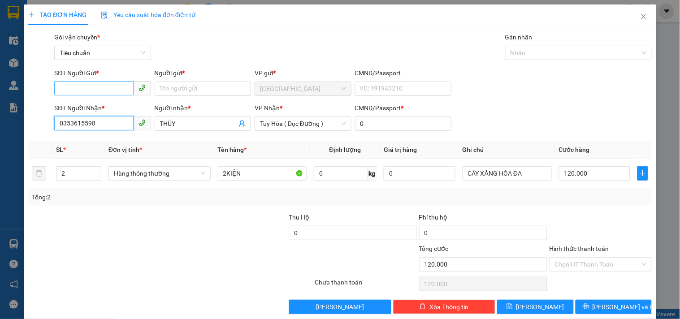
type input "0353615598"
click at [88, 86] on input "SĐT Người Gửi *" at bounding box center [93, 88] width 79 height 14
click at [105, 106] on div "0905022859 - HOA" at bounding box center [101, 107] width 85 height 10
type input "0905022859"
type input "HOA"
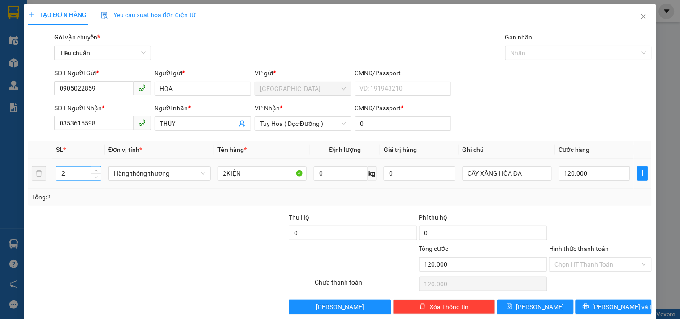
click at [69, 174] on input "2" at bounding box center [78, 173] width 44 height 13
type input "3"
click at [223, 174] on input "2KIỆN" at bounding box center [262, 173] width 89 height 14
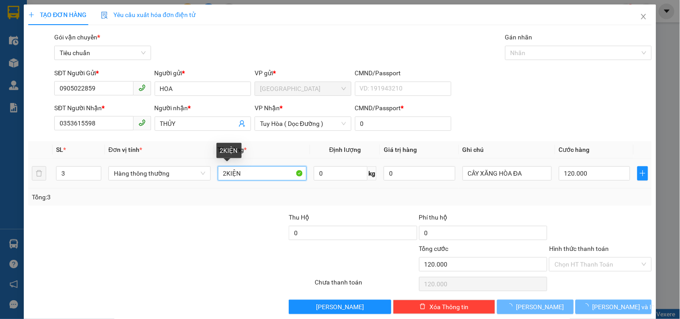
type input "0"
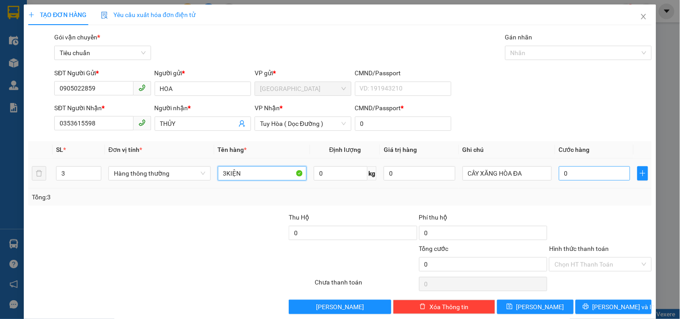
type input "3KIỆN"
click at [595, 175] on input "0" at bounding box center [595, 173] width 72 height 14
type input "1"
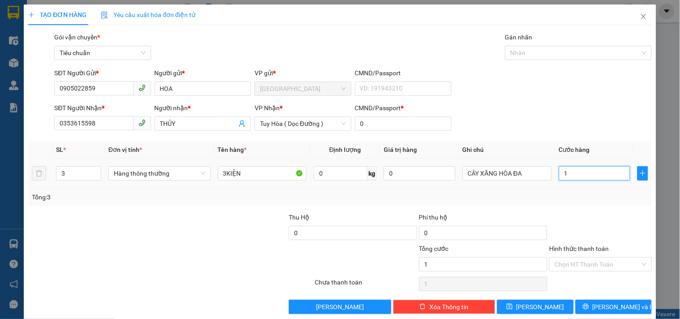
type input "15"
type input "150"
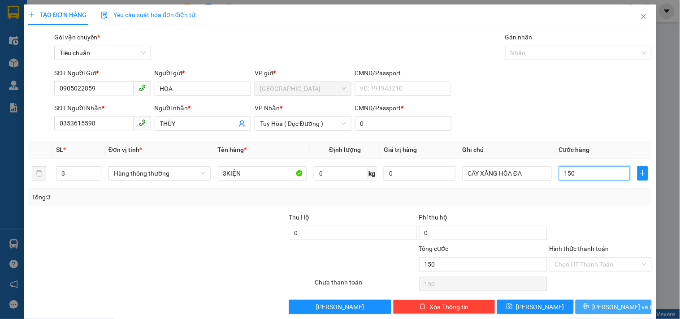
type input "150"
type input "150.000"
click at [612, 305] on span "[PERSON_NAME] và In" at bounding box center [623, 307] width 63 height 10
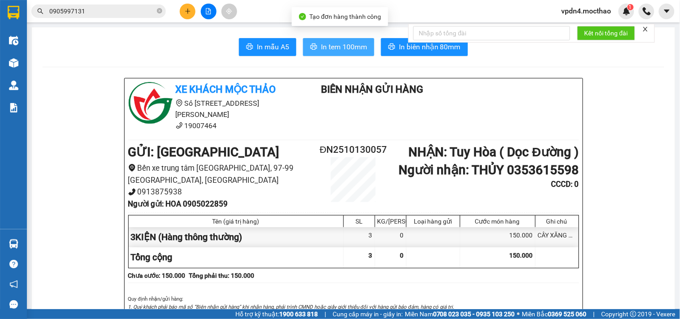
click at [321, 49] on span "In tem 100mm" at bounding box center [344, 46] width 46 height 11
click at [185, 13] on icon "plus" at bounding box center [188, 11] width 6 height 6
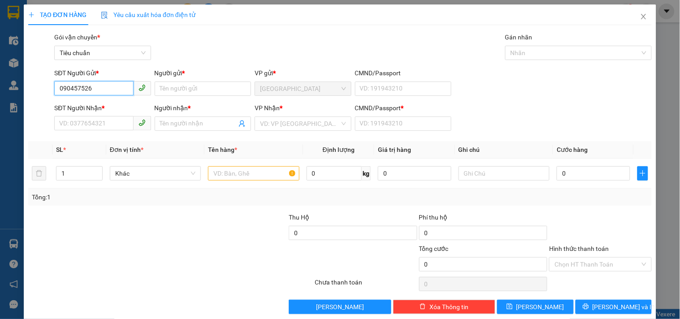
type input "0904575262"
click at [111, 111] on div "0904575262 - VÂN" at bounding box center [103, 107] width 88 height 10
type input "VÂN"
type input "0397076595"
type input "DŨNG"
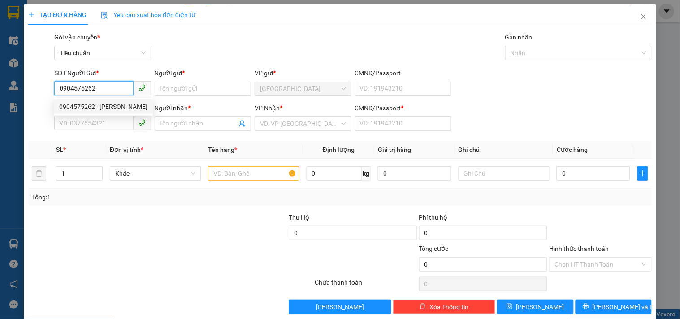
type input "0"
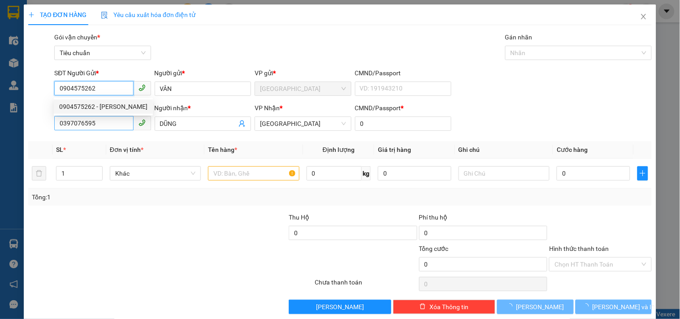
type input "30.000"
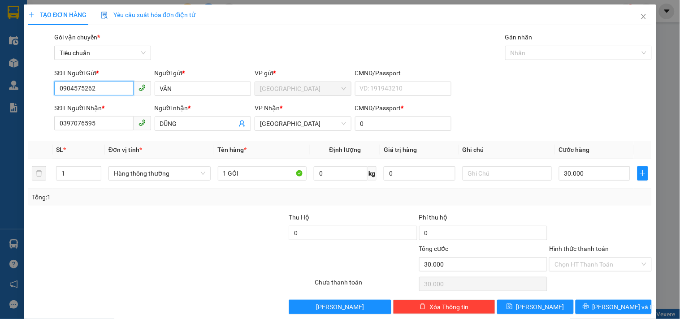
click at [118, 131] on span "0397076595" at bounding box center [102, 123] width 96 height 14
type input "0904575262"
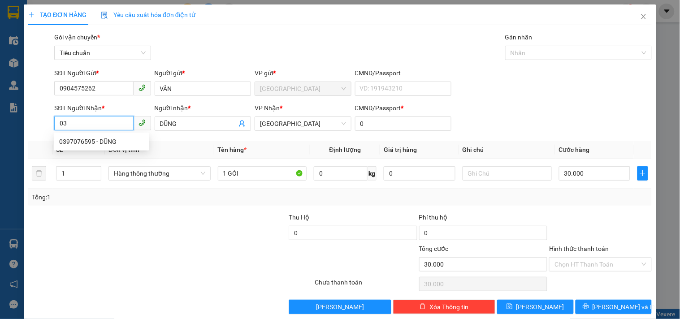
type input "0"
click at [101, 154] on div "0913426911 - THUẬN" at bounding box center [101, 156] width 85 height 10
type input "0913426911"
type input "THUẬN"
type input "0913426911"
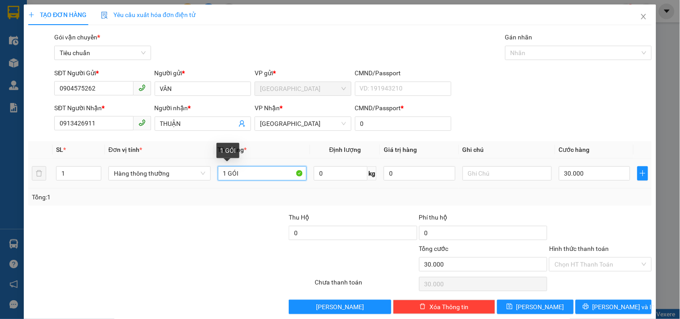
click at [263, 174] on input "1 GÓI" at bounding box center [262, 173] width 89 height 14
type input "1 HS"
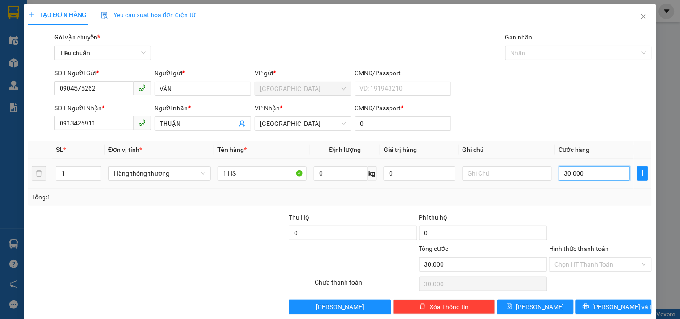
click at [579, 177] on input "30.000" at bounding box center [595, 173] width 72 height 14
type input "2"
type input "20"
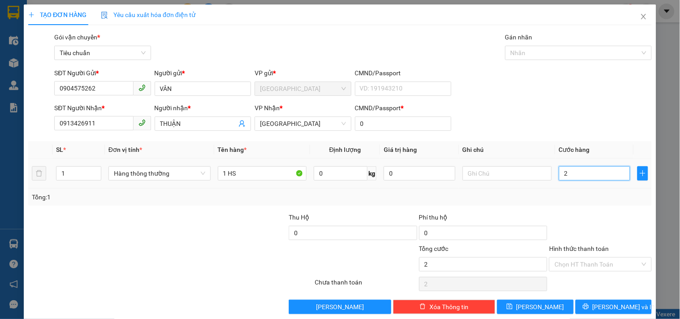
type input "20"
type input "20.000"
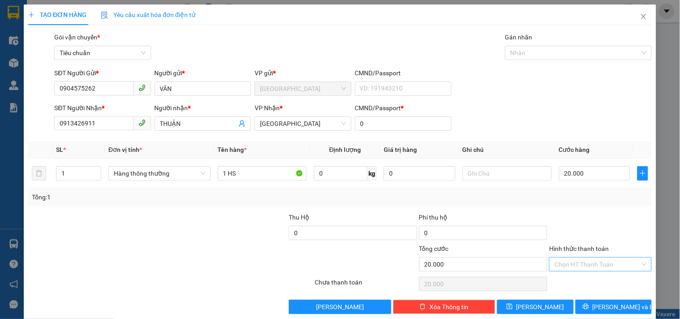
click at [574, 261] on input "Hình thức thanh toán" at bounding box center [596, 264] width 85 height 13
click at [574, 198] on div "Tại văn phòng" at bounding box center [594, 203] width 91 height 10
type input "0"
click at [613, 306] on span "[PERSON_NAME] và In" at bounding box center [623, 307] width 63 height 10
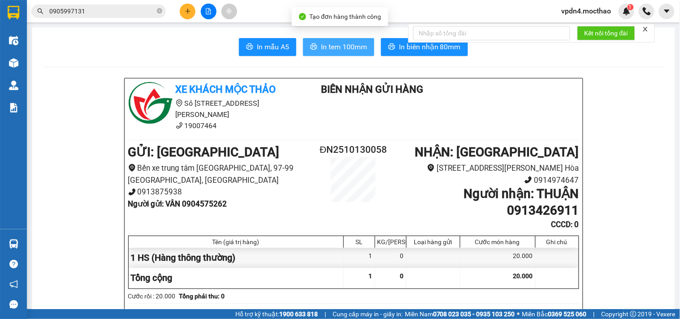
click at [333, 46] on span "In tem 100mm" at bounding box center [344, 46] width 46 height 11
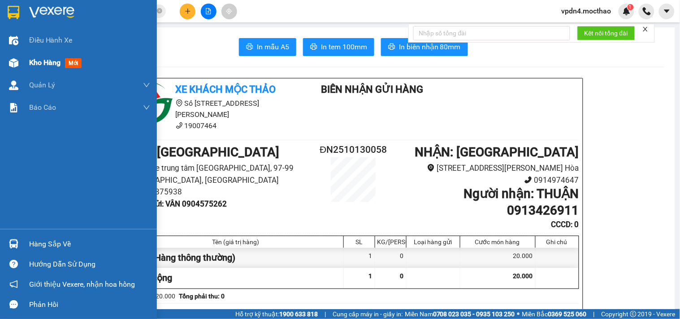
click at [45, 61] on span "Kho hàng" at bounding box center [44, 62] width 31 height 9
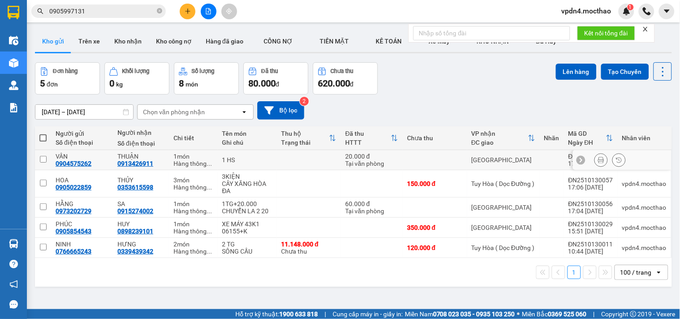
click at [45, 157] on input "checkbox" at bounding box center [43, 159] width 7 height 7
checkbox input "true"
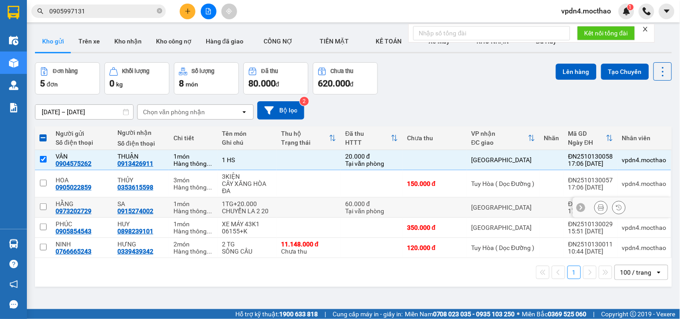
click at [45, 210] on input "checkbox" at bounding box center [43, 206] width 7 height 7
checkbox input "true"
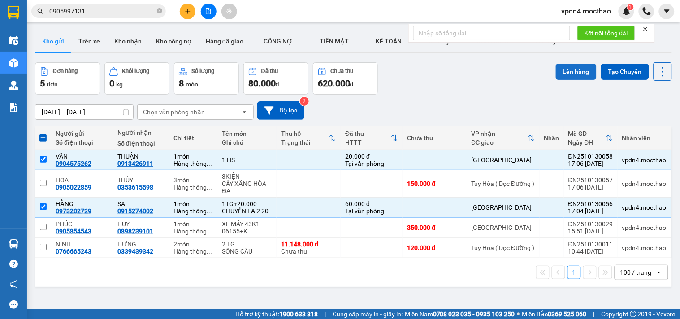
click at [556, 75] on button "Lên hàng" at bounding box center [576, 72] width 41 height 16
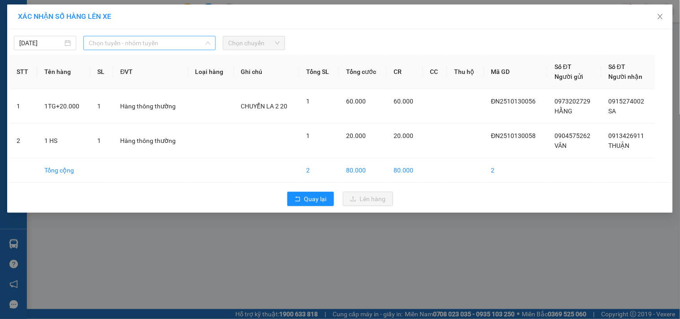
click at [118, 42] on span "Chọn tuyến - nhóm tuyến" at bounding box center [149, 42] width 121 height 13
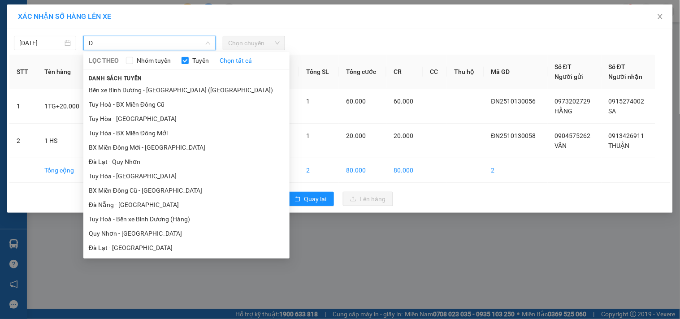
type input "D"
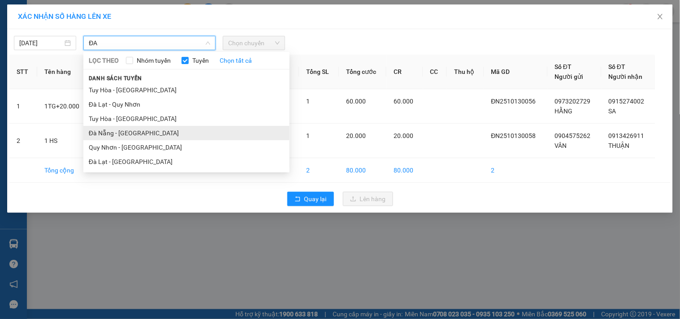
type input "ĐA"
click at [109, 129] on li "Đà Nẵng - Tuy Hoà" at bounding box center [186, 133] width 206 height 14
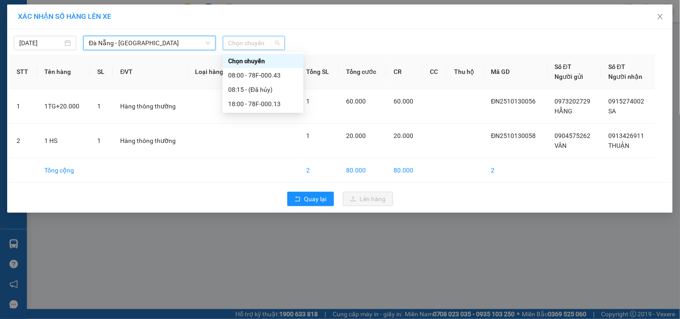
click at [251, 45] on span "Chọn chuyến" at bounding box center [254, 42] width 52 height 13
click at [271, 102] on div "18:00 - 78F-000.13" at bounding box center [263, 104] width 70 height 10
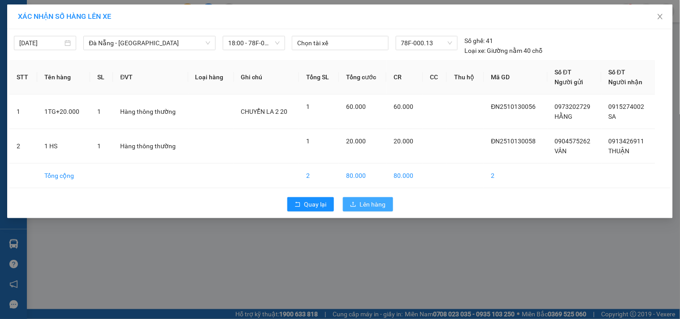
click at [356, 200] on button "Lên hàng" at bounding box center [368, 204] width 50 height 14
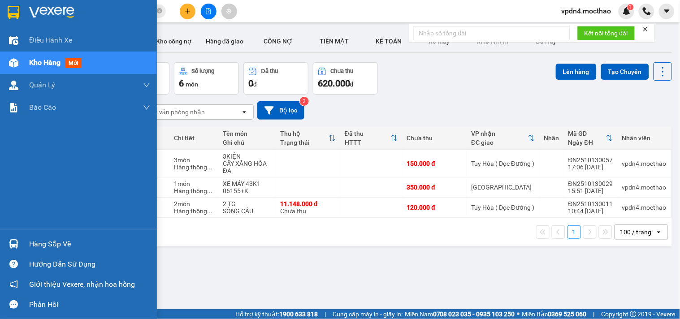
click at [35, 246] on div "Hàng sắp về" at bounding box center [89, 243] width 121 height 13
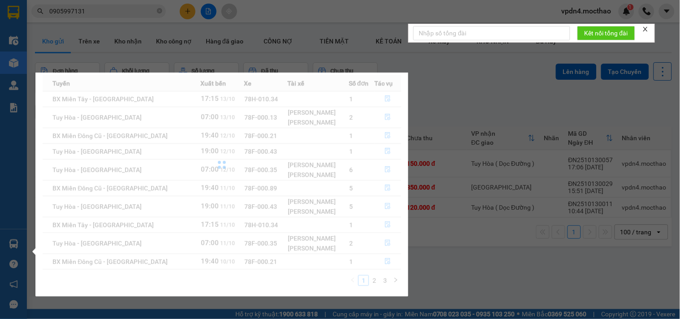
scroll to position [15, 0]
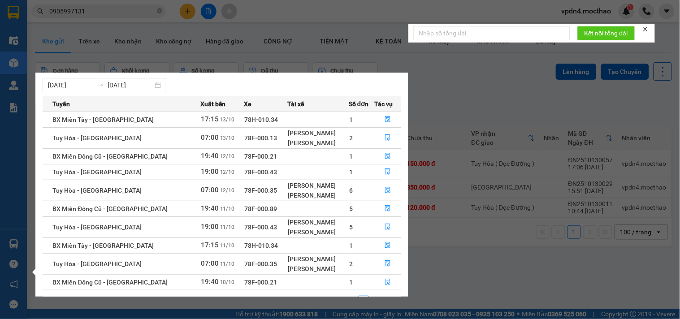
click at [475, 268] on section "Kết quả tìm kiếm ( 0 ) Bộ lọc Ngày lên hàng gần nhất No Data 0905997131 vpdn4.m…" at bounding box center [340, 159] width 680 height 319
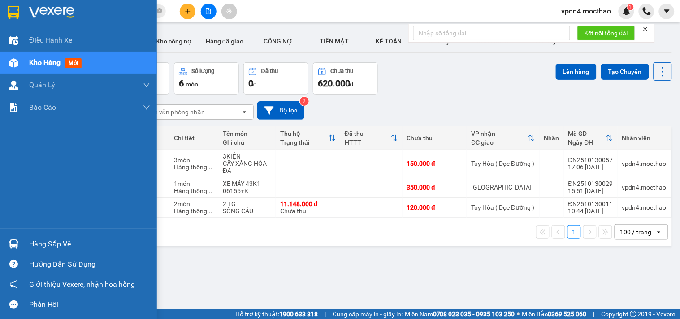
click at [61, 242] on div "Hàng sắp về" at bounding box center [89, 243] width 121 height 13
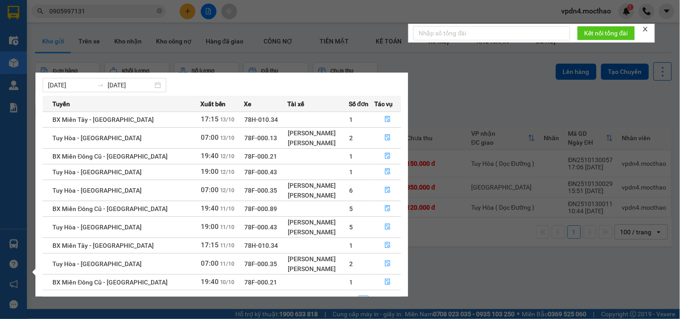
click at [483, 233] on section "Kết quả tìm kiếm ( 0 ) Bộ lọc Ngày lên hàng gần nhất No Data 0905997131 vpdn4.m…" at bounding box center [340, 159] width 680 height 319
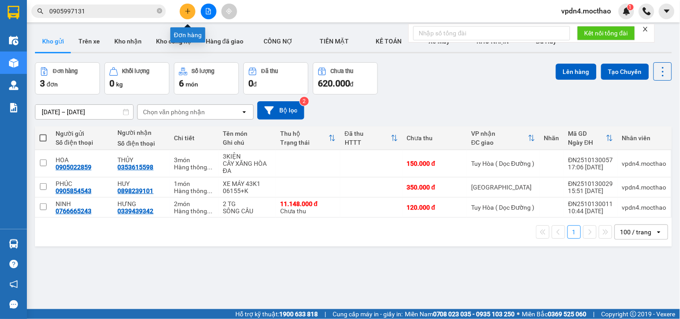
click at [185, 12] on icon "plus" at bounding box center [188, 11] width 6 height 6
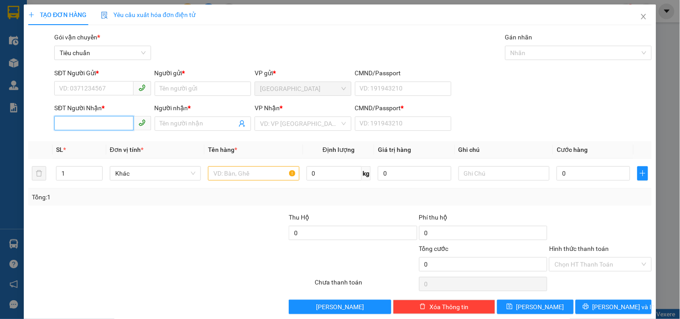
click at [92, 125] on input "SĐT Người Nhận *" at bounding box center [93, 123] width 79 height 14
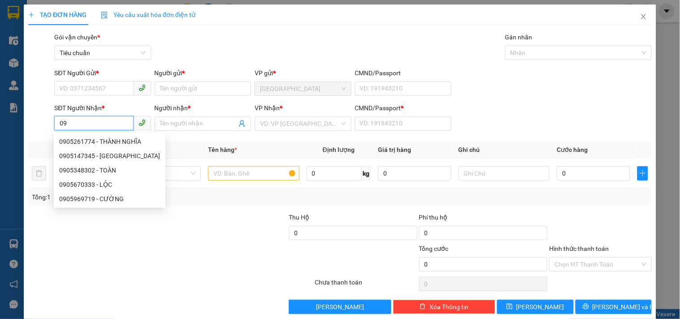
type input "0"
click at [116, 84] on input "SĐT Người Gửi *" at bounding box center [93, 88] width 79 height 14
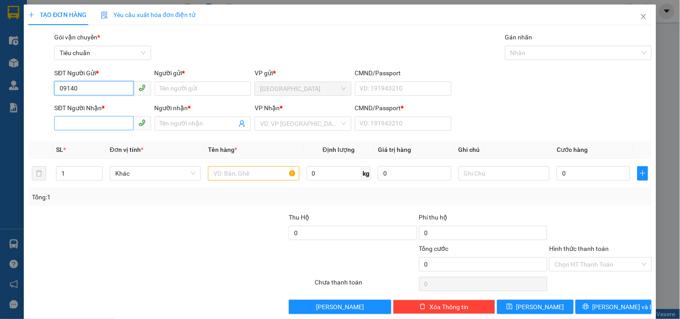
type input "09140"
click at [100, 122] on input "SĐT Người Nhận *" at bounding box center [93, 123] width 79 height 14
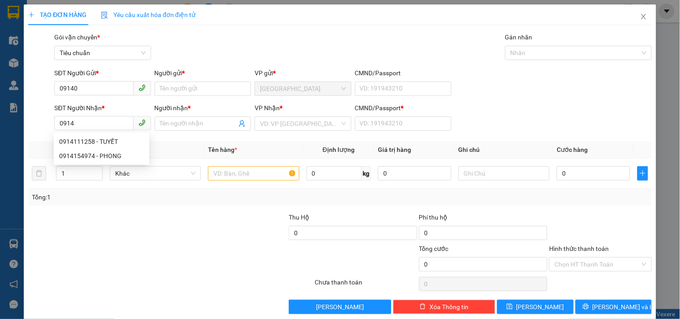
click at [88, 80] on div "SĐT Người Gửi *" at bounding box center [102, 74] width 96 height 13
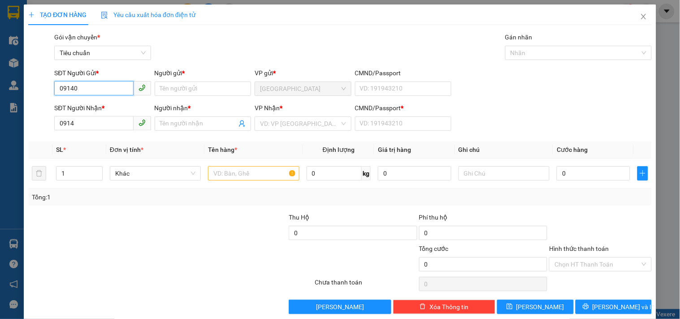
click at [87, 90] on input "09140" at bounding box center [93, 88] width 79 height 14
click at [82, 94] on input "0914069970" at bounding box center [93, 88] width 79 height 14
click at [113, 108] on div "0914096970 - A.HÙNG DN" at bounding box center [101, 107] width 85 height 10
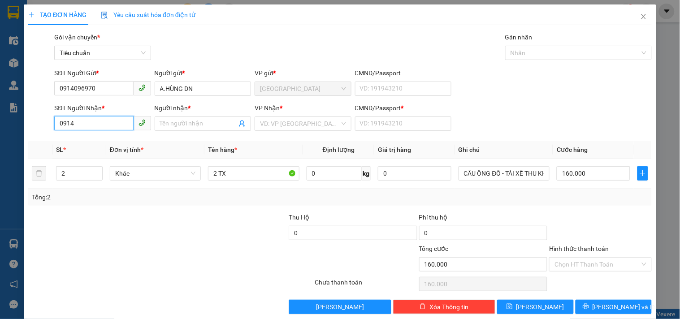
click at [92, 126] on input "0914" at bounding box center [93, 123] width 79 height 14
click at [100, 137] on div "0914298147 - OANH" at bounding box center [101, 142] width 85 height 10
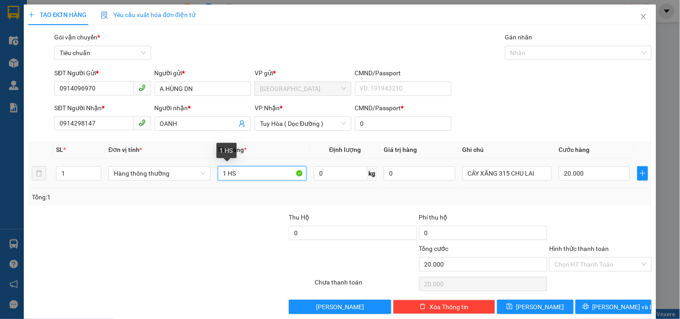
click at [244, 169] on input "1 HS" at bounding box center [262, 173] width 89 height 14
click at [570, 265] on input "Hình thức thanh toán" at bounding box center [596, 264] width 85 height 13
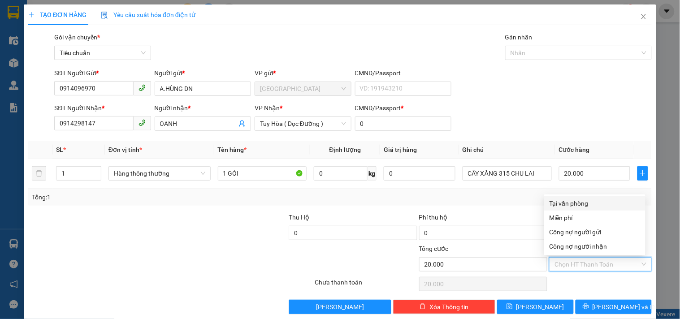
click at [583, 207] on div "Tại văn phòng" at bounding box center [594, 203] width 91 height 10
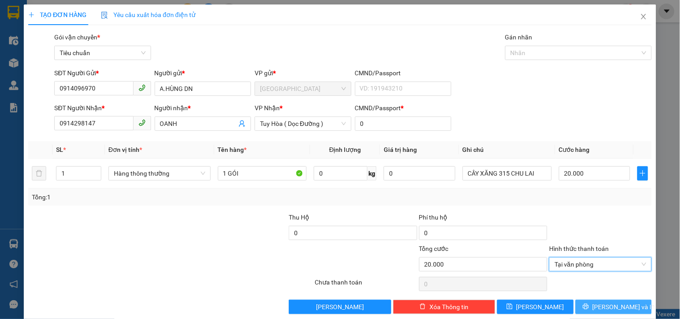
click at [602, 308] on span "[PERSON_NAME] và In" at bounding box center [623, 307] width 63 height 10
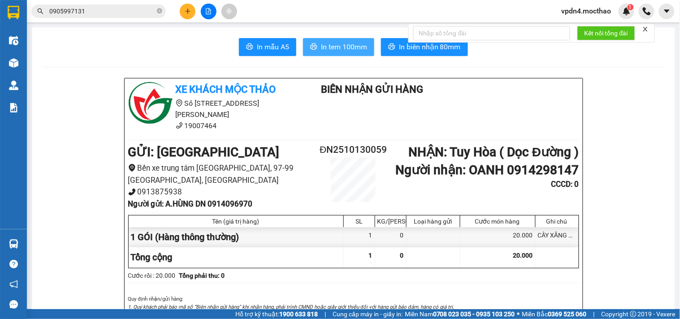
click at [333, 45] on span "In tem 100mm" at bounding box center [344, 46] width 46 height 11
click at [189, 10] on icon "plus" at bounding box center [188, 11] width 6 height 6
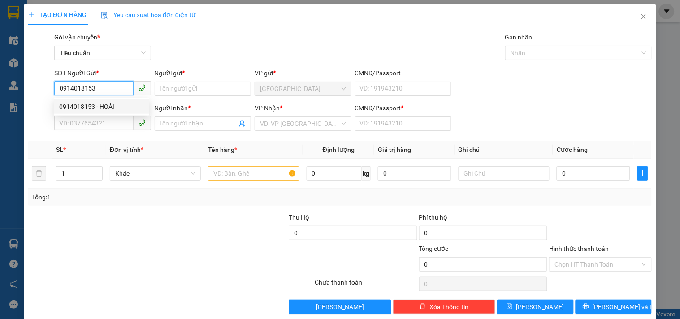
click at [85, 112] on div "0914018153 - HOÀI" at bounding box center [101, 106] width 95 height 14
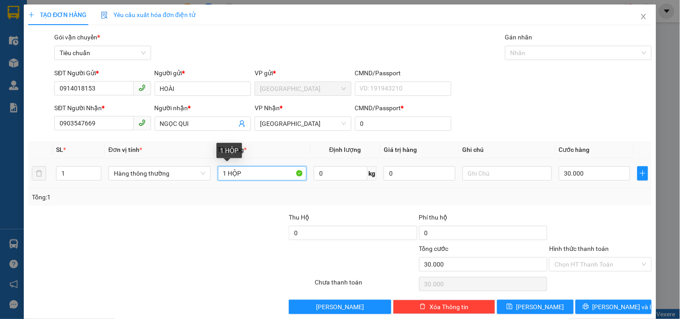
click at [266, 179] on input "1 HỘP" at bounding box center [262, 173] width 89 height 14
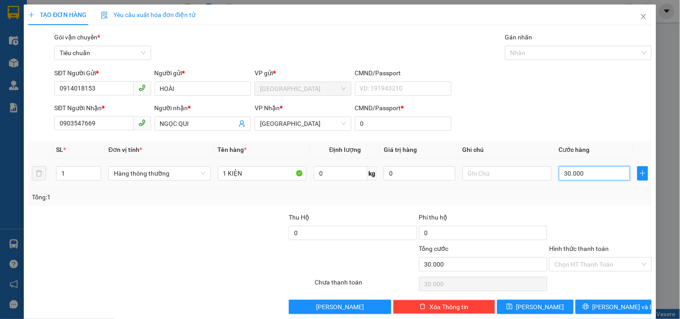
click at [584, 174] on input "30.000" at bounding box center [595, 173] width 72 height 14
click at [561, 269] on input "Hình thức thanh toán" at bounding box center [596, 264] width 85 height 13
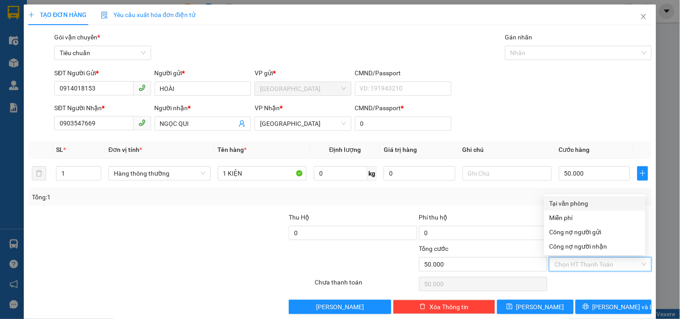
click at [574, 203] on div "Tại văn phòng" at bounding box center [594, 203] width 91 height 10
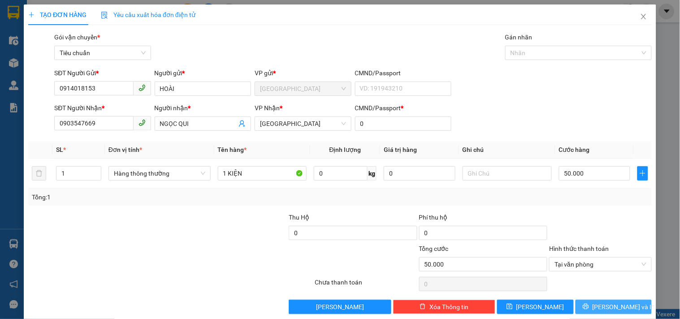
click at [621, 307] on span "[PERSON_NAME] và In" at bounding box center [623, 307] width 63 height 10
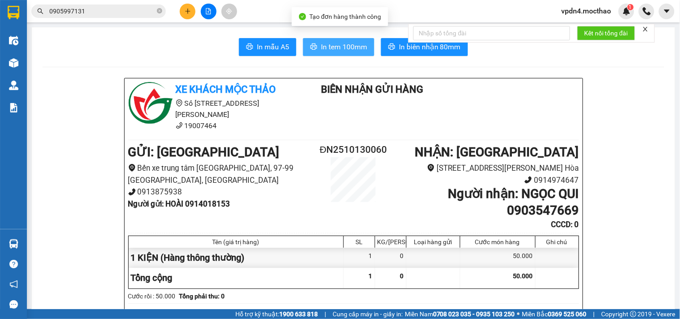
click at [321, 43] on span "In tem 100mm" at bounding box center [344, 46] width 46 height 11
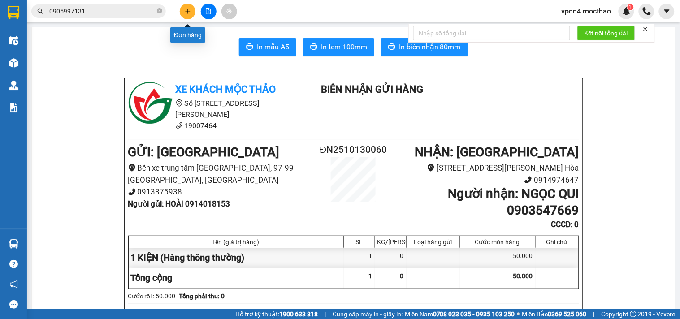
click at [190, 15] on button at bounding box center [188, 12] width 16 height 16
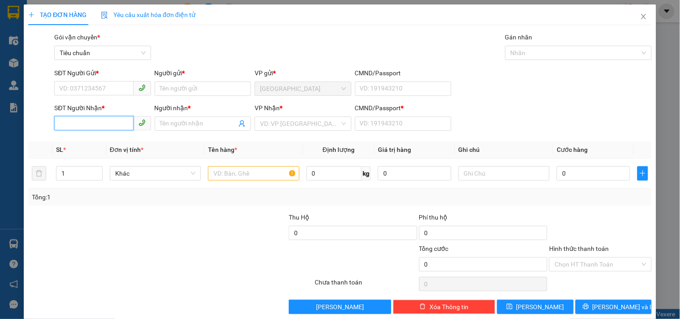
click at [111, 124] on input "SĐT Người Nhận *" at bounding box center [93, 123] width 79 height 14
click at [100, 140] on div "0982233940 - VŨ" at bounding box center [101, 142] width 85 height 10
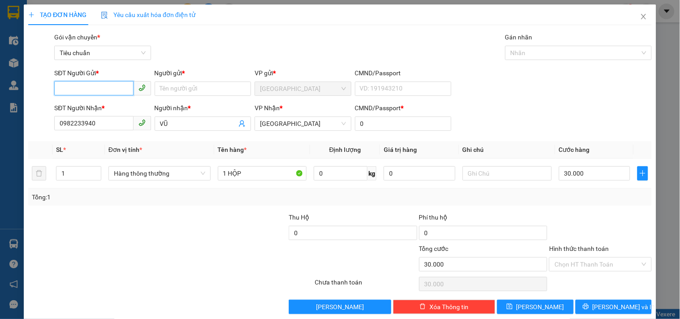
click at [98, 86] on input "SĐT Người Gửi *" at bounding box center [93, 88] width 79 height 14
click at [108, 108] on div "0961351849 - BÌNH" at bounding box center [101, 107] width 85 height 10
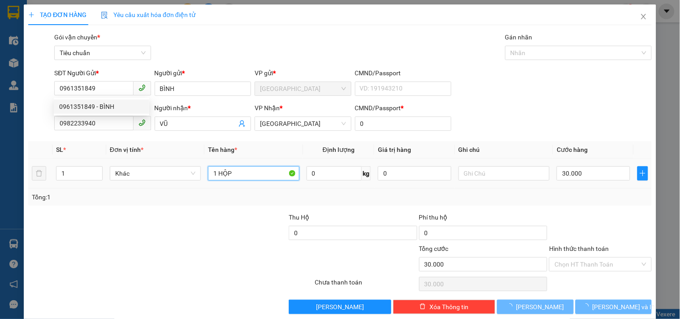
click at [268, 177] on input "1 HỘP" at bounding box center [253, 173] width 91 height 14
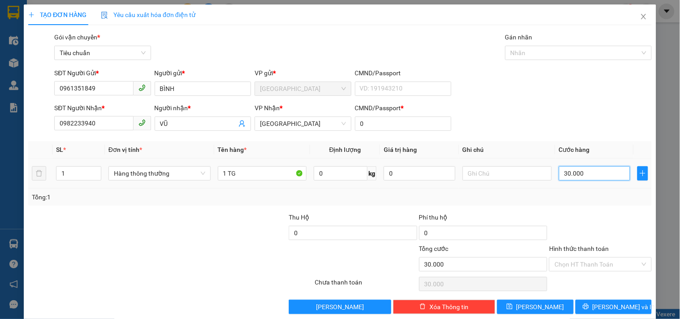
click at [584, 177] on input "30.000" at bounding box center [595, 173] width 72 height 14
click at [570, 262] on input "Hình thức thanh toán" at bounding box center [596, 264] width 85 height 13
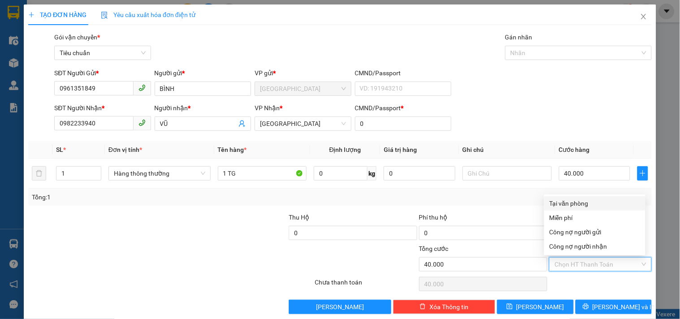
click at [574, 207] on div "Tại văn phòng" at bounding box center [594, 203] width 91 height 10
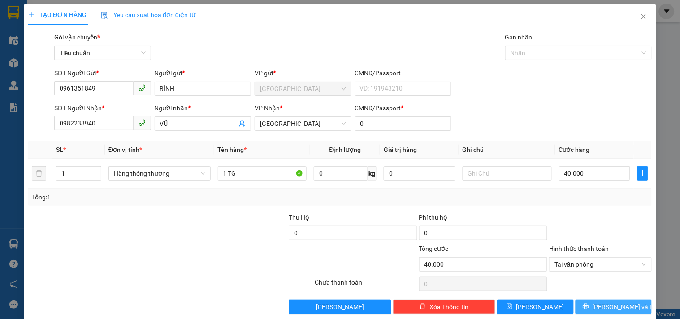
click at [621, 306] on span "[PERSON_NAME] và In" at bounding box center [623, 307] width 63 height 10
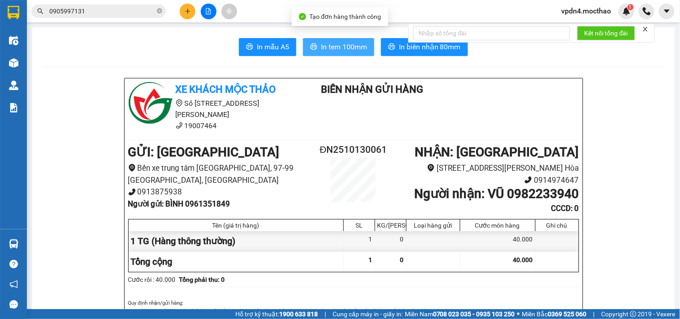
click at [321, 46] on span "In tem 100mm" at bounding box center [344, 46] width 46 height 11
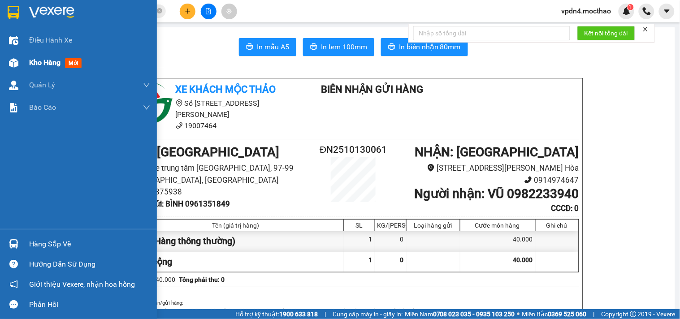
click at [31, 66] on span "Kho hàng" at bounding box center [44, 62] width 31 height 9
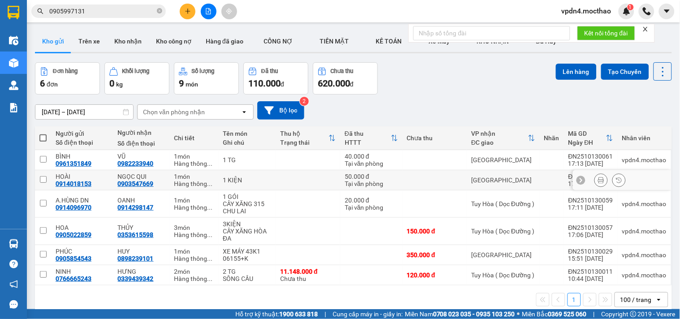
click at [40, 180] on input "checkbox" at bounding box center [43, 179] width 7 height 7
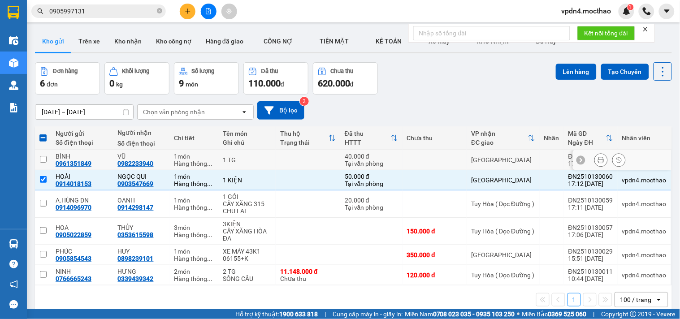
click at [44, 160] on input "checkbox" at bounding box center [43, 159] width 7 height 7
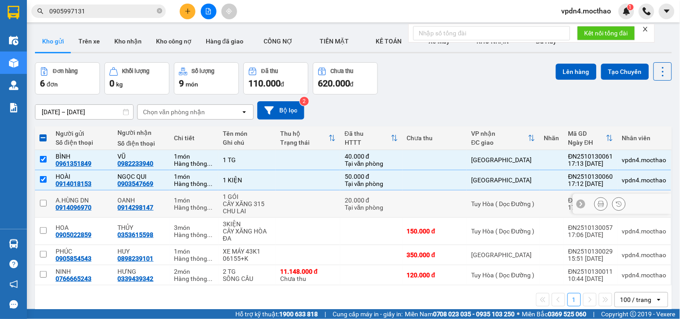
click at [46, 205] on input "checkbox" at bounding box center [43, 203] width 7 height 7
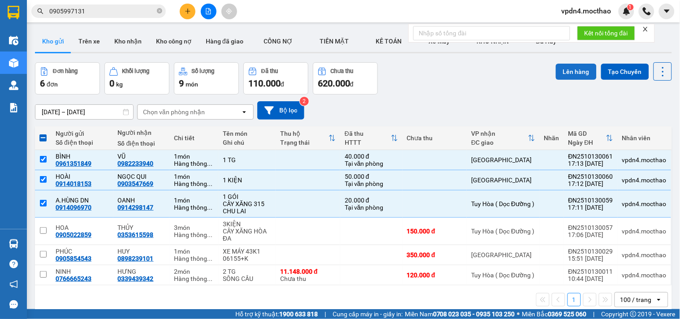
click at [565, 70] on button "Lên hàng" at bounding box center [576, 72] width 41 height 16
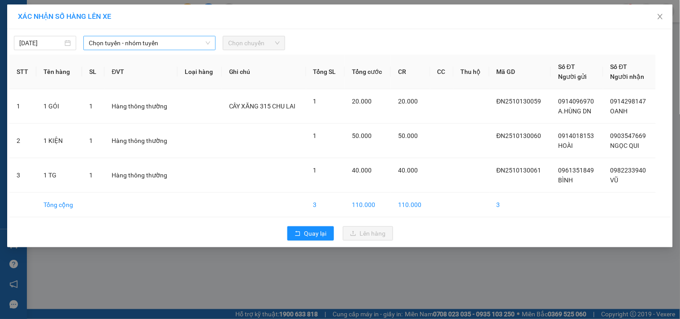
click at [157, 41] on span "Chọn tuyến - nhóm tuyến" at bounding box center [149, 42] width 121 height 13
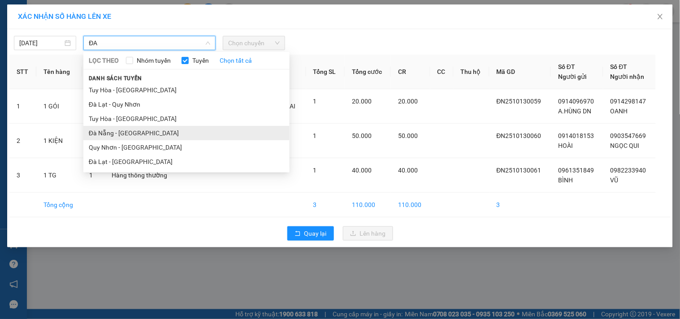
click at [125, 135] on li "Đà Nẵng - Tuy Hoà" at bounding box center [186, 133] width 206 height 14
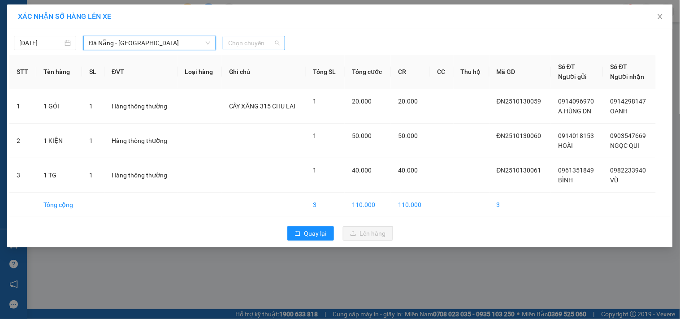
click at [237, 43] on span "Chọn chuyến" at bounding box center [254, 42] width 52 height 13
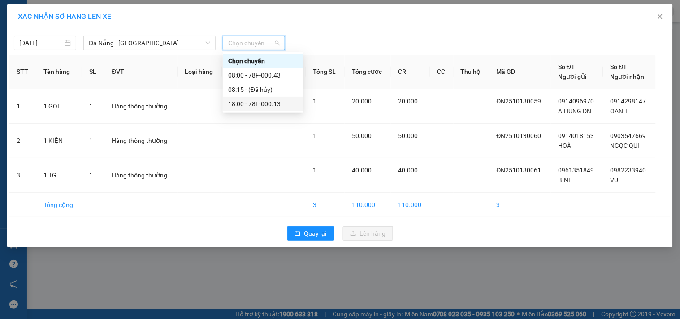
click at [261, 103] on div "18:00 - 78F-000.13" at bounding box center [263, 104] width 70 height 10
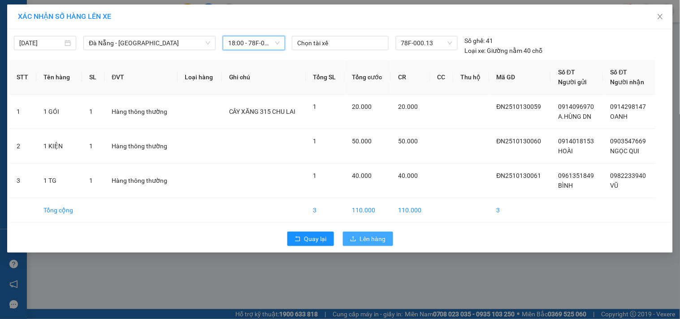
click at [386, 236] on button "Lên hàng" at bounding box center [368, 239] width 50 height 14
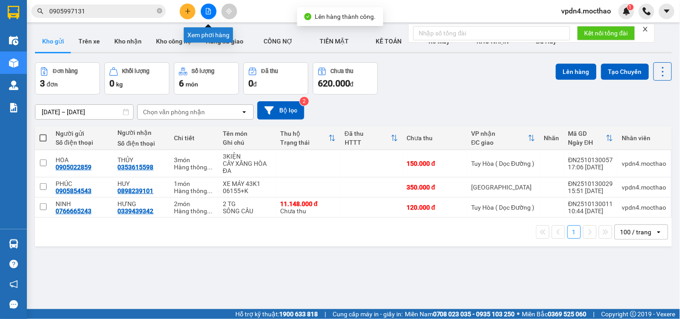
click at [212, 9] on button at bounding box center [209, 12] width 16 height 16
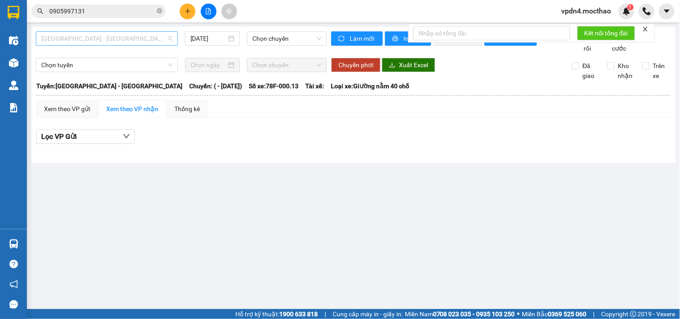
click at [154, 39] on span "Sài Gòn - Tuy Hòa" at bounding box center [106, 38] width 131 height 13
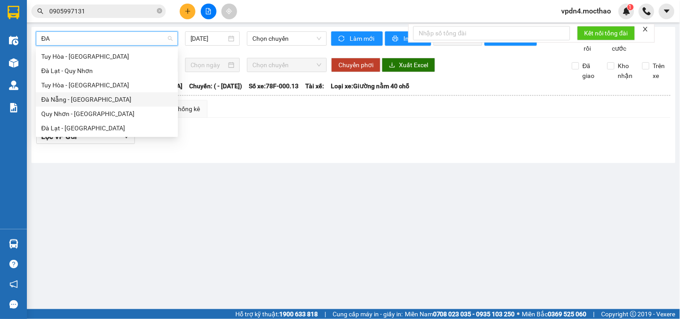
click at [89, 105] on div "Đà Nẵng - Tuy Hoà" at bounding box center [107, 99] width 142 height 14
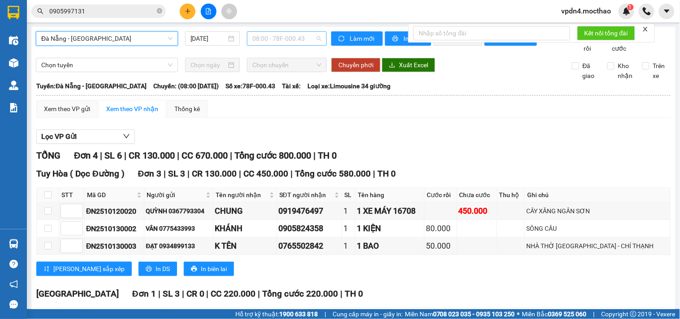
click at [284, 38] on span "08:00 - 78F-000.43" at bounding box center [286, 38] width 69 height 13
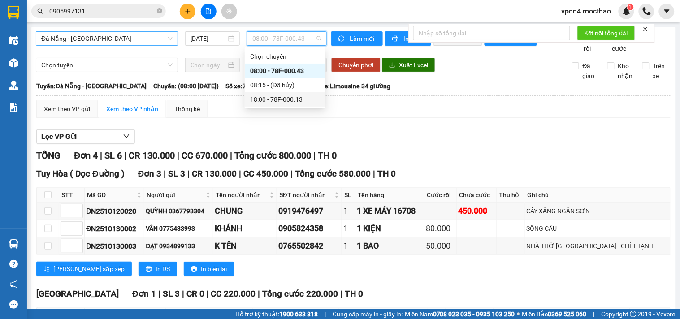
click at [292, 104] on div "18:00 - 78F-000.13" at bounding box center [285, 100] width 70 height 10
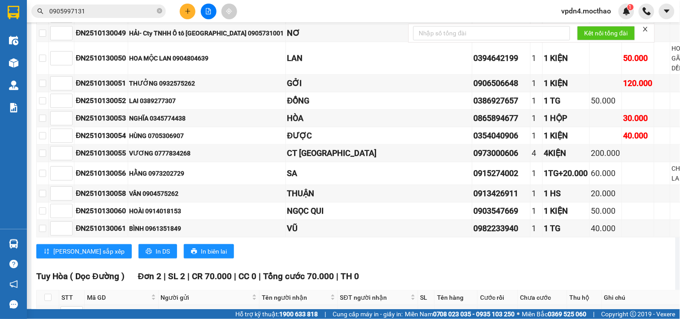
scroll to position [990, 0]
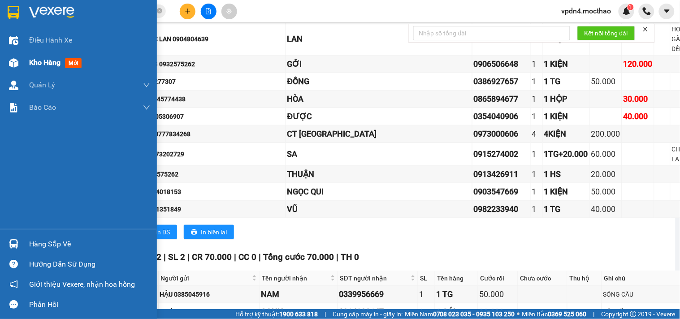
click at [49, 68] on div "Kho hàng mới" at bounding box center [57, 62] width 56 height 11
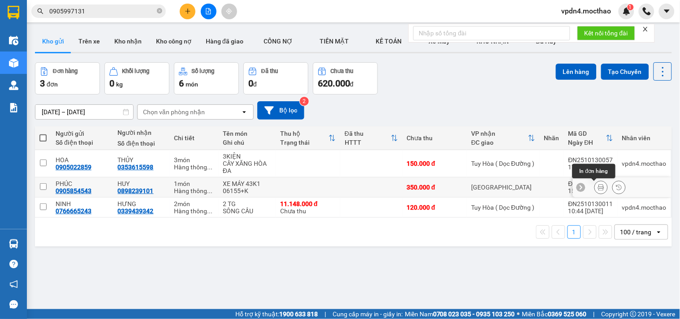
click at [598, 186] on icon at bounding box center [601, 187] width 6 height 6
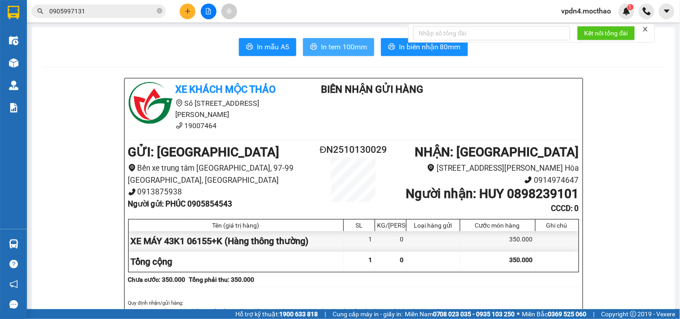
click at [353, 42] on span "In tem 100mm" at bounding box center [344, 46] width 46 height 11
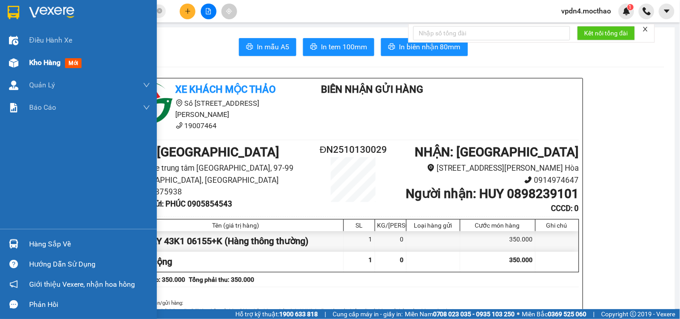
click at [42, 66] on span "Kho hàng" at bounding box center [44, 62] width 31 height 9
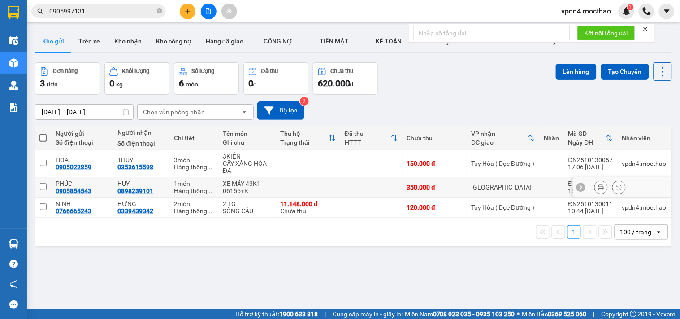
click at [46, 184] on input "checkbox" at bounding box center [43, 186] width 7 height 7
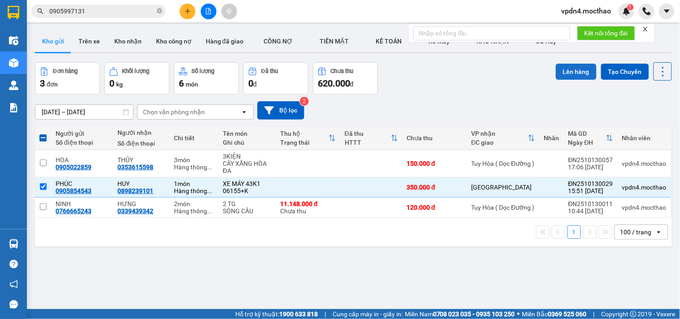
click at [566, 70] on button "Lên hàng" at bounding box center [576, 72] width 41 height 16
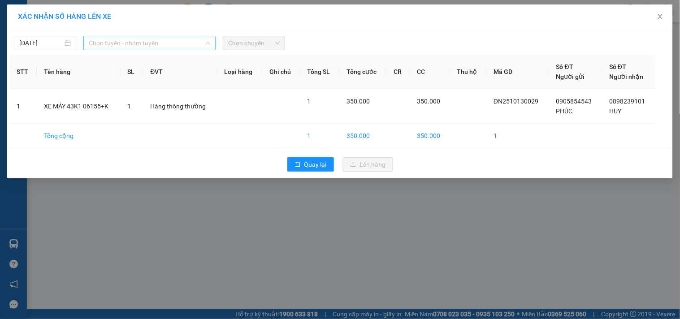
click at [157, 44] on span "Chọn tuyến - nhóm tuyến" at bounding box center [149, 42] width 121 height 13
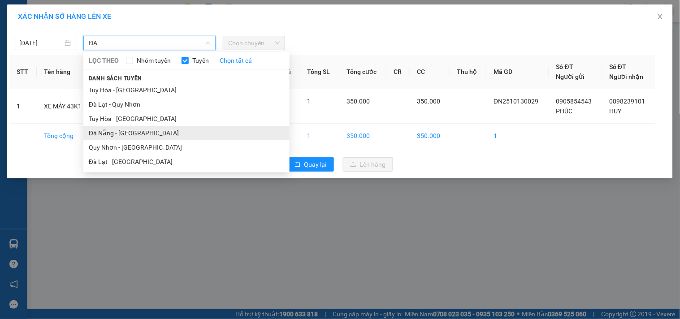
click at [122, 135] on li "Đà Nẵng - Tuy Hoà" at bounding box center [186, 133] width 206 height 14
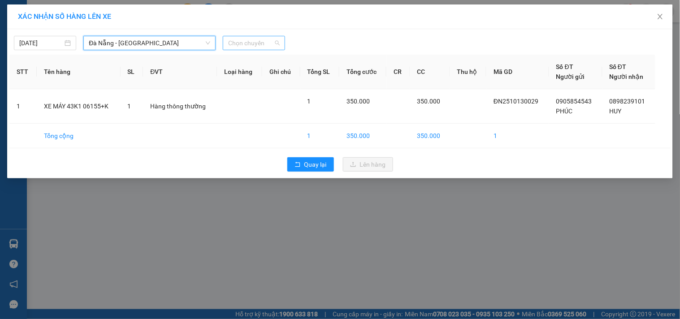
click at [240, 40] on span "Chọn chuyến" at bounding box center [254, 42] width 52 height 13
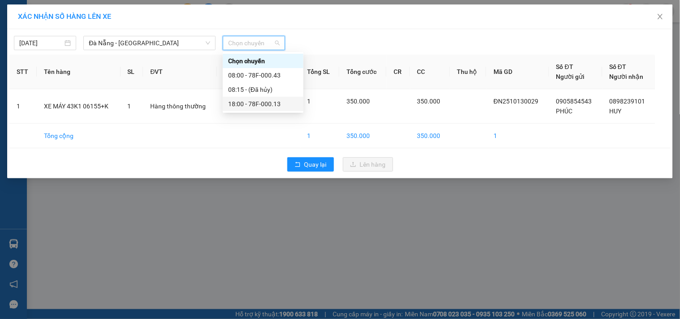
click at [274, 104] on div "18:00 - 78F-000.13" at bounding box center [263, 104] width 70 height 10
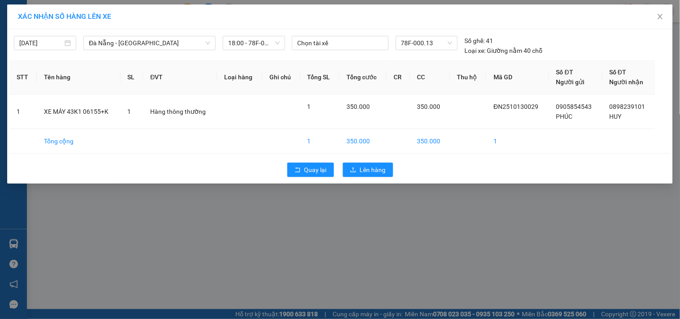
click at [366, 162] on div "Quay lại Lên hàng" at bounding box center [339, 169] width 661 height 23
click at [377, 174] on span "Lên hàng" at bounding box center [373, 170] width 26 height 10
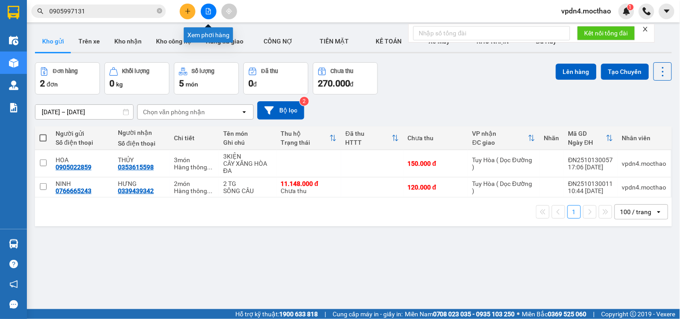
click at [204, 11] on button at bounding box center [209, 12] width 16 height 16
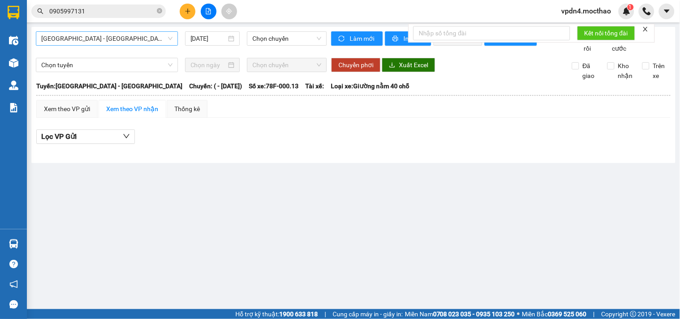
click at [113, 39] on span "Sài Gòn - Tuy Hòa" at bounding box center [106, 38] width 131 height 13
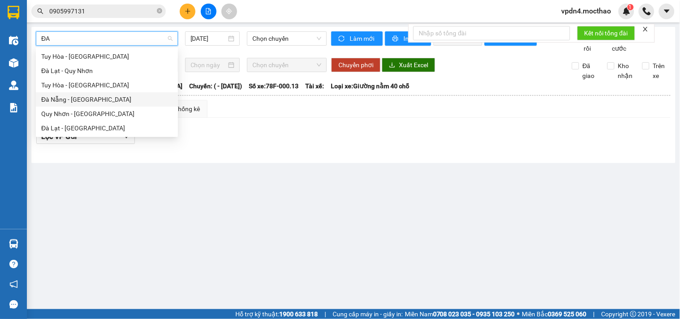
click at [97, 96] on div "Đà Nẵng - Tuy Hoà" at bounding box center [106, 100] width 131 height 10
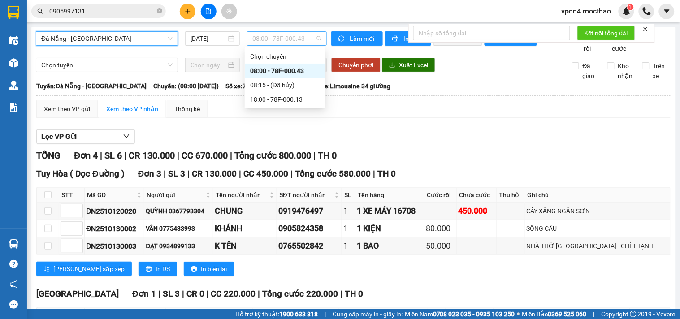
click at [275, 39] on span "08:00 - 78F-000.43" at bounding box center [286, 38] width 69 height 13
click at [290, 96] on div "18:00 - 78F-000.13" at bounding box center [285, 100] width 70 height 10
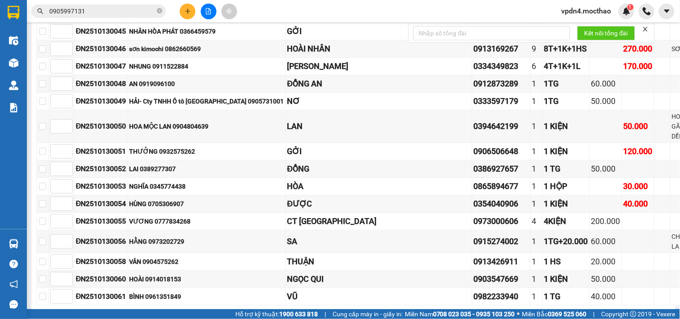
scroll to position [1113, 0]
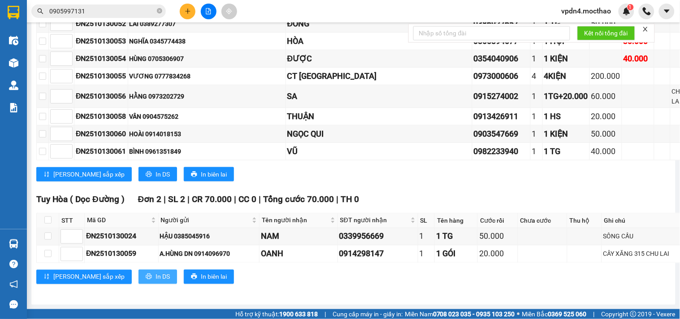
click at [155, 272] on span "In DS" at bounding box center [162, 277] width 14 height 10
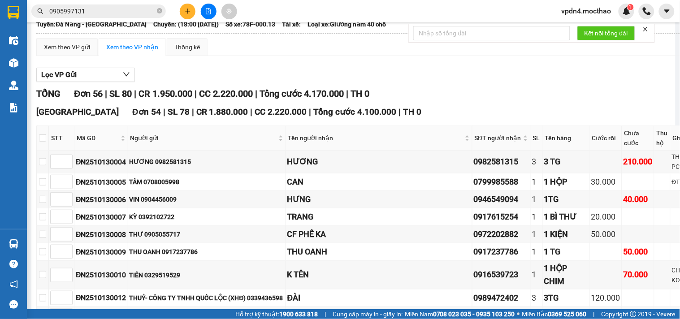
scroll to position [55, 0]
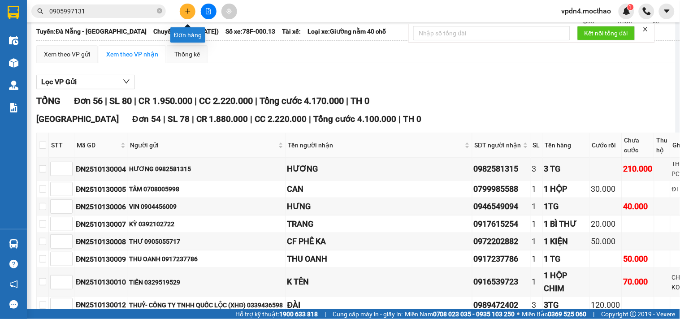
click at [189, 13] on icon "plus" at bounding box center [188, 11] width 6 height 6
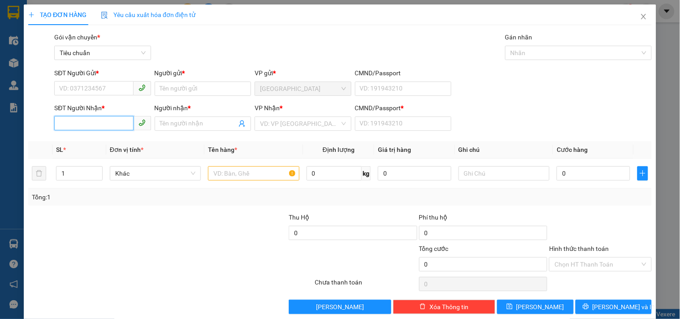
click at [65, 119] on input "SĐT Người Nhận *" at bounding box center [93, 123] width 79 height 14
click at [181, 123] on input "Người nhận *" at bounding box center [198, 124] width 77 height 10
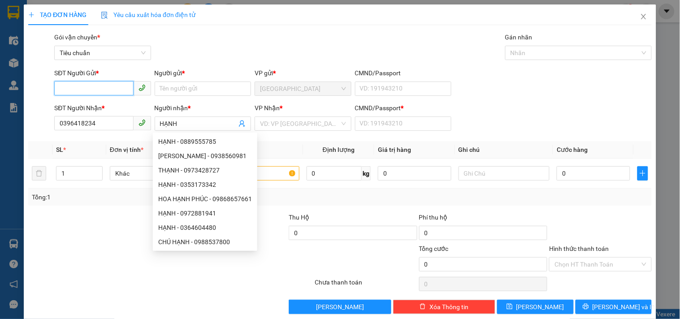
click at [57, 90] on input "SĐT Người Gửi *" at bounding box center [93, 88] width 79 height 14
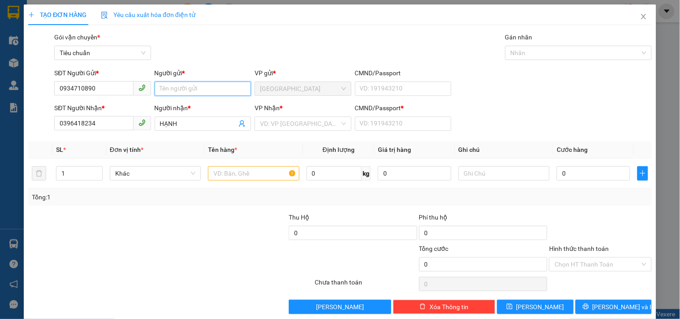
click at [181, 92] on input "Người gửi *" at bounding box center [203, 89] width 96 height 14
click at [302, 127] on input "search" at bounding box center [299, 123] width 79 height 13
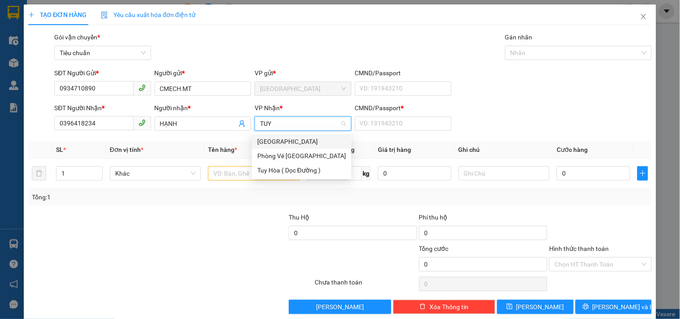
click at [257, 144] on div "[GEOGRAPHIC_DATA]" at bounding box center [301, 142] width 89 height 10
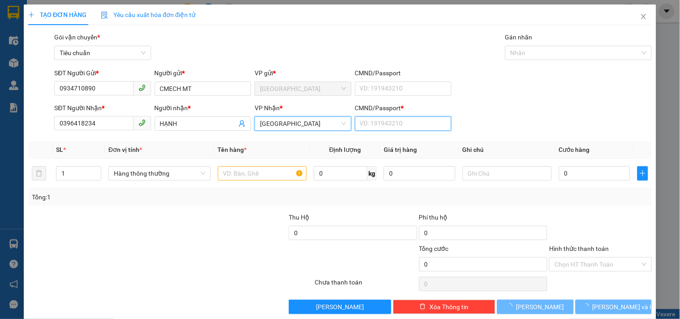
click at [355, 124] on input "CMND/Passport *" at bounding box center [403, 123] width 96 height 14
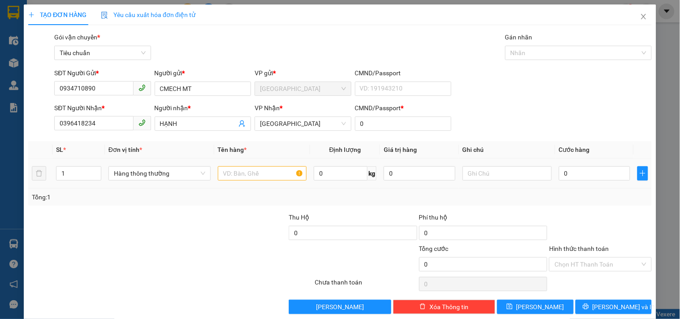
click at [248, 181] on div at bounding box center [262, 173] width 89 height 18
click at [246, 175] on input "text" at bounding box center [262, 173] width 89 height 14
click at [562, 175] on input "0" at bounding box center [595, 173] width 72 height 14
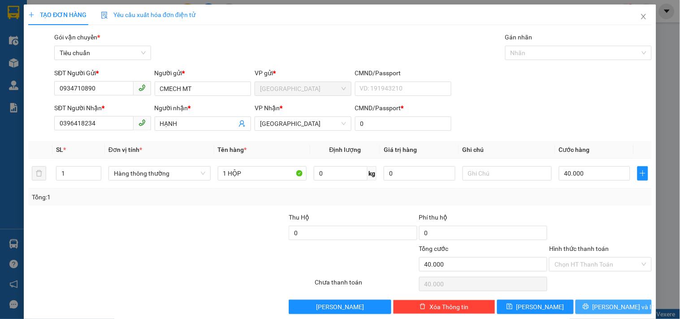
click at [592, 302] on button "[PERSON_NAME] và In" at bounding box center [613, 307] width 76 height 14
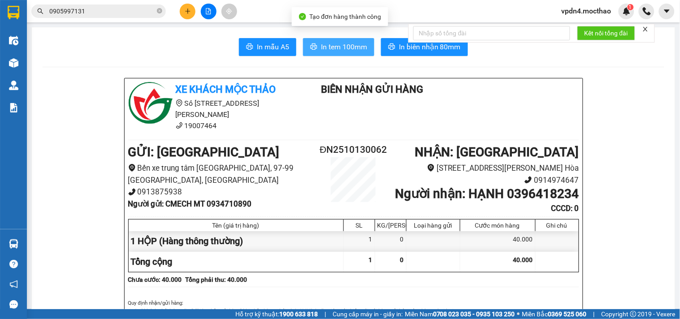
click at [333, 42] on span "In tem 100mm" at bounding box center [344, 46] width 46 height 11
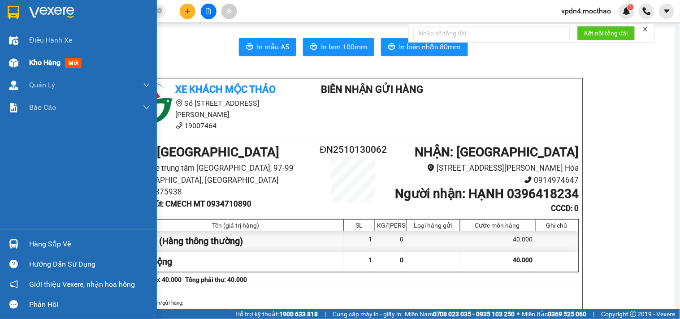
click at [42, 61] on span "Kho hàng" at bounding box center [44, 62] width 31 height 9
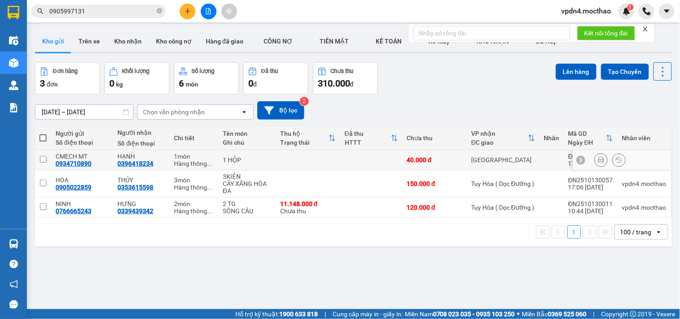
click at [40, 160] on input "checkbox" at bounding box center [43, 159] width 7 height 7
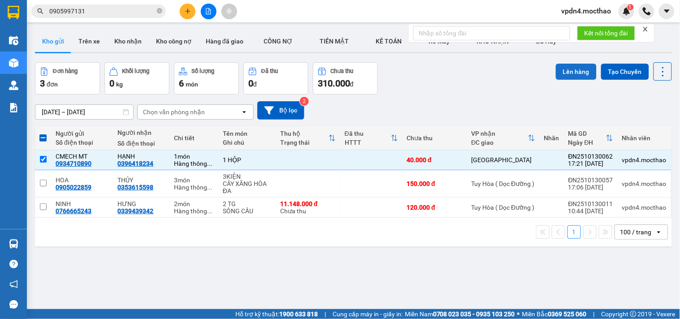
click at [556, 70] on button "Lên hàng" at bounding box center [576, 72] width 41 height 16
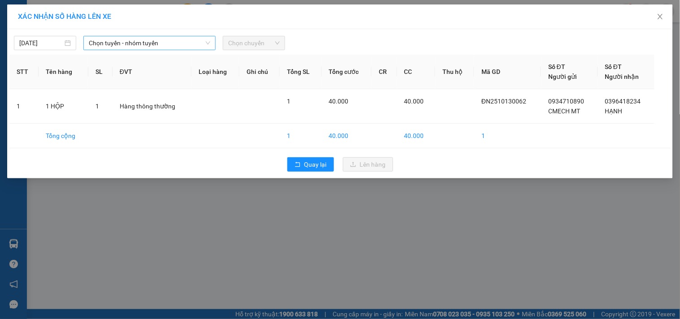
click at [116, 47] on span "Chọn tuyến - nhóm tuyến" at bounding box center [149, 42] width 121 height 13
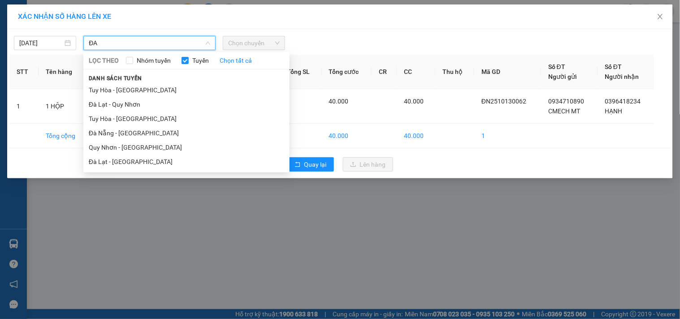
drag, startPoint x: 125, startPoint y: 133, endPoint x: 197, endPoint y: 84, distance: 87.2
click at [127, 132] on li "Đà Nẵng - Tuy Hoà" at bounding box center [186, 133] width 206 height 14
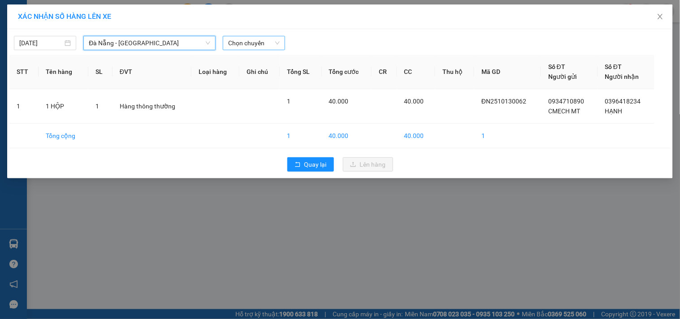
click at [258, 47] on span "Chọn chuyến" at bounding box center [254, 42] width 52 height 13
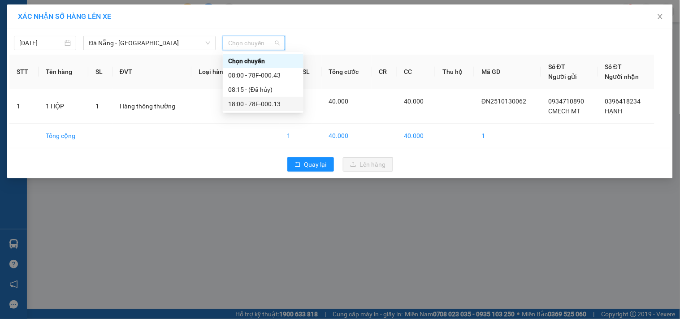
click at [280, 106] on div "18:00 - 78F-000.13" at bounding box center [263, 104] width 70 height 10
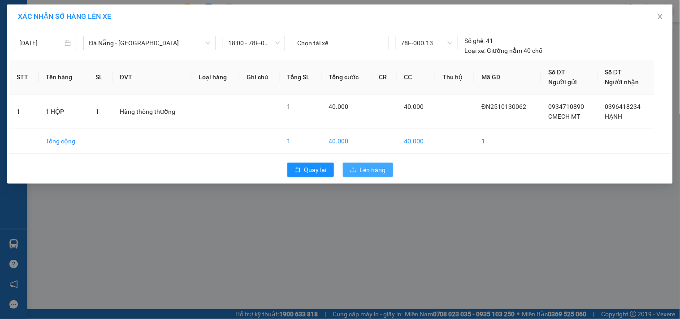
click at [360, 165] on span "Lên hàng" at bounding box center [373, 170] width 26 height 10
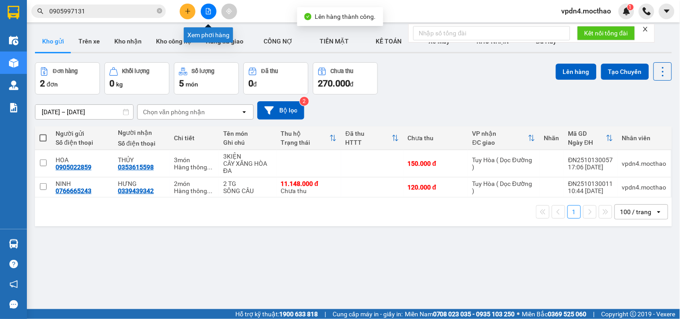
click at [211, 16] on button at bounding box center [209, 12] width 16 height 16
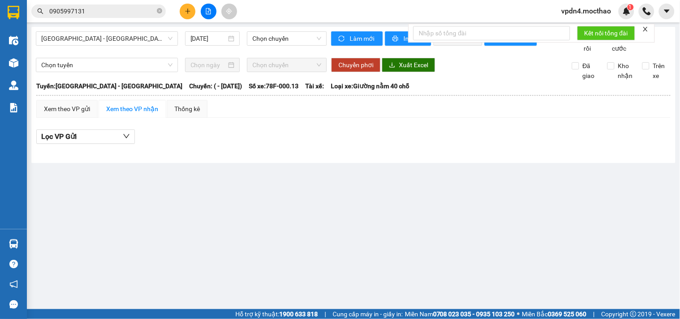
click at [136, 47] on div "Sài Gòn - Tuy Hòa 13/10/2025 Chọn chuyến" at bounding box center [181, 42] width 291 height 22
click at [139, 37] on span "Sài Gòn - Tuy Hòa" at bounding box center [106, 38] width 131 height 13
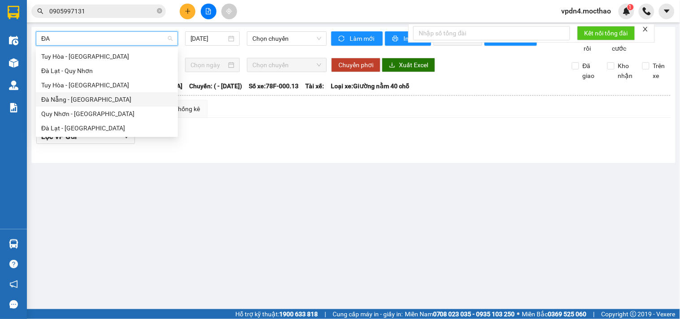
click at [91, 97] on div "Đà Nẵng - Tuy Hoà" at bounding box center [106, 100] width 131 height 10
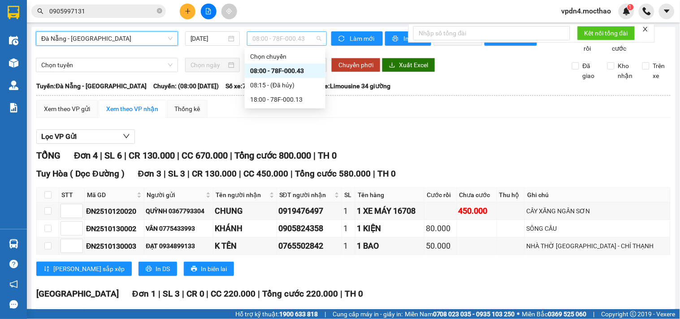
click at [270, 36] on span "08:00 - 78F-000.43" at bounding box center [286, 38] width 69 height 13
click at [296, 102] on div "18:00 - 78F-000.13" at bounding box center [285, 100] width 70 height 10
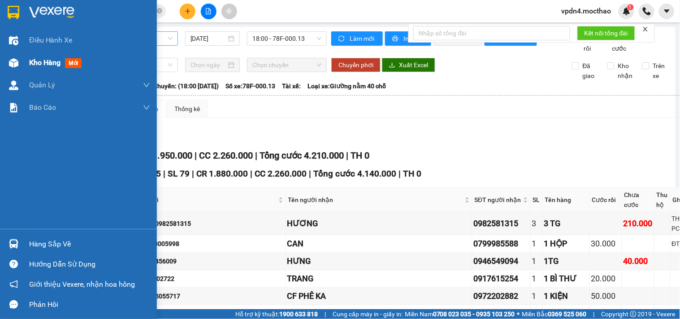
click at [42, 69] on div "Kho hàng mới" at bounding box center [89, 63] width 121 height 22
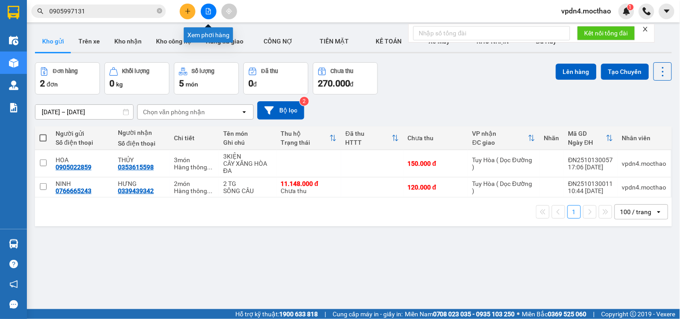
click at [207, 14] on icon "file-add" at bounding box center [208, 11] width 5 height 6
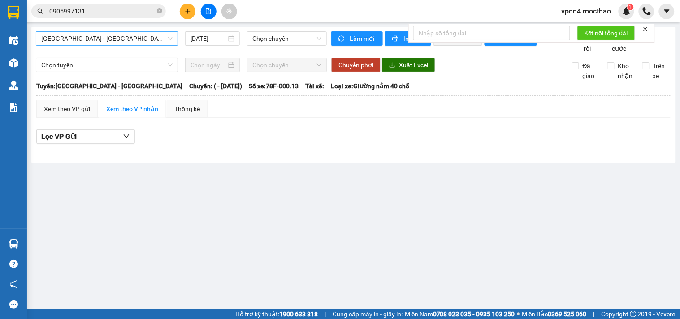
click at [127, 33] on span "Sài Gòn - Tuy Hòa" at bounding box center [106, 38] width 131 height 13
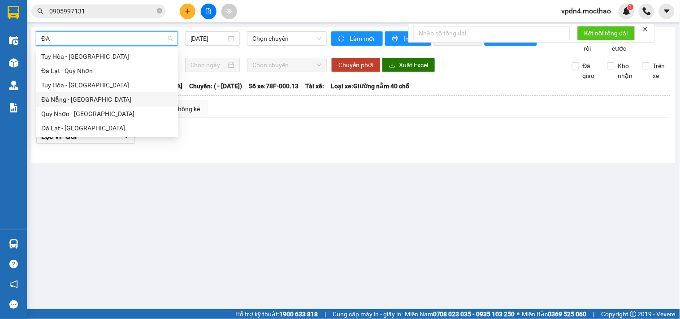
click at [100, 99] on div "Đà Nẵng - Tuy Hoà" at bounding box center [106, 100] width 131 height 10
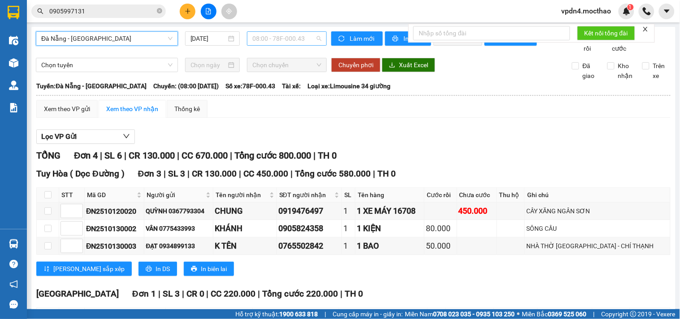
click at [276, 38] on span "08:00 - 78F-000.43" at bounding box center [286, 38] width 69 height 13
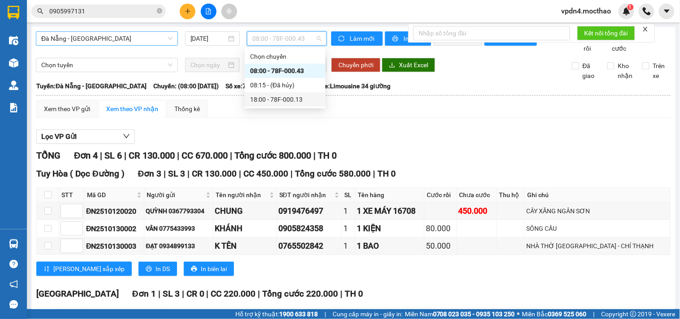
click at [298, 98] on div "18:00 - 78F-000.13" at bounding box center [285, 100] width 70 height 10
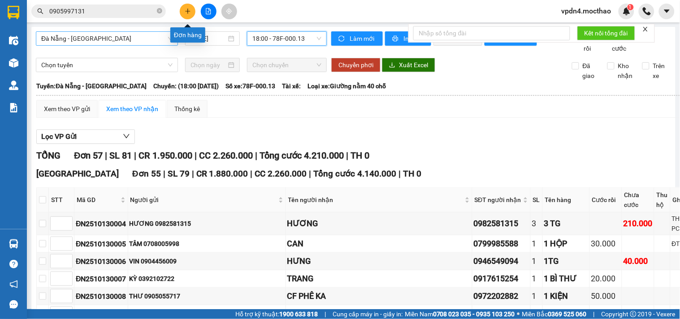
click at [185, 15] on button at bounding box center [188, 12] width 16 height 16
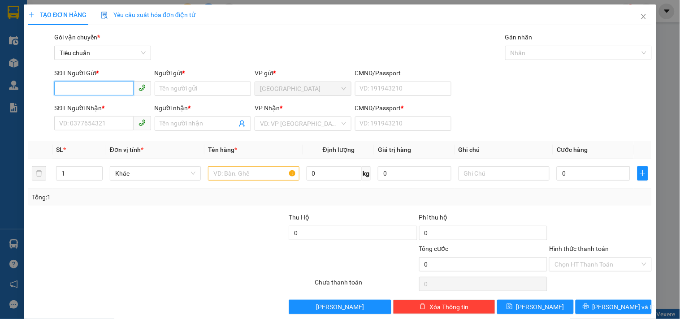
click at [104, 90] on input "SĐT Người Gửi *" at bounding box center [93, 88] width 79 height 14
click at [216, 91] on input "Người gửi *" at bounding box center [203, 89] width 96 height 14
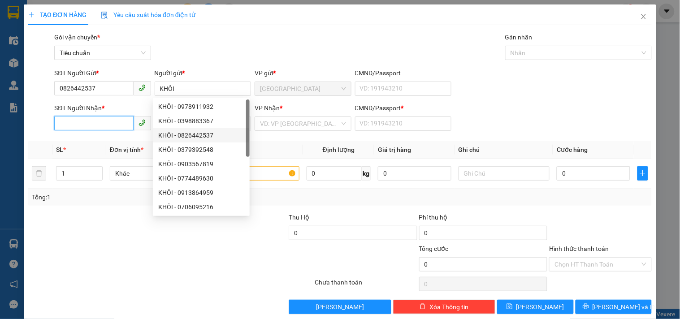
click at [116, 123] on input "SĐT Người Nhận *" at bounding box center [93, 123] width 79 height 14
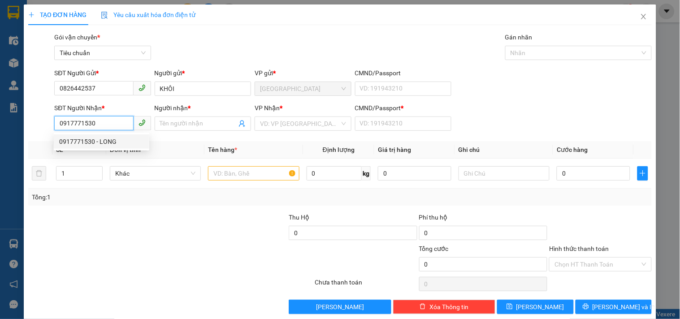
click at [107, 140] on div "0917771530 - LONG" at bounding box center [101, 142] width 85 height 10
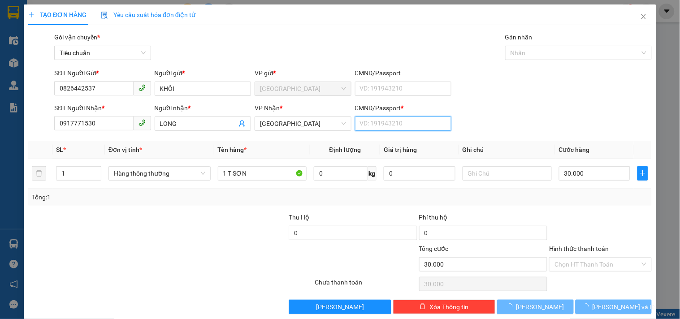
click at [362, 125] on input "CMND/Passport *" at bounding box center [403, 123] width 96 height 14
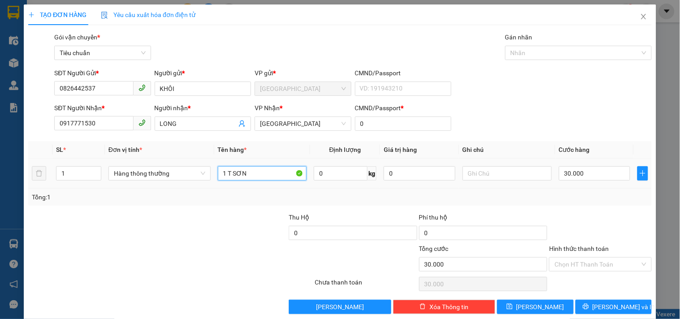
click at [279, 177] on input "1 T SƠN" at bounding box center [262, 173] width 89 height 14
click at [582, 175] on input "30.000" at bounding box center [595, 173] width 72 height 14
click at [591, 265] on input "Hình thức thanh toán" at bounding box center [596, 264] width 85 height 13
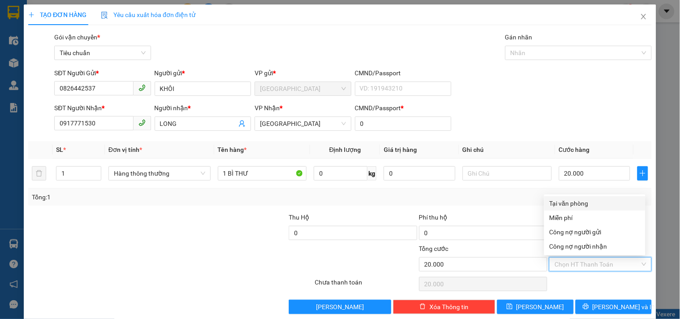
click at [569, 204] on div "Tại văn phòng" at bounding box center [594, 203] width 91 height 10
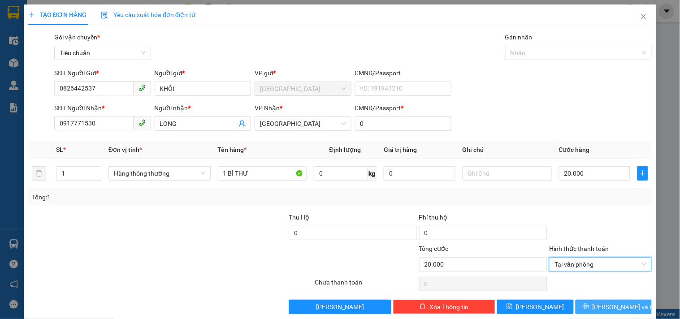
click at [605, 305] on span "[PERSON_NAME] và In" at bounding box center [623, 307] width 63 height 10
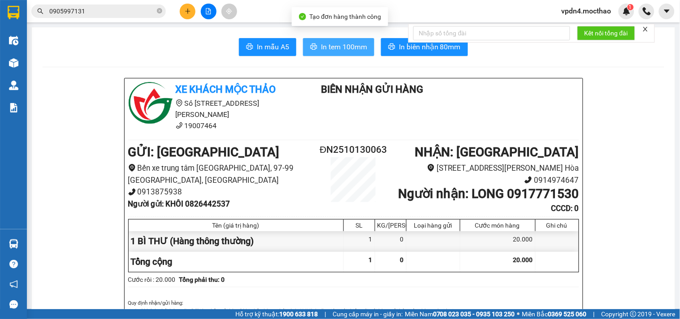
click at [324, 48] on span "In tem 100mm" at bounding box center [344, 46] width 46 height 11
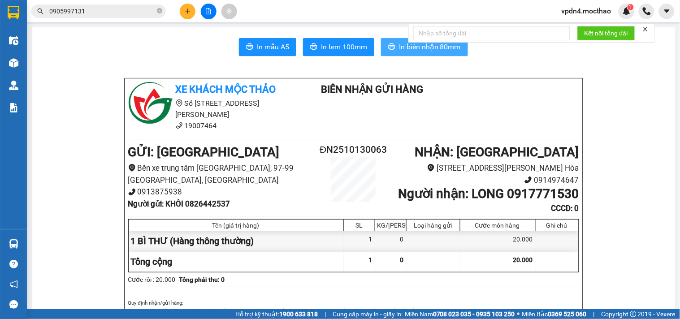
click at [410, 47] on span "In biên nhận 80mm" at bounding box center [430, 46] width 62 height 11
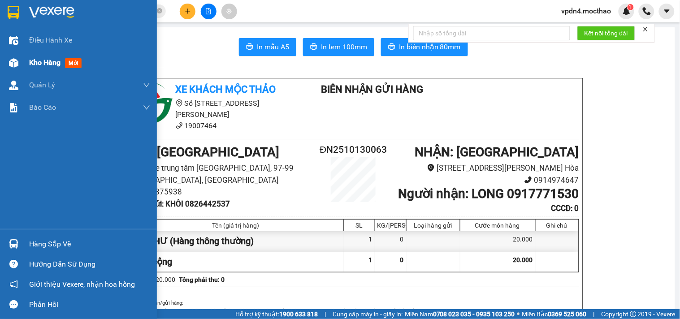
click at [36, 64] on span "Kho hàng" at bounding box center [44, 62] width 31 height 9
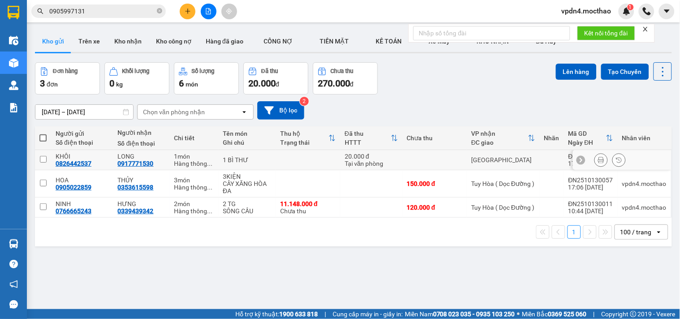
click at [46, 158] on input "checkbox" at bounding box center [43, 159] width 7 height 7
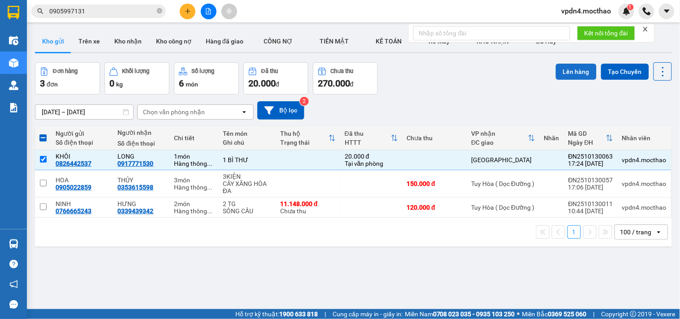
click at [566, 71] on button "Lên hàng" at bounding box center [576, 72] width 41 height 16
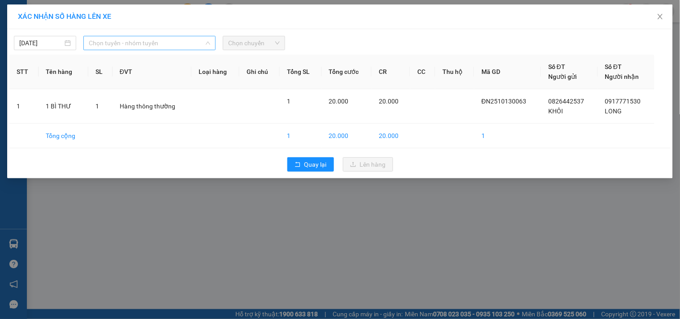
click at [170, 41] on span "Chọn tuyến - nhóm tuyến" at bounding box center [149, 42] width 121 height 13
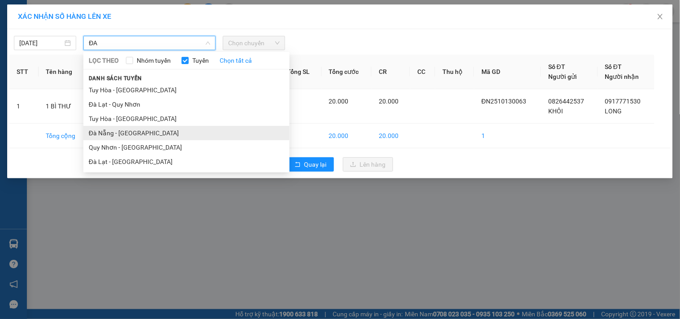
click at [149, 133] on li "Đà Nẵng - Tuy Hoà" at bounding box center [186, 133] width 206 height 14
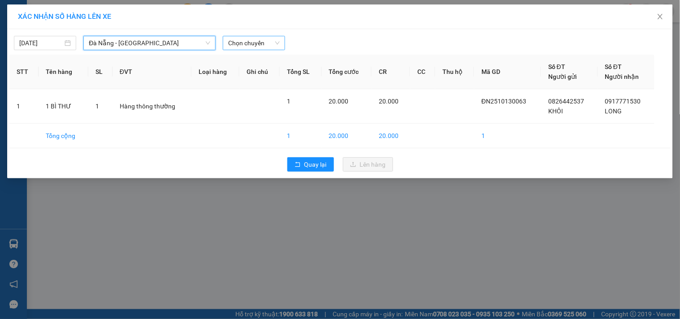
click at [251, 48] on span "Chọn chuyến" at bounding box center [254, 42] width 52 height 13
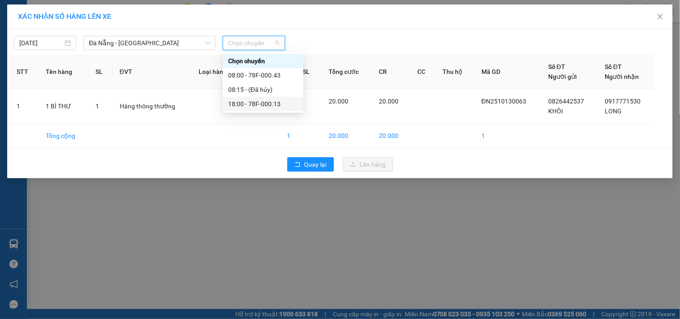
click at [272, 106] on div "18:00 - 78F-000.13" at bounding box center [263, 104] width 70 height 10
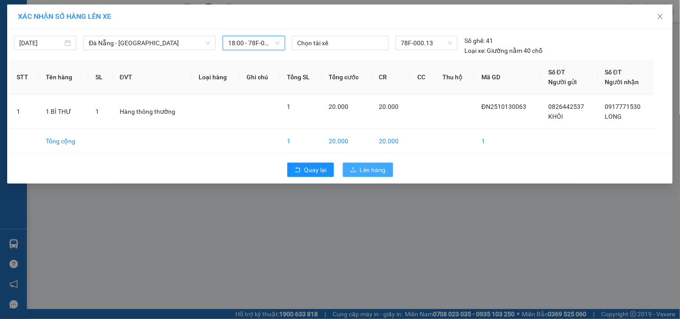
click at [363, 172] on span "Lên hàng" at bounding box center [373, 170] width 26 height 10
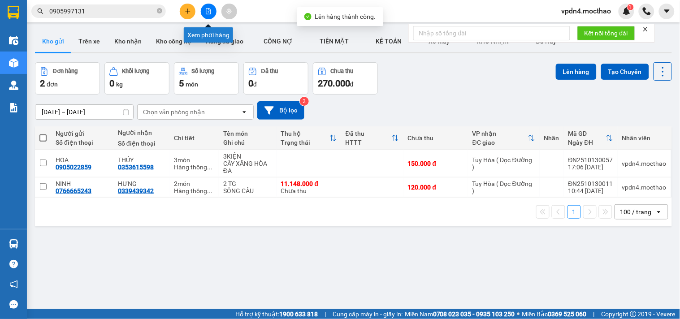
click at [204, 17] on button at bounding box center [209, 12] width 16 height 16
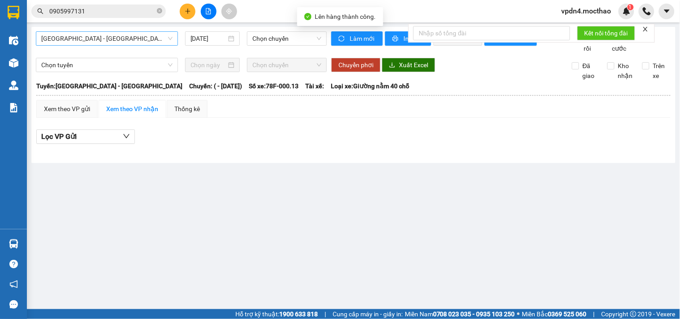
click at [168, 39] on span "Sài Gòn - Tuy Hòa" at bounding box center [106, 38] width 131 height 13
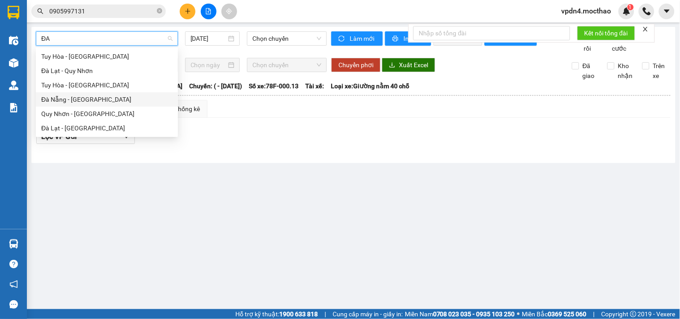
click at [138, 104] on div "Đà Nẵng - Tuy Hoà" at bounding box center [106, 100] width 131 height 10
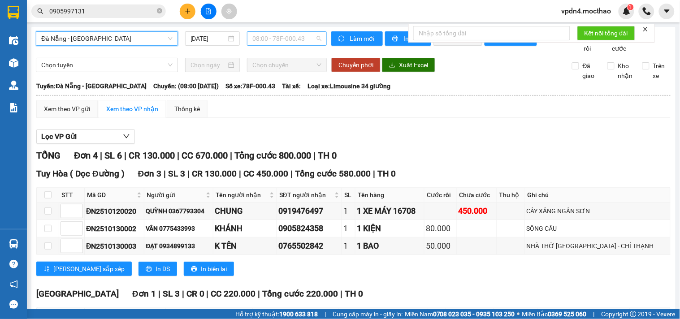
click at [286, 33] on span "08:00 - 78F-000.43" at bounding box center [286, 38] width 69 height 13
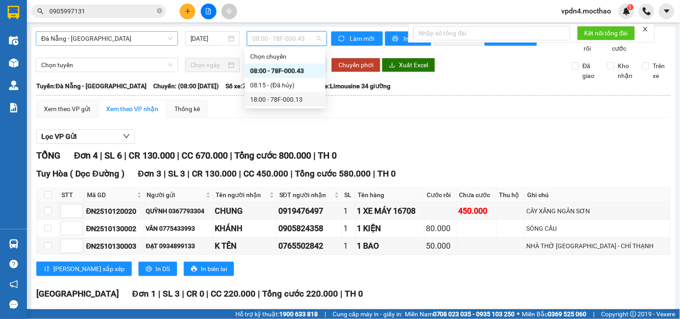
click at [284, 99] on div "18:00 - 78F-000.13" at bounding box center [285, 100] width 70 height 10
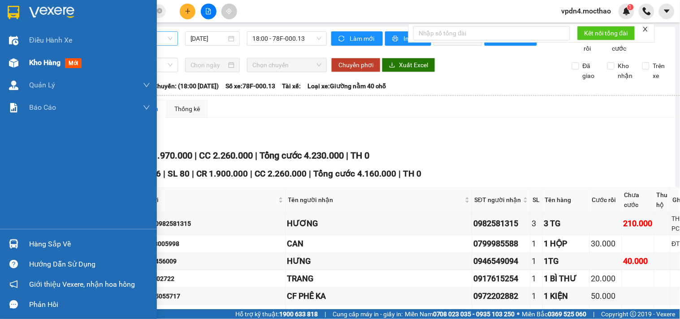
click at [44, 60] on span "Kho hàng" at bounding box center [44, 62] width 31 height 9
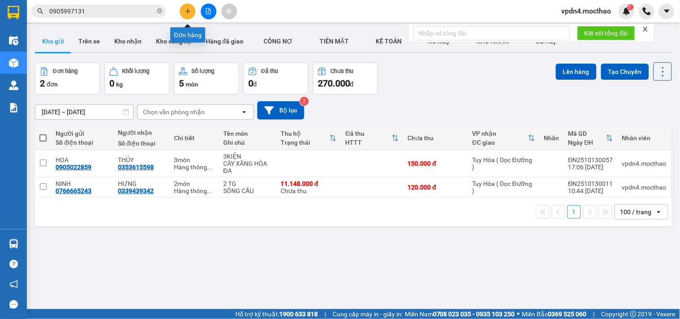
click at [190, 7] on button at bounding box center [188, 12] width 16 height 16
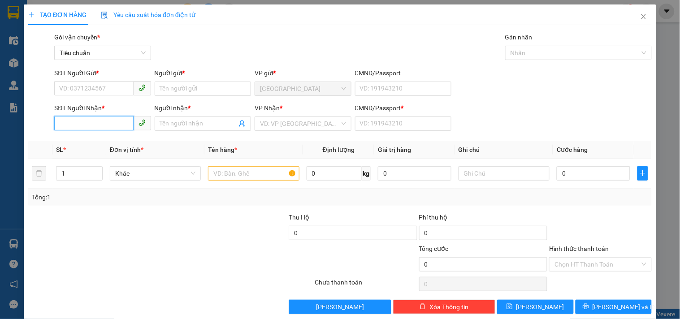
click at [78, 126] on input "SĐT Người Nhận *" at bounding box center [93, 123] width 79 height 14
click at [108, 142] on div "0918164141 - CHÁNH" at bounding box center [101, 142] width 85 height 10
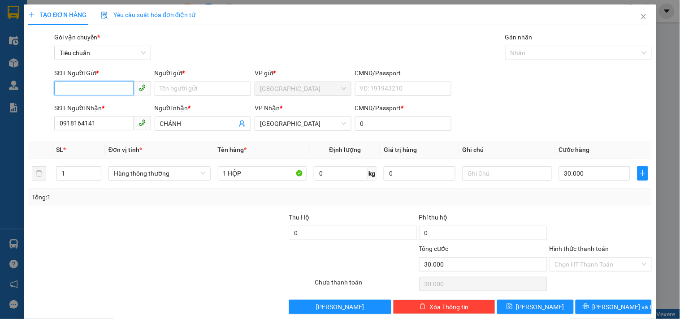
click at [104, 89] on input "SĐT Người Gửi *" at bounding box center [93, 88] width 79 height 14
click at [112, 110] on div "0905488382 - HÙNG MINH" at bounding box center [109, 107] width 101 height 10
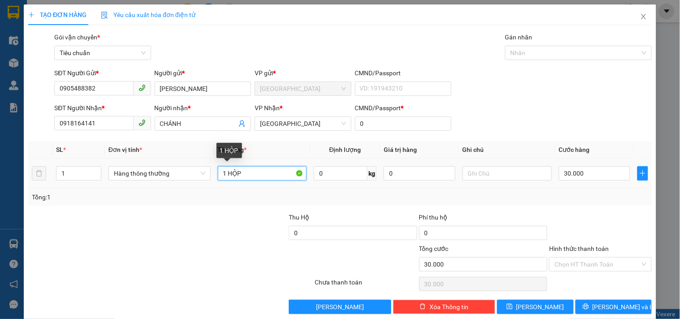
click at [273, 171] on input "1 HỘP" at bounding box center [262, 173] width 89 height 14
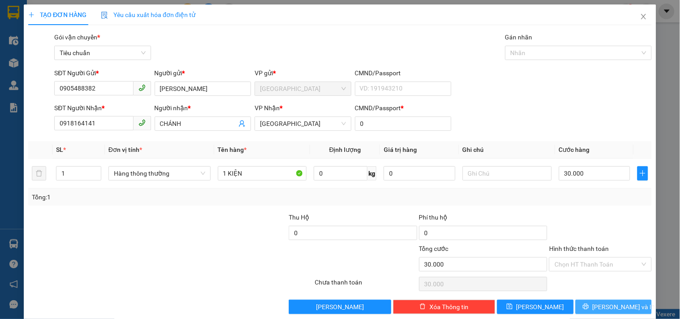
click at [583, 310] on button "[PERSON_NAME] và In" at bounding box center [613, 307] width 76 height 14
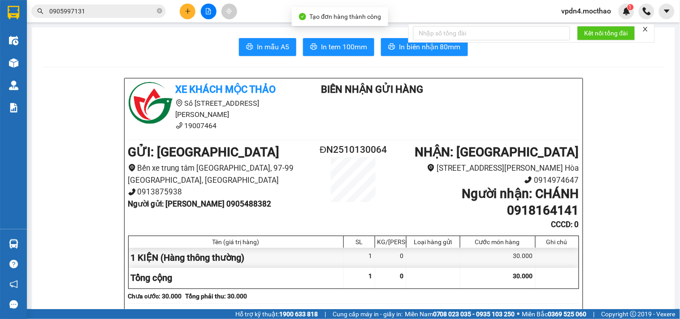
click at [337, 51] on span "In tem 100mm" at bounding box center [344, 46] width 46 height 11
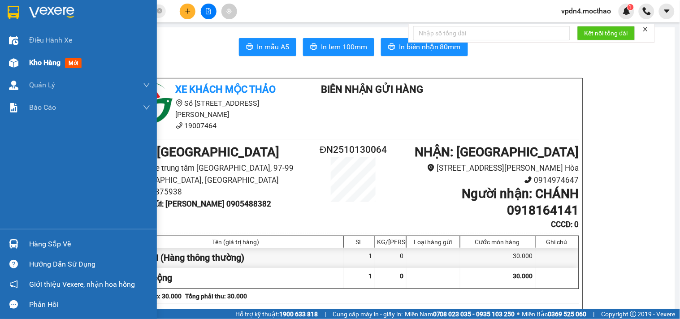
click at [34, 56] on div "Kho hàng mới" at bounding box center [89, 63] width 121 height 22
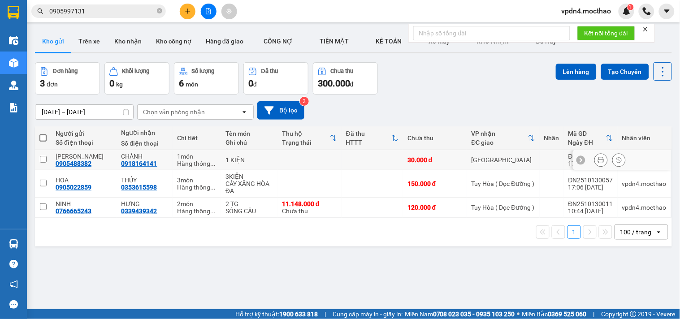
click at [42, 160] on input "checkbox" at bounding box center [43, 159] width 7 height 7
checkbox input "true"
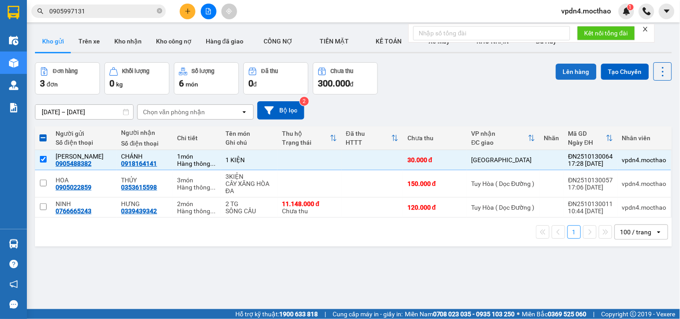
click at [565, 71] on button "Lên hàng" at bounding box center [576, 72] width 41 height 16
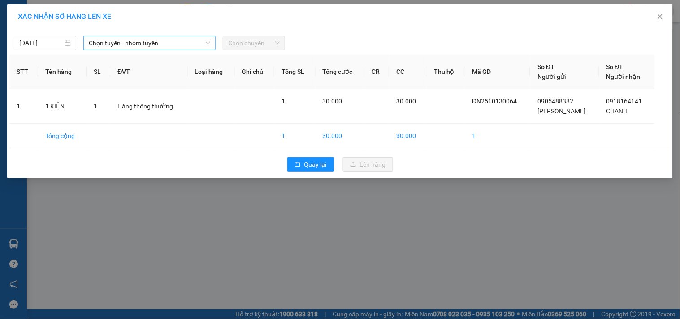
click at [171, 46] on span "Chọn tuyến - nhóm tuyến" at bounding box center [149, 42] width 121 height 13
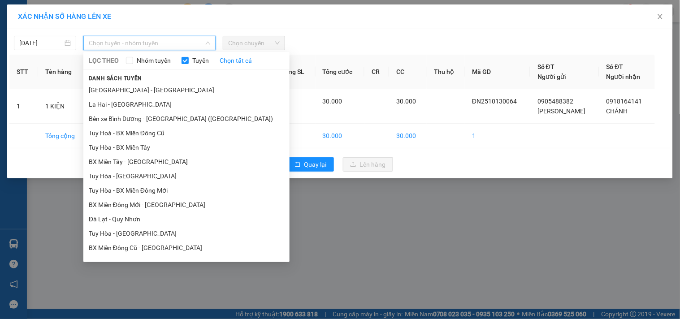
type input "D"
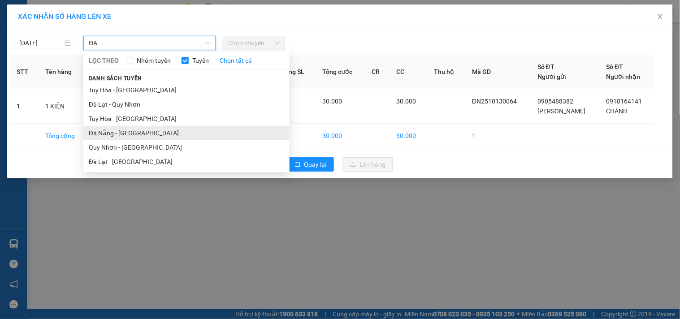
type input "ĐA"
click at [139, 130] on li "Đà Nẵng - Tuy Hoà" at bounding box center [186, 133] width 206 height 14
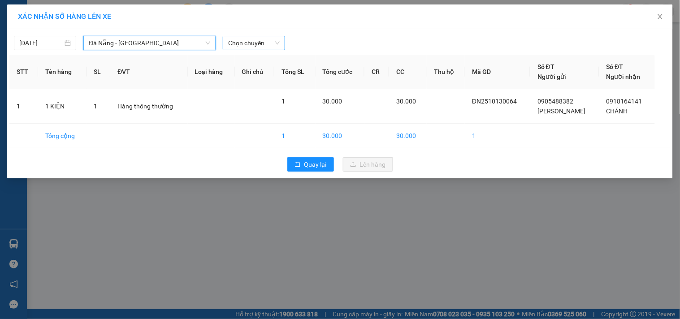
click at [226, 43] on div "Chọn chuyến" at bounding box center [254, 43] width 62 height 14
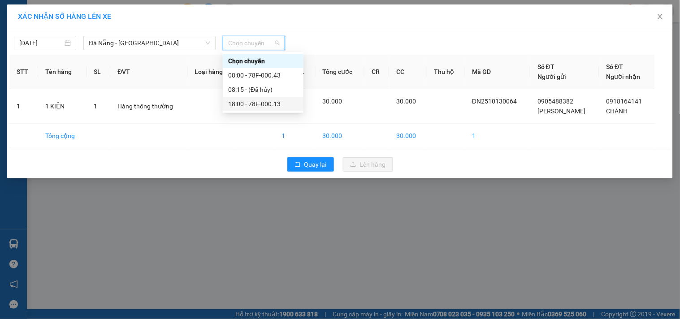
click at [280, 103] on div "18:00 - 78F-000.13" at bounding box center [263, 104] width 70 height 10
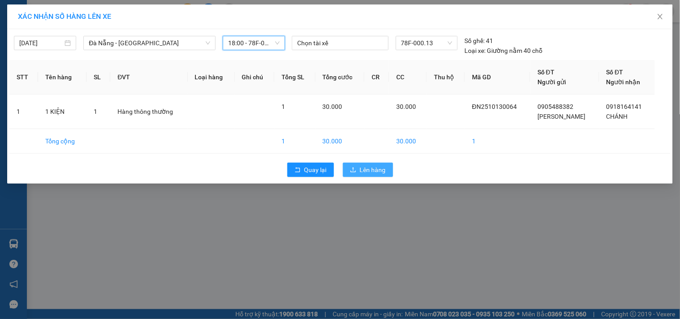
click at [370, 163] on button "Lên hàng" at bounding box center [368, 170] width 50 height 14
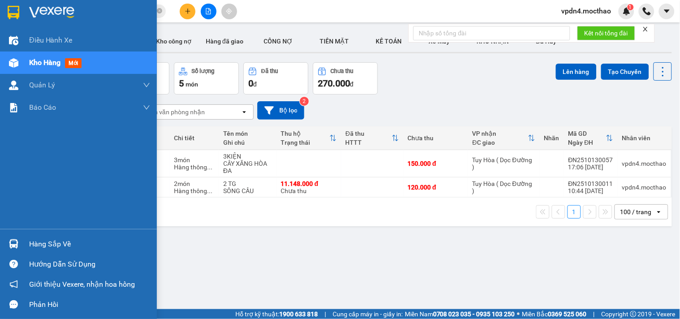
click at [30, 70] on div "Kho hàng mới" at bounding box center [89, 63] width 121 height 22
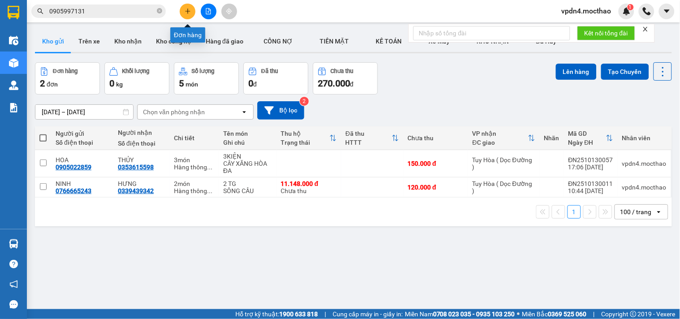
click at [181, 8] on button at bounding box center [188, 12] width 16 height 16
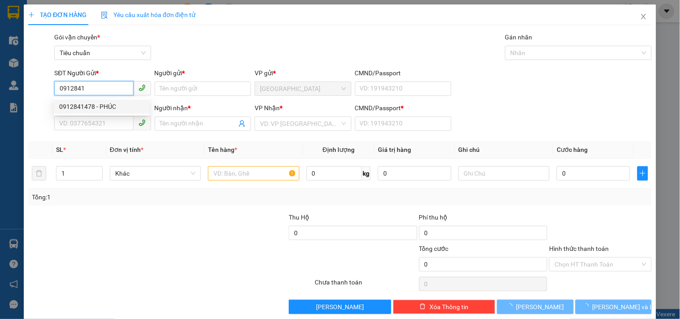
click at [127, 106] on div "0912841478 - PHÚC" at bounding box center [101, 107] width 85 height 10
type input "0912841478"
type input "PHÚC"
type input "0334353234"
type input "NHÂN"
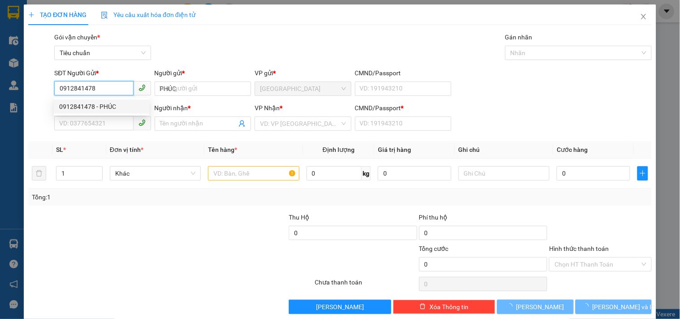
type input "0"
type input "40.000"
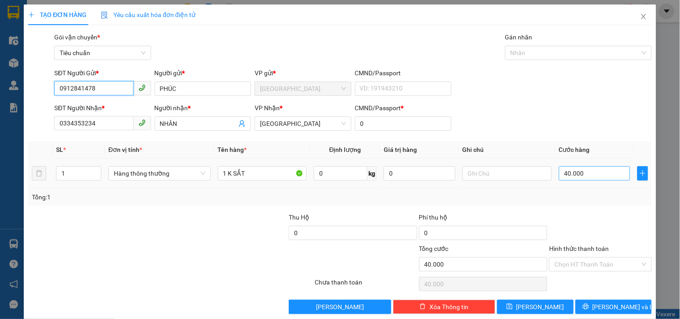
type input "0912841478"
click at [601, 171] on input "40.000" at bounding box center [595, 173] width 72 height 14
type input "1"
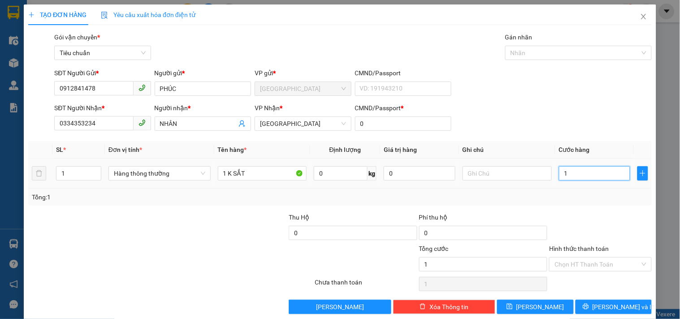
type input "10"
type input "100"
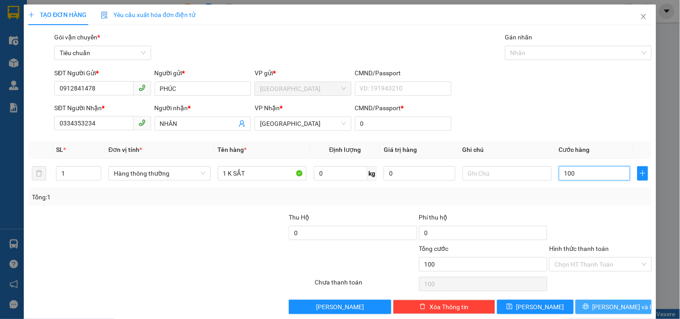
type input "100"
type input "100.000"
click at [606, 304] on span "[PERSON_NAME] và In" at bounding box center [623, 307] width 63 height 10
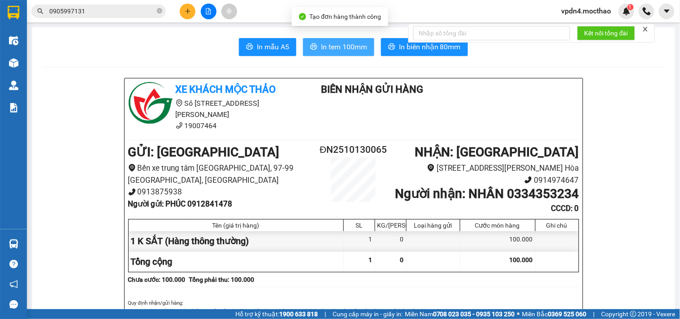
click at [321, 50] on span "In tem 100mm" at bounding box center [344, 46] width 46 height 11
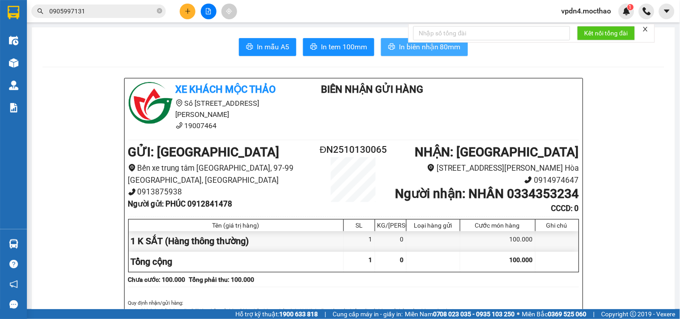
click at [445, 55] on button "In biên nhận 80mm" at bounding box center [424, 47] width 87 height 18
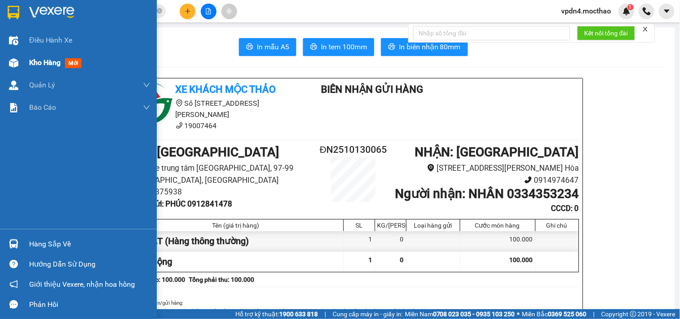
click at [48, 68] on div "Kho hàng mới" at bounding box center [57, 62] width 56 height 11
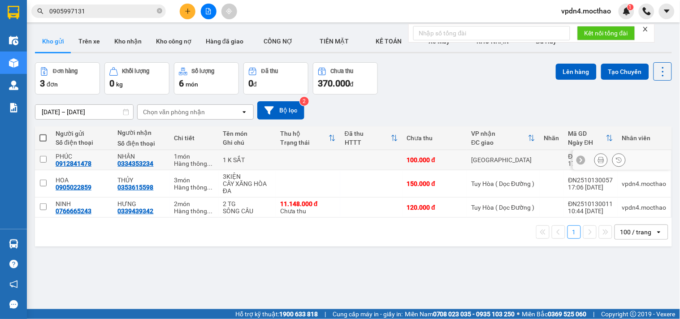
click at [45, 160] on input "checkbox" at bounding box center [43, 159] width 7 height 7
checkbox input "true"
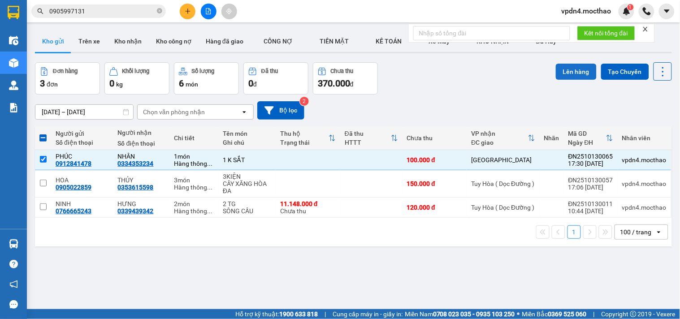
click at [560, 68] on button "Lên hàng" at bounding box center [576, 72] width 41 height 16
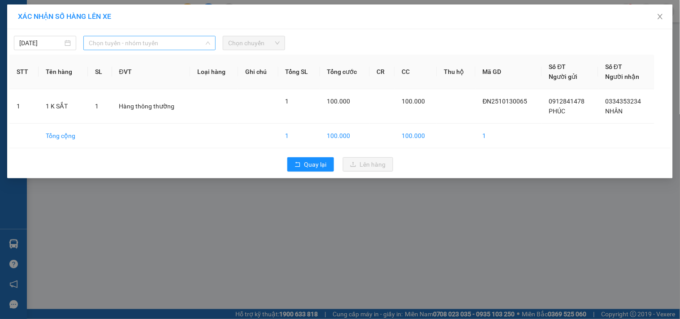
click at [126, 43] on span "Chọn tuyến - nhóm tuyến" at bounding box center [149, 42] width 121 height 13
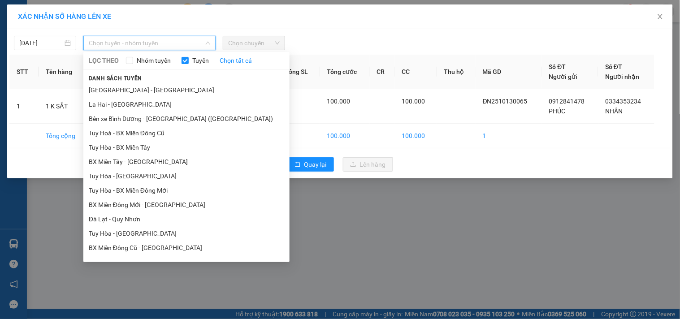
type input "D"
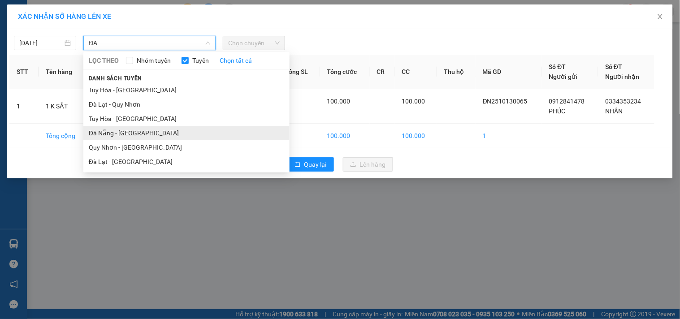
type input "ĐA"
click at [108, 130] on li "Đà Nẵng - Tuy Hoà" at bounding box center [186, 133] width 206 height 14
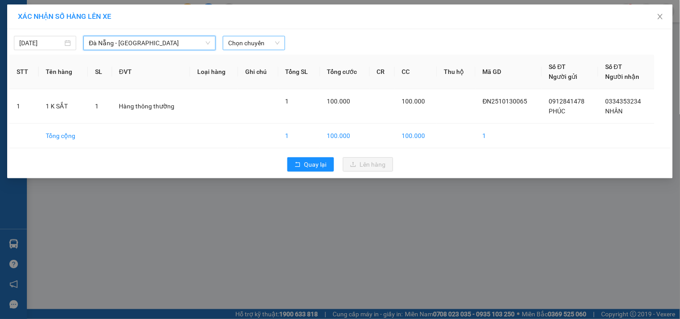
click at [253, 46] on span "Chọn chuyến" at bounding box center [254, 42] width 52 height 13
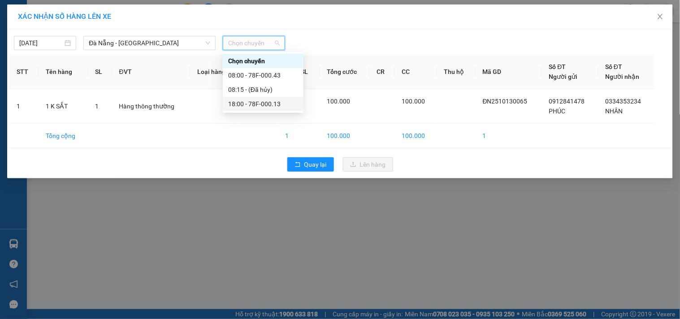
click at [278, 108] on div "18:00 - 78F-000.13" at bounding box center [263, 104] width 70 height 10
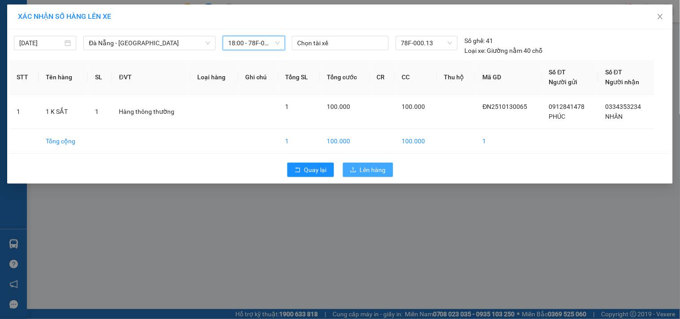
click at [382, 165] on span "Lên hàng" at bounding box center [373, 170] width 26 height 10
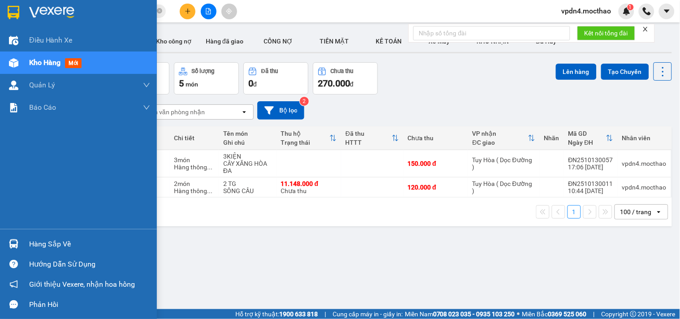
click at [46, 250] on div "Hàng sắp về" at bounding box center [89, 243] width 121 height 13
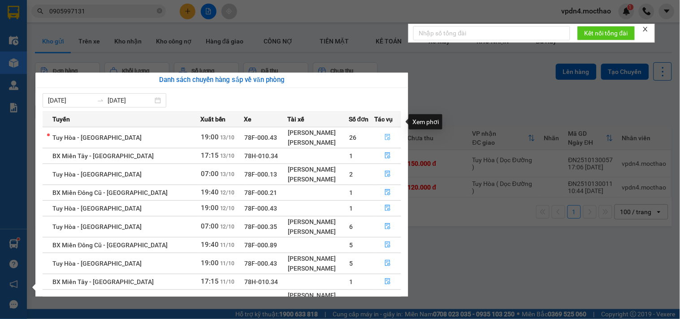
click at [388, 134] on icon "file-done" at bounding box center [387, 137] width 5 height 6
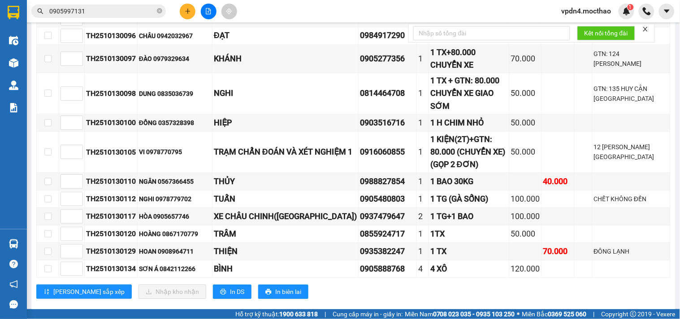
scroll to position [632, 0]
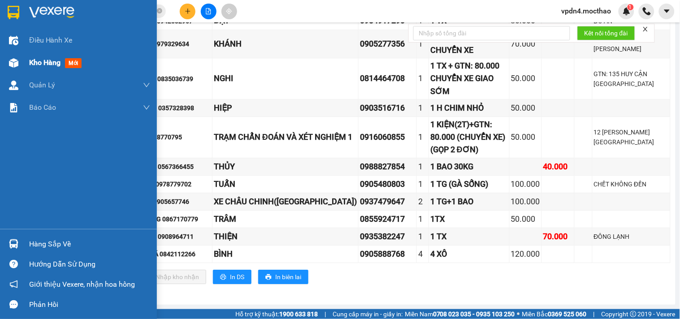
click at [42, 69] on div "Kho hàng mới" at bounding box center [89, 63] width 121 height 22
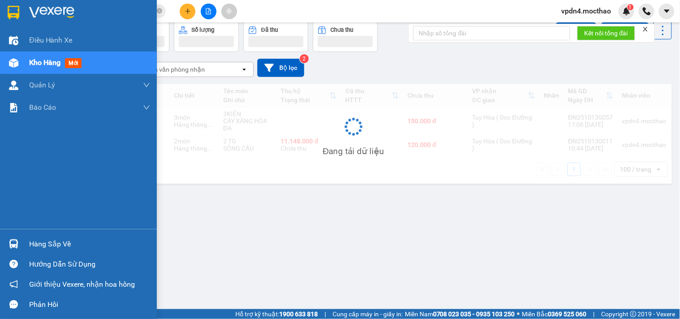
scroll to position [41, 0]
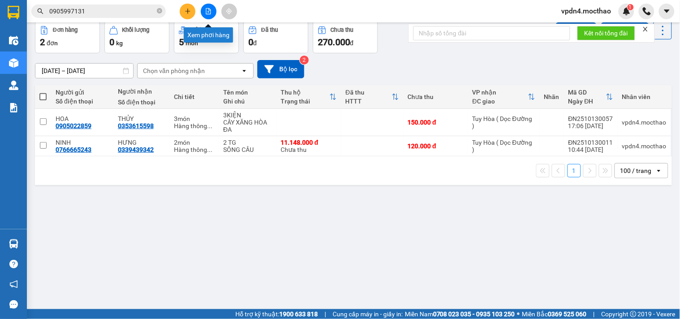
click at [209, 9] on icon "file-add" at bounding box center [208, 11] width 6 height 6
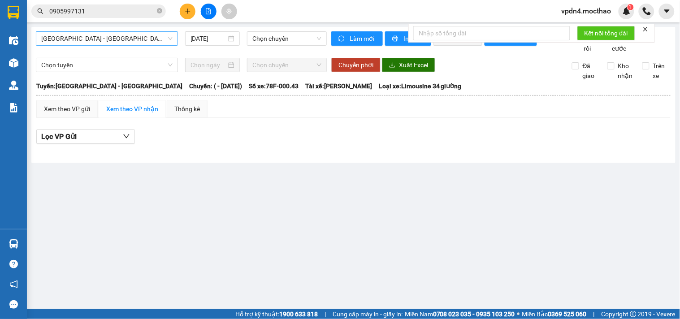
click at [138, 43] on span "Sài Gòn - Tuy Hòa" at bounding box center [106, 38] width 131 height 13
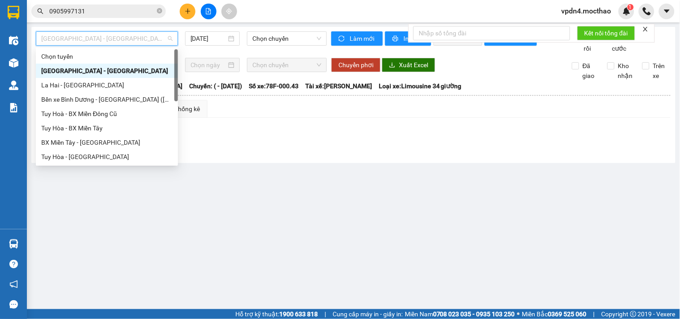
type input "D"
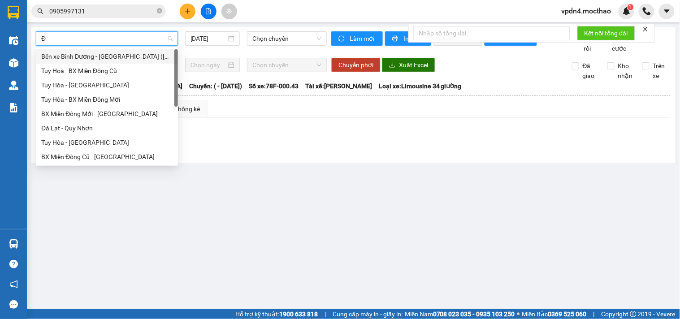
type input "ĐA"
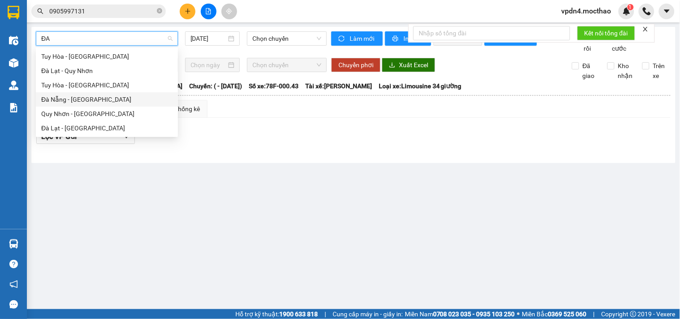
click at [82, 95] on div "Đà Nẵng - Tuy Hoà" at bounding box center [106, 100] width 131 height 10
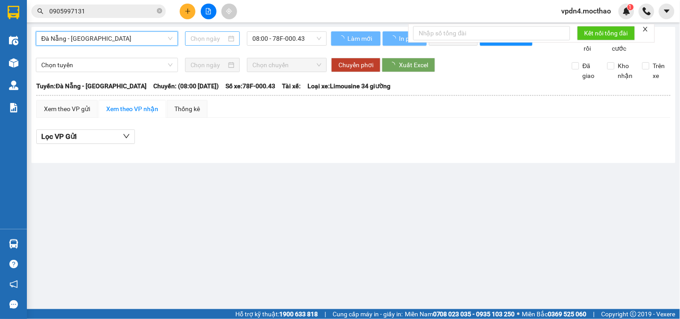
type input "[DATE]"
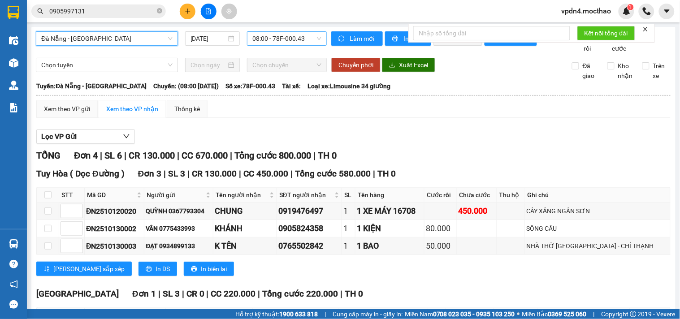
click at [253, 36] on span "08:00 - 78F-000.43" at bounding box center [286, 38] width 69 height 13
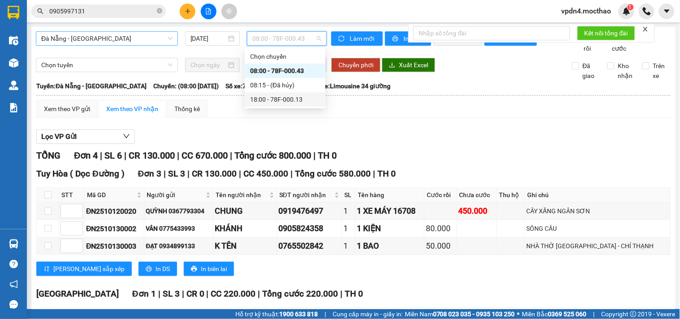
click at [273, 102] on div "18:00 - 78F-000.13" at bounding box center [285, 100] width 70 height 10
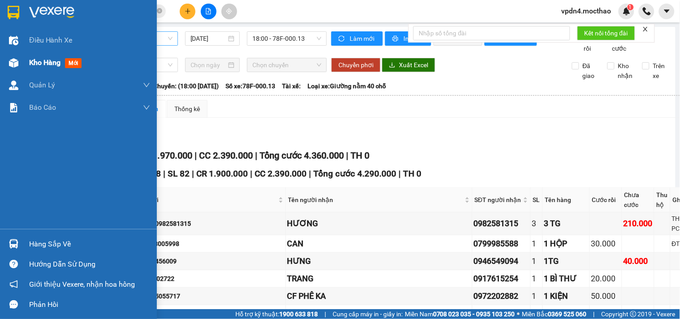
click at [47, 65] on span "Kho hàng" at bounding box center [44, 62] width 31 height 9
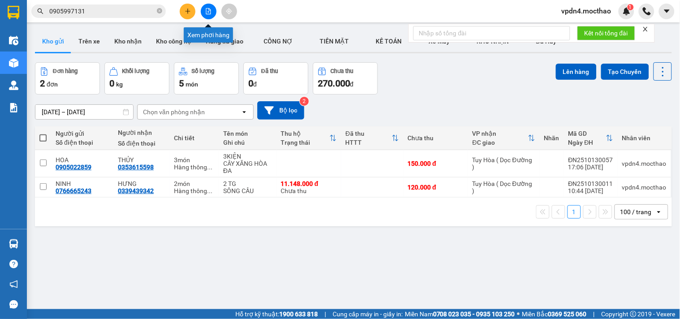
click at [207, 8] on icon "file-add" at bounding box center [208, 11] width 5 height 6
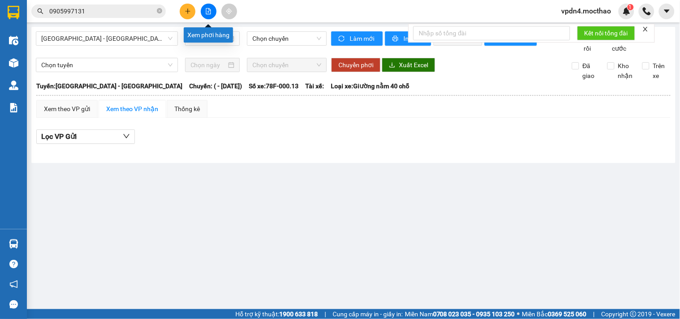
click at [208, 14] on button at bounding box center [209, 12] width 16 height 16
click at [139, 36] on span "Sài Gòn - Tuy Hòa" at bounding box center [106, 38] width 131 height 13
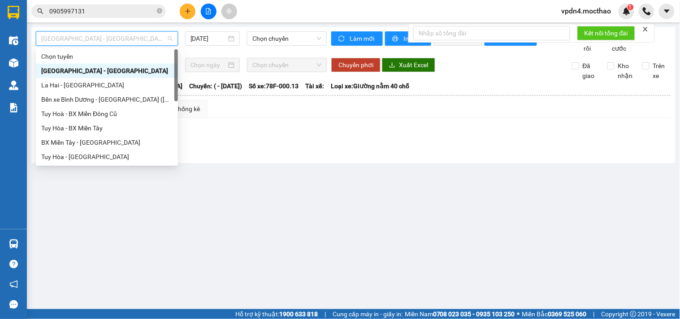
type input "D"
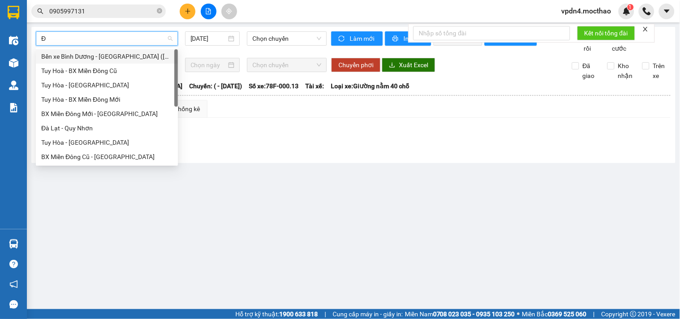
type input "ĐA"
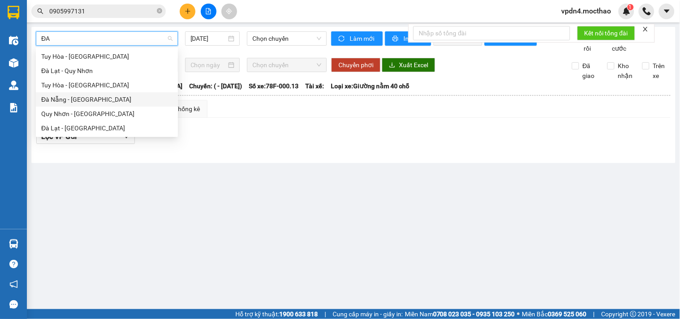
click at [78, 104] on div "Đà Nẵng - Tuy Hoà" at bounding box center [107, 99] width 142 height 14
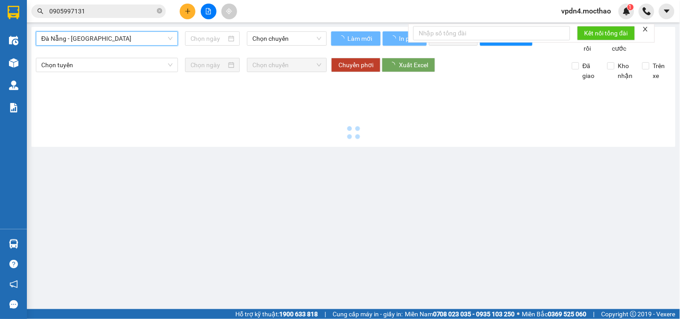
type input "[DATE]"
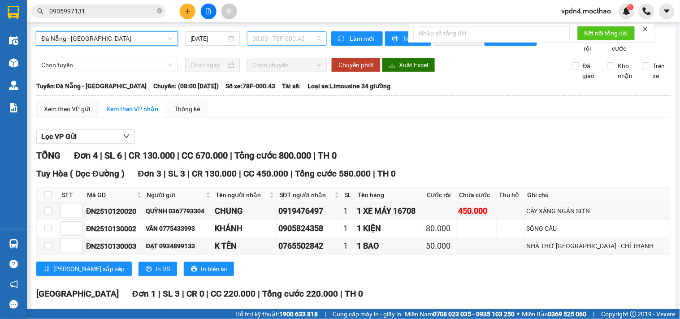
click at [266, 39] on span "08:00 - 78F-000.43" at bounding box center [286, 38] width 69 height 13
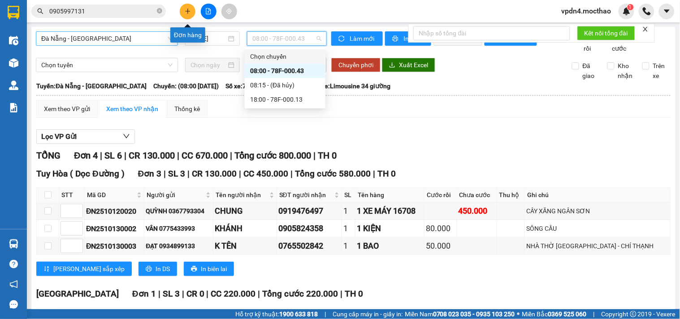
click at [188, 7] on button at bounding box center [188, 12] width 16 height 16
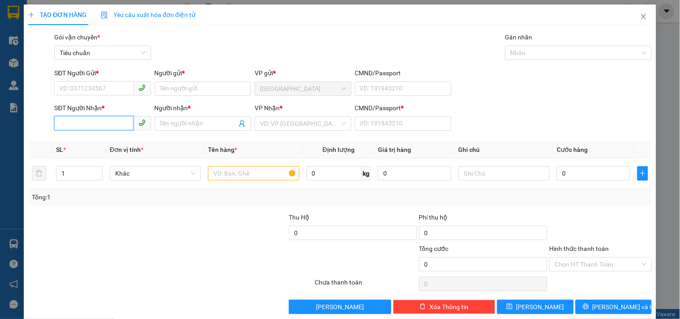
click at [95, 126] on input "SĐT Người Nhận *" at bounding box center [93, 123] width 79 height 14
type input "0935247721"
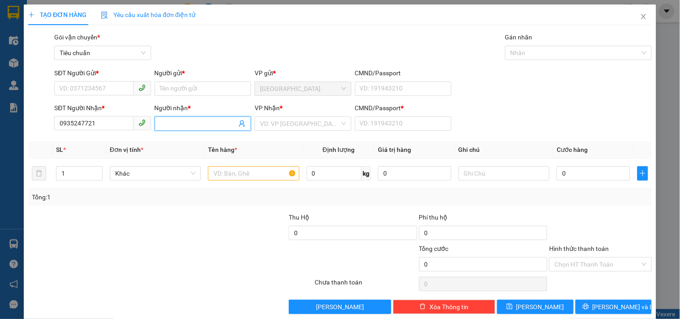
click at [160, 125] on input "Người nhận *" at bounding box center [198, 124] width 77 height 10
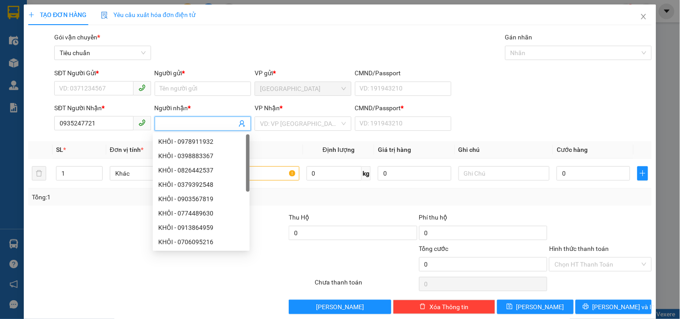
type input "D"
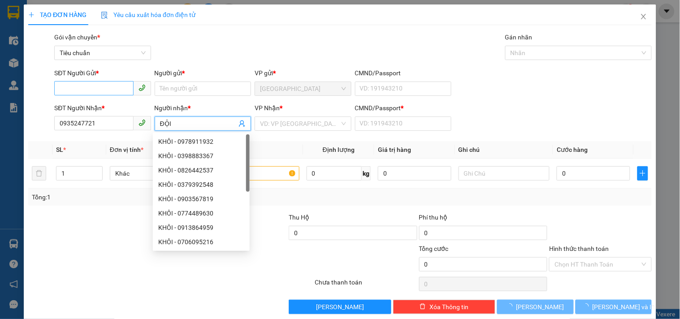
type input "ĐỘI"
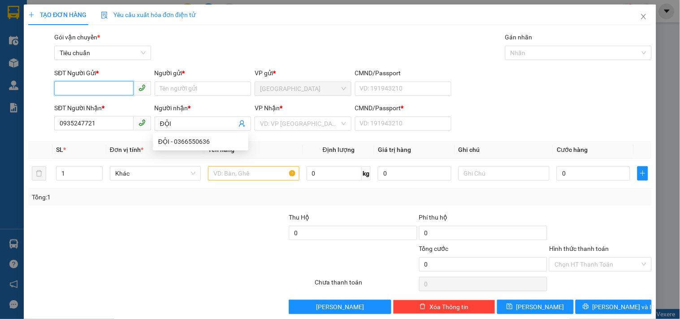
click at [60, 89] on input "SĐT Người Gửi *" at bounding box center [93, 88] width 79 height 14
click at [88, 105] on div "0905907939 - HOA" at bounding box center [101, 107] width 85 height 10
type input "0905907939"
type input "HOA"
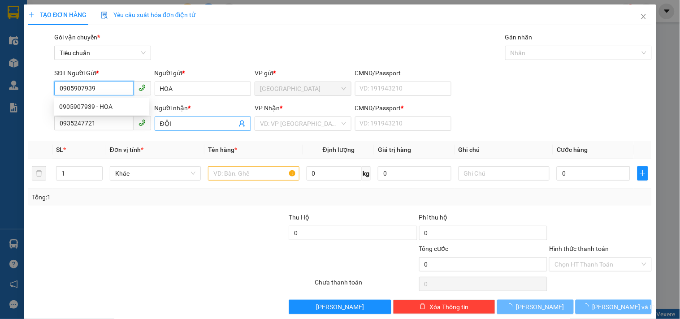
type input "150.000"
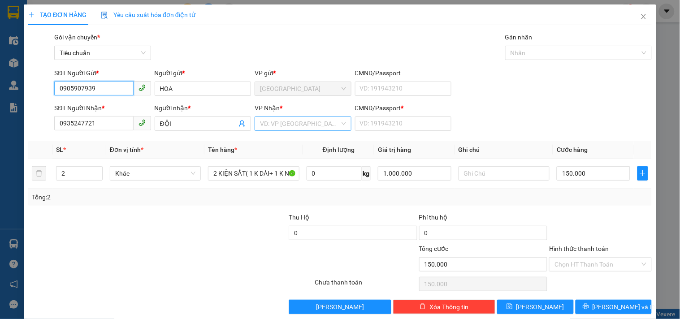
type input "0905907939"
click at [272, 127] on input "search" at bounding box center [299, 123] width 79 height 13
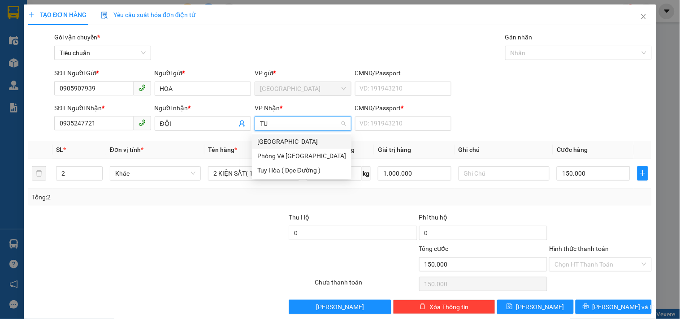
type input "TUY"
click at [272, 145] on div "[GEOGRAPHIC_DATA]" at bounding box center [301, 142] width 89 height 10
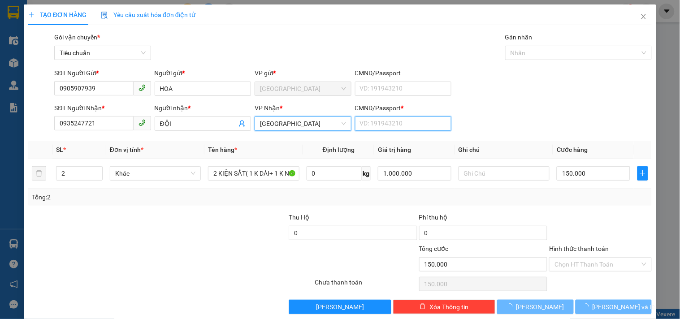
click at [370, 125] on input "CMND/Passport *" at bounding box center [403, 123] width 96 height 14
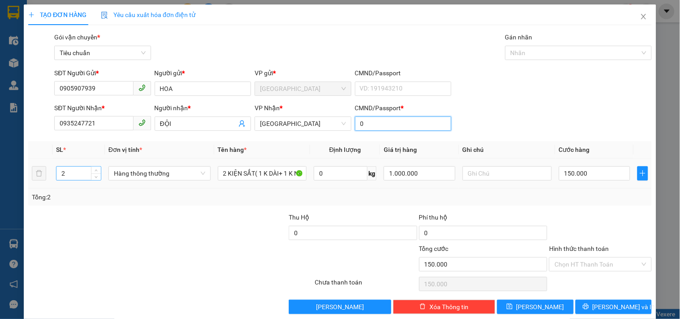
type input "0"
click at [71, 169] on input "2" at bounding box center [78, 173] width 44 height 13
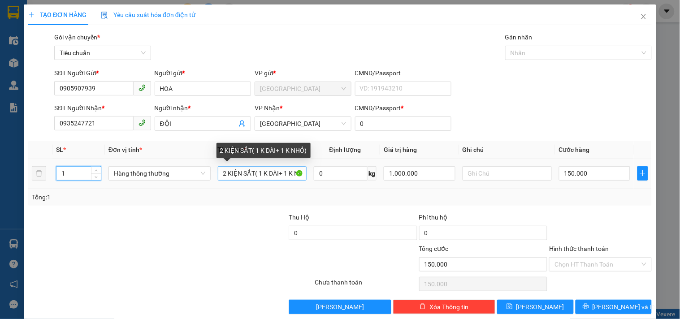
type input "1"
click at [301, 169] on input "2 KIỆN SẮT( 1 K DÀI+ 1 K NHỎ)" at bounding box center [262, 173] width 89 height 14
type input "0"
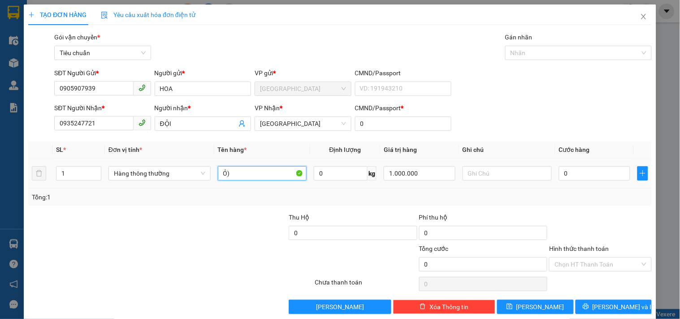
click at [274, 175] on input "Ỏ)" at bounding box center [262, 173] width 89 height 14
type input "Ỏ"
type input "1TG"
click at [559, 171] on input "0" at bounding box center [595, 173] width 72 height 14
type input "4"
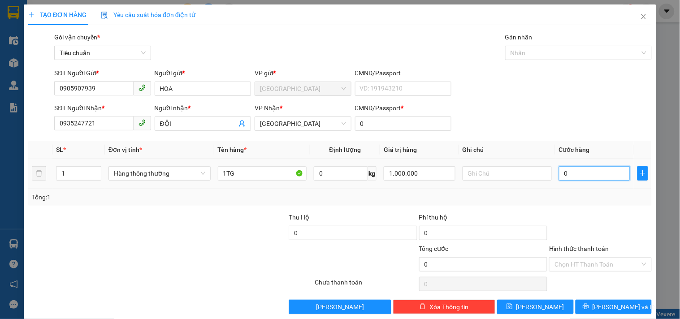
type input "4"
type input "40"
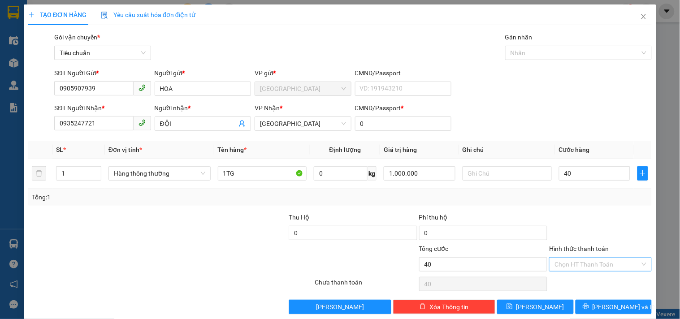
type input "40.000"
click at [580, 262] on input "Hình thức thanh toán" at bounding box center [596, 264] width 85 height 13
click at [578, 204] on div "Tại văn phòng" at bounding box center [594, 203] width 91 height 10
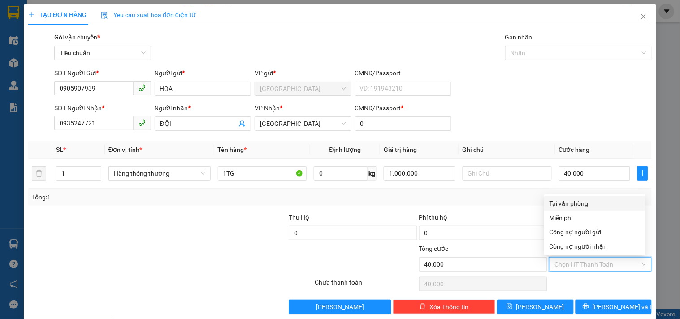
type input "0"
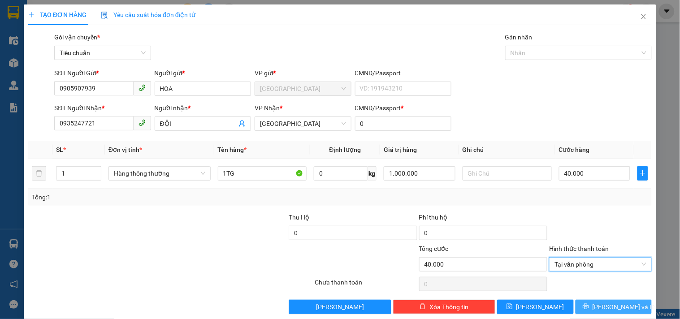
click at [612, 306] on span "[PERSON_NAME] và In" at bounding box center [623, 307] width 63 height 10
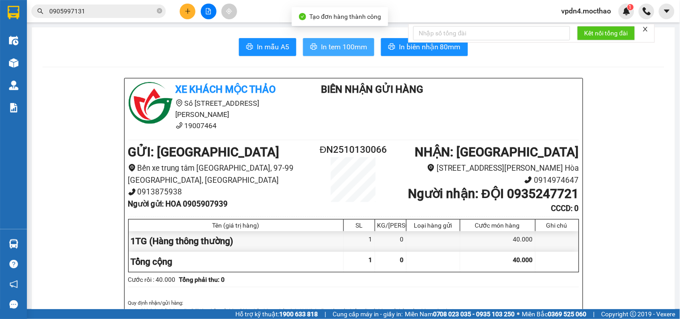
click at [326, 51] on span "In tem 100mm" at bounding box center [344, 46] width 46 height 11
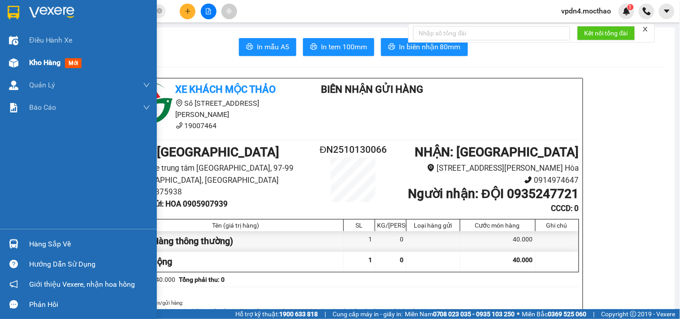
click at [50, 66] on span "Kho hàng" at bounding box center [44, 62] width 31 height 9
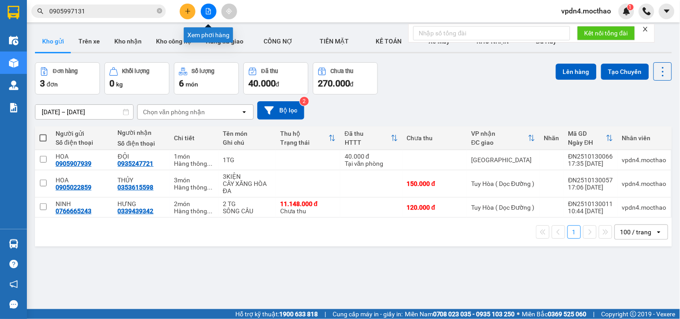
click at [209, 11] on icon "file-add" at bounding box center [208, 11] width 6 height 6
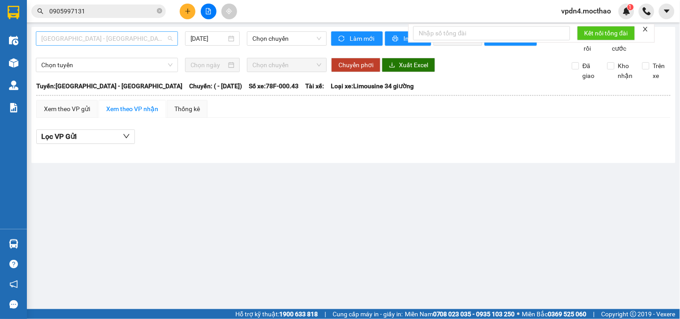
click at [135, 43] on span "Sài Gòn - Tuy Hòa" at bounding box center [106, 38] width 131 height 13
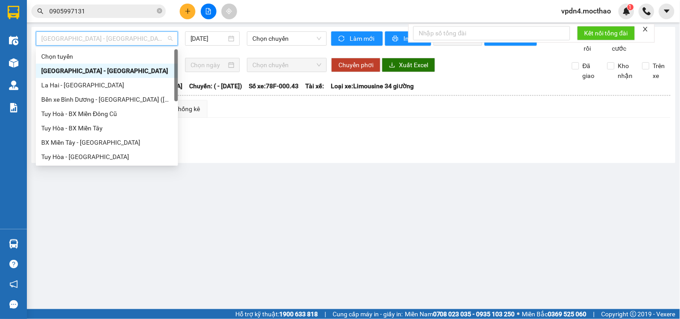
type input "D"
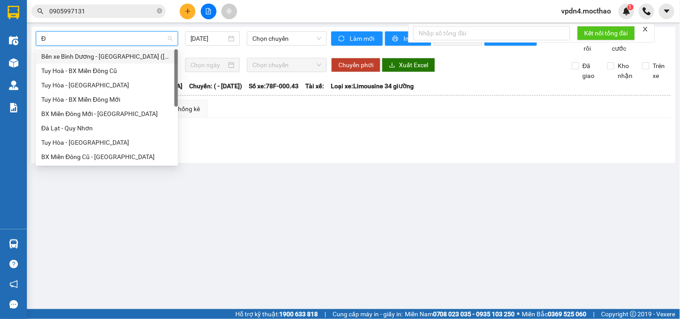
type input "ĐA"
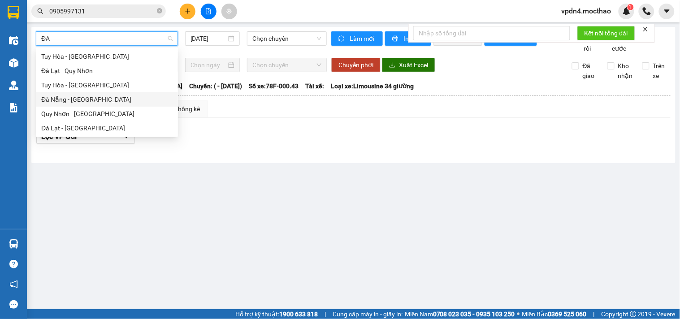
click at [67, 100] on div "Đà Nẵng - Tuy Hoà" at bounding box center [106, 100] width 131 height 10
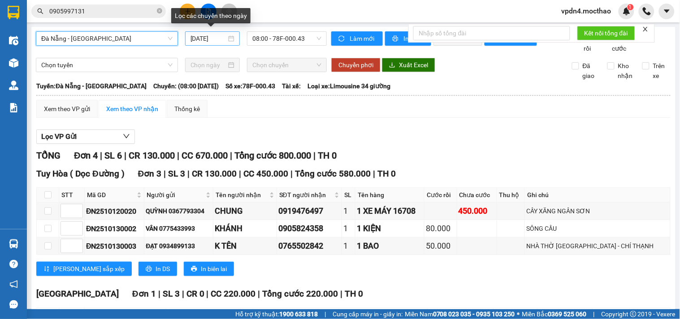
click at [208, 39] on input "[DATE]" at bounding box center [208, 39] width 36 height 10
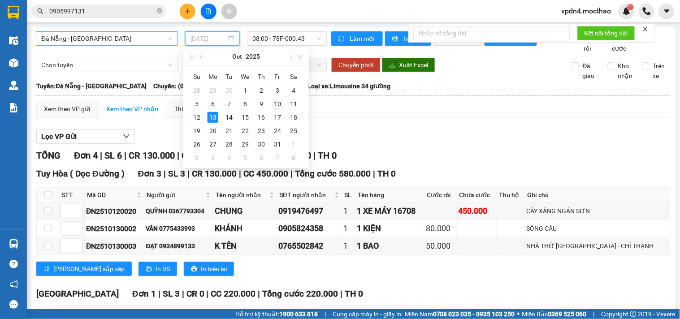
click at [275, 101] on div "10" at bounding box center [277, 104] width 11 height 11
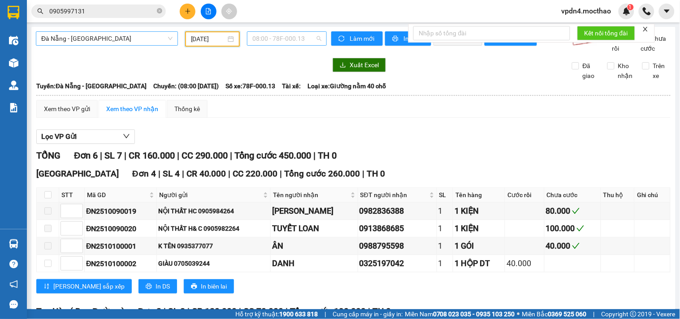
click at [264, 41] on span "08:00 - 78F-000.13" at bounding box center [286, 38] width 69 height 13
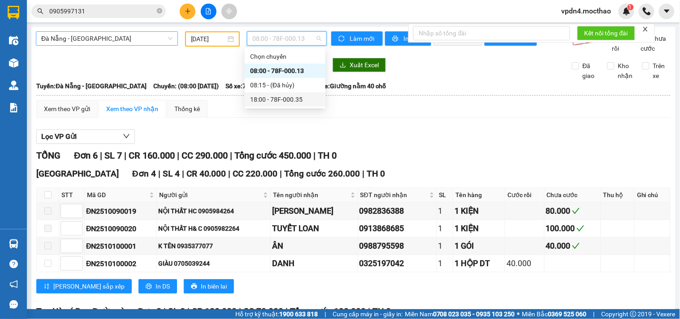
click at [280, 99] on div "18:00 - 78F-000.35" at bounding box center [285, 100] width 70 height 10
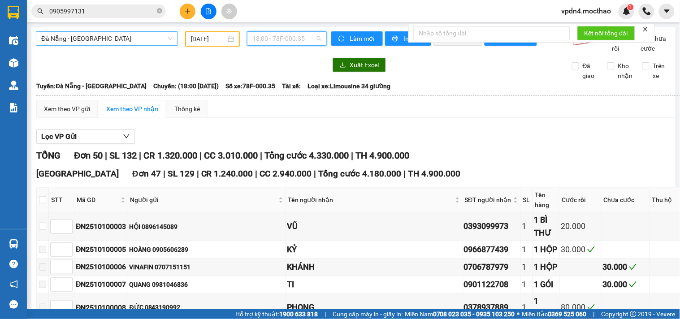
click at [273, 39] on span "18:00 - 78F-000.35" at bounding box center [286, 38] width 69 height 13
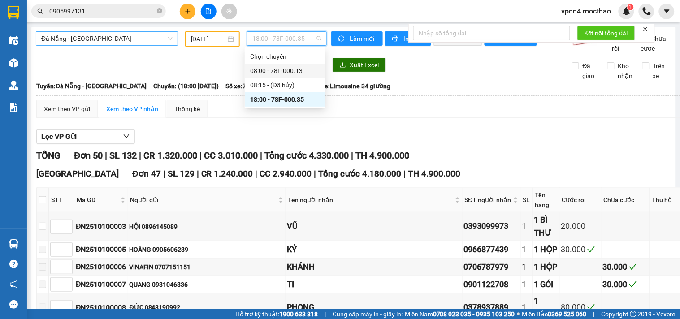
click at [283, 72] on div "08:00 - 78F-000.13" at bounding box center [285, 71] width 70 height 10
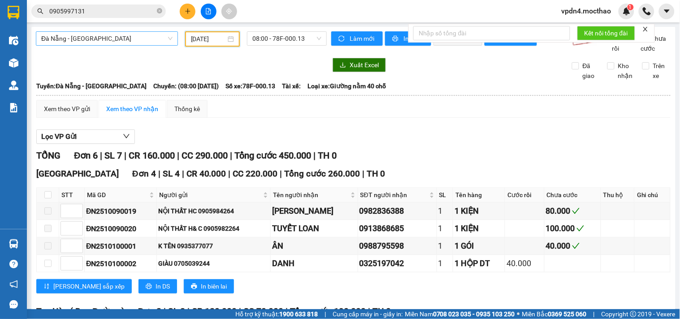
click at [203, 42] on input "10/10/2025" at bounding box center [208, 39] width 35 height 10
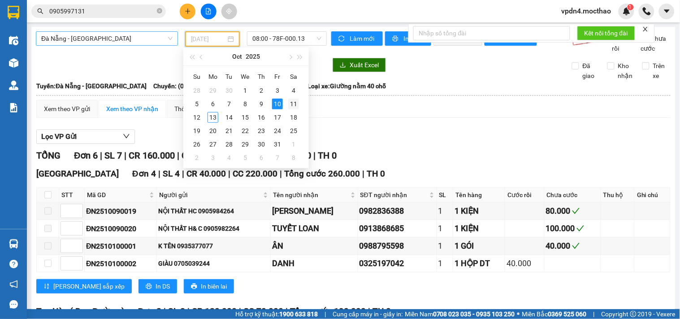
click at [294, 101] on div "11" at bounding box center [293, 104] width 11 height 11
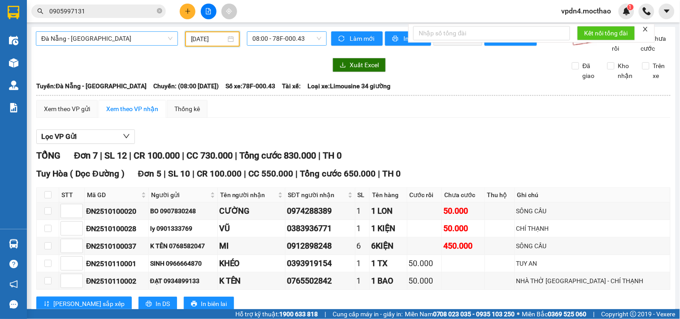
click at [283, 39] on span "08:00 - 78F-000.43" at bounding box center [286, 38] width 69 height 13
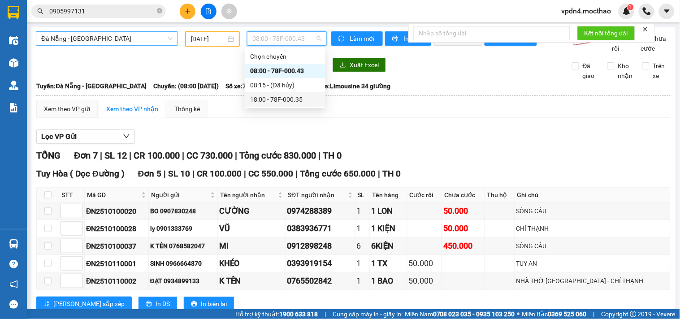
click at [281, 102] on div "18:00 - 78F-000.35" at bounding box center [285, 100] width 70 height 10
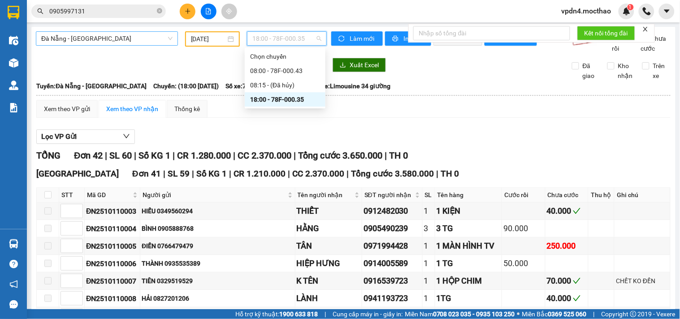
click at [289, 34] on span "18:00 - 78F-000.35" at bounding box center [286, 38] width 69 height 13
click at [292, 69] on div "08:00 - 78F-000.43" at bounding box center [285, 71] width 70 height 10
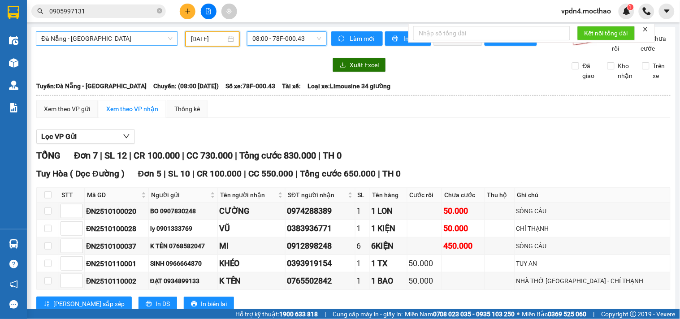
click at [201, 37] on input "[DATE]" at bounding box center [208, 39] width 35 height 10
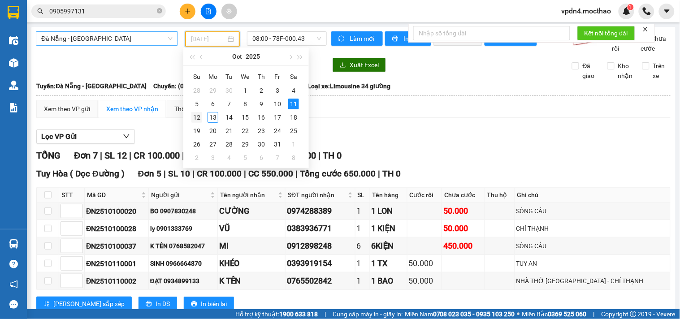
click at [193, 117] on div "12" at bounding box center [196, 117] width 11 height 11
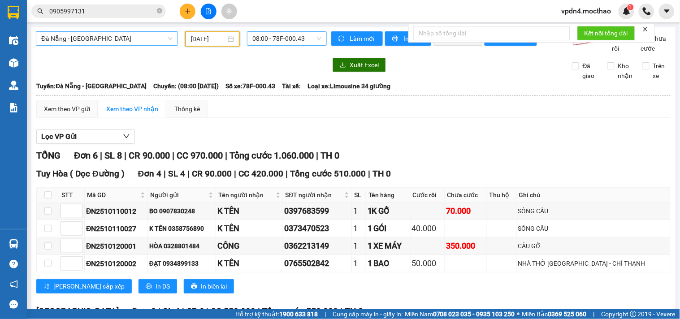
click at [276, 40] on span "08:00 - 78F-000.43" at bounding box center [286, 38] width 69 height 13
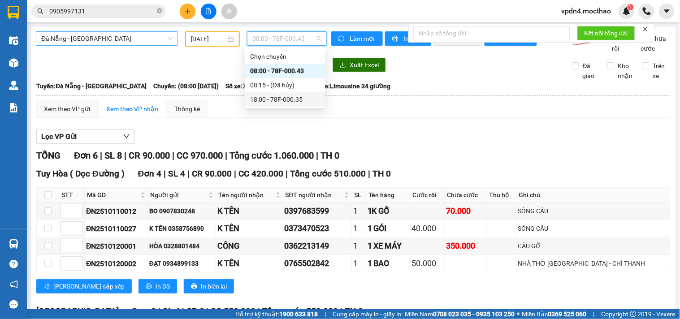
click at [293, 99] on div "18:00 - 78F-000.35" at bounding box center [285, 100] width 70 height 10
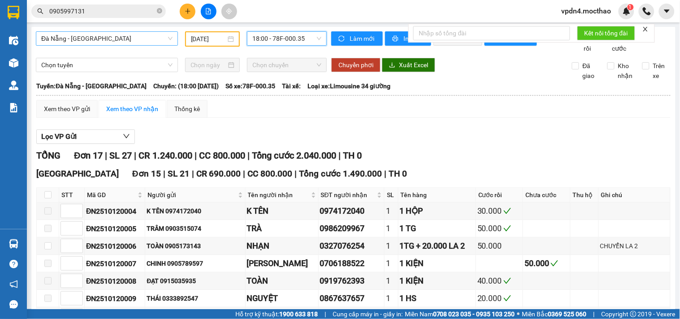
click at [275, 25] on main "Đà Nẵng - Tuy Hoà 12/10/2025 18:00 18:00 - 78F-000.35 Làm mới In phơi In đơn ch…" at bounding box center [340, 154] width 680 height 309
click at [285, 29] on div "Đà Nẵng - Tuy Hoà 12/10/2025 18:00 - 78F-000.35 Làm mới In phơi In đơn chọn Thố…" at bounding box center [353, 318] width 644 height 582
click at [293, 44] on span "18:00 - 78F-000.35" at bounding box center [286, 38] width 69 height 13
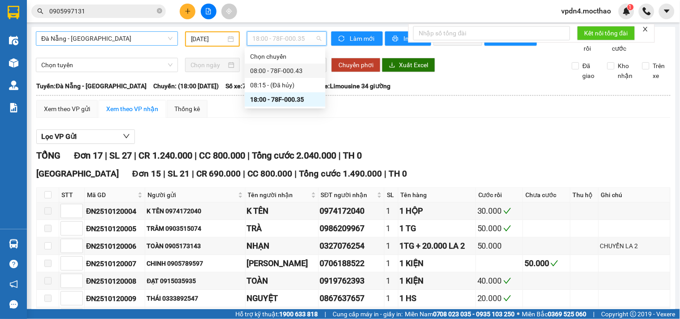
click at [290, 71] on div "08:00 - 78F-000.43" at bounding box center [285, 71] width 70 height 10
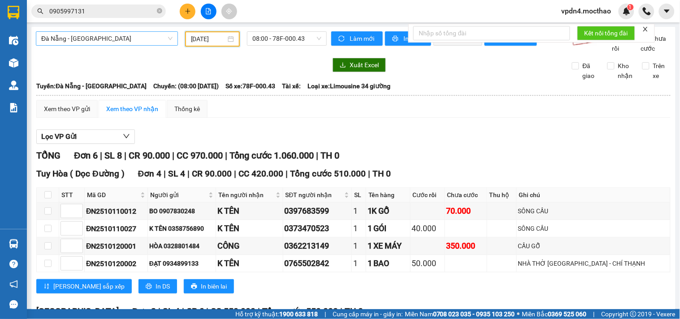
click at [200, 39] on input "[DATE]" at bounding box center [208, 39] width 35 height 10
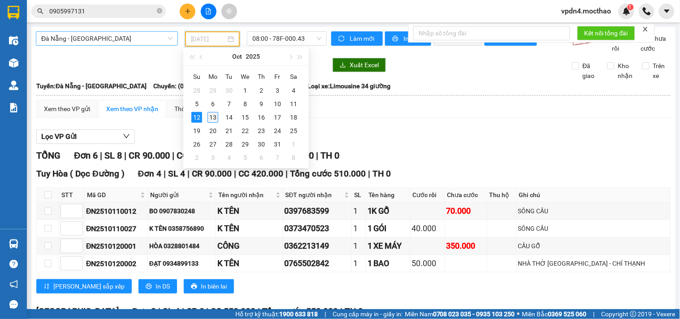
click at [212, 115] on div "13" at bounding box center [212, 117] width 11 height 11
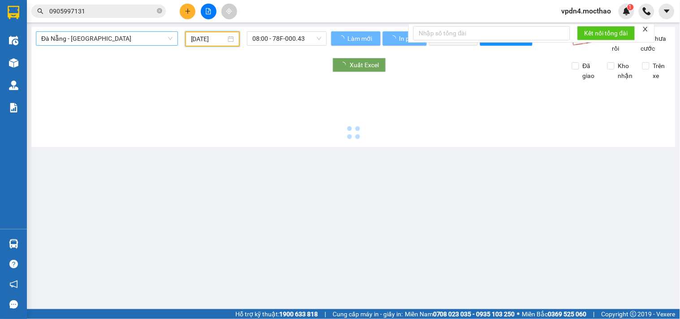
type input "[DATE]"
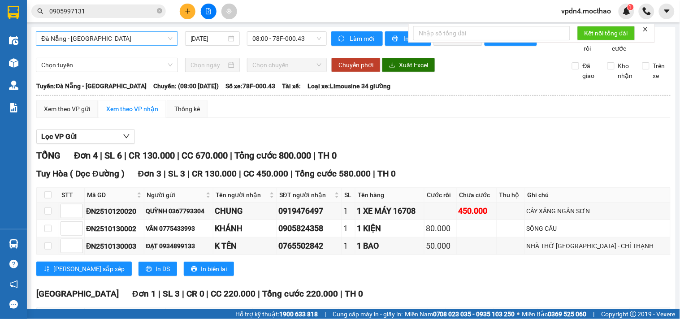
click at [648, 30] on icon "close" at bounding box center [645, 29] width 6 height 6
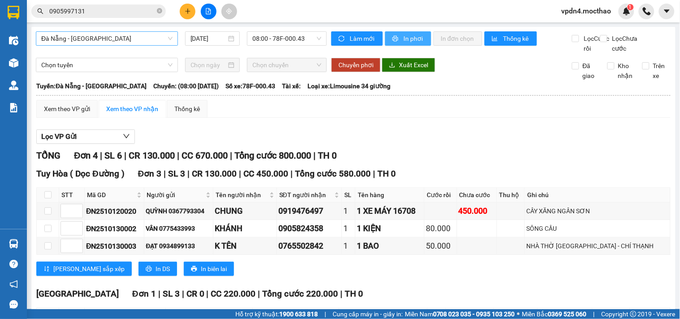
click at [418, 41] on span "In phơi" at bounding box center [413, 39] width 21 height 10
click at [267, 35] on span "08:00 - 78F-000.43" at bounding box center [286, 38] width 69 height 13
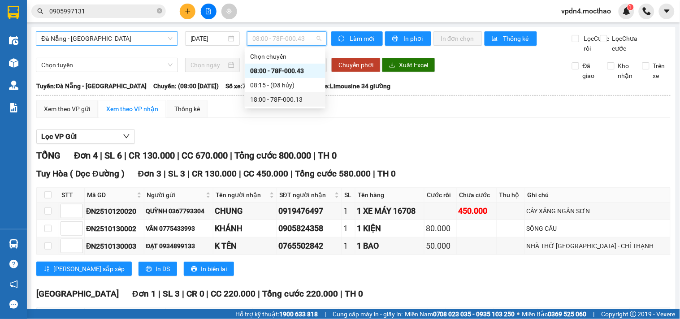
click at [289, 101] on div "18:00 - 78F-000.13" at bounding box center [285, 100] width 70 height 10
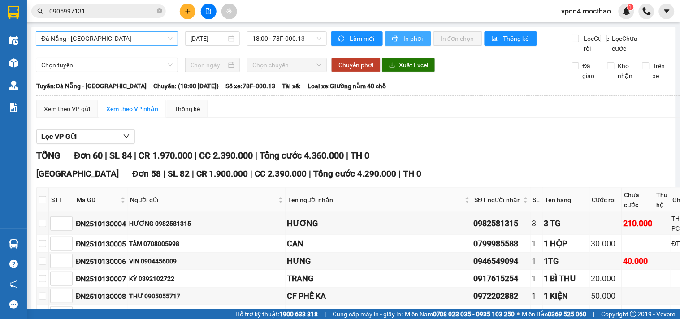
click at [417, 42] on span "In phơi" at bounding box center [413, 39] width 21 height 10
